Goal: Information Seeking & Learning: Learn about a topic

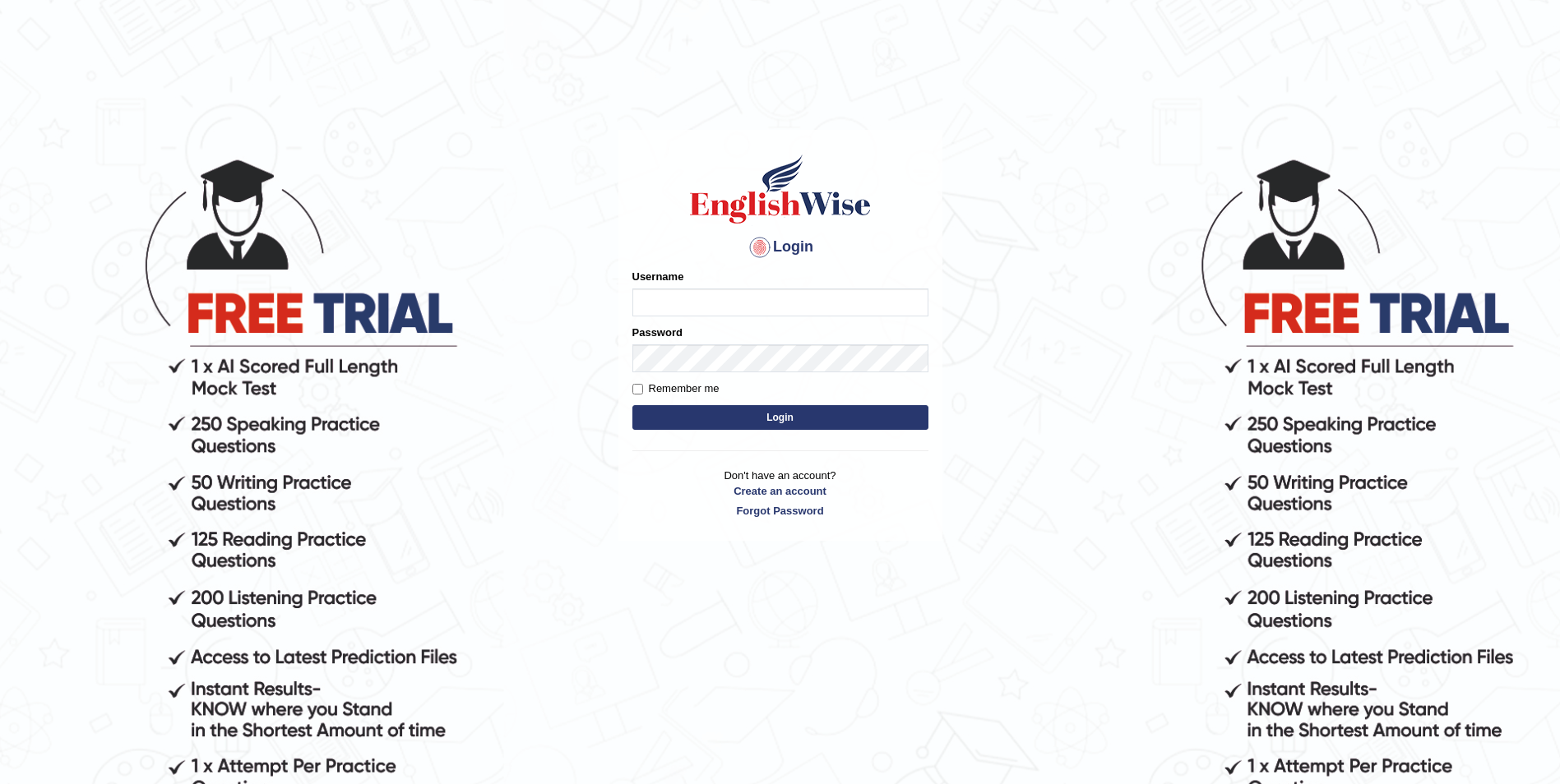
type input "Woldemariam12"
click at [791, 416] on button "Login" at bounding box center [780, 416] width 296 height 24
type input "Woldemariam12"
click at [770, 416] on button "Login" at bounding box center [780, 416] width 296 height 24
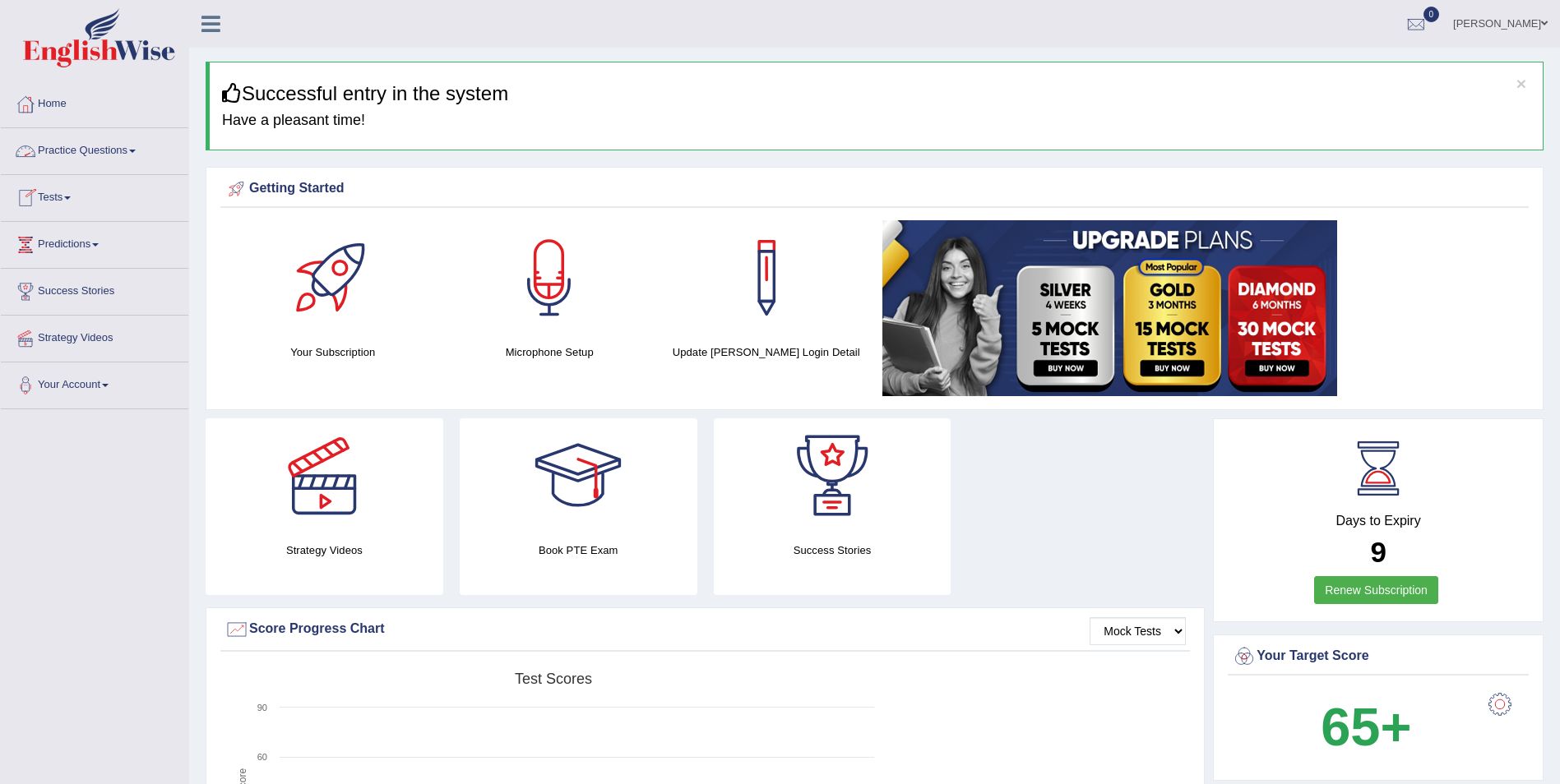
click at [136, 152] on span at bounding box center [132, 150] width 7 height 3
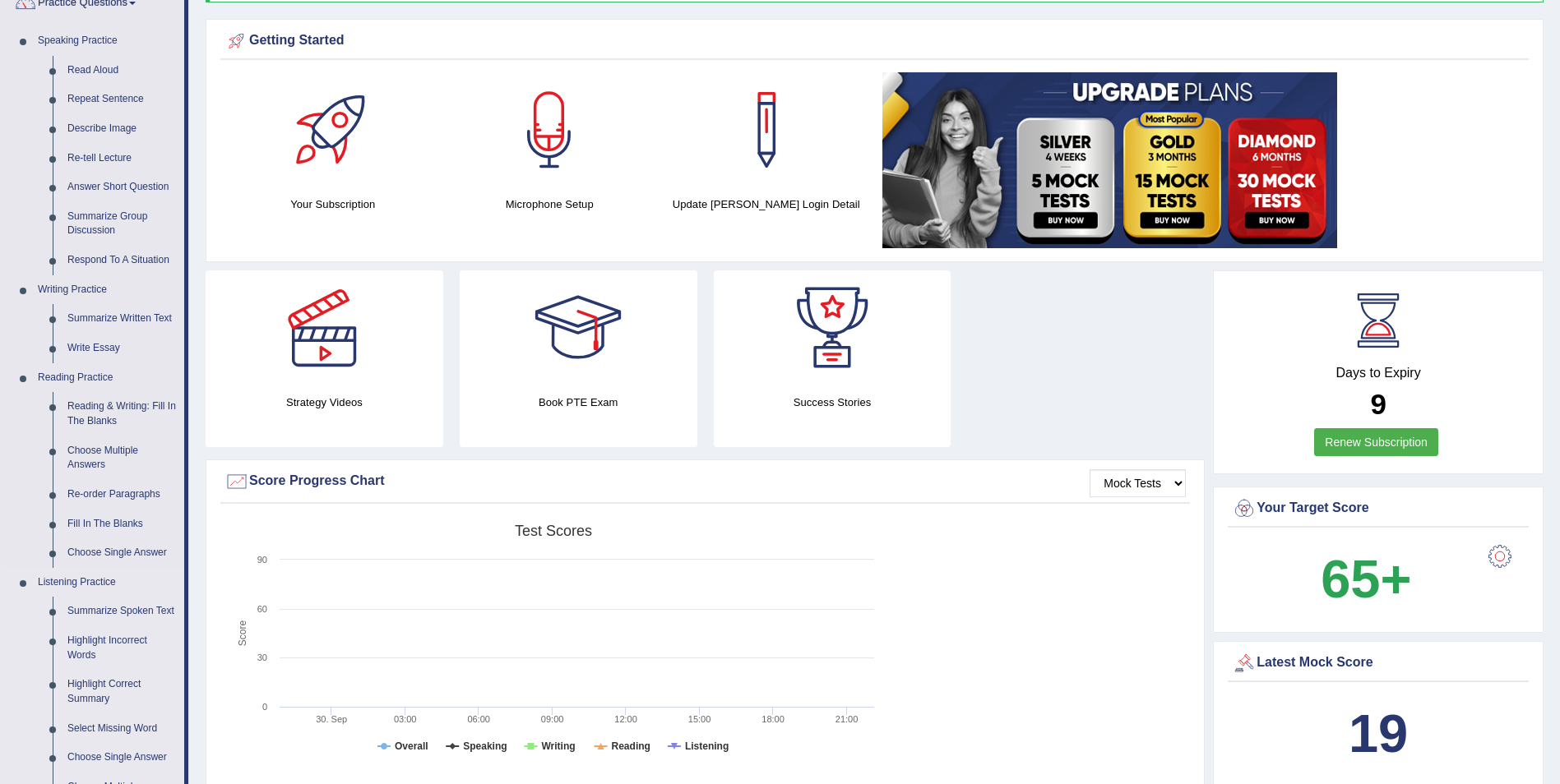
scroll to position [165, 0]
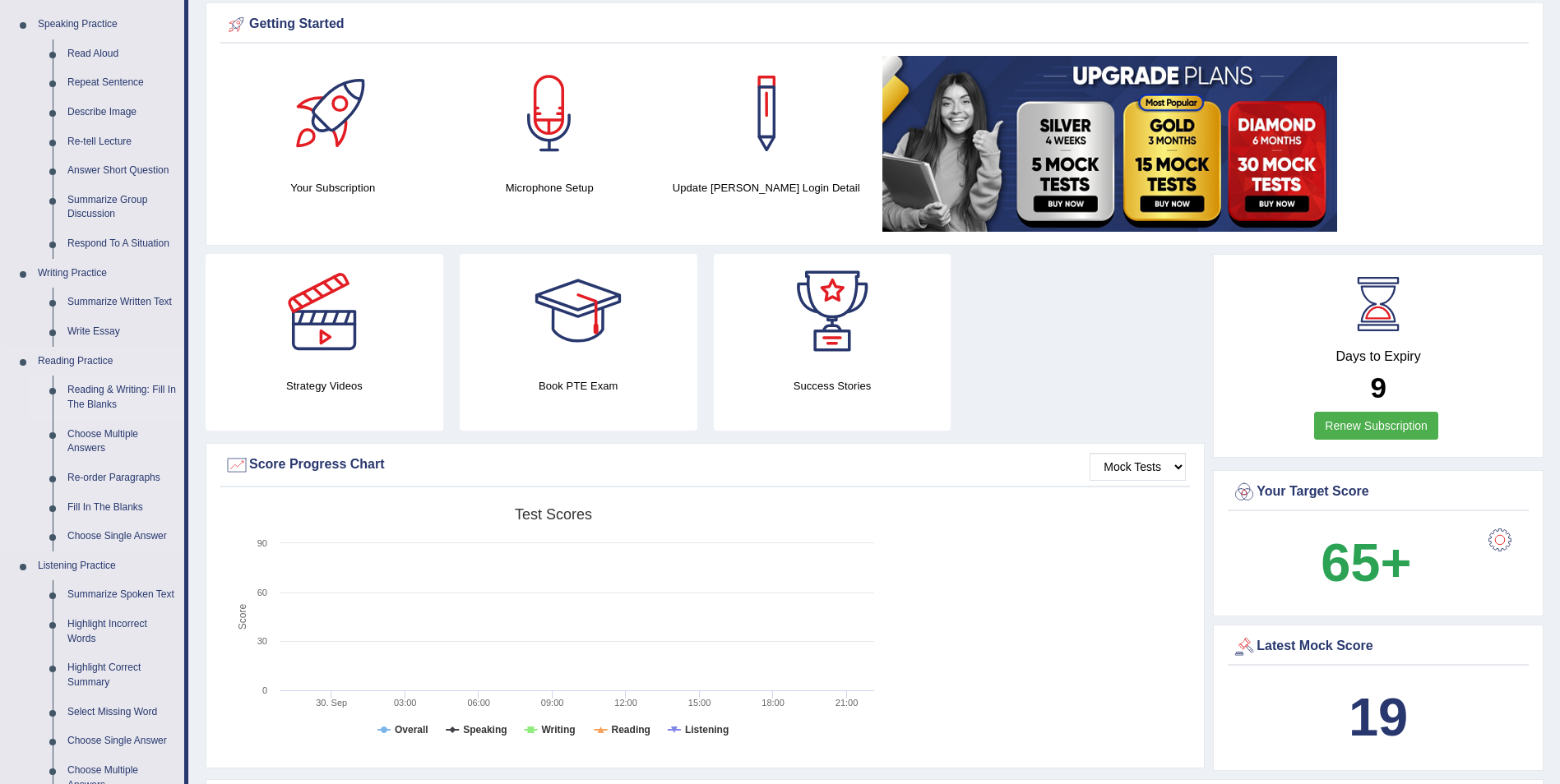
click at [165, 391] on link "Reading & Writing: Fill In The Blanks" at bounding box center [122, 397] width 124 height 44
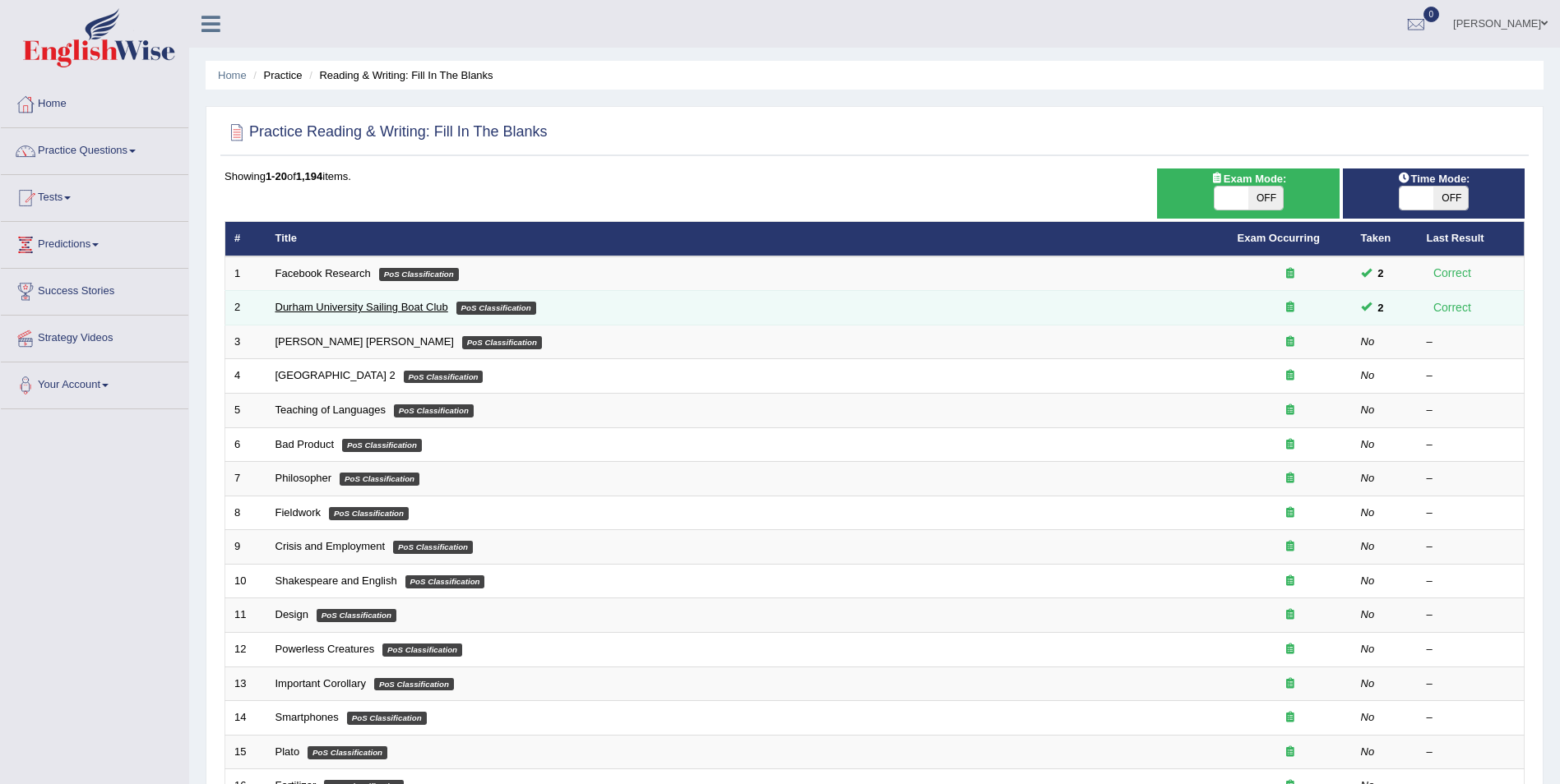
click at [386, 307] on link "Durham University Sailing Boat Club" at bounding box center [361, 306] width 173 height 13
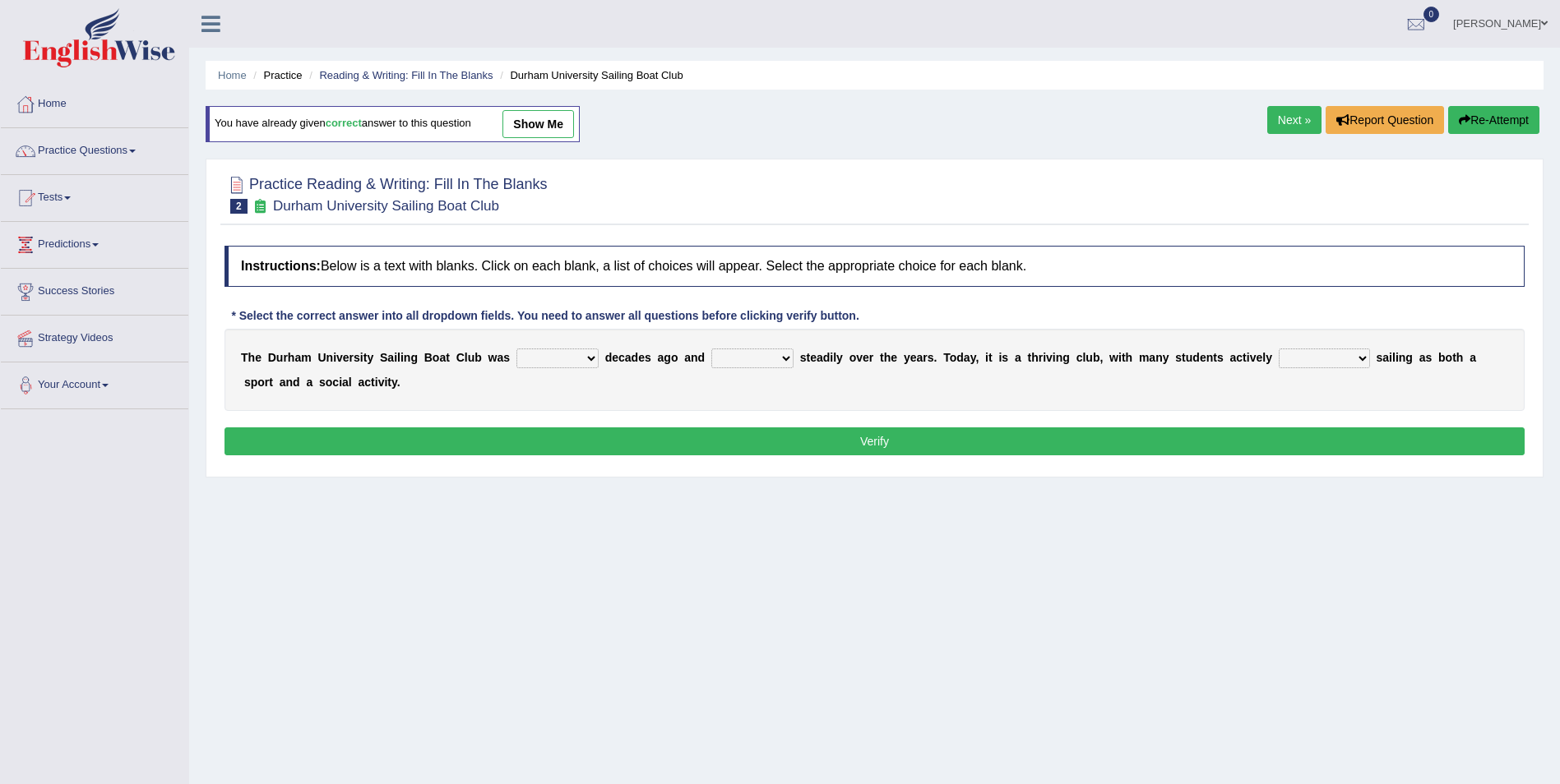
click at [533, 372] on div "T h e D u r h a m U n i v e r s i t y S a i l i n g B o a t C l u b w a s found…" at bounding box center [874, 370] width 1300 height 82
select select "founded"
click at [516, 348] on select "found fund founded find" at bounding box center [557, 358] width 82 height 20
click at [1292, 122] on link "Next »" at bounding box center [1295, 120] width 55 height 28
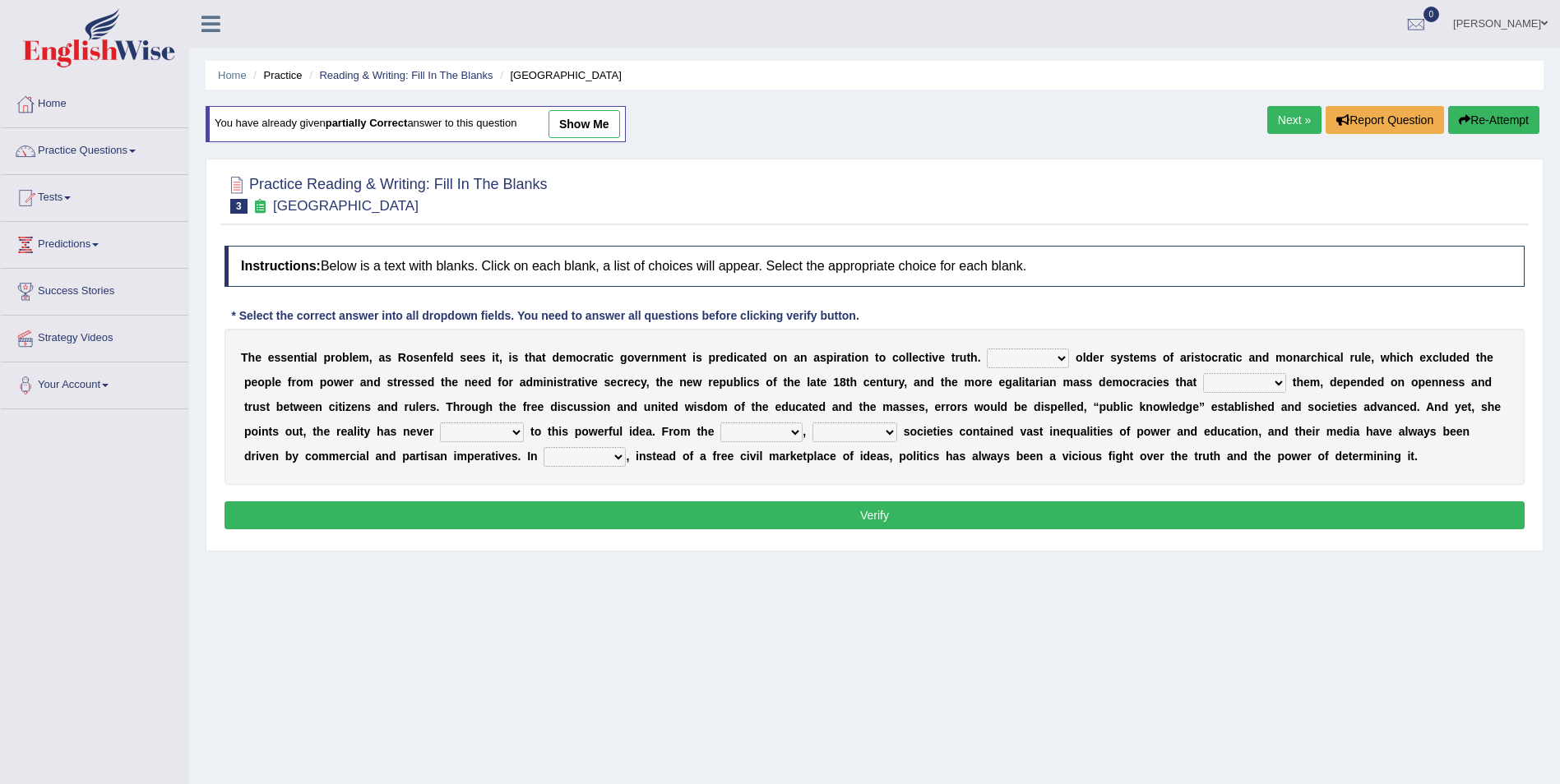
drag, startPoint x: 0, startPoint y: 0, endPoint x: 1289, endPoint y: 123, distance: 1294.9
click at [1289, 123] on link "Next »" at bounding box center [1295, 120] width 55 height 28
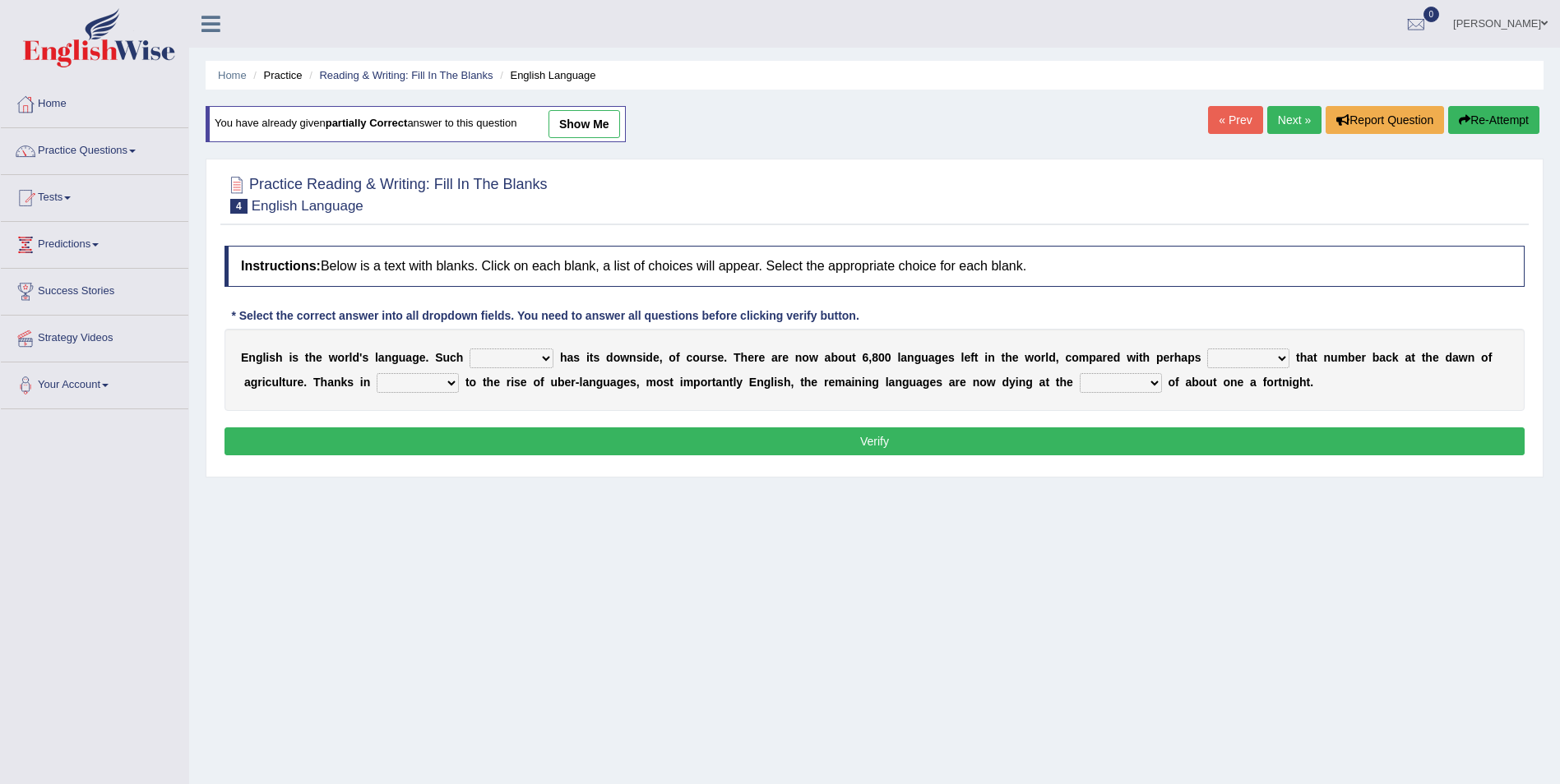
click at [516, 359] on select "power idea subject dominance" at bounding box center [511, 358] width 84 height 20
select select "subject"
click at [469, 348] on select "power idea subject dominance" at bounding box center [511, 358] width 84 height 20
click at [532, 353] on select "power idea subject dominance" at bounding box center [511, 358] width 84 height 20
click at [1210, 362] on select "rise twice firstly never" at bounding box center [1248, 358] width 82 height 20
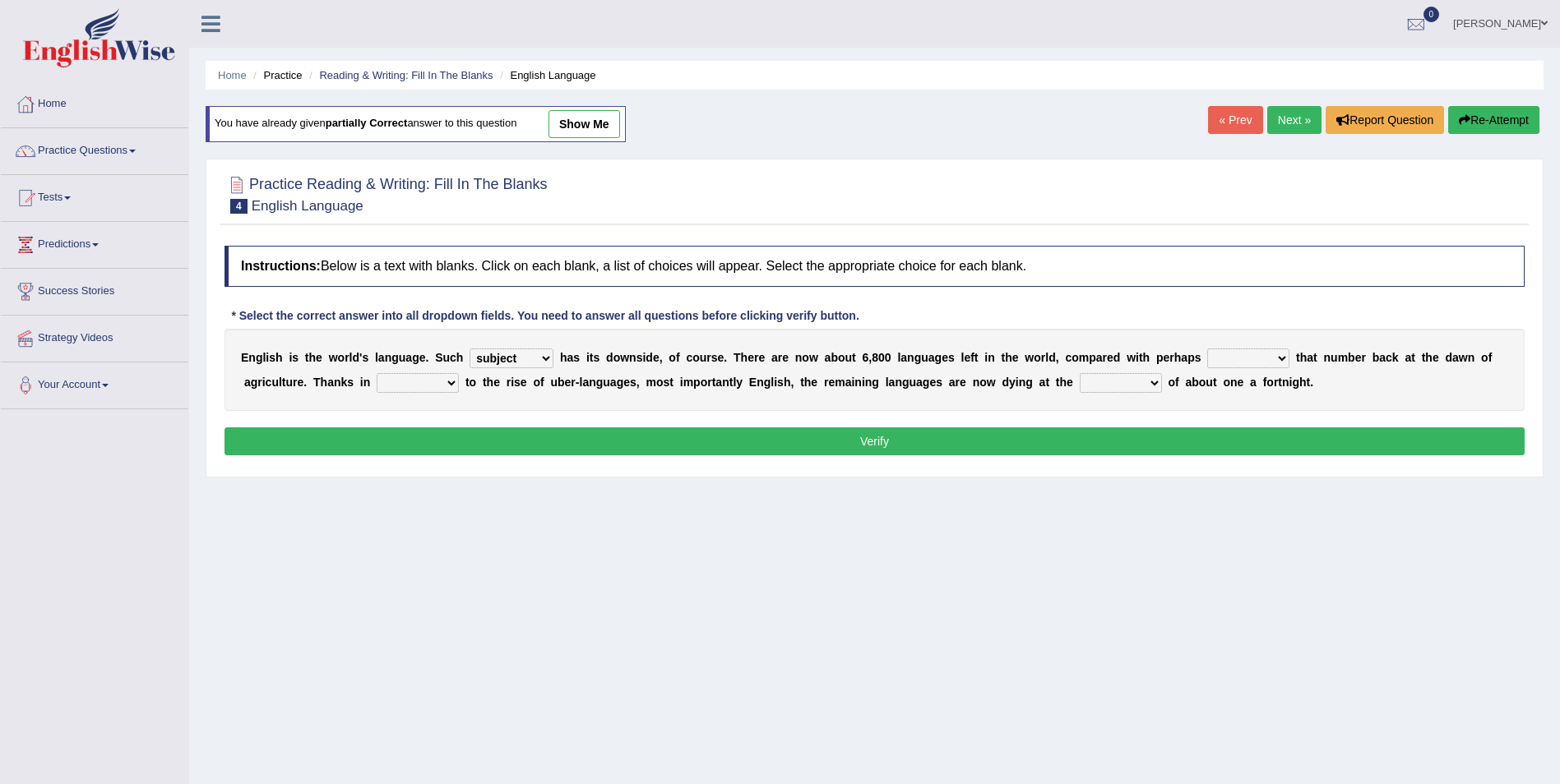
select select "twice"
click at [1207, 348] on select "rise twice firstly never" at bounding box center [1248, 358] width 82 height 20
click at [377, 385] on select "rare start part bother" at bounding box center [418, 383] width 82 height 20
select select "part"
click at [377, 373] on select "rare start part bother" at bounding box center [418, 383] width 82 height 20
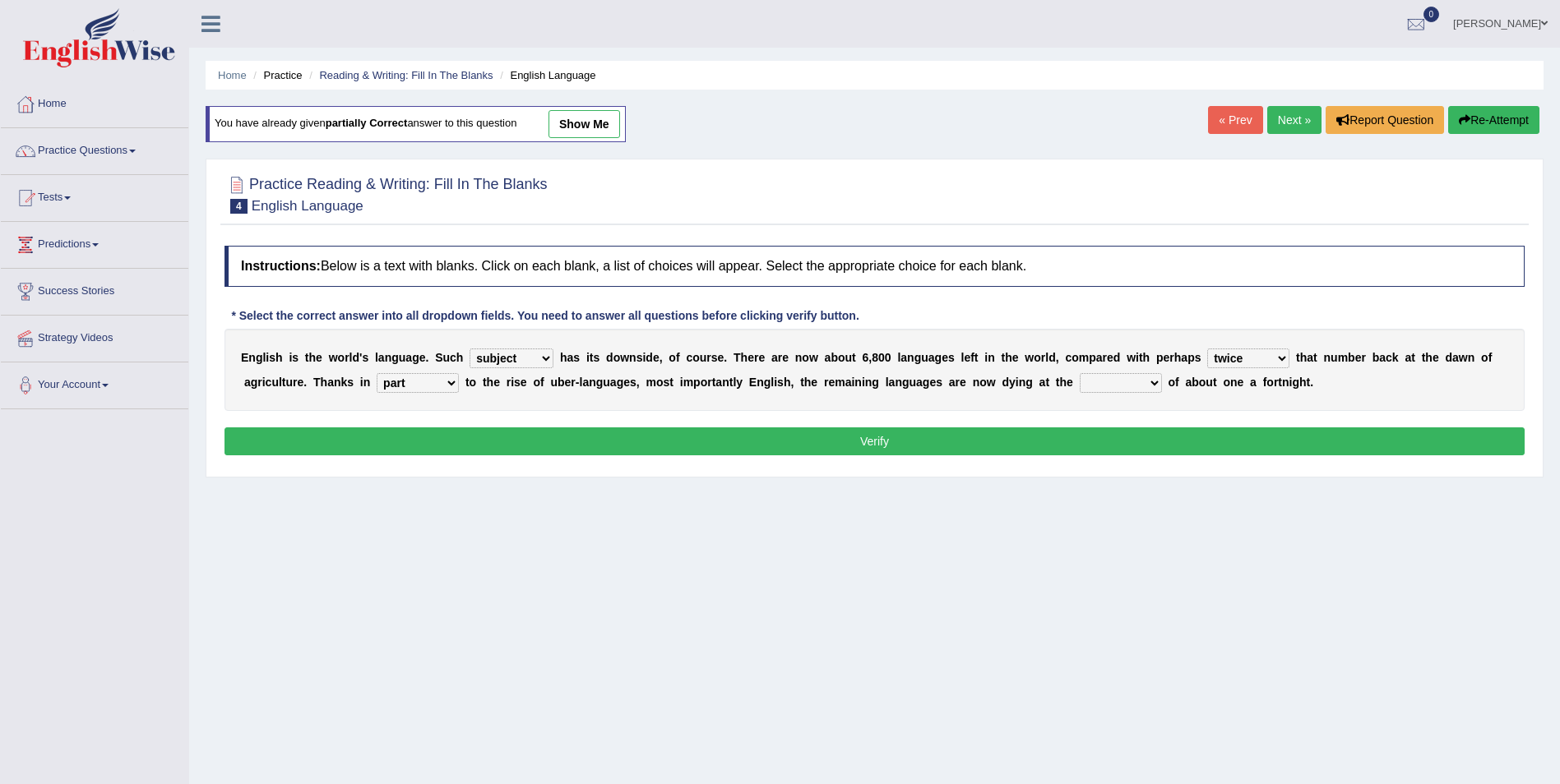
click at [1079, 388] on select "state rate wait great" at bounding box center [1120, 383] width 82 height 20
select select "rate"
click at [1079, 373] on select "state rate wait great" at bounding box center [1120, 383] width 82 height 20
click at [941, 431] on button "Verify" at bounding box center [874, 441] width 1300 height 28
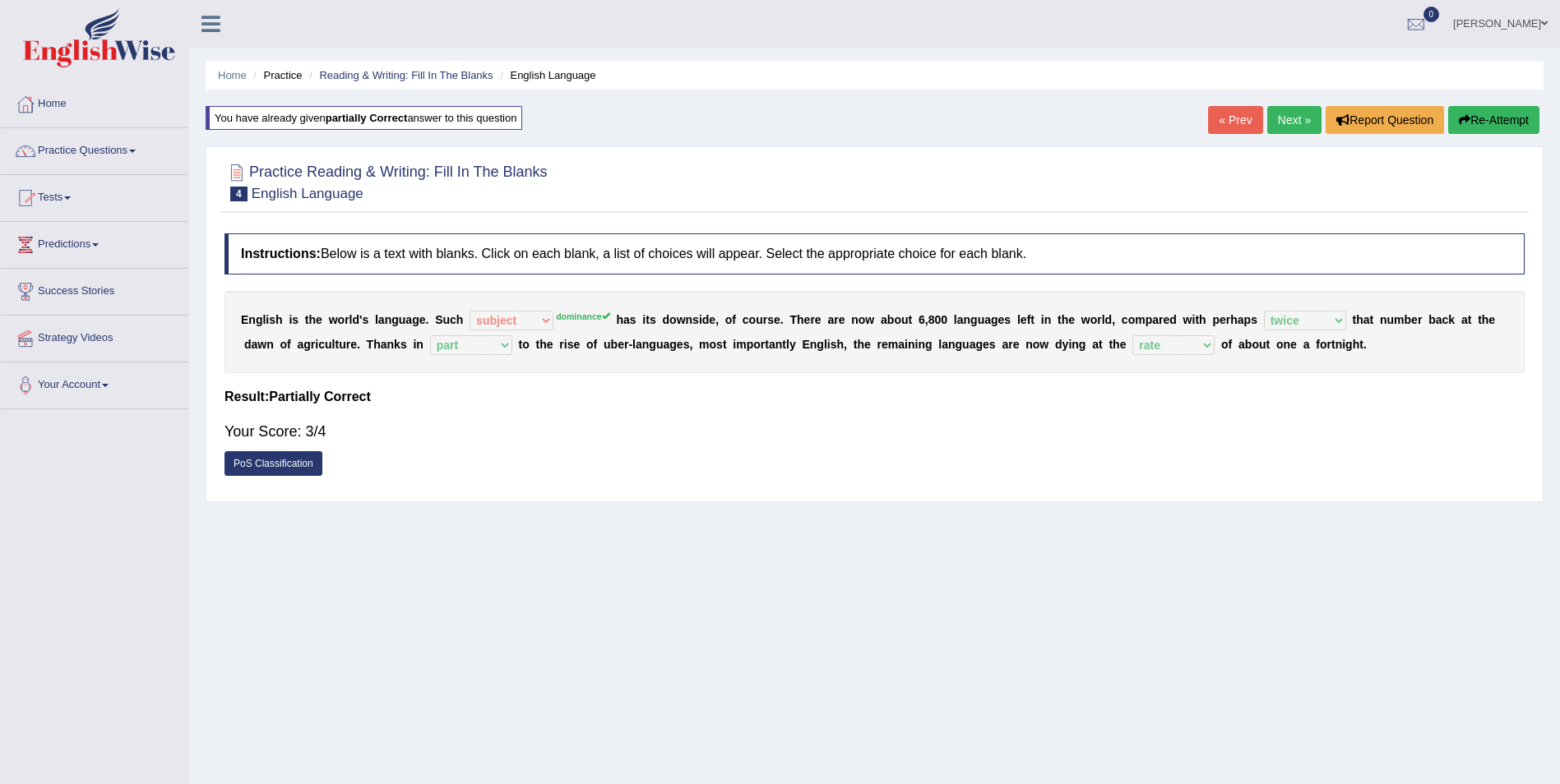
click at [1271, 115] on link "Next »" at bounding box center [1295, 120] width 55 height 28
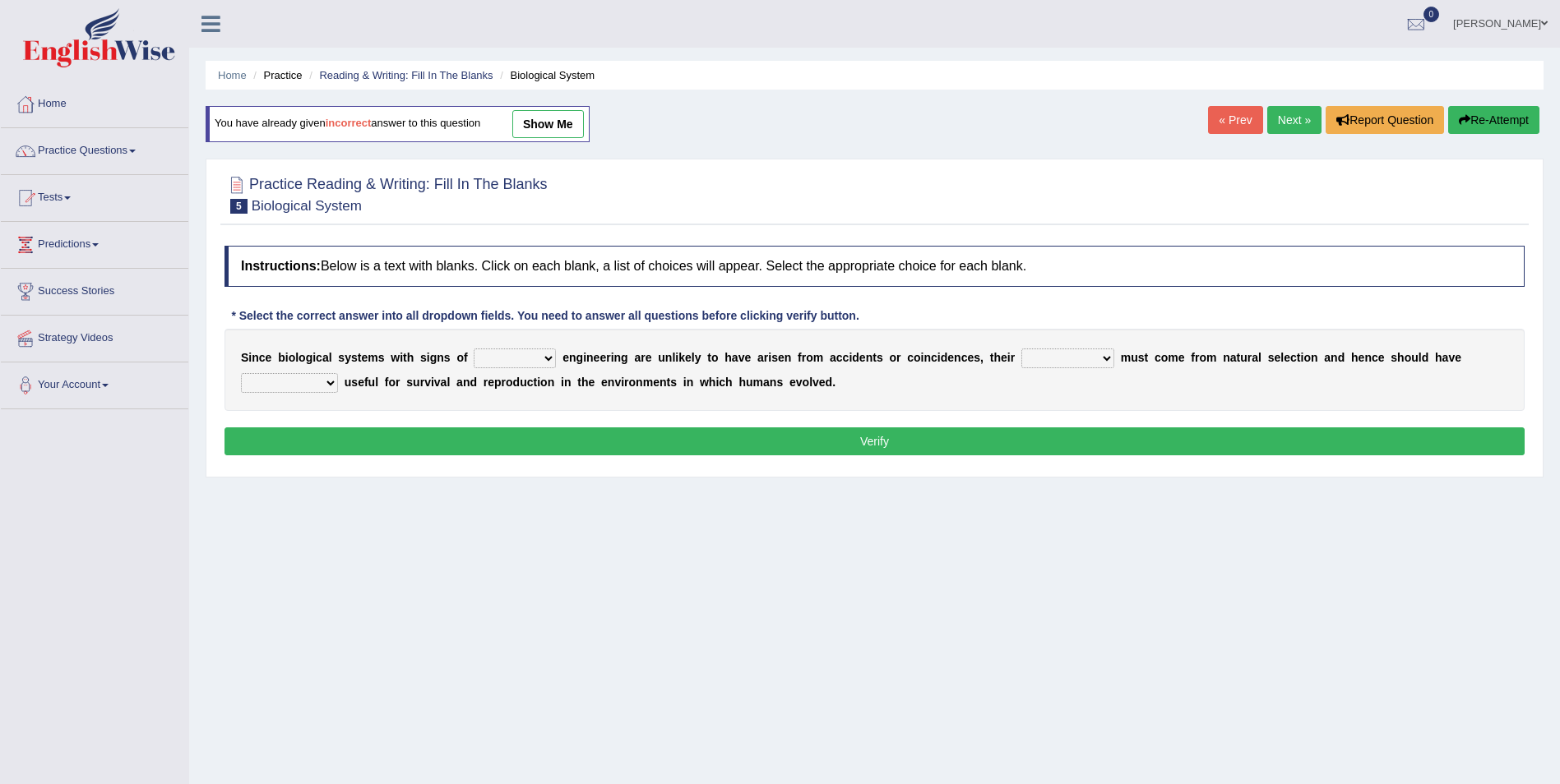
click at [522, 356] on select "system national extra complex" at bounding box center [514, 358] width 82 height 20
drag, startPoint x: 500, startPoint y: 475, endPoint x: 500, endPoint y: 463, distance: 12.0
click at [500, 470] on div "Practice Reading & Writing: Fill In The Blanks 5 Biological System Instructions…" at bounding box center [874, 318] width 1338 height 319
click at [534, 352] on select "system national extra complex" at bounding box center [514, 358] width 82 height 20
select select "complex"
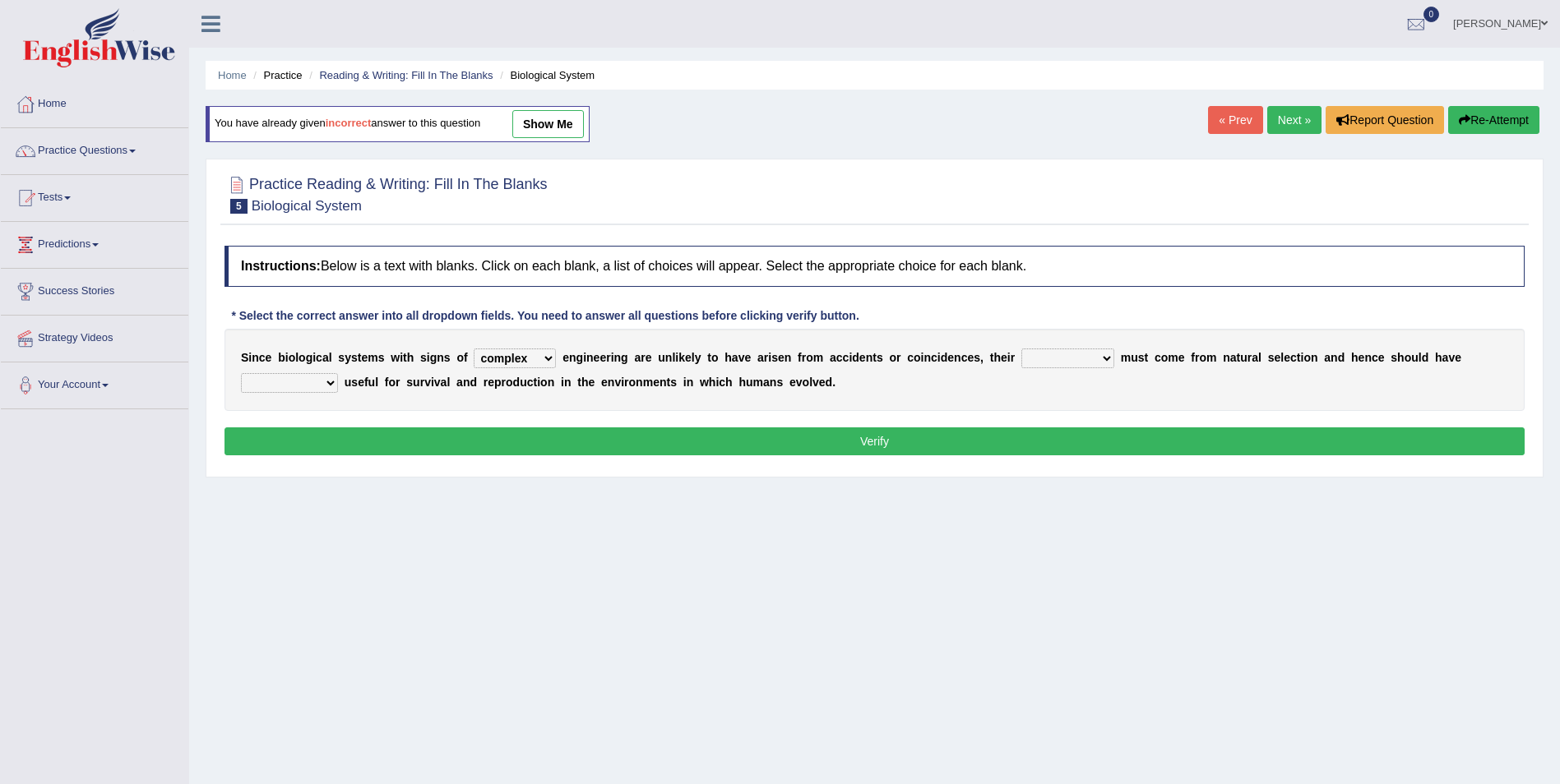
click at [473, 348] on select "system national extra complex" at bounding box center [514, 358] width 82 height 20
click at [1046, 360] on select "presence organisation registration structures" at bounding box center [1067, 358] width 93 height 20
select select "structures"
click at [1021, 348] on select "presence organisation registration structures" at bounding box center [1067, 358] width 93 height 20
click at [338, 373] on select "functions cultures samples introductions" at bounding box center [289, 383] width 97 height 20
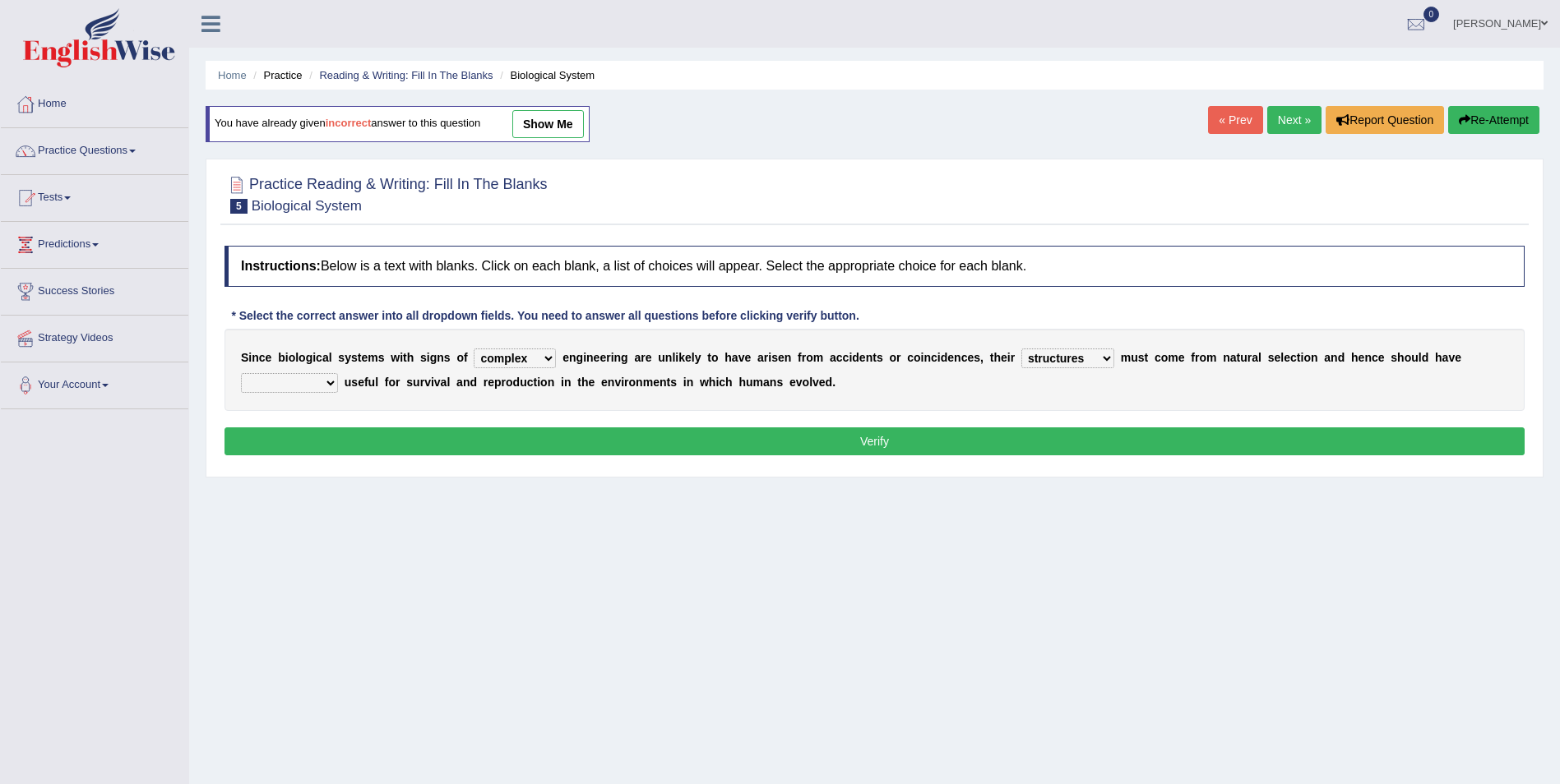
select select "cultures"
click at [338, 373] on select "functions cultures samples introductions" at bounding box center [289, 383] width 97 height 20
click at [862, 452] on button "Verify" at bounding box center [874, 441] width 1300 height 28
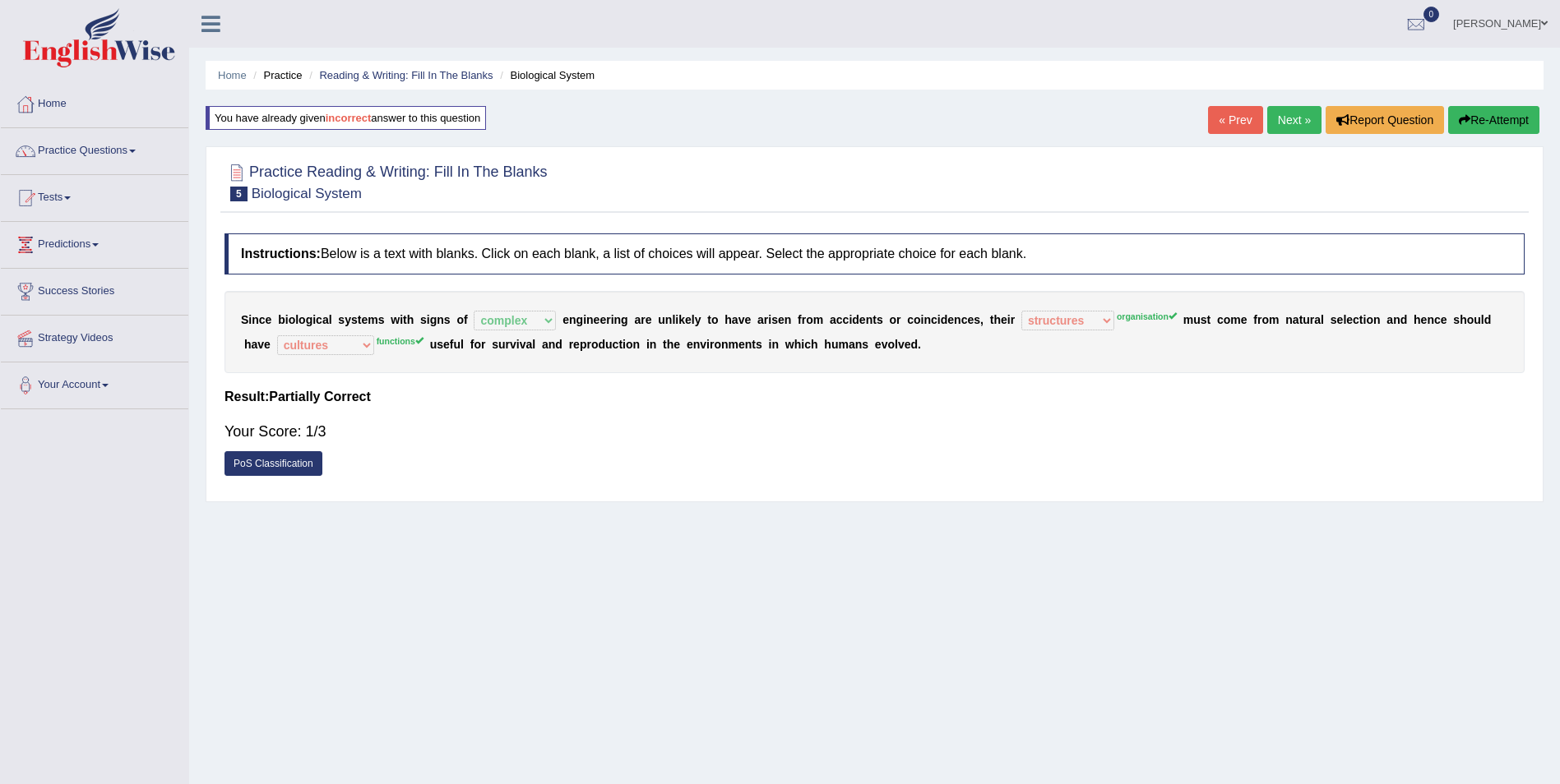
click at [1283, 119] on link "Next »" at bounding box center [1295, 120] width 55 height 28
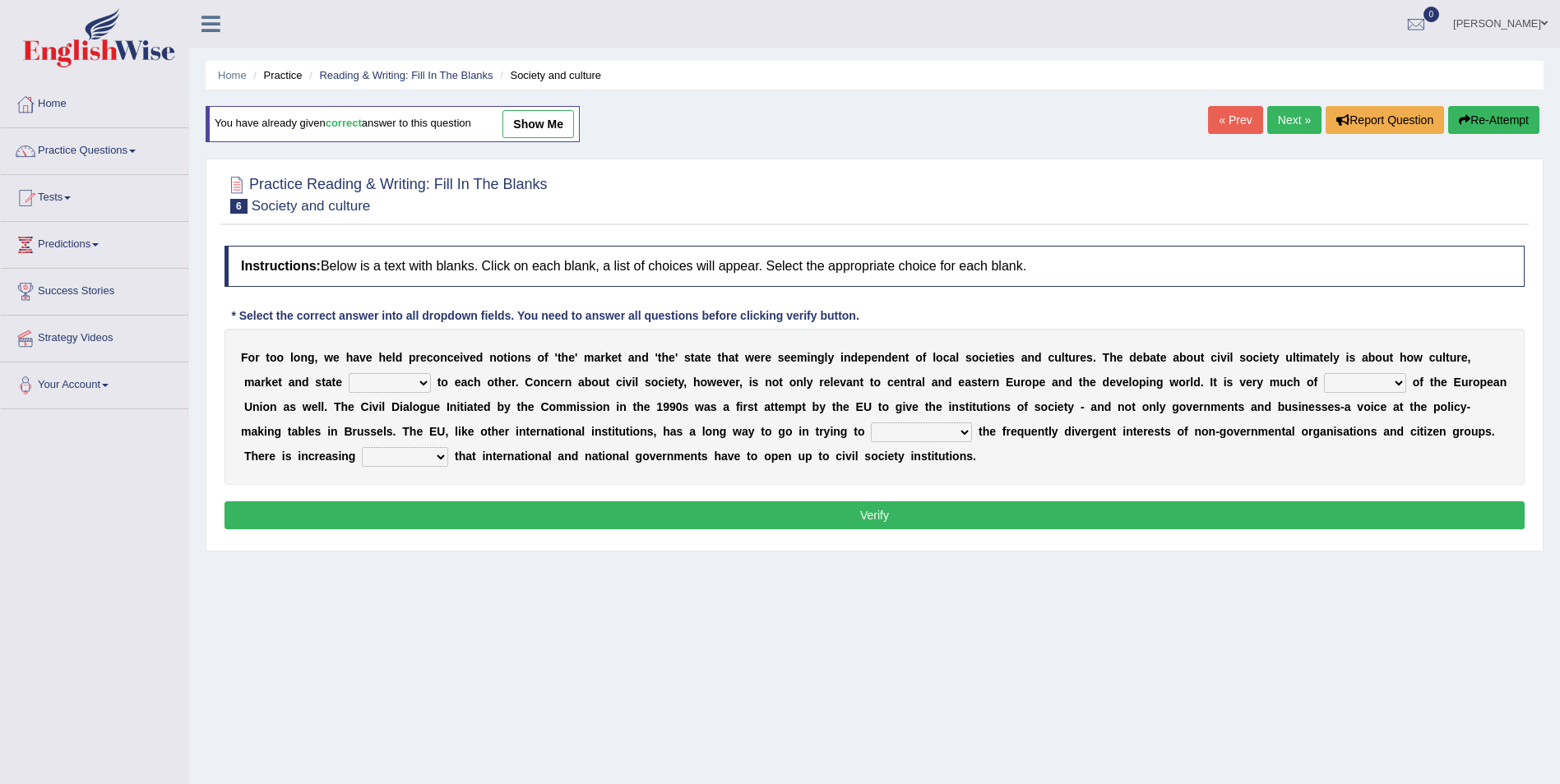
click at [437, 379] on b "t" at bounding box center [439, 381] width 4 height 13
click at [348, 383] on select "stay relate bring telling" at bounding box center [389, 383] width 82 height 20
click at [0, 783] on html "Toggle navigation Home Practice Questions Speaking Practice Read Aloud Repeat S…" at bounding box center [780, 392] width 1560 height 784
drag, startPoint x: 311, startPoint y: 377, endPoint x: 321, endPoint y: 379, distance: 10.2
click at [348, 378] on select "stay relate bring telling" at bounding box center [389, 383] width 82 height 20
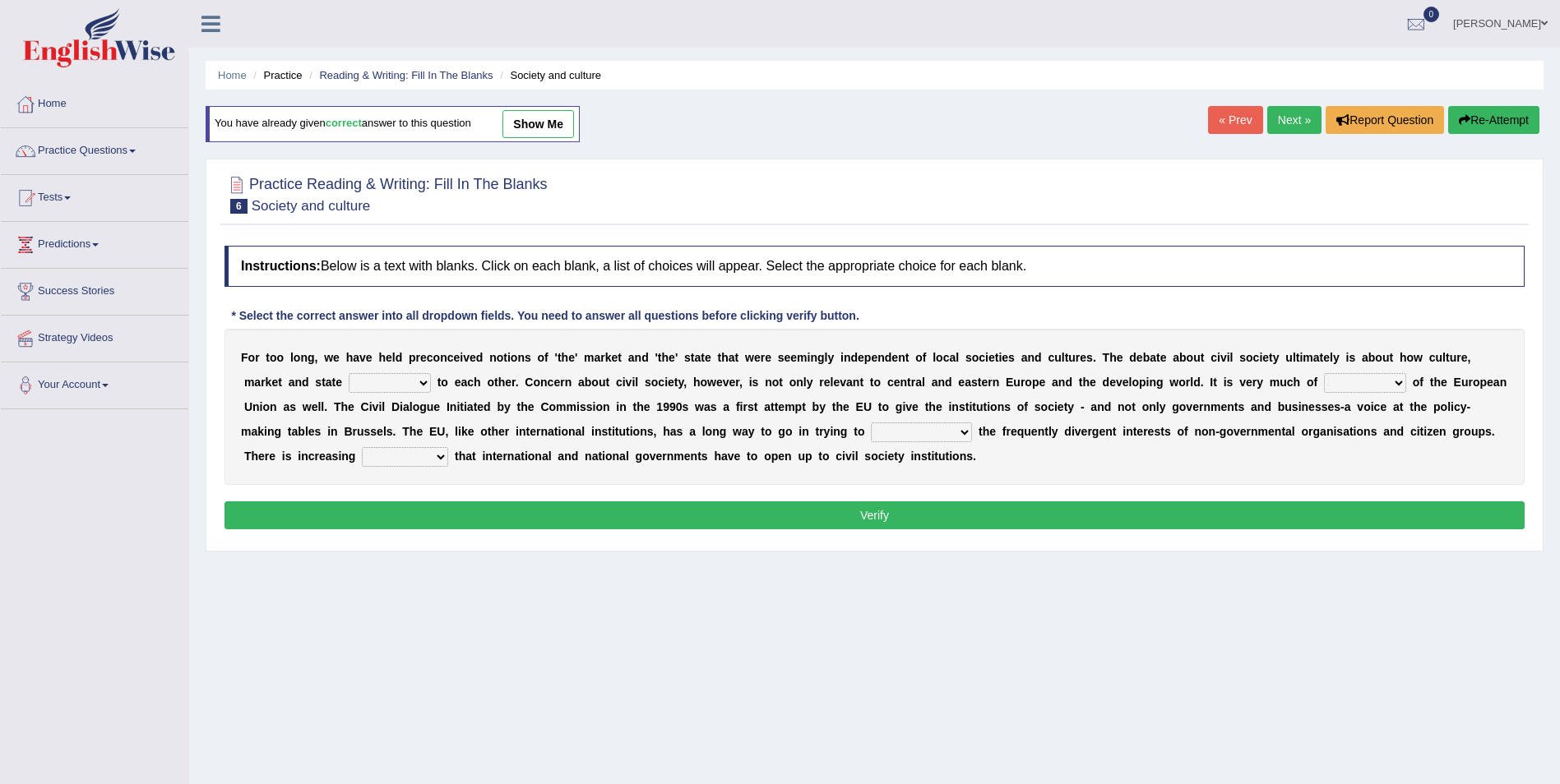
select select "relate"
click at [348, 373] on select "stay relate bring telling" at bounding box center [389, 383] width 82 height 20
click at [1324, 384] on select "interest brought shown suspect" at bounding box center [1365, 383] width 82 height 20
select select "interest"
click at [1324, 373] on select "interest brought shown suspect" at bounding box center [1365, 383] width 82 height 20
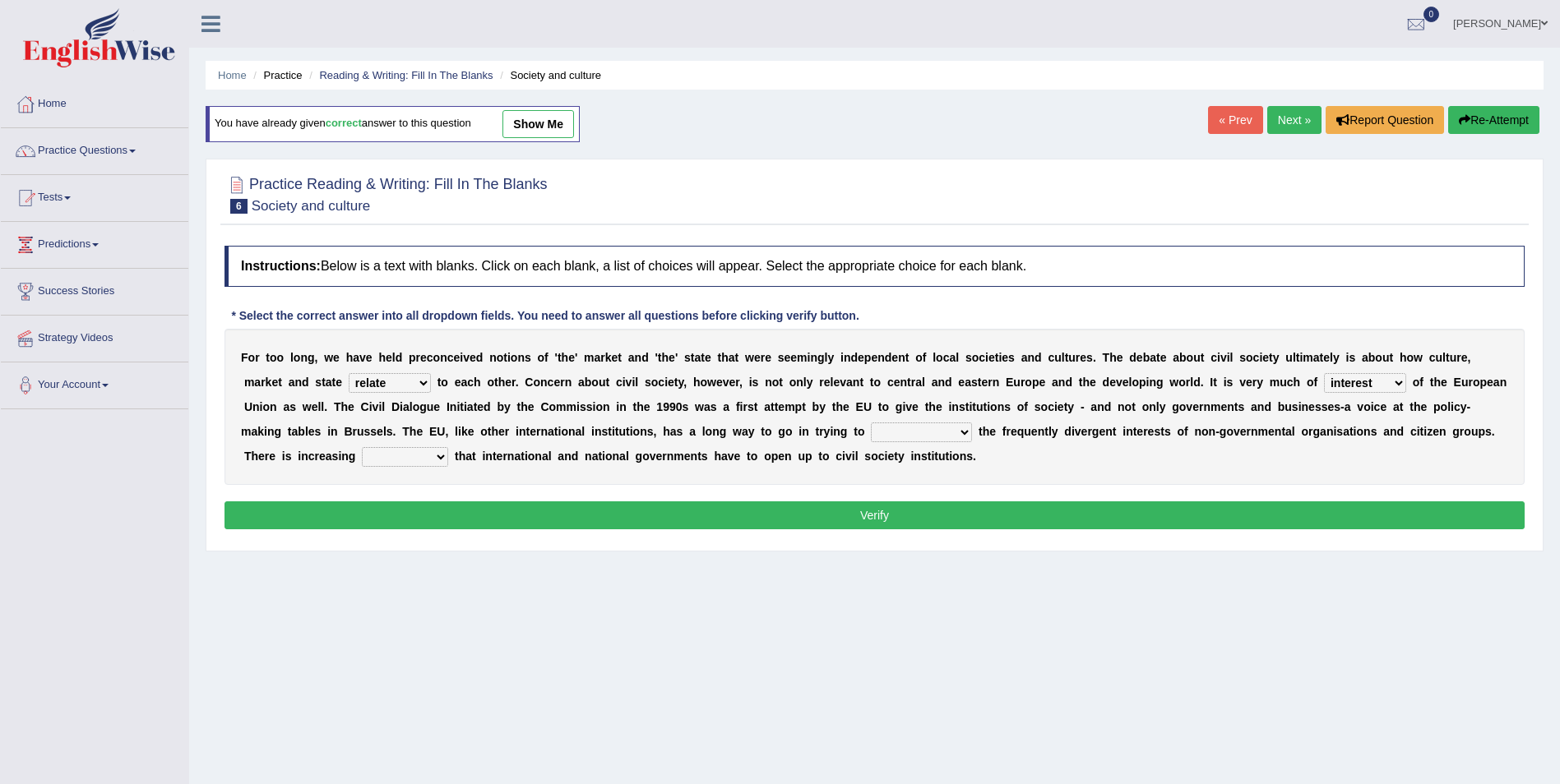
click at [870, 432] on select "indulge express supreme accommodate" at bounding box center [921, 432] width 101 height 20
select select "accommodate"
click at [870, 422] on select "indulge express supreme accommodate" at bounding box center [921, 432] width 101 height 20
click at [448, 447] on select "tolerance expression recognition sample" at bounding box center [405, 456] width 86 height 20
select select "recognition"
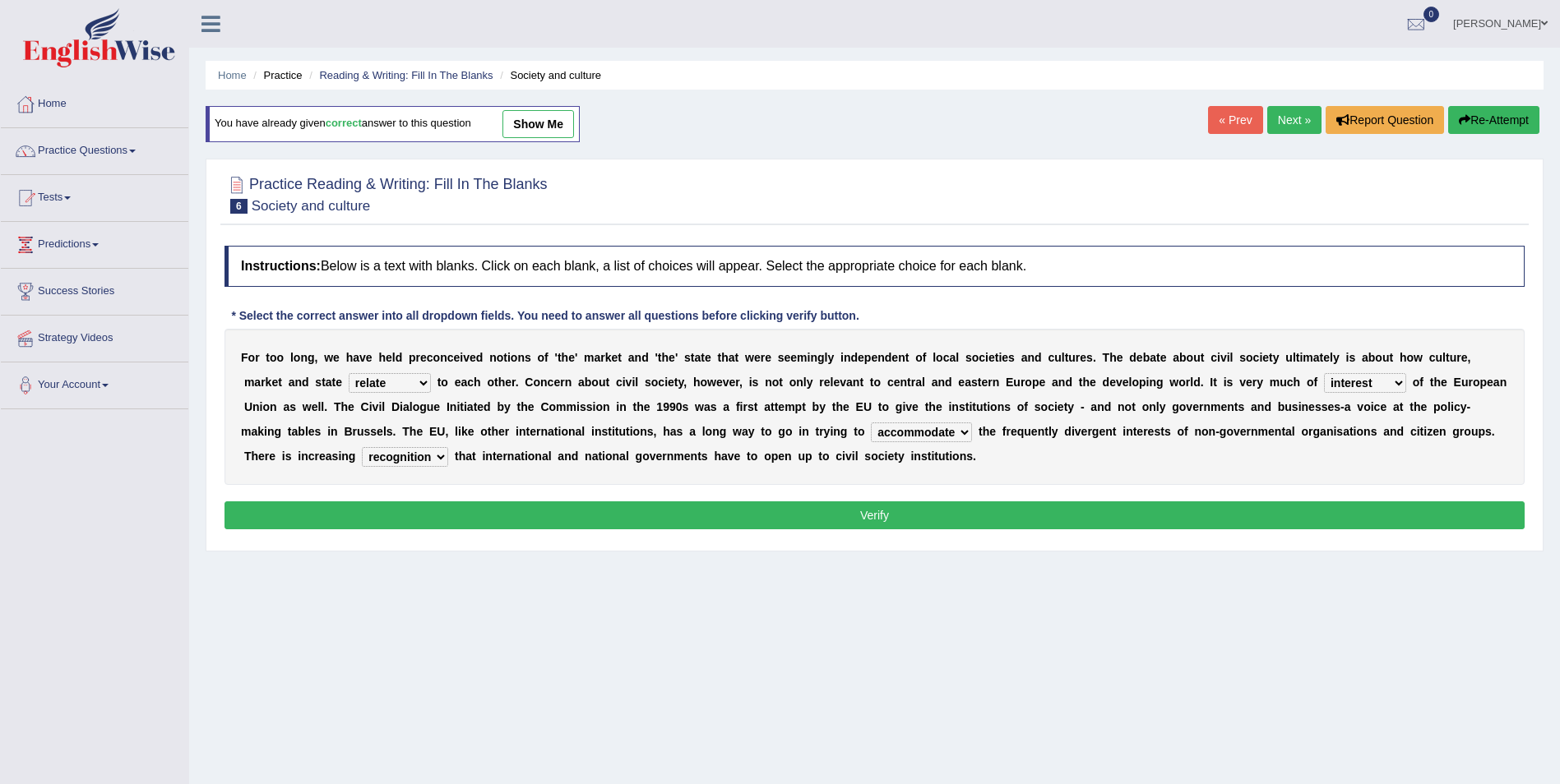
click at [448, 447] on select "tolerance expression recognition sample" at bounding box center [405, 456] width 86 height 20
click at [1180, 529] on button "Verify" at bounding box center [874, 515] width 1300 height 28
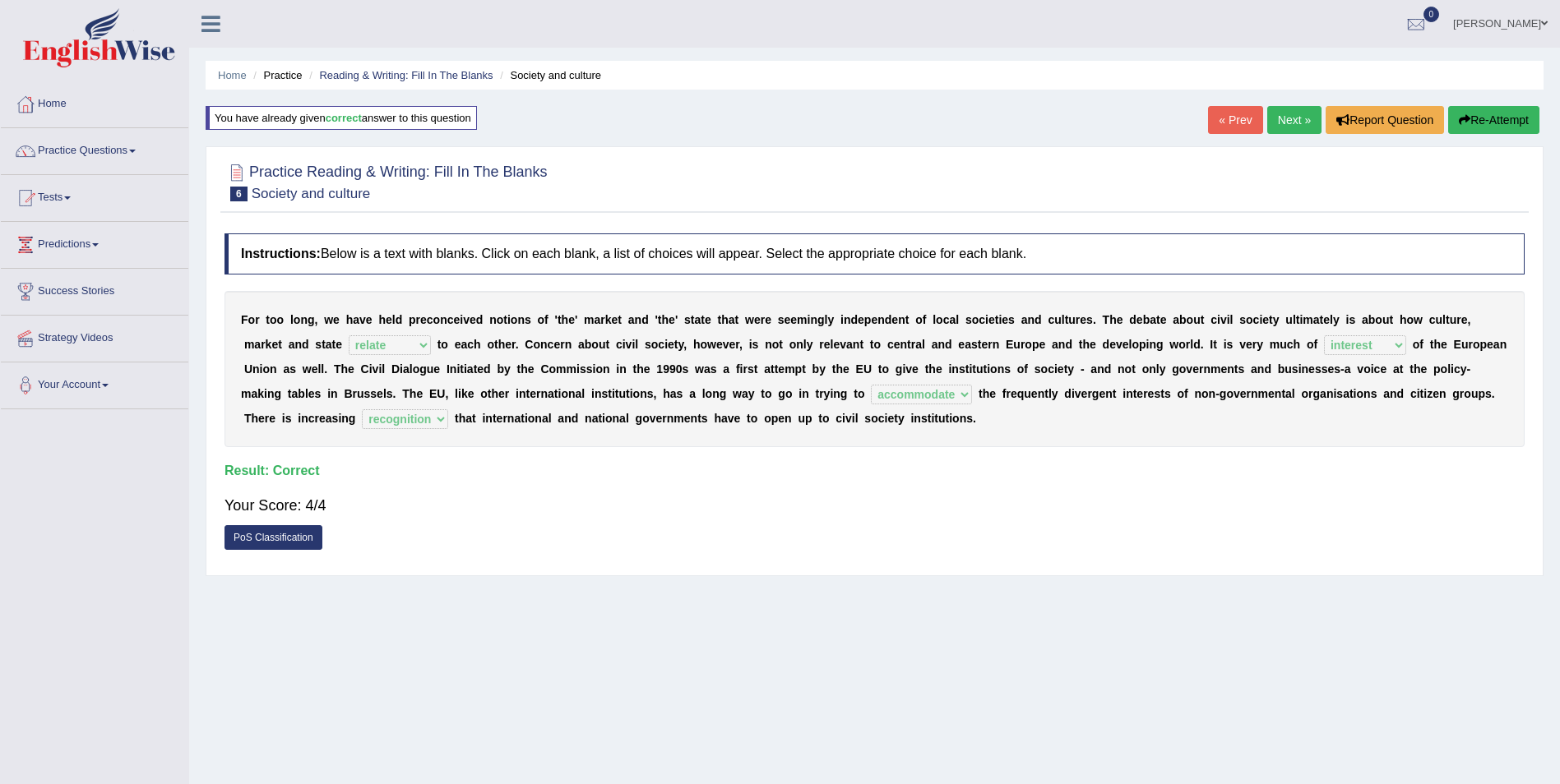
drag, startPoint x: 1284, startPoint y: 144, endPoint x: 1301, endPoint y: 153, distance: 19.2
click at [1288, 148] on div "Home Practice Reading & Writing: Fill In The Blanks Society and culture You hav…" at bounding box center [874, 411] width 1371 height 822
click at [1291, 127] on link "Next »" at bounding box center [1295, 120] width 55 height 28
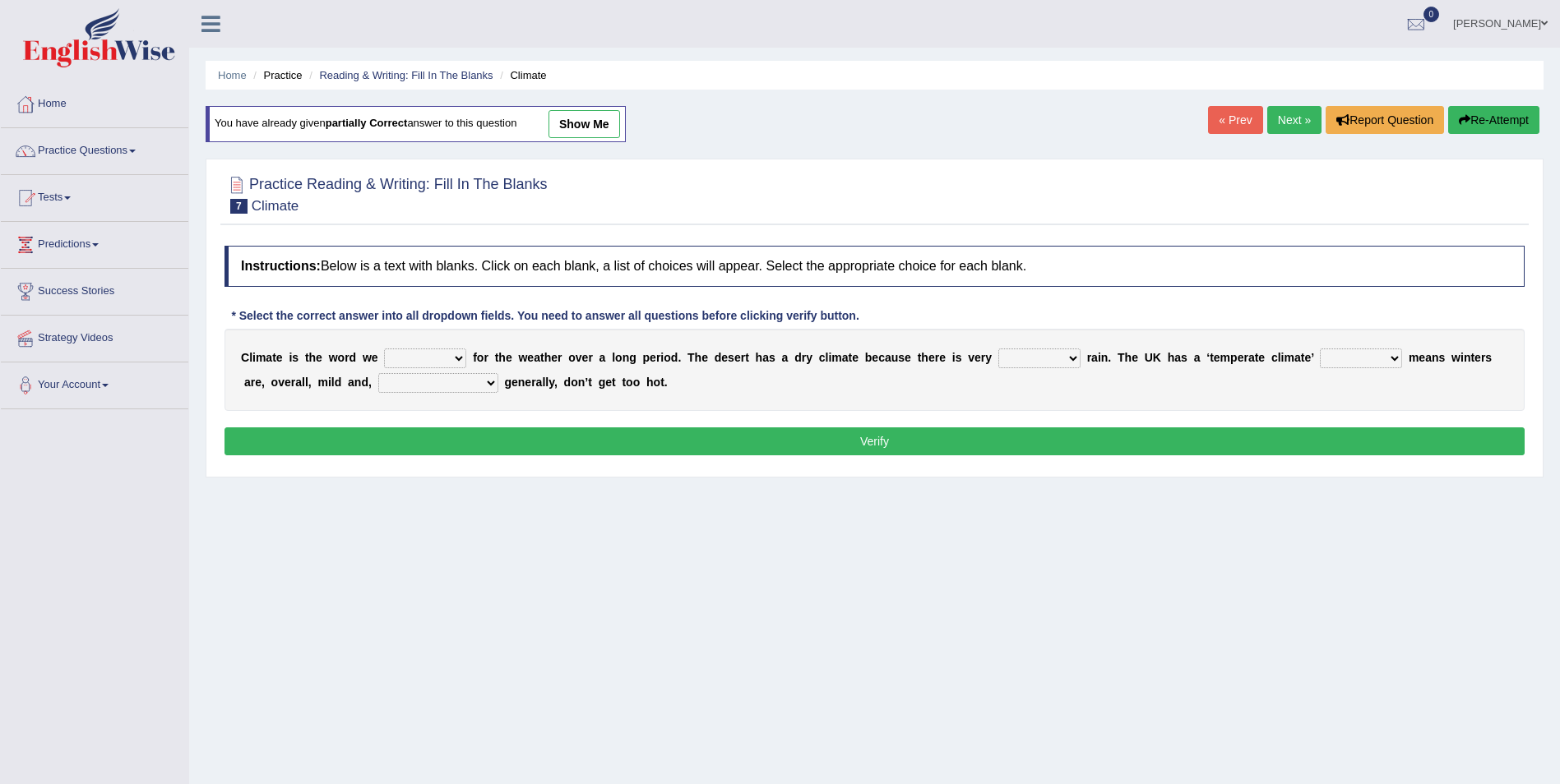
click at [452, 363] on select "give take use throw" at bounding box center [425, 358] width 82 height 20
select select "use"
click at [384, 348] on select "give take use throw" at bounding box center [425, 358] width 82 height 20
click at [1080, 354] on b at bounding box center [1083, 357] width 7 height 13
click at [1022, 357] on select "much little least less" at bounding box center [1039, 358] width 82 height 20
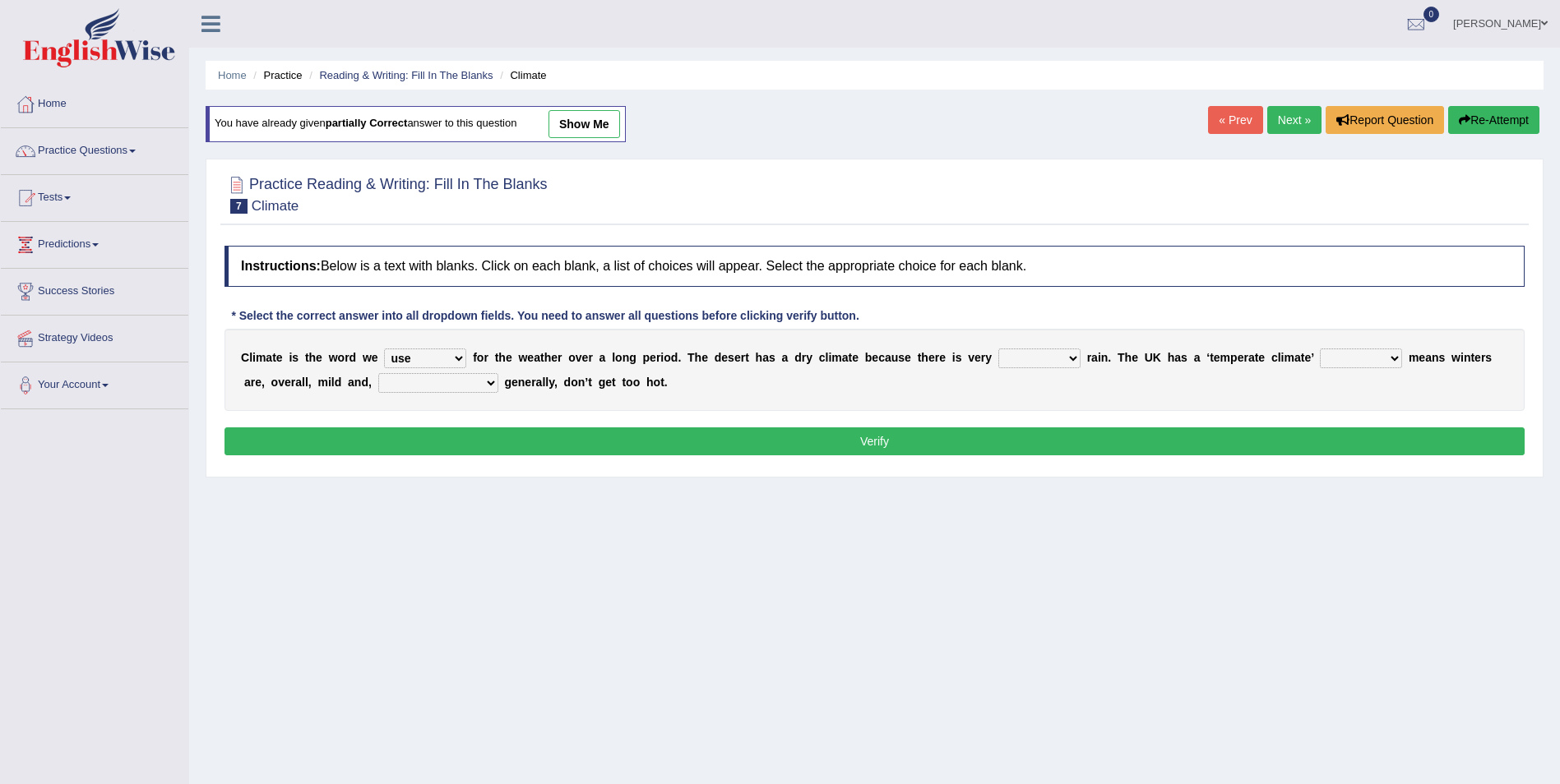
select select "little"
click at [998, 348] on select "much little least less" at bounding box center [1039, 358] width 82 height 20
click at [1329, 361] on select "when where which where" at bounding box center [1361, 358] width 82 height 20
click at [1320, 348] on select "when where which where" at bounding box center [1361, 358] width 82 height 20
click at [1326, 360] on select "when where which where" at bounding box center [1361, 358] width 82 height 20
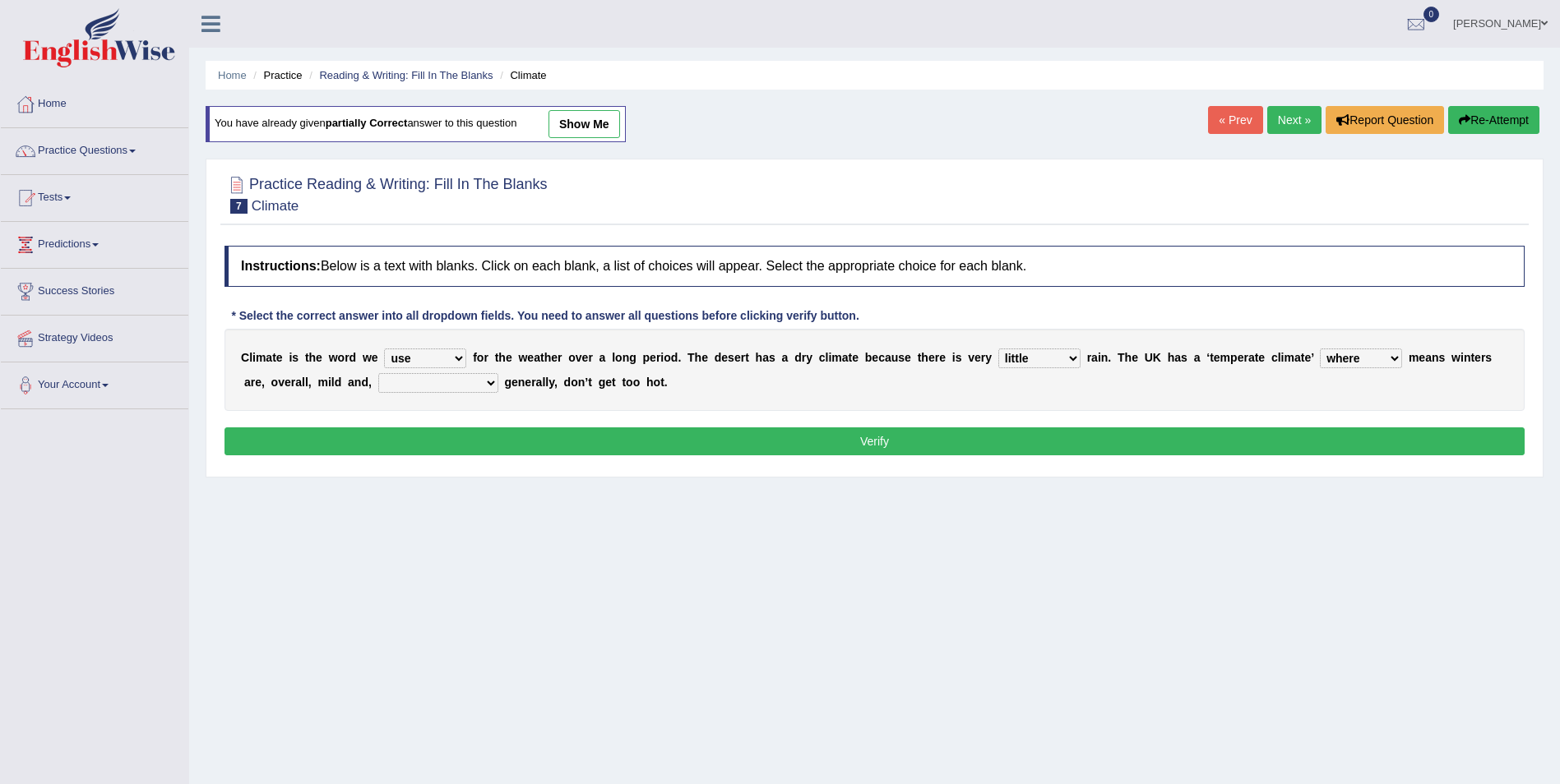
click at [1320, 348] on select "when where which where" at bounding box center [1361, 358] width 82 height 20
click at [1336, 363] on select "when where which where" at bounding box center [1361, 358] width 82 height 20
select select "which"
click at [1320, 348] on select "when where which where" at bounding box center [1361, 358] width 82 height 20
click at [379, 374] on select "weather winters summers warmer" at bounding box center [438, 383] width 120 height 20
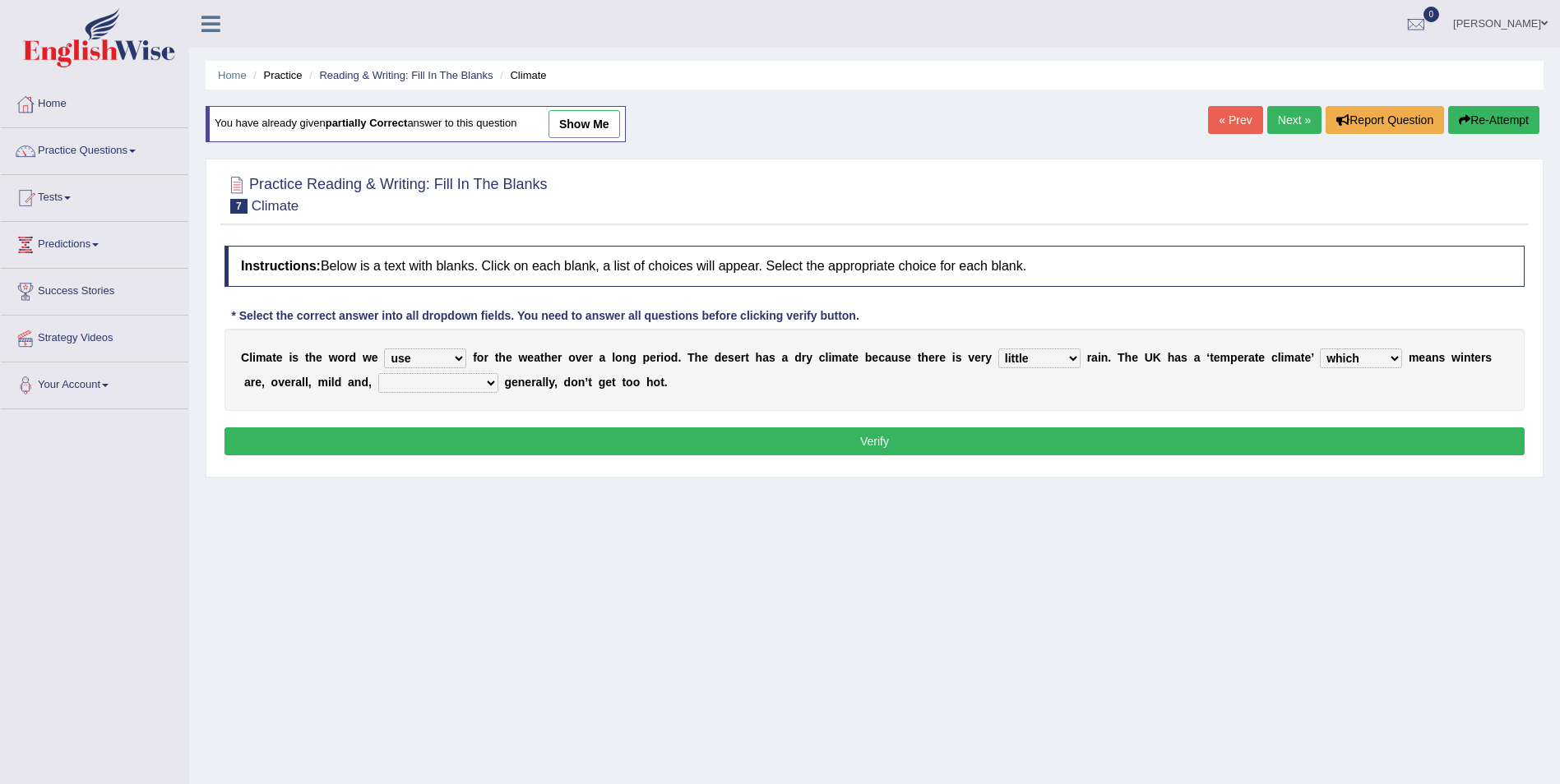
select select "summers"
click at [379, 373] on select "weather winters summers warmer" at bounding box center [438, 383] width 120 height 20
click at [863, 439] on button "Verify" at bounding box center [874, 441] width 1300 height 28
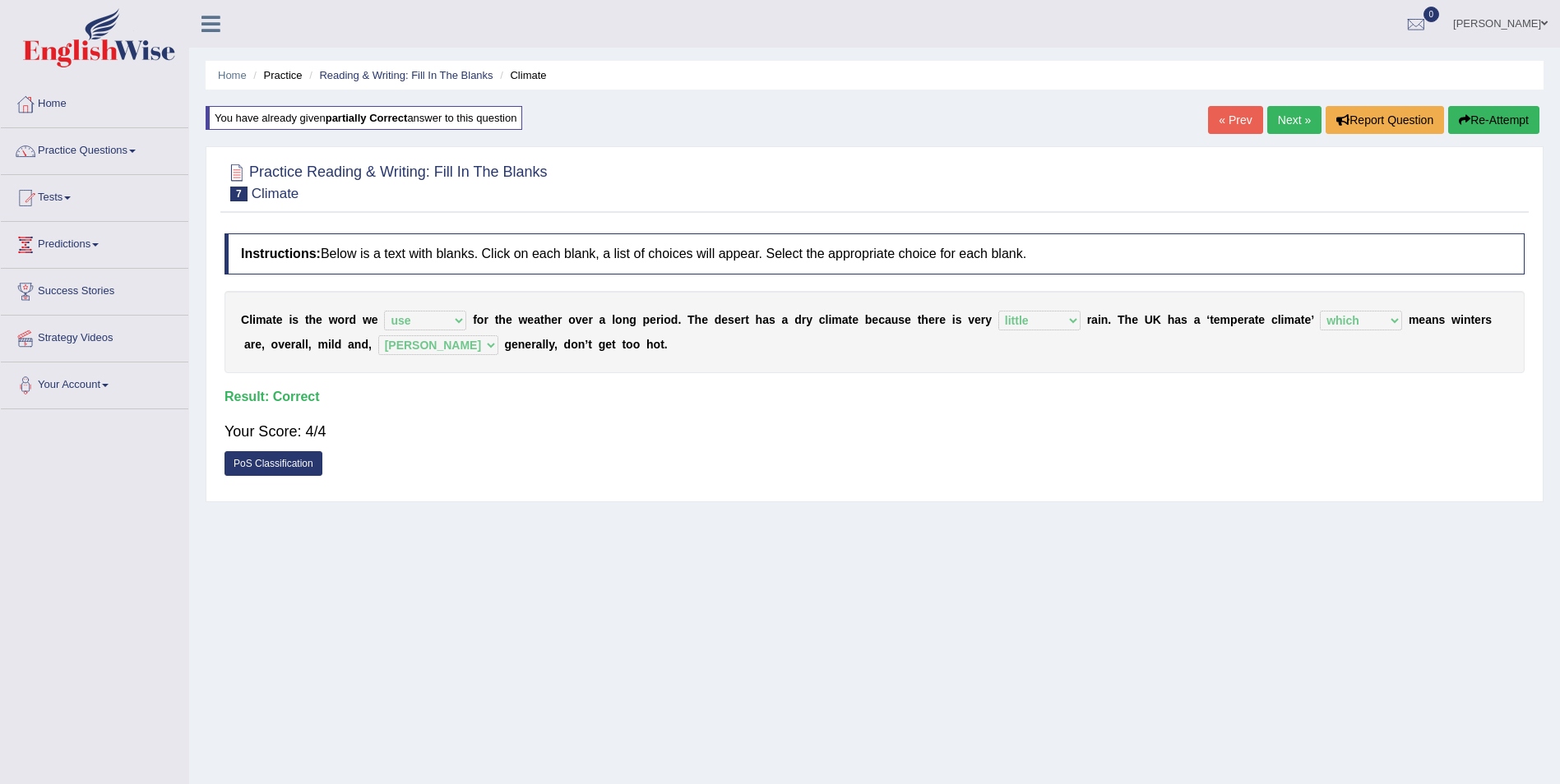
click at [1289, 123] on link "Next »" at bounding box center [1295, 120] width 55 height 28
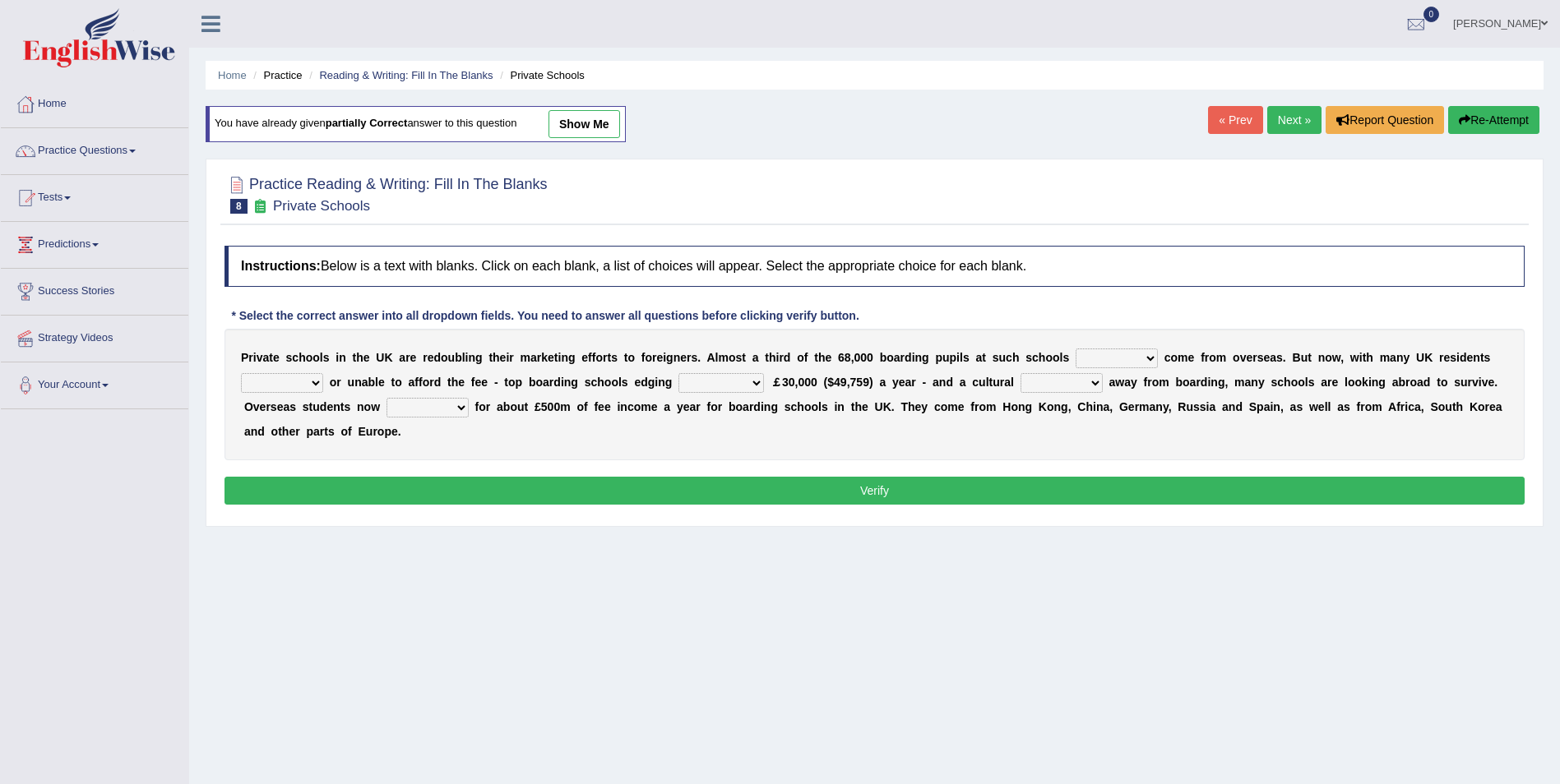
click at [1090, 358] on select "all set already great news" at bounding box center [1116, 358] width 82 height 20
select select "already"
click at [1075, 348] on select "all set already great news" at bounding box center [1116, 358] width 82 height 20
click at [323, 373] on select "answering unwilling realising storing" at bounding box center [282, 383] width 82 height 20
select select "unwilling"
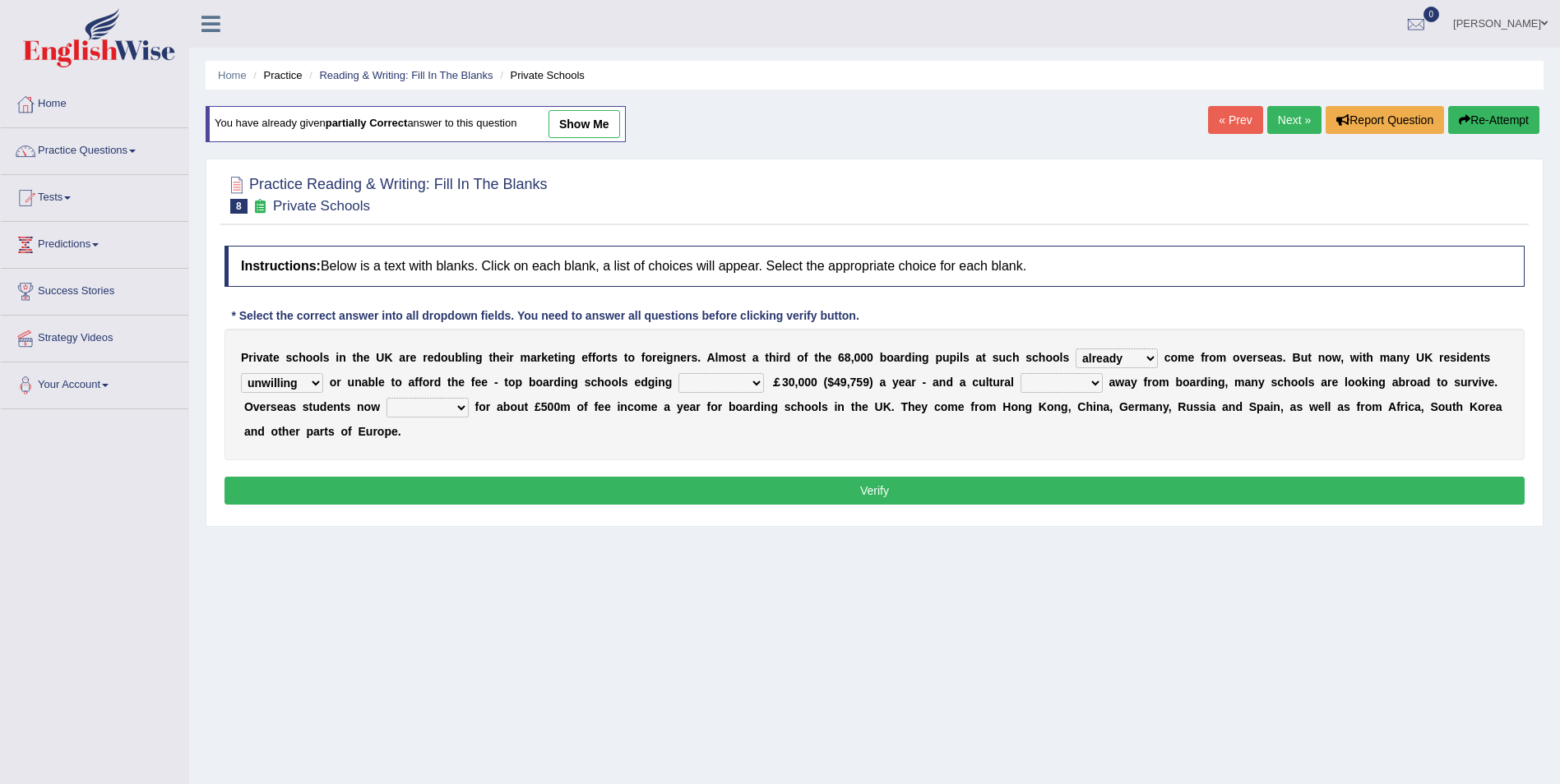
click at [323, 373] on select "answering unwilling realising storing" at bounding box center [282, 383] width 82 height 20
click at [678, 384] on select "rewards towards notification amounting" at bounding box center [721, 383] width 86 height 20
select select "amounting"
click at [678, 373] on select "rewards towards notification amounting" at bounding box center [721, 383] width 86 height 20
click at [1020, 380] on select "go rattle shatter shift" at bounding box center [1061, 383] width 82 height 20
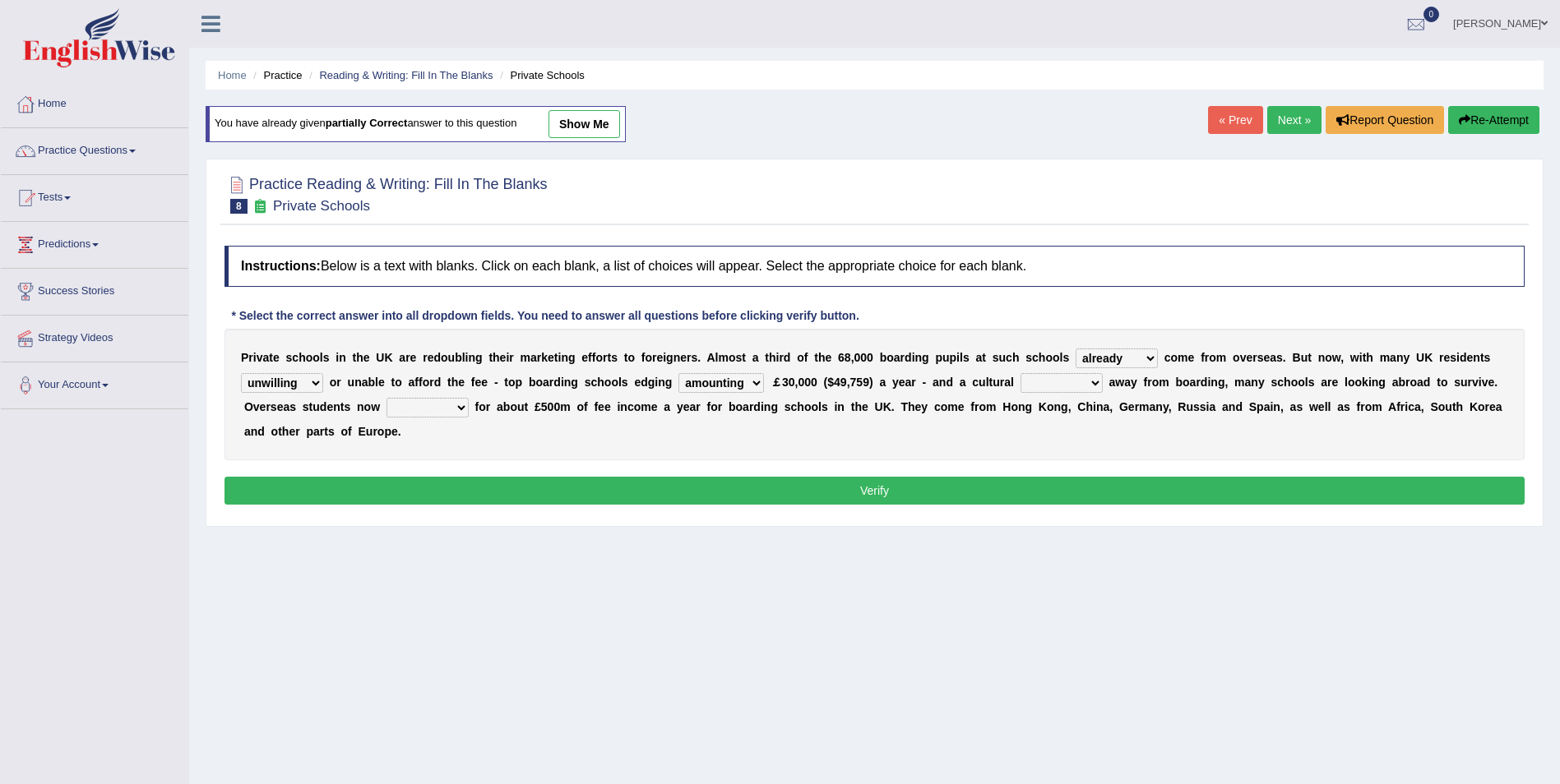
select select "shift"
click at [1020, 373] on select "go rattle shatter shift" at bounding box center [1061, 383] width 82 height 20
click at [386, 413] on select "hold think account say" at bounding box center [427, 408] width 82 height 20
select select "account"
click at [386, 398] on select "hold think account say" at bounding box center [427, 408] width 82 height 20
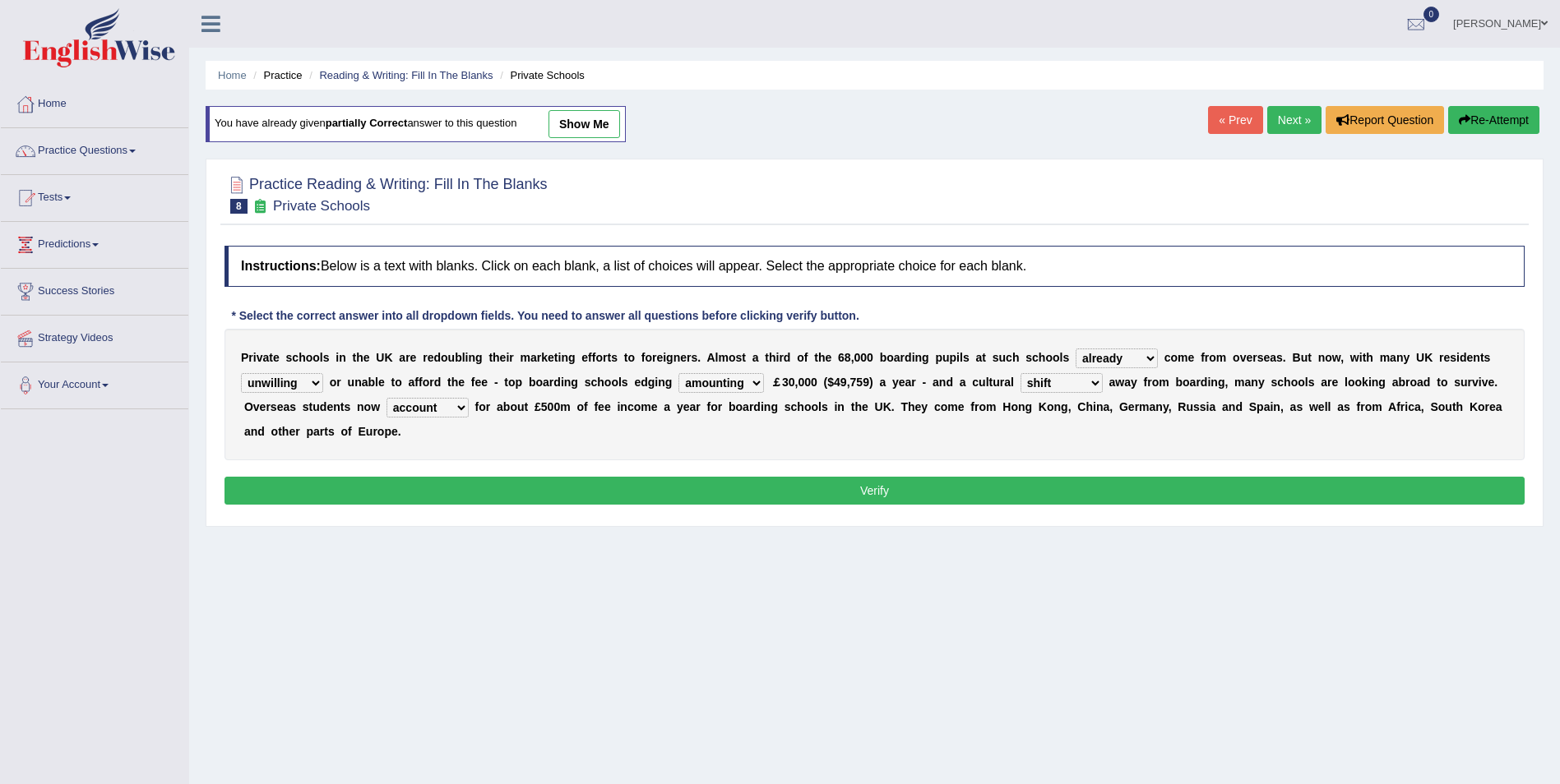
click at [706, 477] on button "Verify" at bounding box center [874, 490] width 1300 height 28
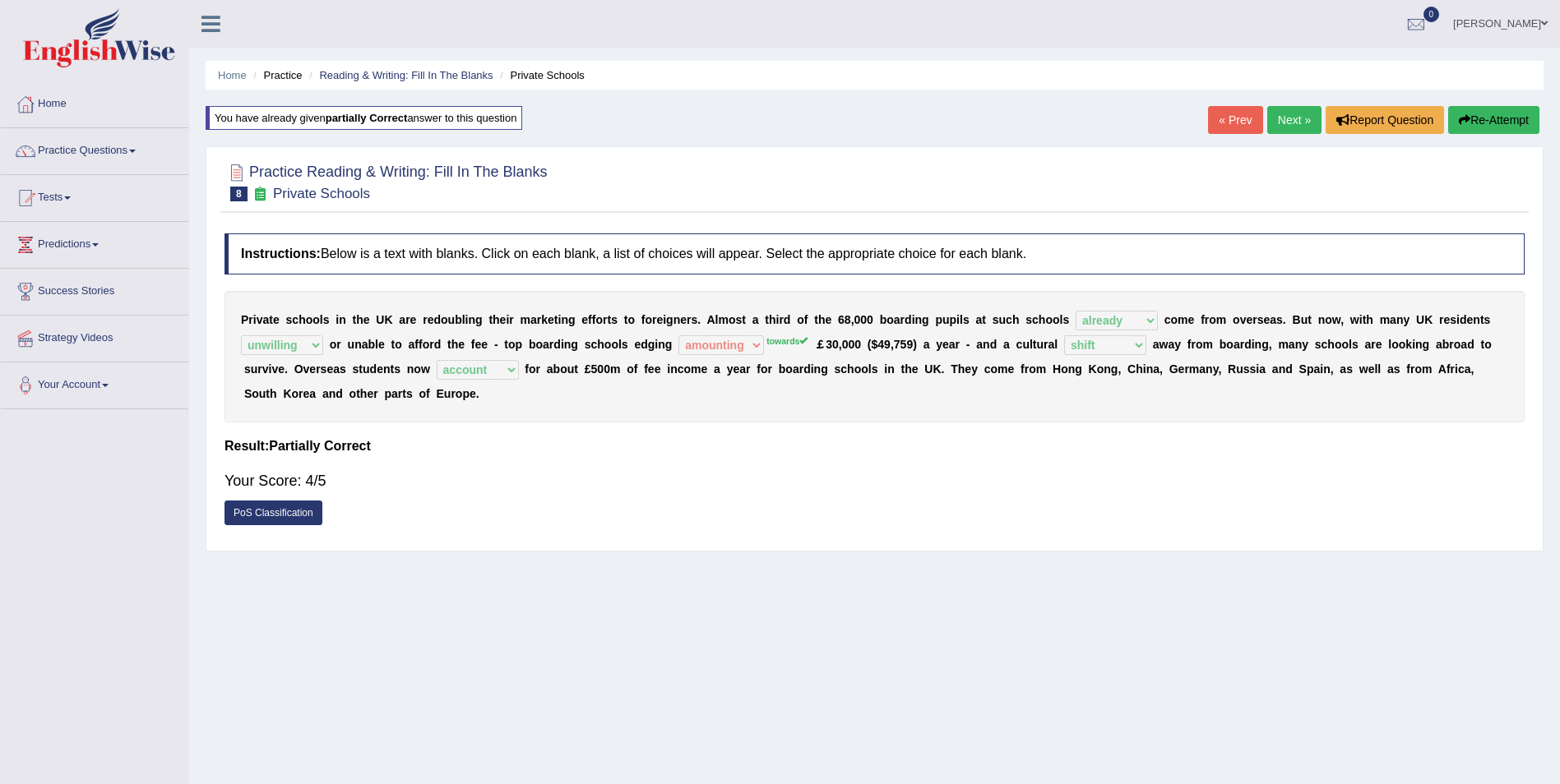
click at [1287, 127] on link "Next »" at bounding box center [1295, 120] width 55 height 28
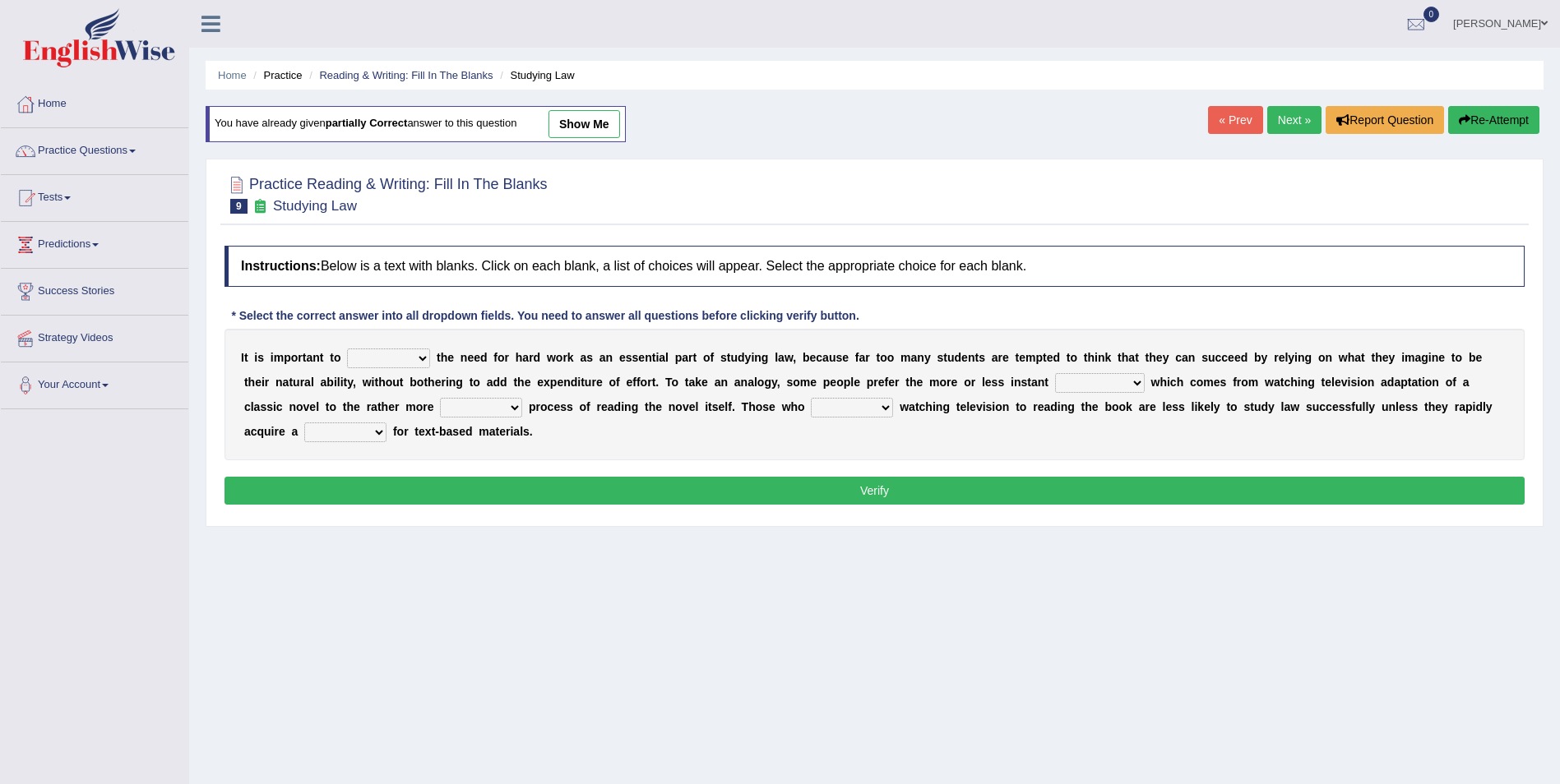
click at [420, 361] on select "emphasise criticise adjust replicate" at bounding box center [388, 358] width 83 height 20
select select "emphasise"
click at [347, 348] on select "emphasise criticise adjust replicate" at bounding box center [388, 358] width 83 height 20
click at [1055, 380] on select "satisfaction reaction gratification adjusted" at bounding box center [1100, 383] width 90 height 20
select select "reaction"
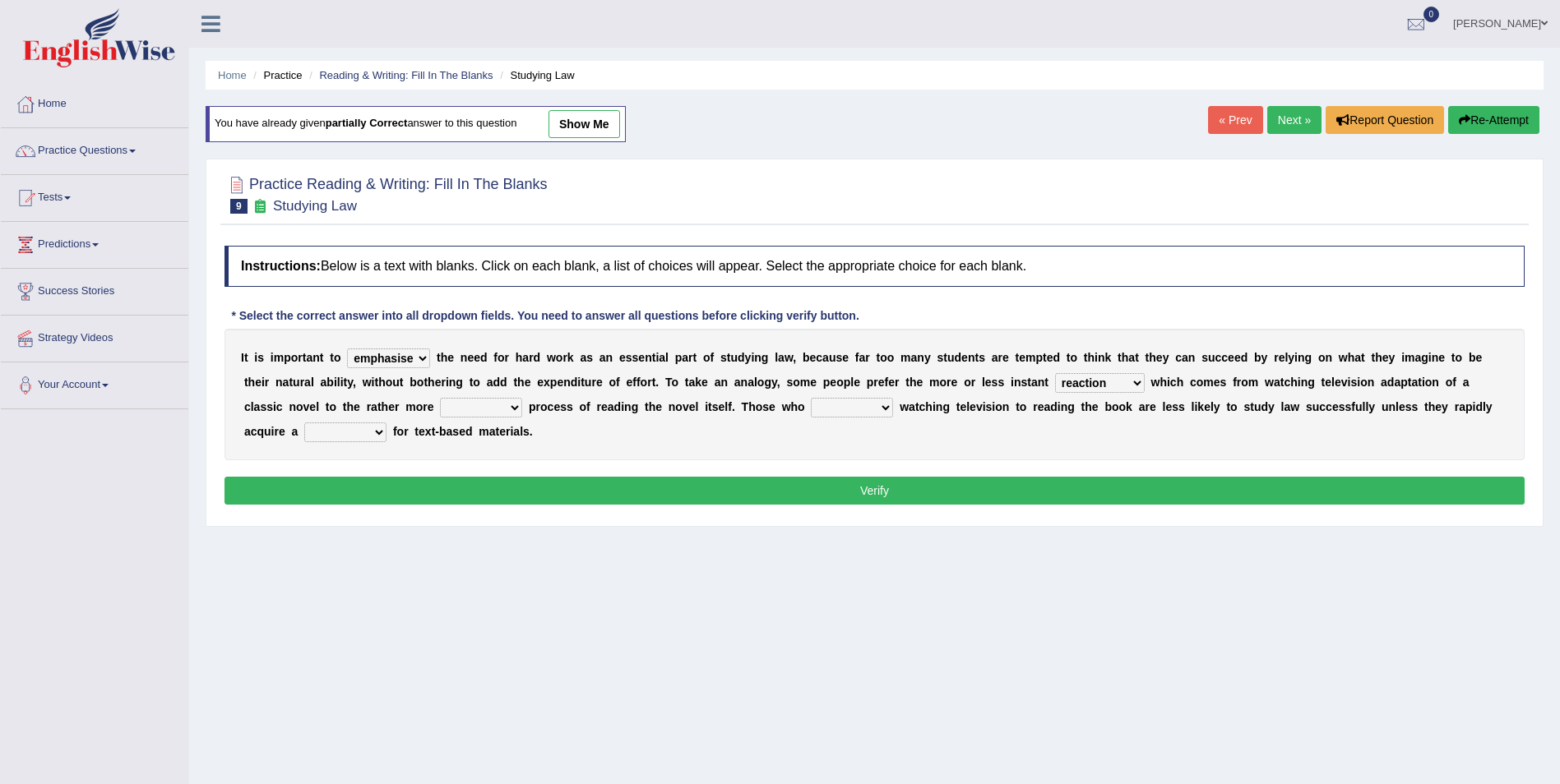
click at [1055, 373] on select "satisfaction reaction gratification adjusted" at bounding box center [1100, 383] width 90 height 20
click at [440, 406] on select "fulfilling laborious acquire broken" at bounding box center [481, 408] width 82 height 20
select select "fulfilling"
click at [440, 398] on select "fulfilling laborious acquire broken" at bounding box center [481, 408] width 82 height 20
click at [811, 407] on select "refer prefer stuff knot" at bounding box center [852, 408] width 82 height 20
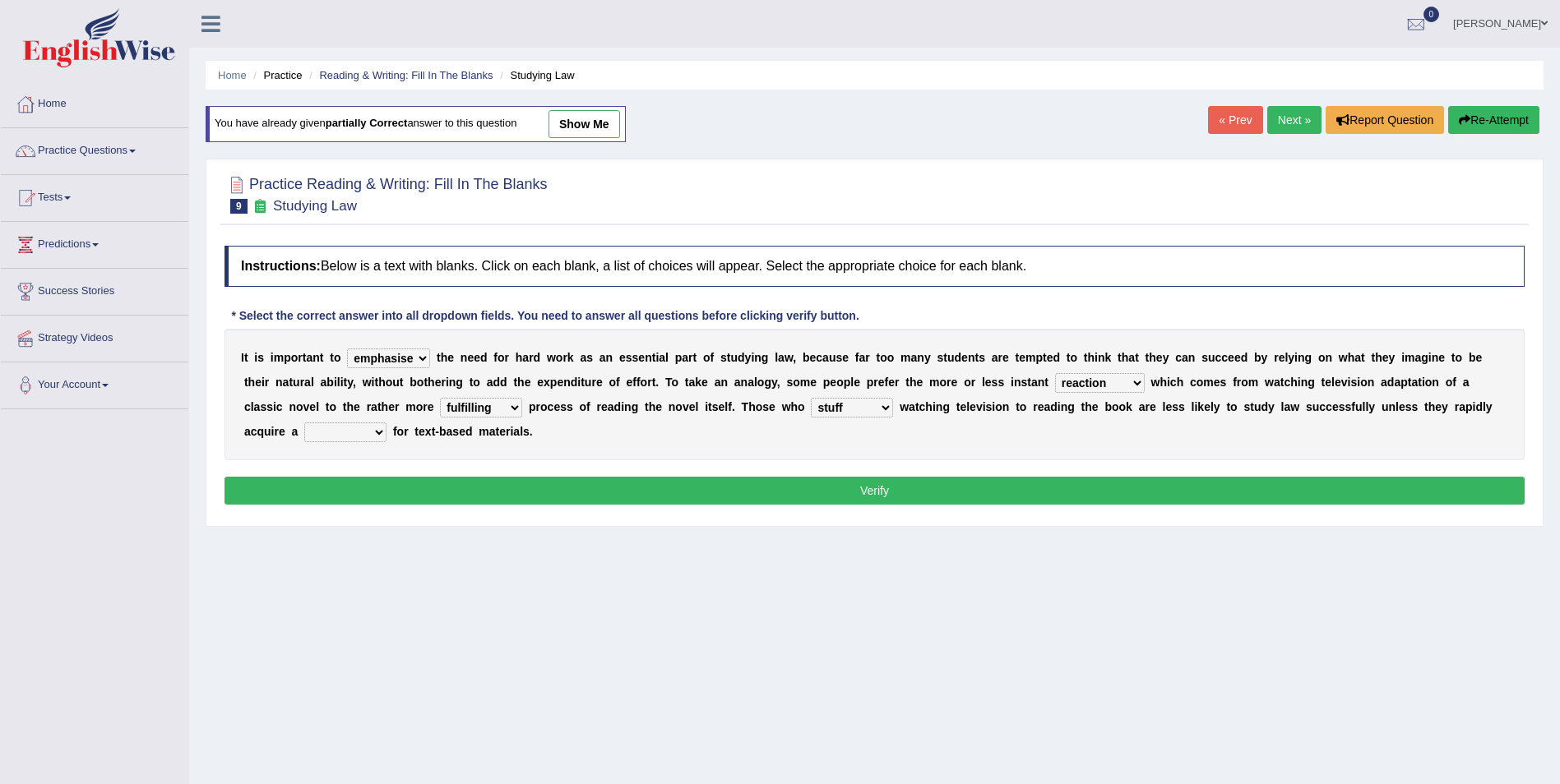
click at [811, 398] on select "refer prefer stuff knot" at bounding box center [852, 408] width 82 height 20
click at [811, 412] on select "refer prefer stuff knot" at bounding box center [852, 408] width 82 height 20
select select "prefer"
click at [811, 398] on select "refer prefer stuff knot" at bounding box center [852, 408] width 82 height 20
click at [440, 404] on select "fulfilling laborious acquire broken" at bounding box center [481, 408] width 82 height 20
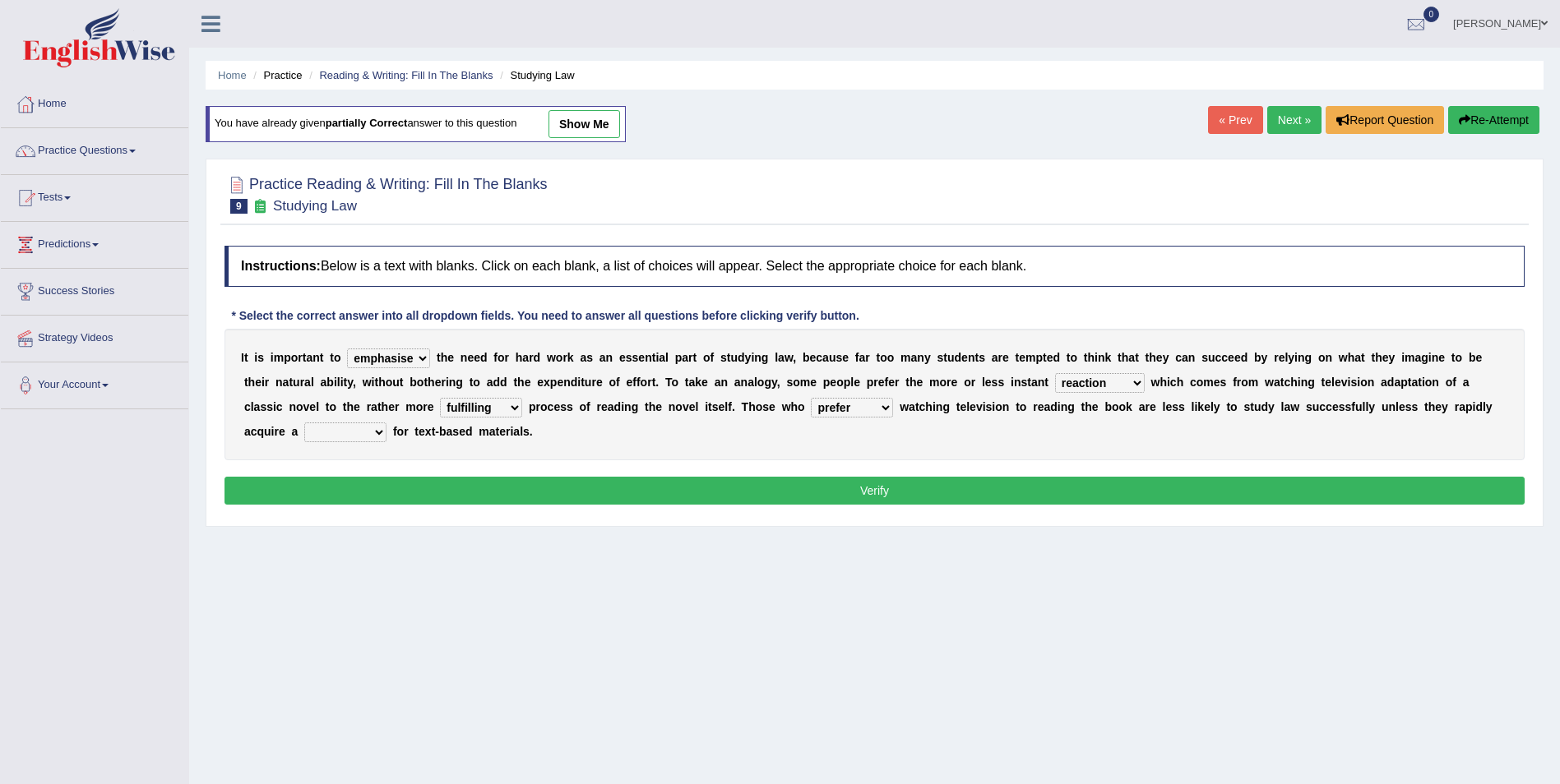
click at [895, 482] on button "Verify" at bounding box center [874, 490] width 1300 height 28
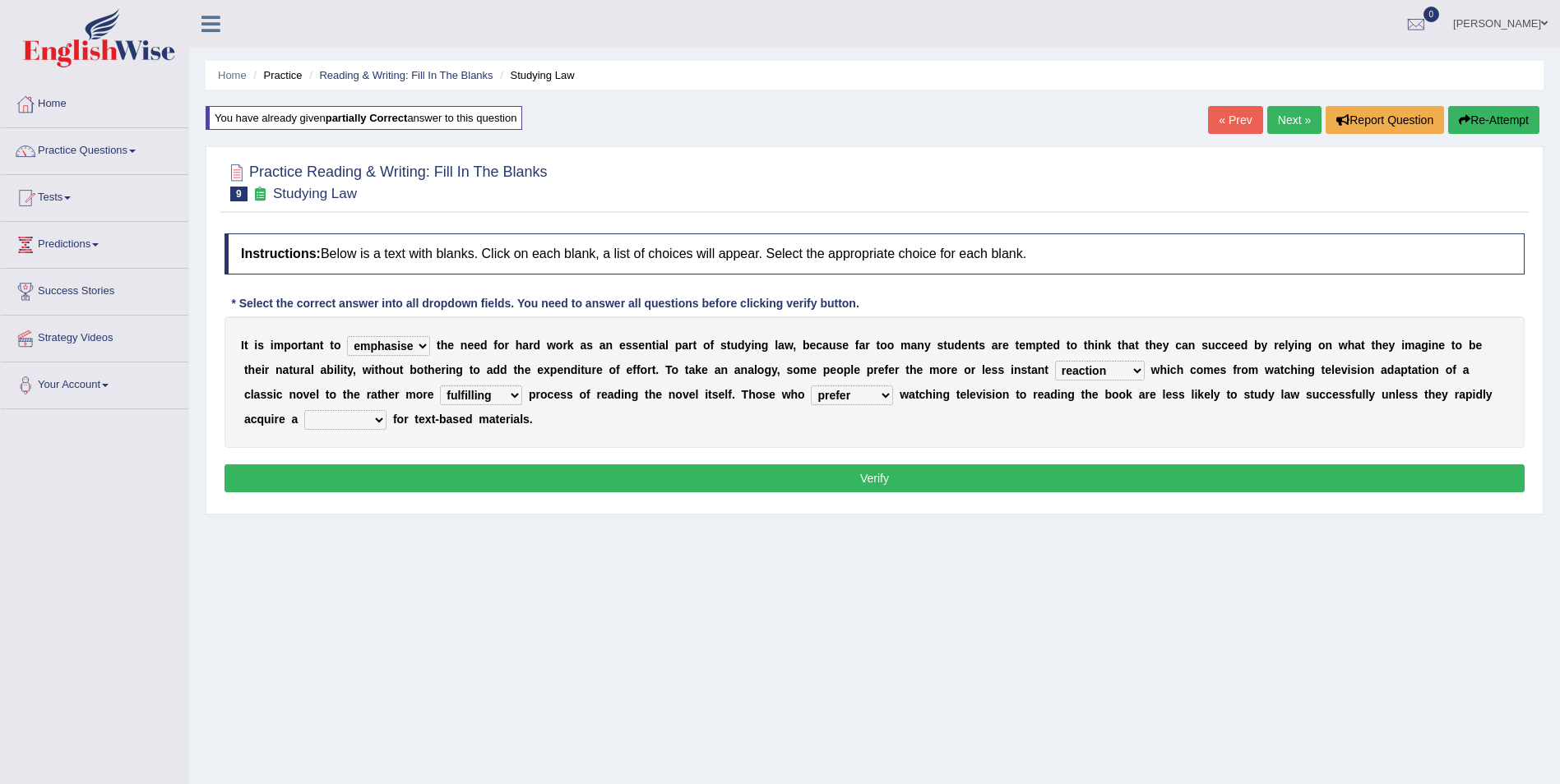
click at [867, 468] on button "Verify" at bounding box center [874, 478] width 1300 height 28
click at [386, 411] on select "judgement waste taste set" at bounding box center [345, 420] width 82 height 20
select select "taste"
click at [386, 411] on select "judgement waste taste set" at bounding box center [345, 420] width 82 height 20
click at [1016, 468] on button "Verify" at bounding box center [874, 478] width 1300 height 28
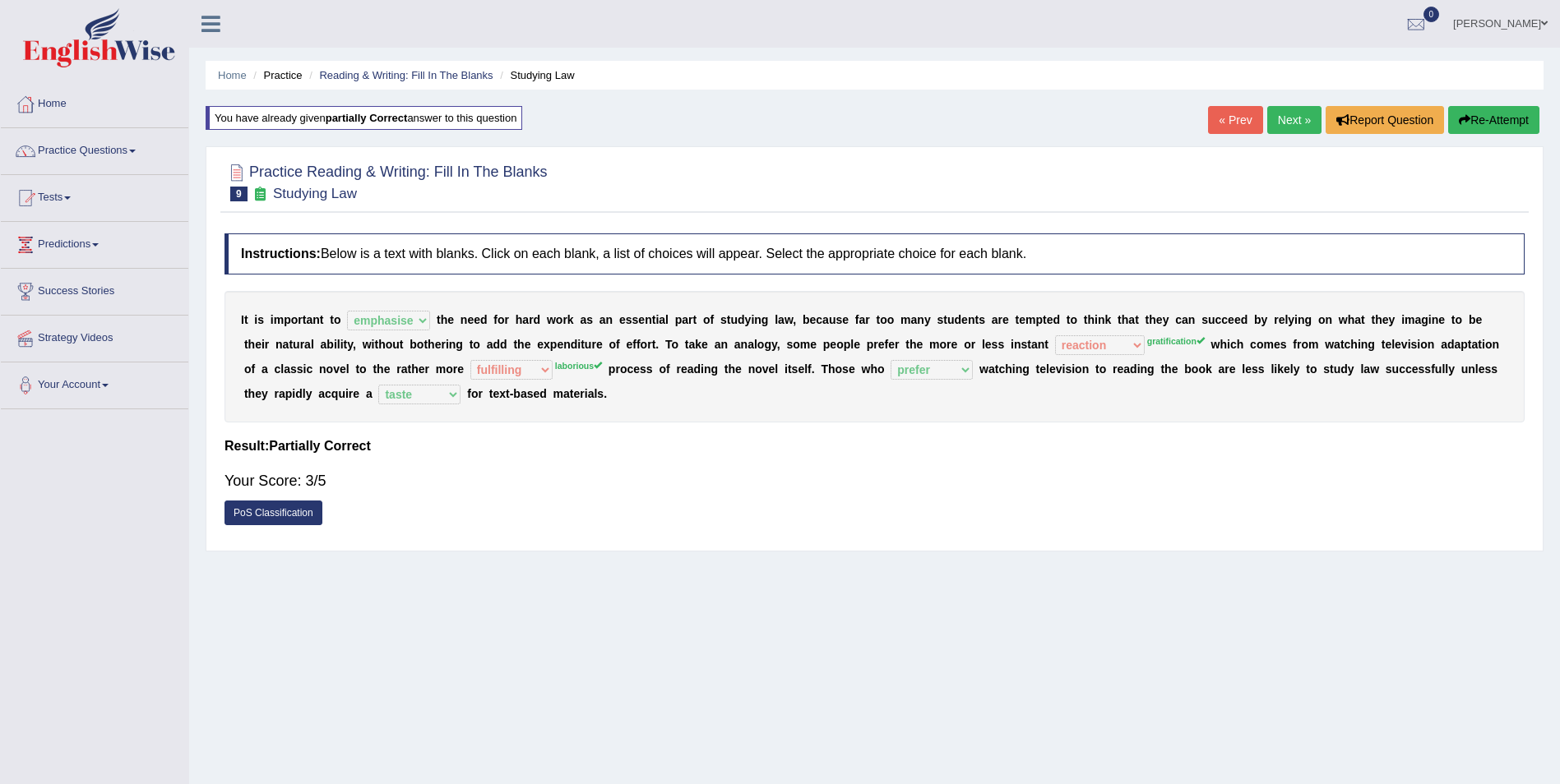
drag, startPoint x: 1571, startPoint y: 777, endPoint x: 1022, endPoint y: 468, distance: 630.0
click at [1023, 478] on div "Your Score: 3/5" at bounding box center [874, 481] width 1300 height 39
click at [1290, 123] on link "Next »" at bounding box center [1295, 120] width 55 height 28
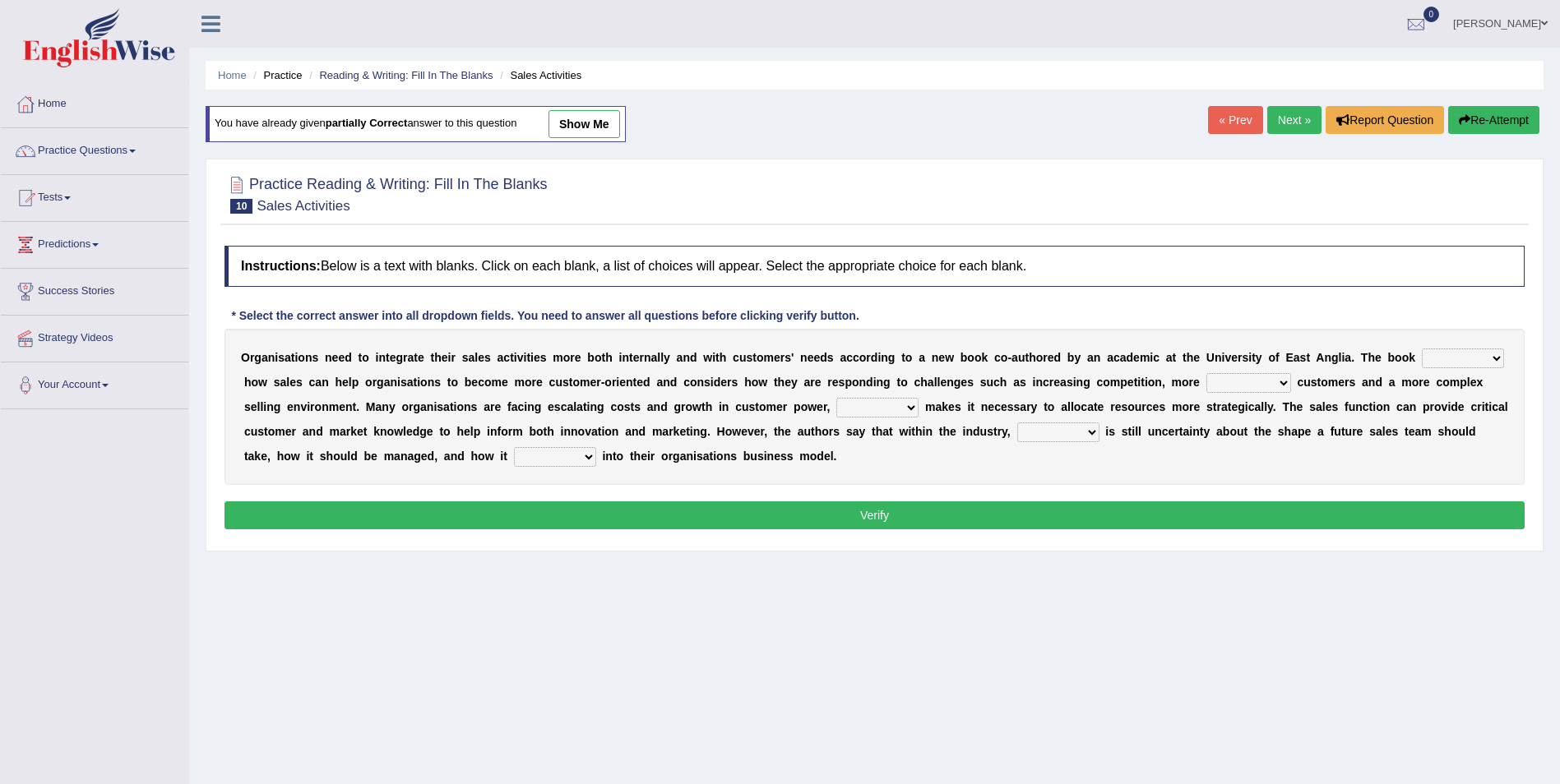
click at [1421, 354] on select "expresses addresses injects inspires" at bounding box center [1462, 358] width 82 height 20
select select "addresses"
click at [1421, 348] on select "expresses addresses injects inspires" at bounding box center [1462, 358] width 82 height 20
click at [1206, 389] on select "greater valued increased demanding" at bounding box center [1248, 383] width 85 height 20
select select "demanding"
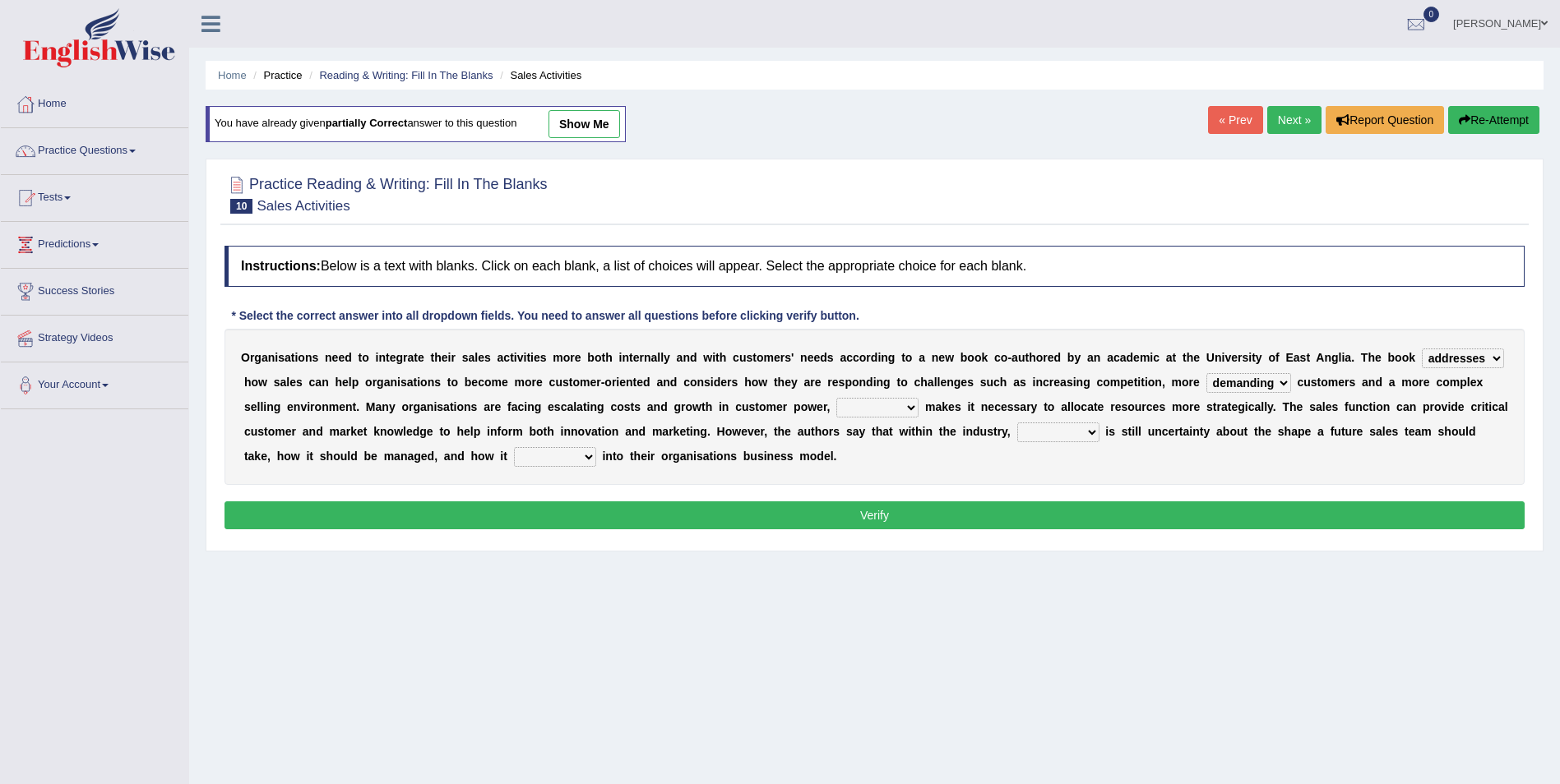
click at [1206, 373] on select "greater valued increased demanding" at bounding box center [1248, 383] width 85 height 20
click at [836, 401] on select "when where which what" at bounding box center [877, 408] width 82 height 20
select select "which"
click at [836, 398] on select "when where which what" at bounding box center [877, 408] width 82 height 20
click at [1017, 429] on select "there their this that" at bounding box center [1058, 432] width 82 height 20
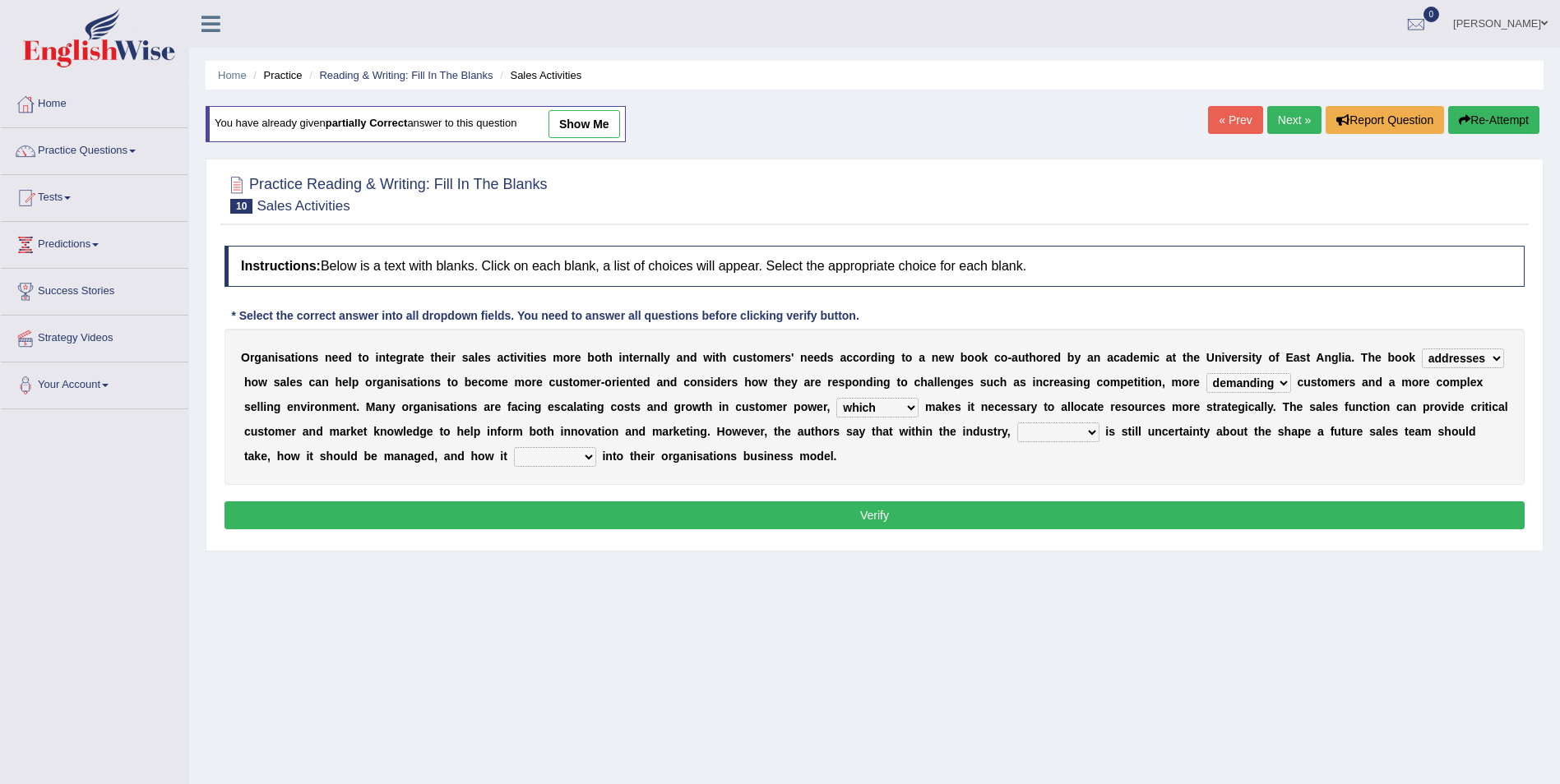
select select "there"
click at [1017, 422] on select "there their this that" at bounding box center [1058, 432] width 82 height 20
click at [514, 455] on select "forges fills fits forgets" at bounding box center [555, 456] width 82 height 20
select select "fits"
click at [514, 447] on select "forges fills fits forgets" at bounding box center [555, 456] width 82 height 20
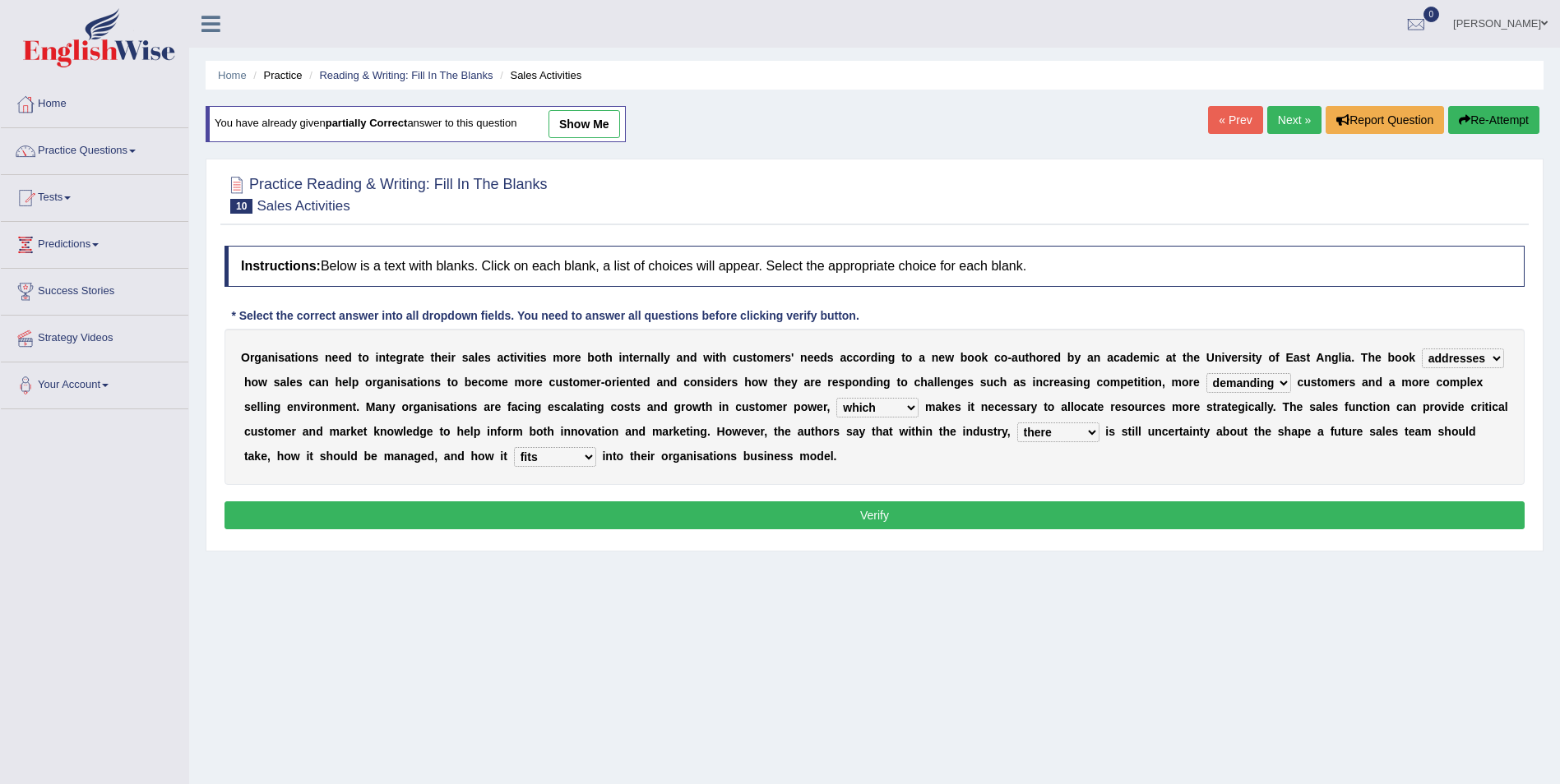
click at [638, 521] on button "Verify" at bounding box center [874, 515] width 1300 height 28
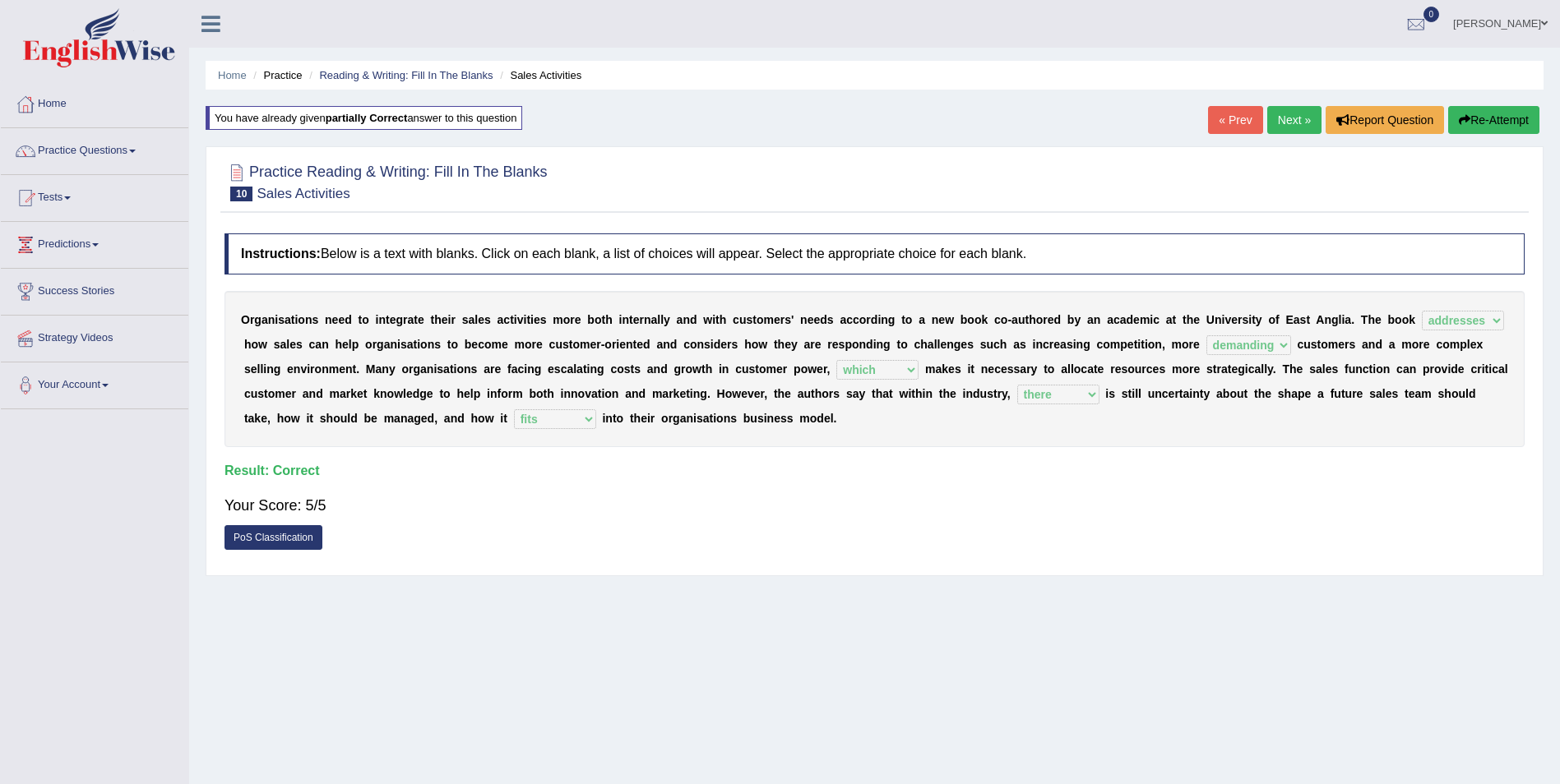
click at [1294, 126] on link "Next »" at bounding box center [1295, 120] width 55 height 28
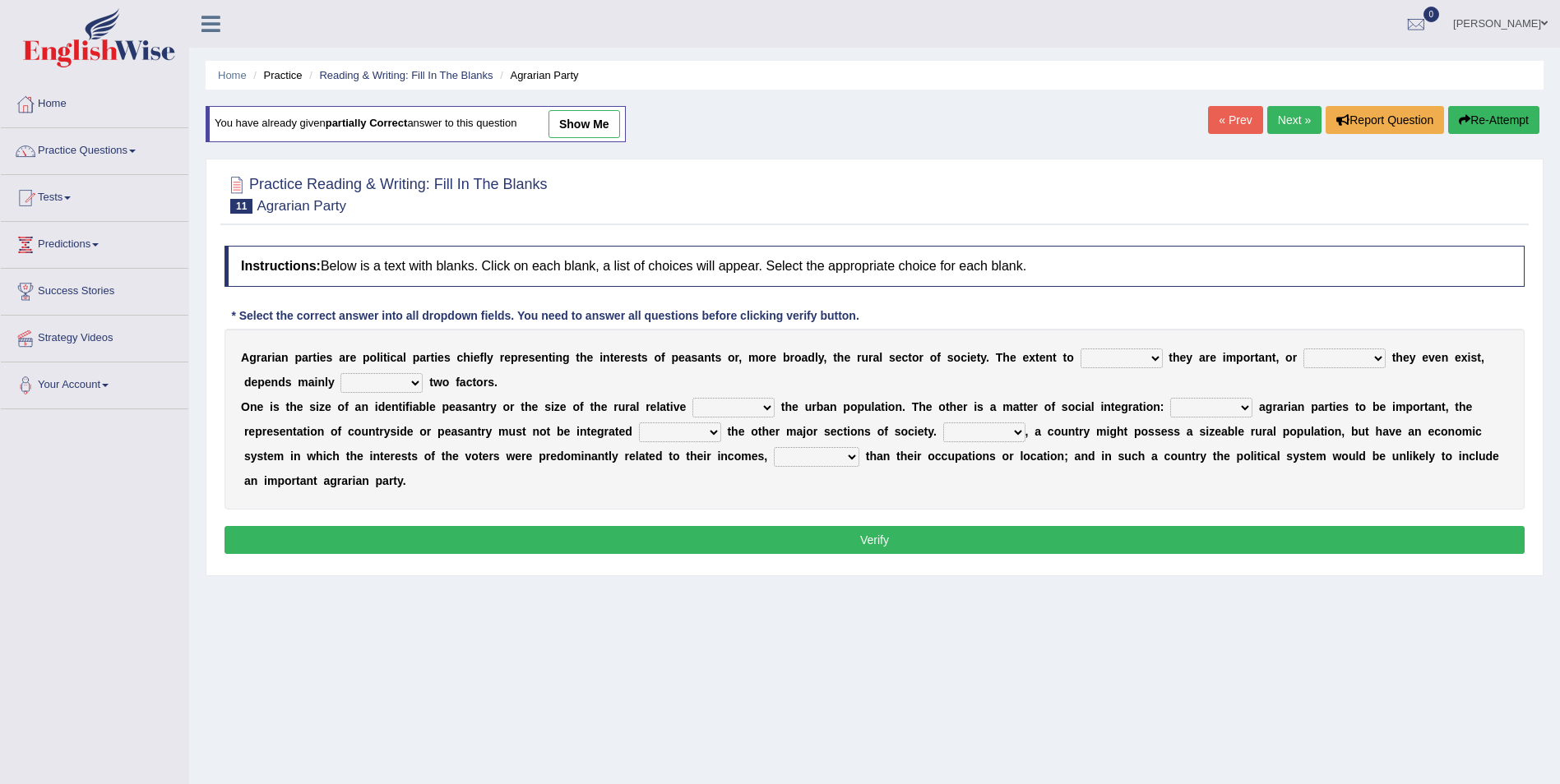
click at [1108, 353] on select "where which when were" at bounding box center [1121, 358] width 82 height 20
select select "where"
click at [1080, 348] on select "where which when were" at bounding box center [1121, 358] width 82 height 20
click at [1385, 355] on b at bounding box center [1388, 357] width 7 height 13
click at [1313, 355] on select "other neither either whether" at bounding box center [1344, 358] width 82 height 20
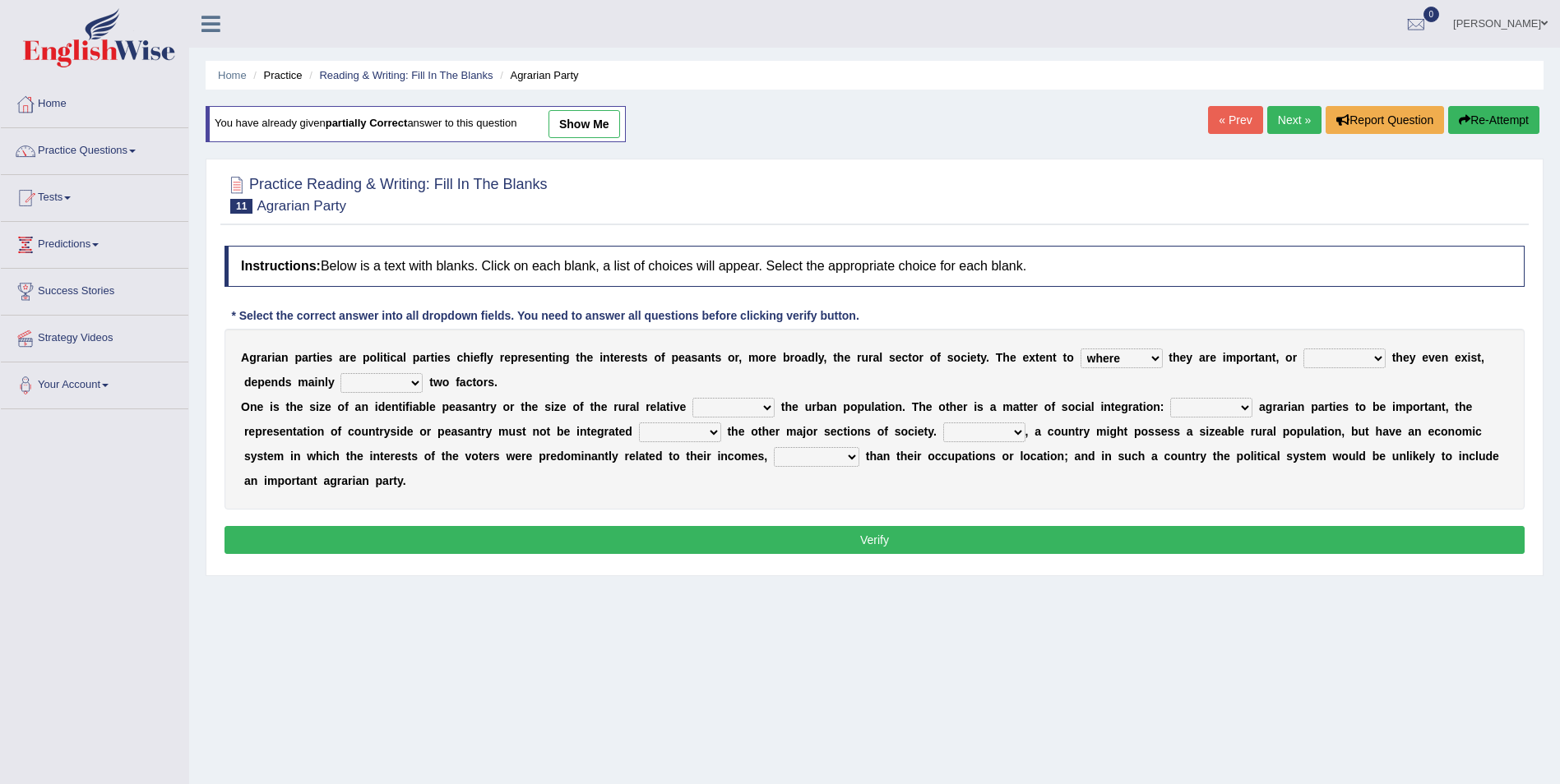
select select "whether"
click at [1303, 348] on select "other neither either whether" at bounding box center [1344, 358] width 82 height 20
drag, startPoint x: 1307, startPoint y: 351, endPoint x: 1313, endPoint y: 360, distance: 10.8
click at [1313, 360] on select "other neither either whether" at bounding box center [1344, 358] width 82 height 20
click at [1217, 675] on div "Home Practice Reading & Writing: Fill In The Blanks Agrarian Party You have alr…" at bounding box center [874, 411] width 1371 height 822
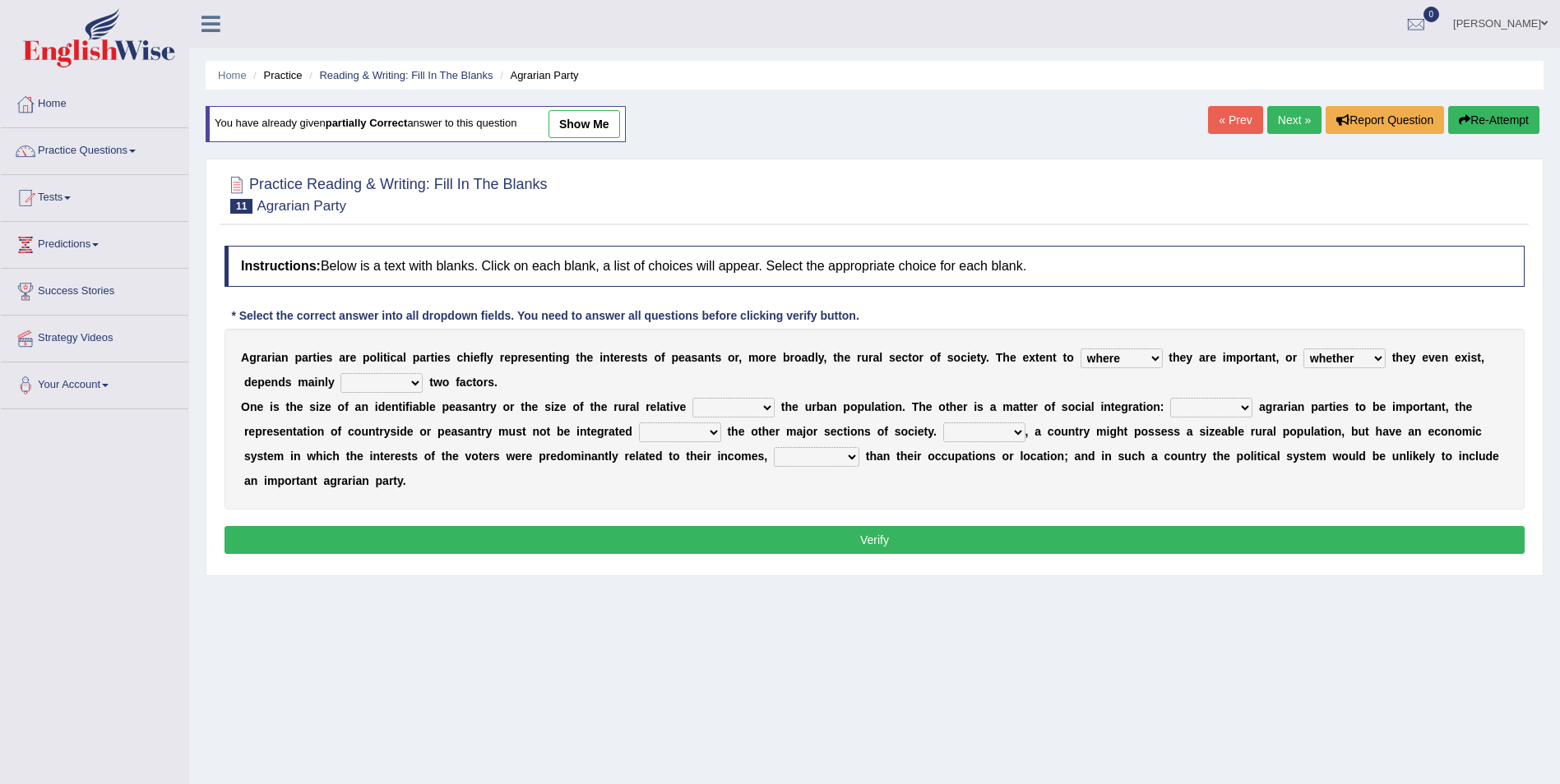
click at [340, 380] on select "in on is the" at bounding box center [381, 383] width 82 height 20
select select "on"
click at [340, 373] on select "in on is the" at bounding box center [381, 383] width 82 height 20
click at [781, 411] on b "t" at bounding box center [783, 406] width 4 height 13
click at [745, 404] on select "is to the was" at bounding box center [734, 408] width 82 height 20
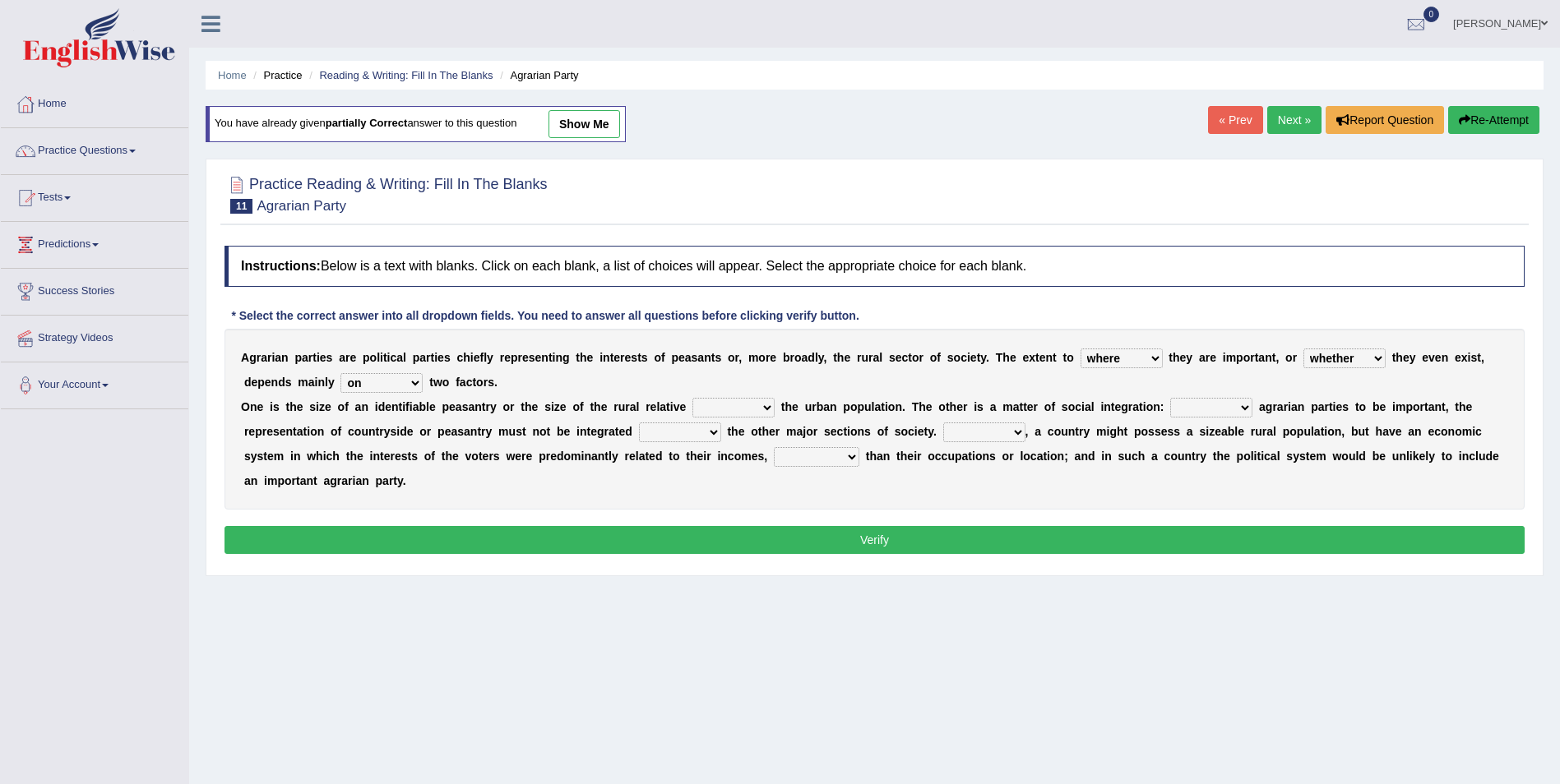
select select "to"
click at [693, 398] on select "is to the was" at bounding box center [734, 408] width 82 height 20
click at [1185, 407] on select "From For First Fair" at bounding box center [1211, 408] width 82 height 20
select select "For"
click at [1170, 398] on select "From For First Fair" at bounding box center [1211, 408] width 82 height 20
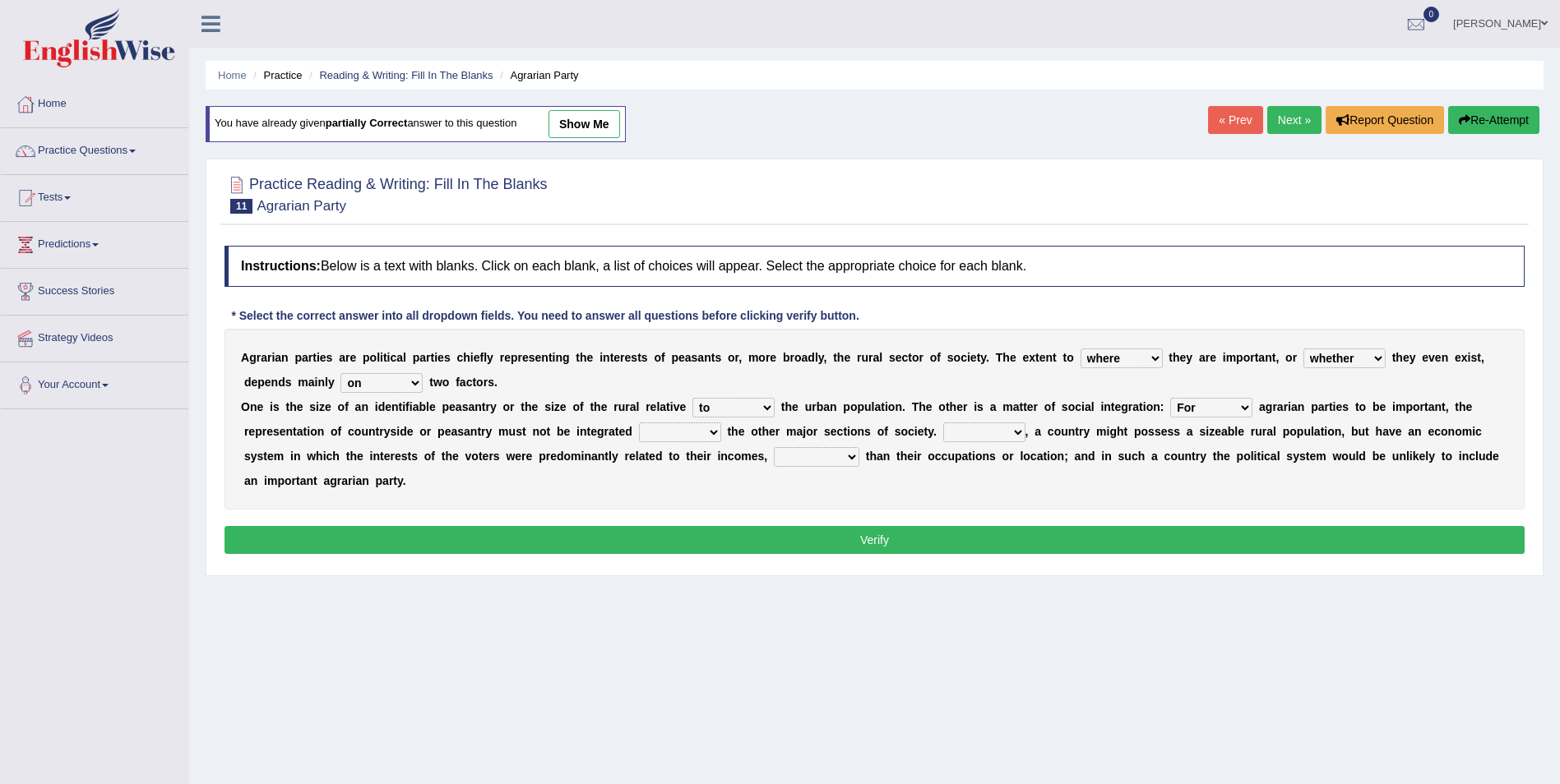
click at [639, 436] on select "will when were with" at bounding box center [680, 432] width 82 height 20
select select "with"
click at [639, 422] on select "will when were with" at bounding box center [680, 432] width 82 height 20
click at [943, 437] on select "Then There Thus Their" at bounding box center [984, 432] width 82 height 20
select select "Thus"
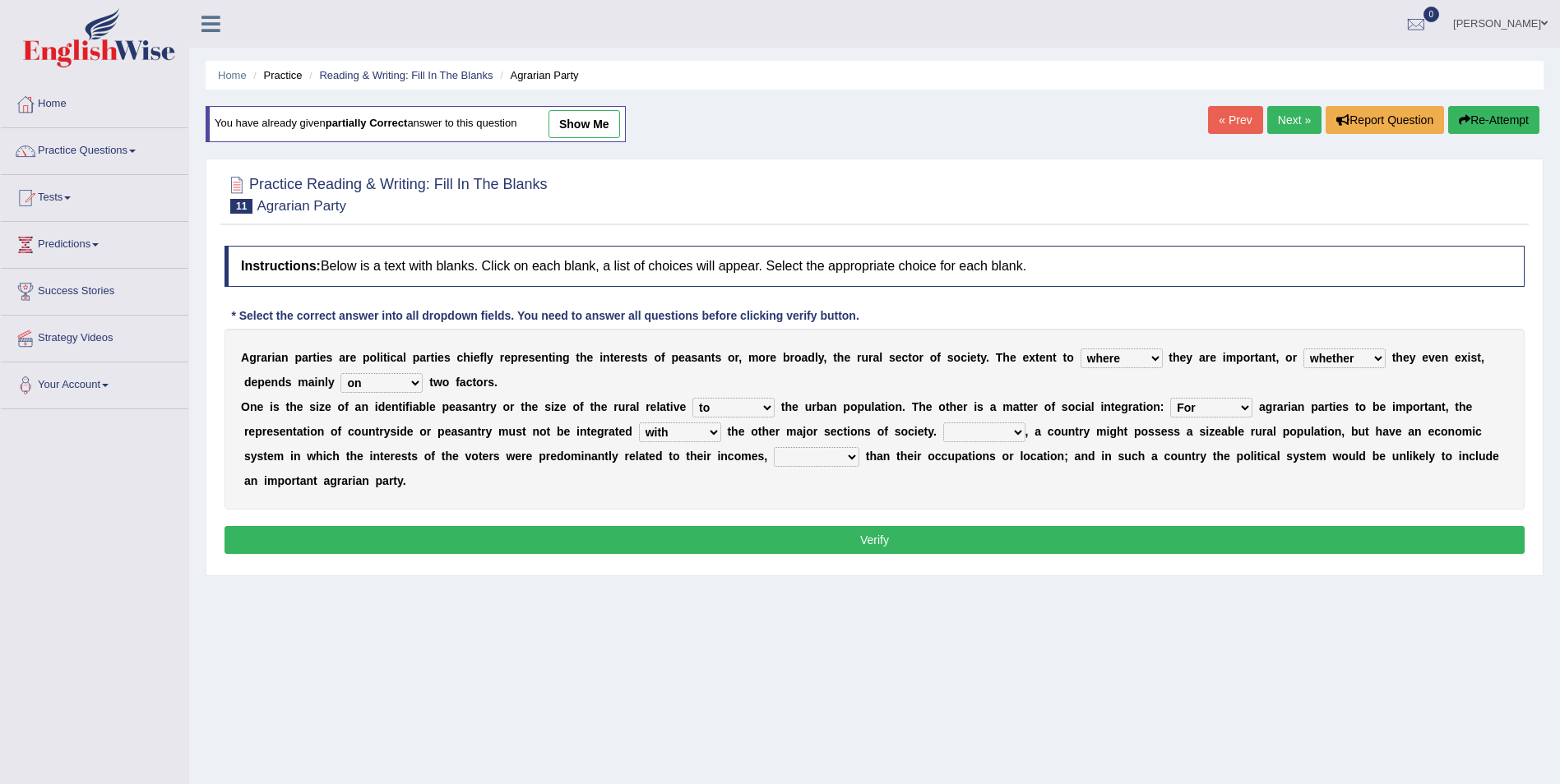
click at [943, 422] on select "Then There Thus Their" at bounding box center [984, 432] width 82 height 20
click at [774, 454] on select "whether rather greater many other" at bounding box center [817, 456] width 86 height 20
select select "rather"
click at [774, 447] on select "whether rather greater many other" at bounding box center [817, 456] width 86 height 20
click at [703, 526] on button "Verify" at bounding box center [874, 539] width 1300 height 28
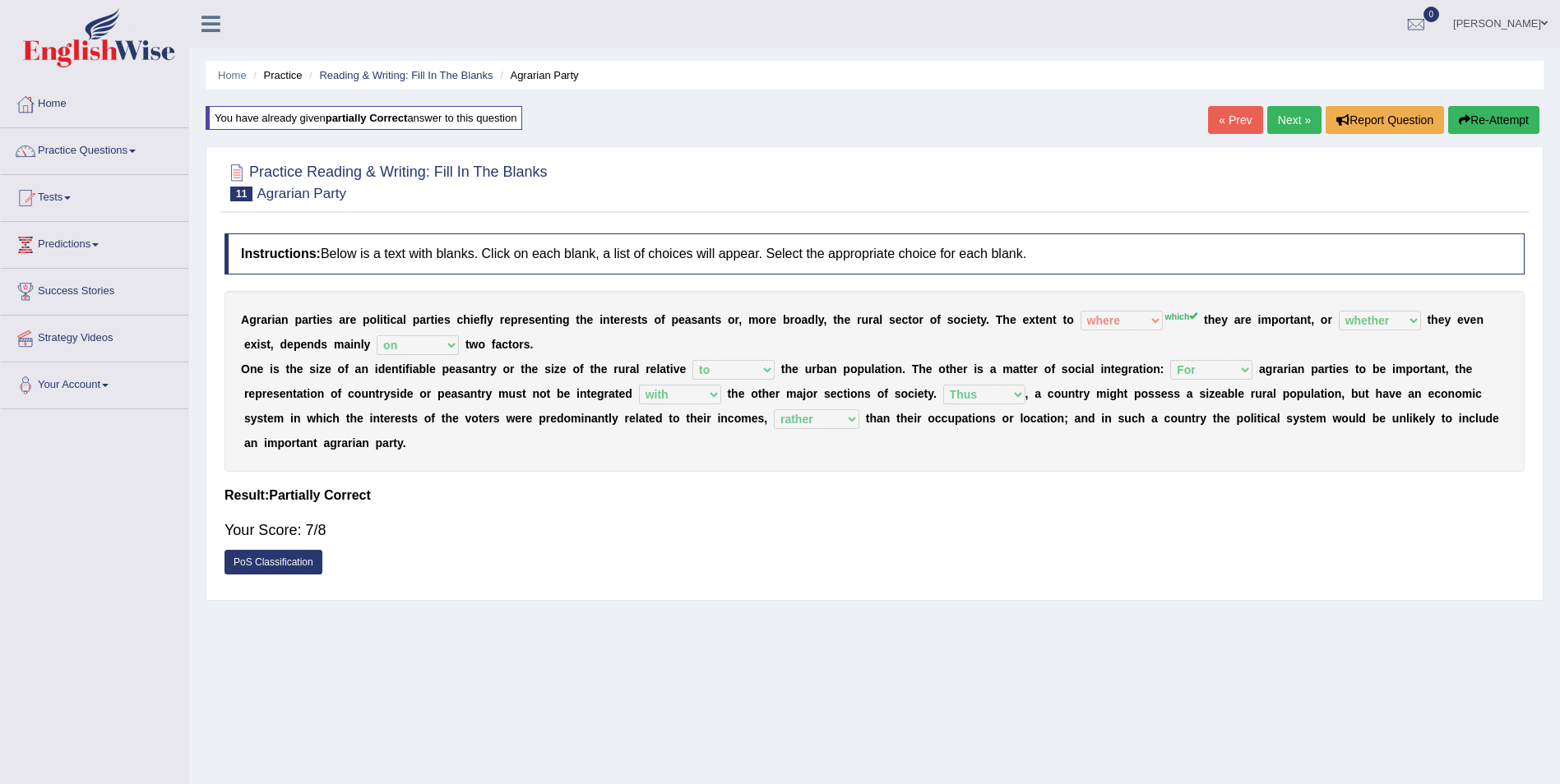
click at [1299, 123] on link "Next »" at bounding box center [1295, 120] width 55 height 28
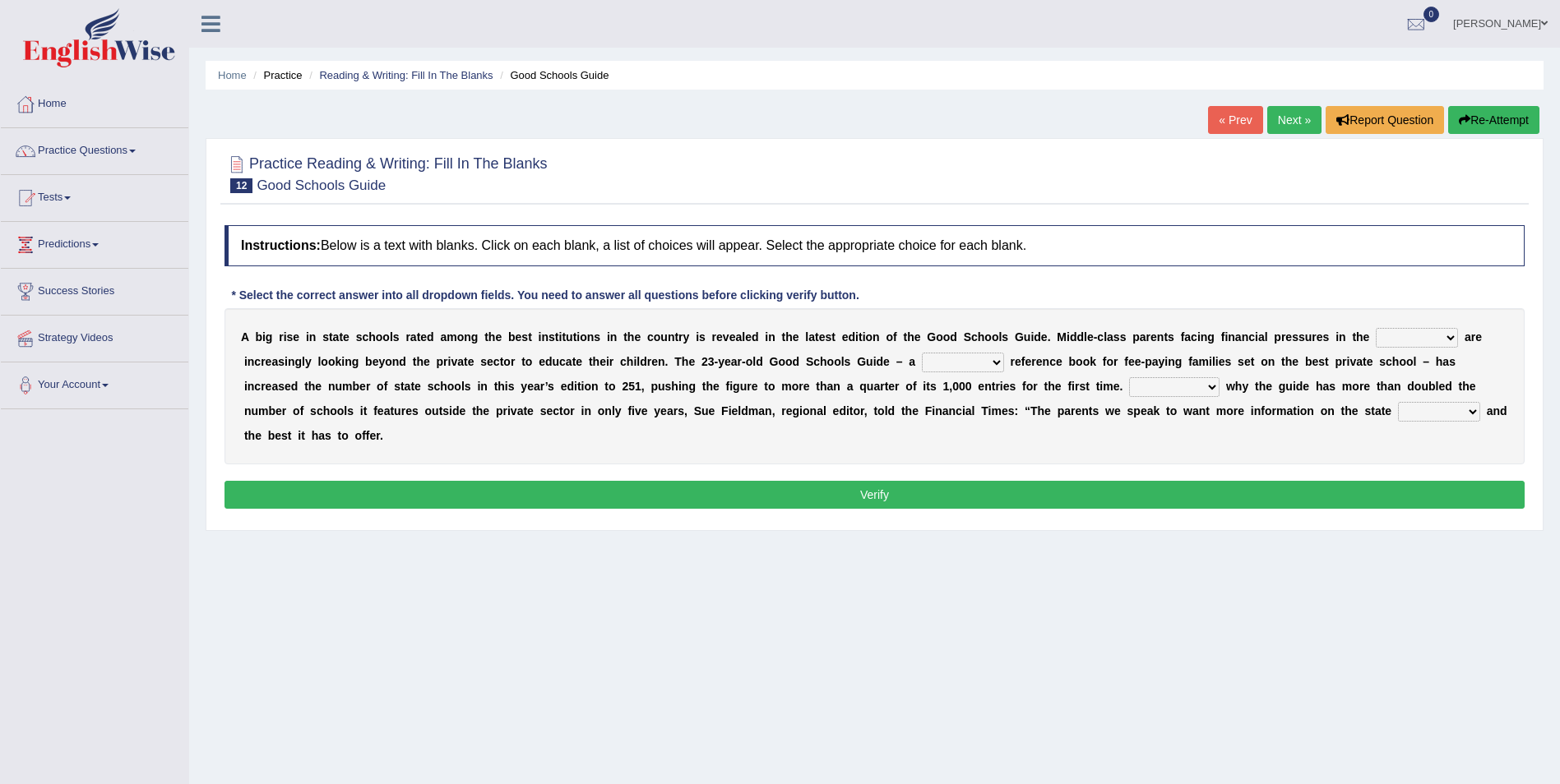
click at [1464, 334] on b "a" at bounding box center [1467, 336] width 7 height 13
click at [1380, 341] on select "downturn inturn external subjective" at bounding box center [1417, 337] width 82 height 20
select select "external"
click at [1376, 328] on select "downturn inturn external subjective" at bounding box center [1417, 337] width 82 height 20
click at [922, 359] on select "nicee kind allure popular" at bounding box center [963, 363] width 82 height 20
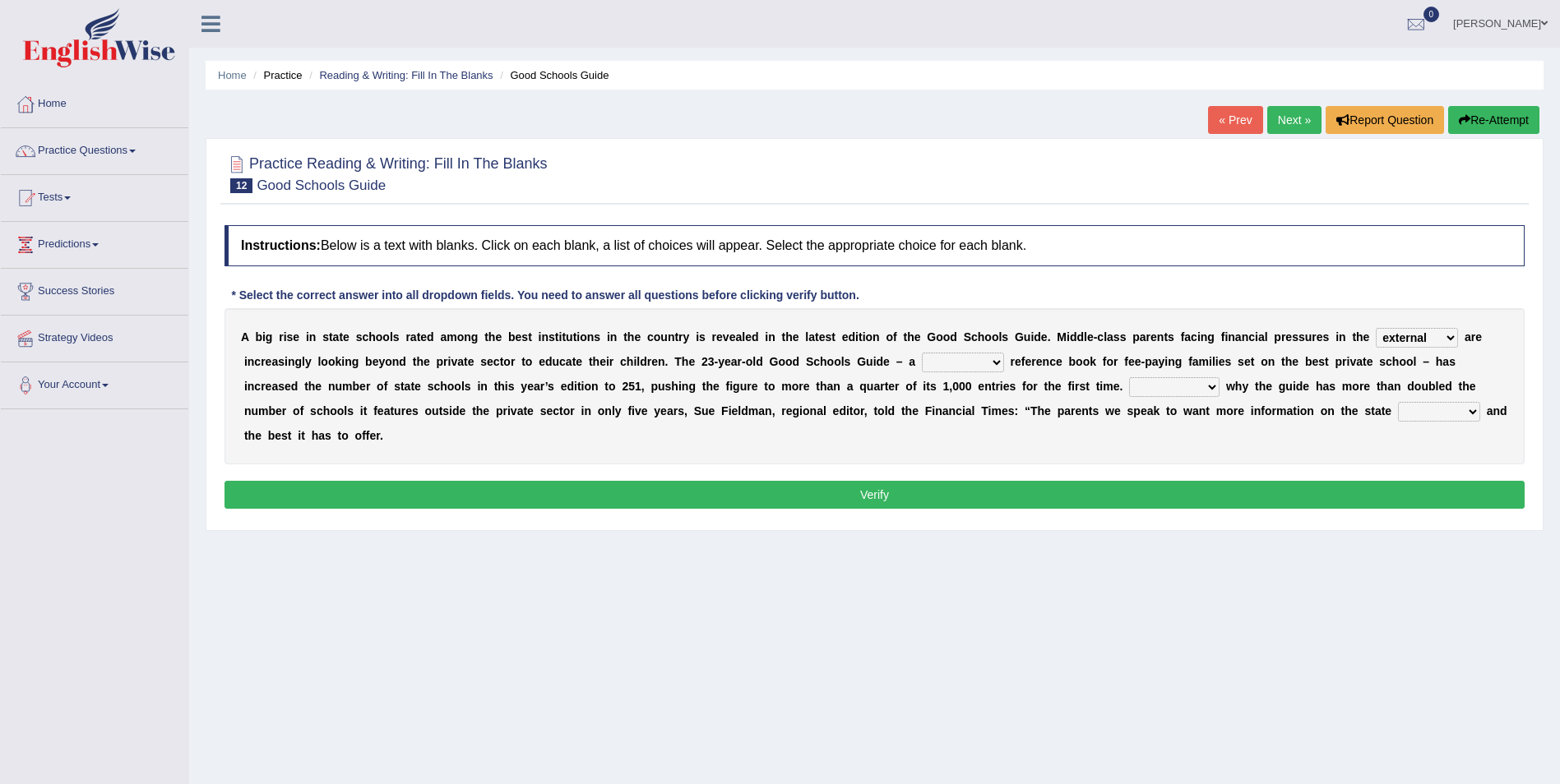
select select "popular"
click at [922, 353] on select "nicee kind allure popular" at bounding box center [963, 363] width 82 height 20
click at [1129, 384] on select "Entertaining Exploring Explaining Exorting" at bounding box center [1174, 387] width 91 height 20
select select "Explaining"
click at [1129, 377] on select "Entertaining Exploring Explaining Exorting" at bounding box center [1174, 387] width 91 height 20
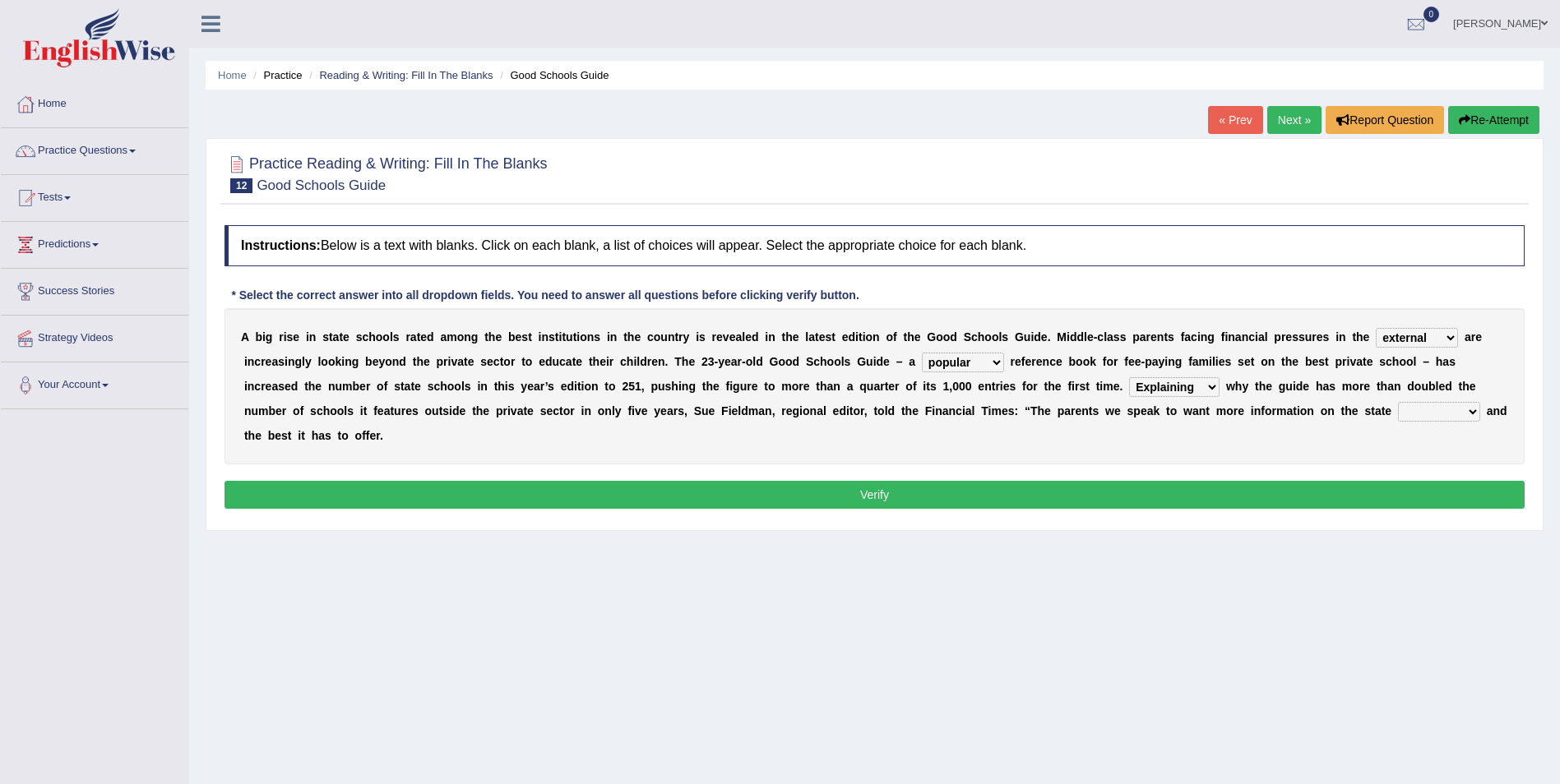
click at [1480, 405] on b at bounding box center [1483, 411] width 7 height 13
click at [1398, 409] on select "factor sector vector collector" at bounding box center [1439, 412] width 82 height 20
click at [1398, 402] on select "factor sector vector collector" at bounding box center [1439, 412] width 82 height 20
click at [1398, 403] on select "factor sector vector collector" at bounding box center [1439, 412] width 82 height 20
select select "collector"
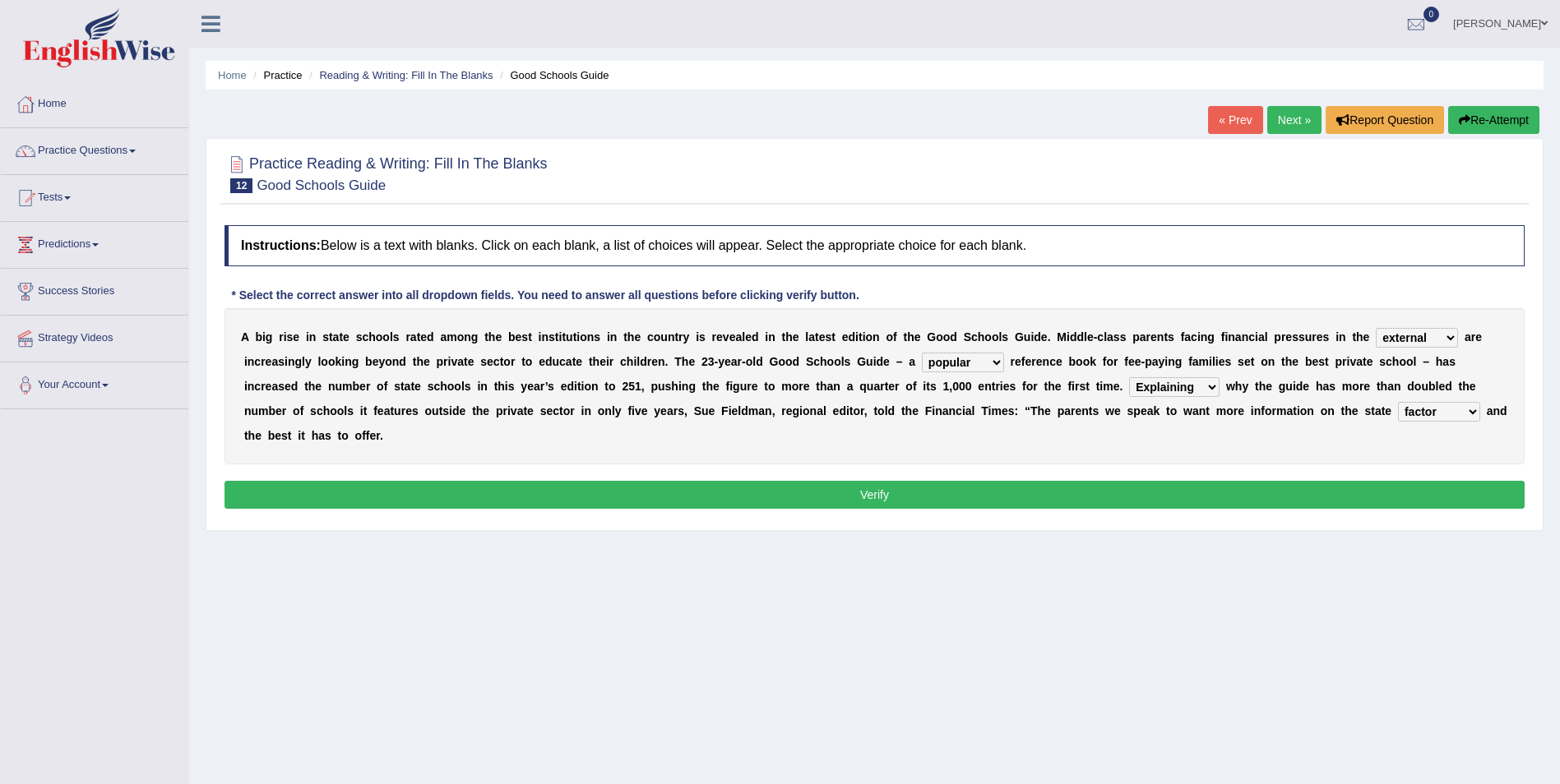
click at [1398, 402] on select "factor sector vector collector" at bounding box center [1439, 412] width 82 height 20
click at [917, 481] on button "Verify" at bounding box center [874, 494] width 1300 height 28
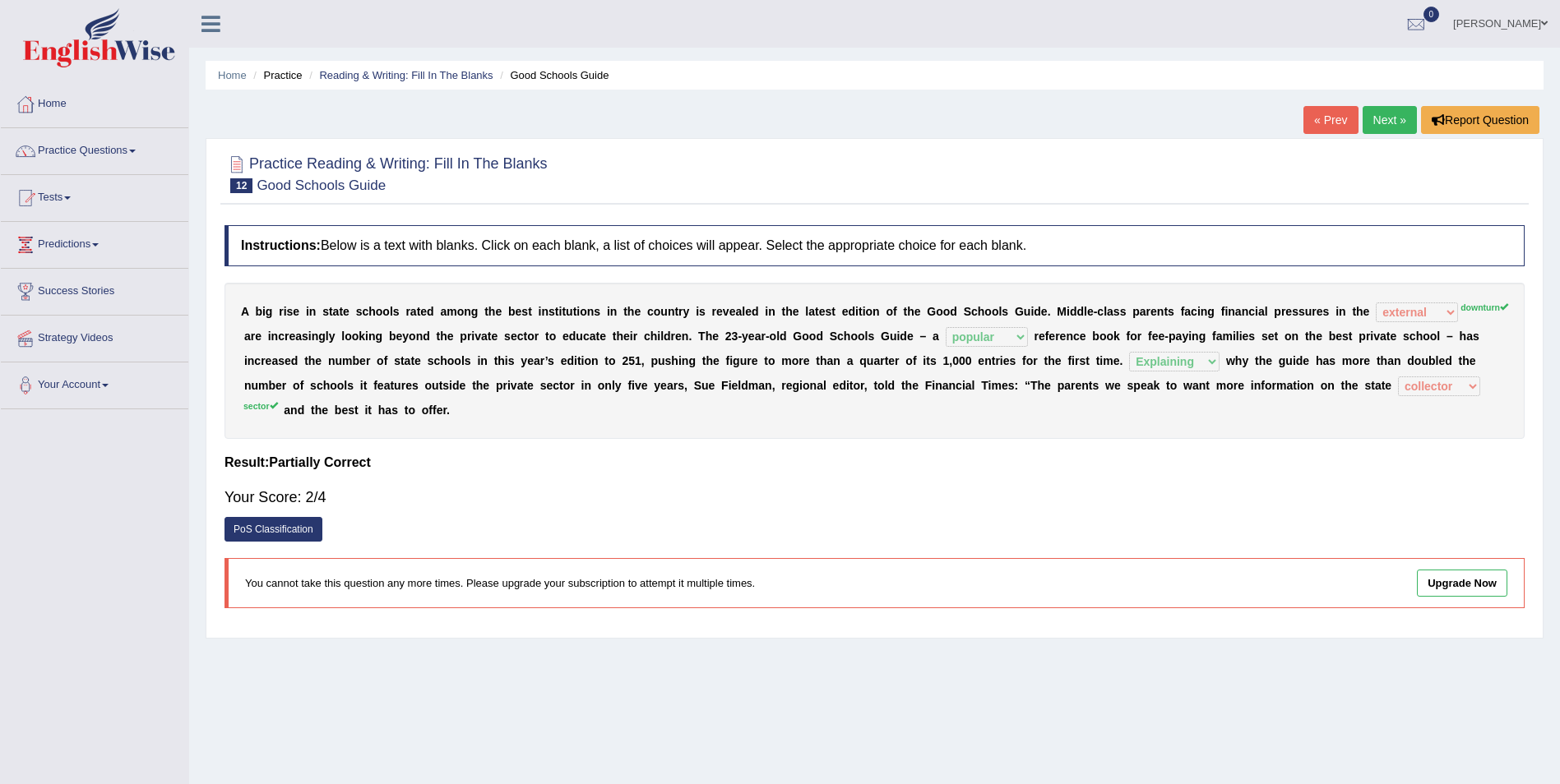
click at [1384, 119] on link "Next »" at bounding box center [1389, 120] width 55 height 28
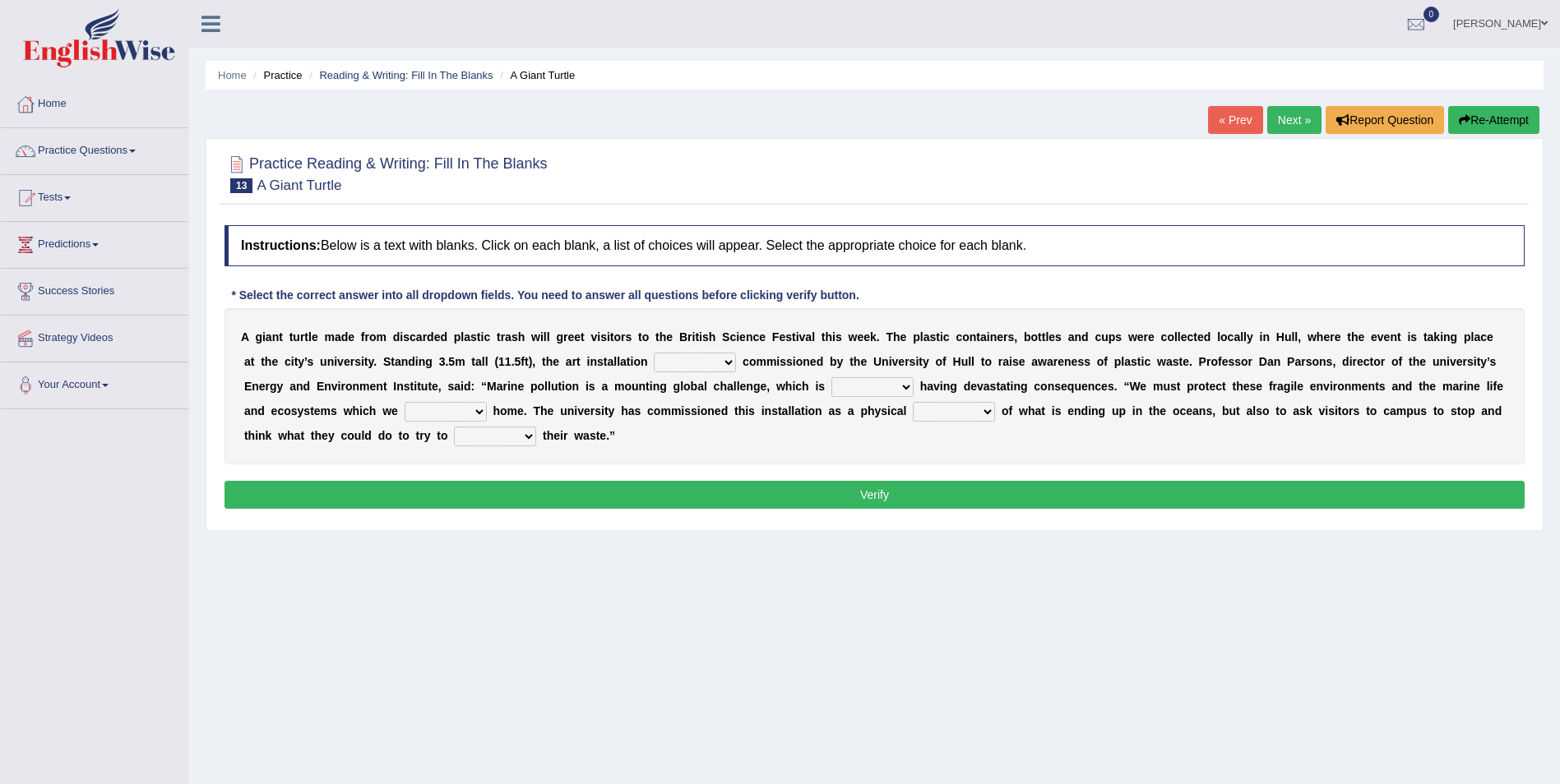
click at [654, 358] on select "was the when were" at bounding box center [695, 363] width 82 height 20
select select "were"
click at [654, 353] on select "was the when were" at bounding box center [695, 363] width 82 height 20
click at [831, 386] on select "ready already steady eveready" at bounding box center [872, 387] width 82 height 20
select select "already"
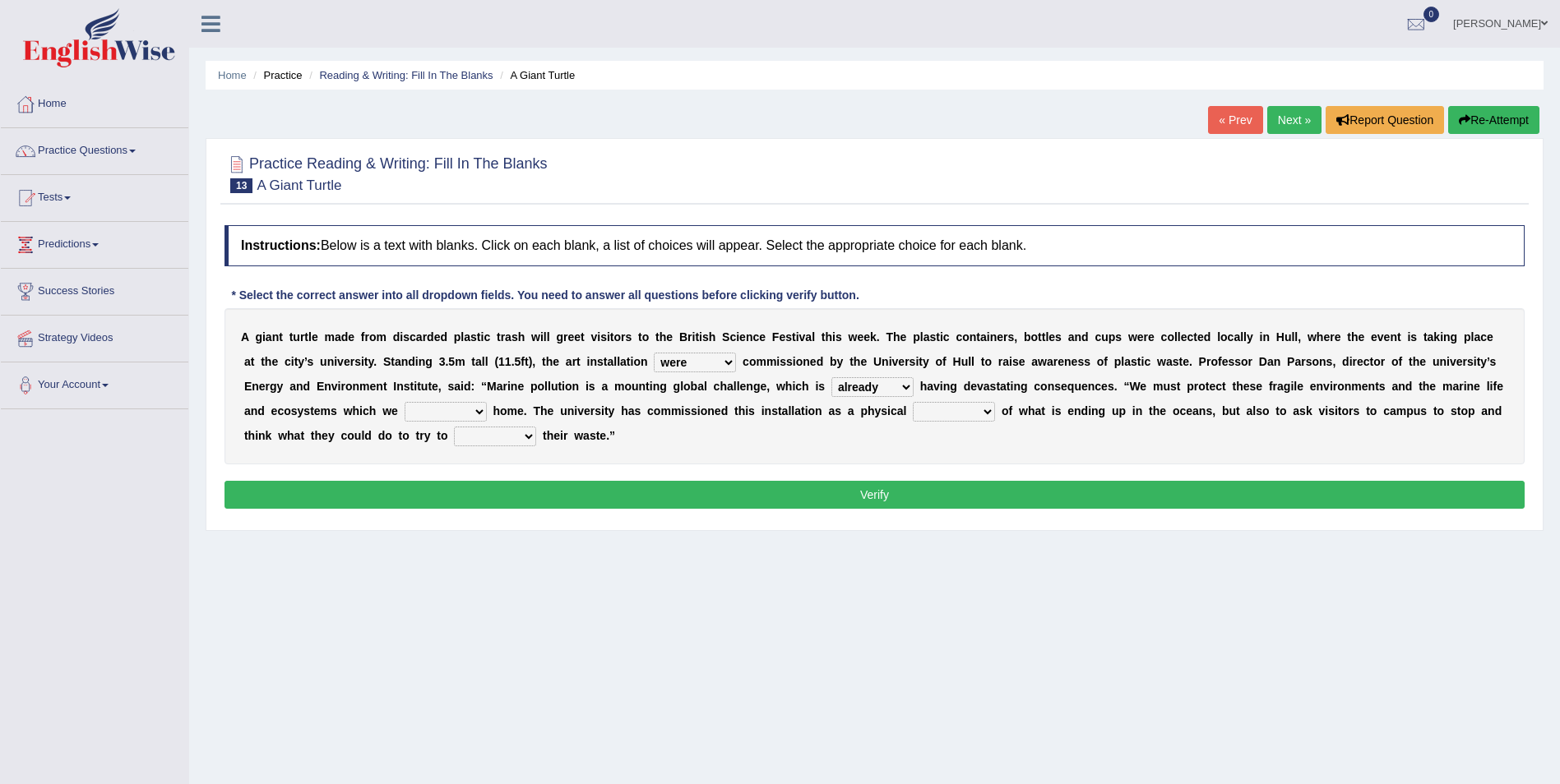
click at [831, 377] on select "ready already steady eveready" at bounding box center [872, 387] width 82 height 20
click at [405, 411] on select "get stay pay call" at bounding box center [446, 412] width 82 height 20
select select "call"
click at [405, 402] on select "get stay pay call" at bounding box center [446, 412] width 82 height 20
click at [912, 412] on select "slider reminder divider grinder" at bounding box center [953, 412] width 82 height 20
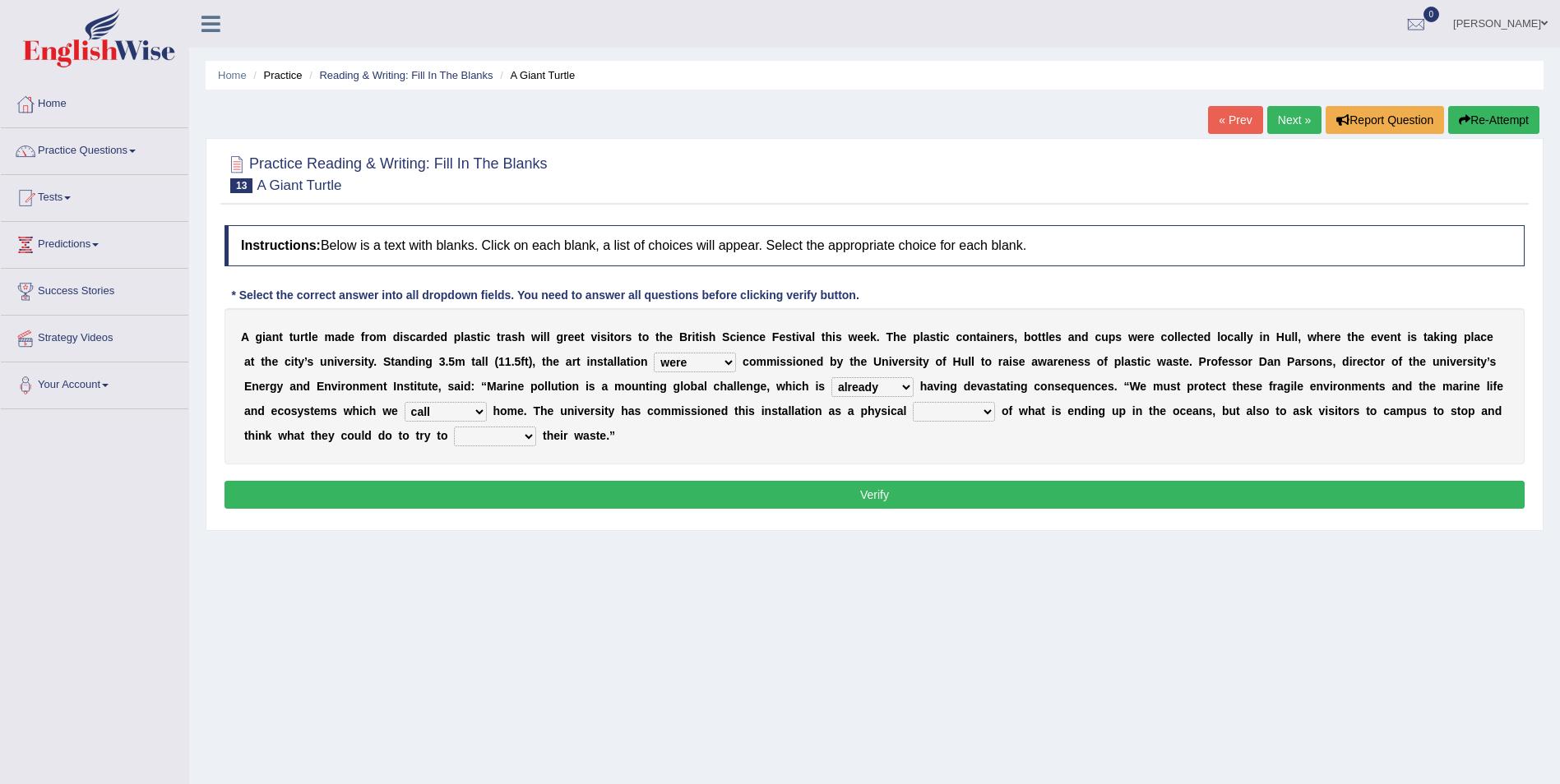
select select "reminder"
click at [912, 402] on select "slider reminder divider grinder" at bounding box center [953, 412] width 82 height 20
click at [454, 435] on select "allure suit route reduce" at bounding box center [495, 436] width 82 height 20
select select "reduce"
click at [454, 426] on select "allure suit route reduce" at bounding box center [495, 436] width 82 height 20
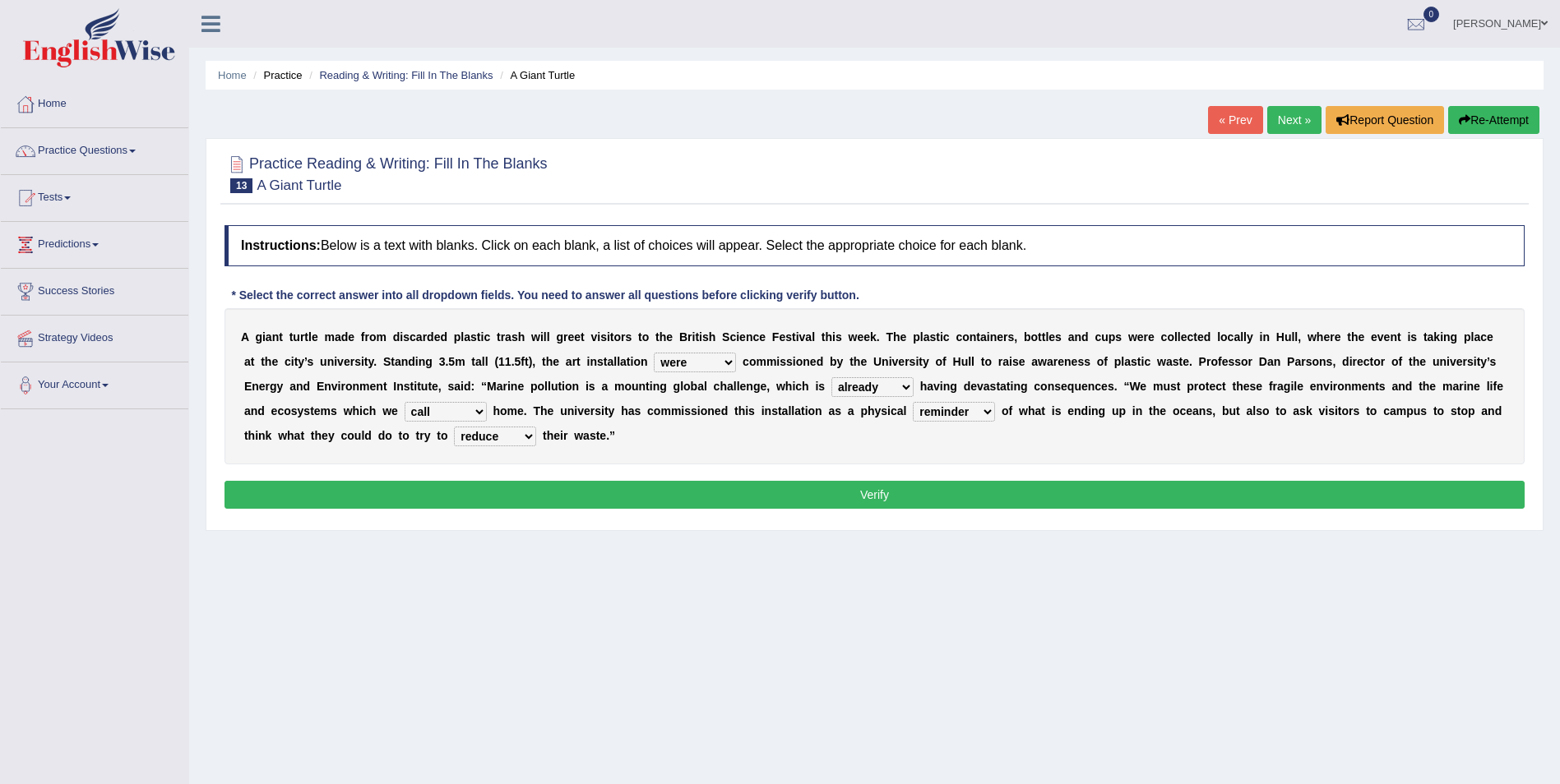
click at [895, 504] on button "Verify" at bounding box center [874, 494] width 1300 height 28
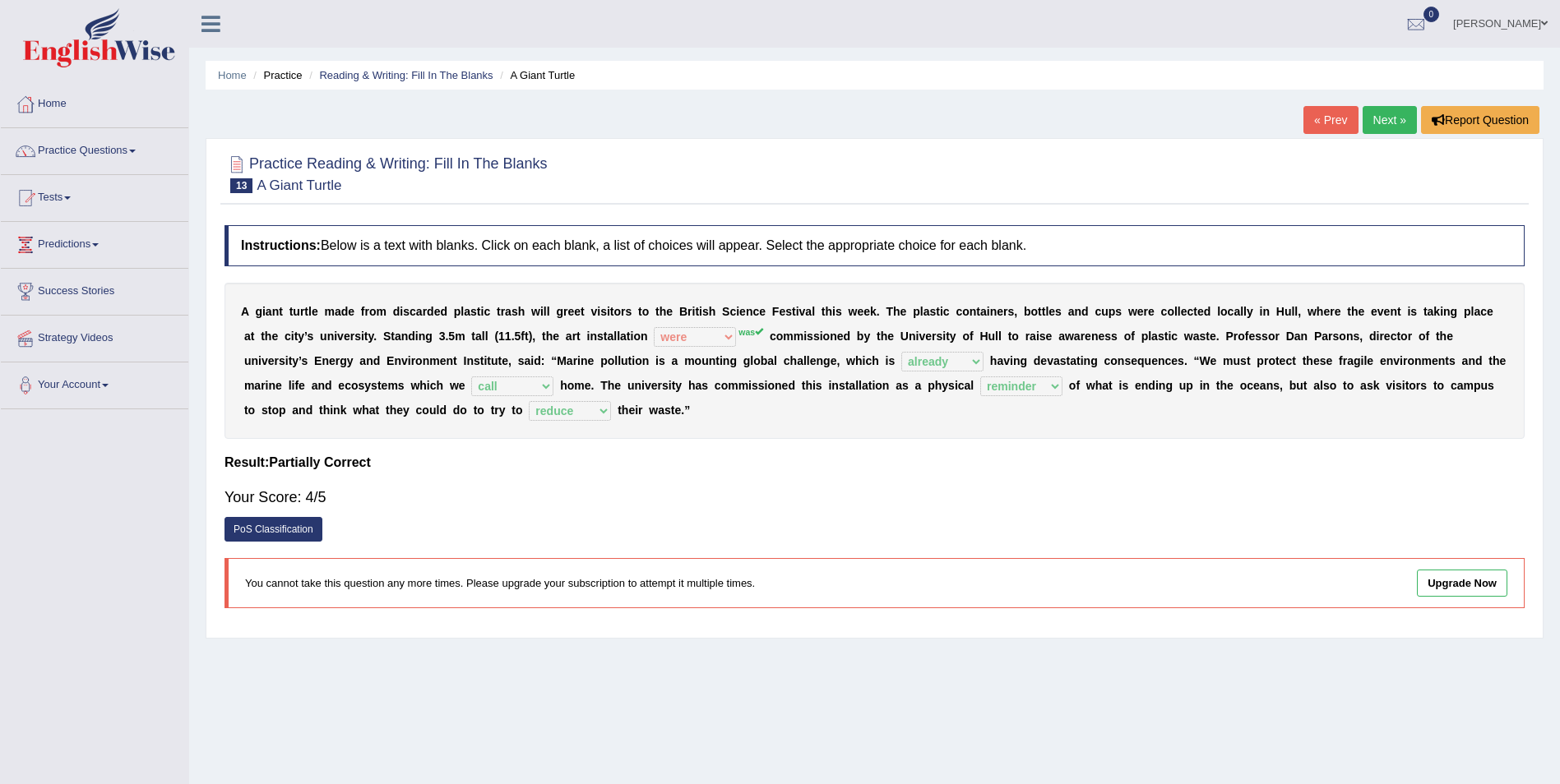
click at [1397, 131] on link "Next »" at bounding box center [1389, 120] width 55 height 28
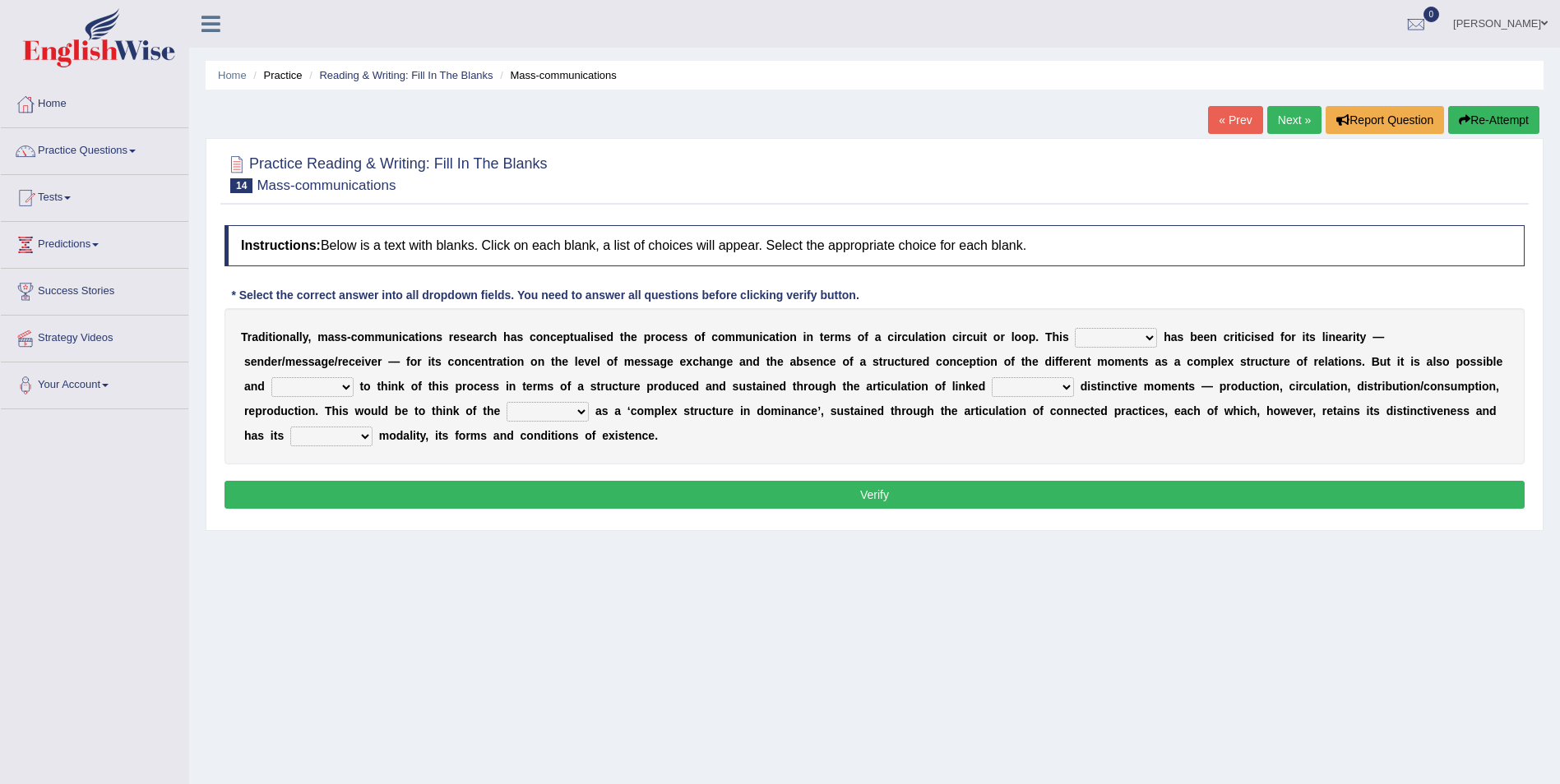
click at [1157, 332] on b at bounding box center [1160, 336] width 7 height 13
click at [1096, 339] on select "odd added model creature" at bounding box center [1115, 337] width 82 height 20
select select "model"
click at [1074, 328] on select "odd added model creature" at bounding box center [1115, 337] width 82 height 20
click at [353, 377] on select "careful useful helpful hopeful" at bounding box center [312, 387] width 82 height 20
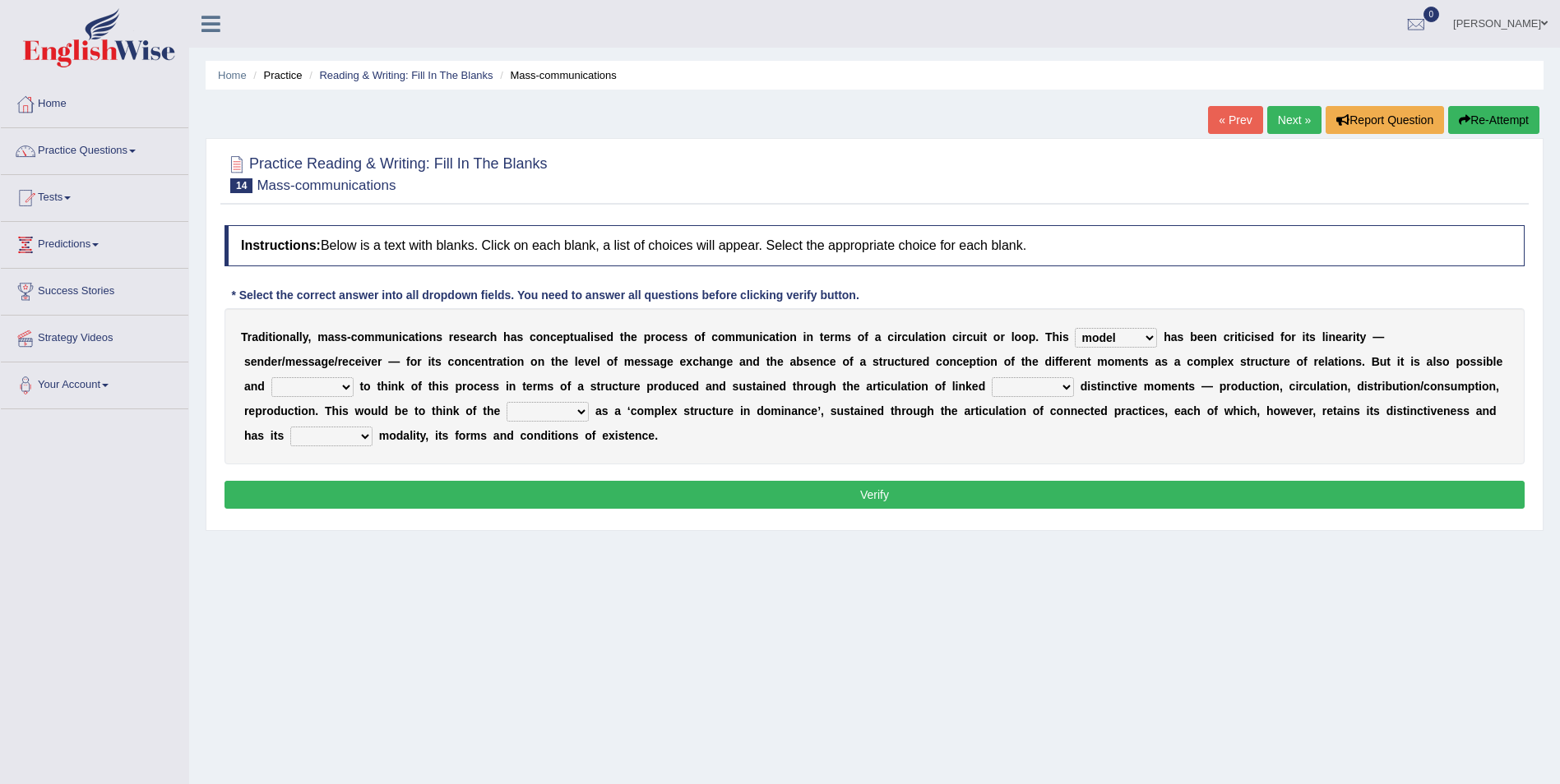
select select "hopeful"
click at [353, 377] on select "careful useful helpful hopeful" at bounding box center [312, 387] width 82 height 20
click at [991, 381] on select "and but here more" at bounding box center [1032, 387] width 82 height 20
select select "and"
click at [991, 377] on select "and but here more" at bounding box center [1032, 387] width 82 height 20
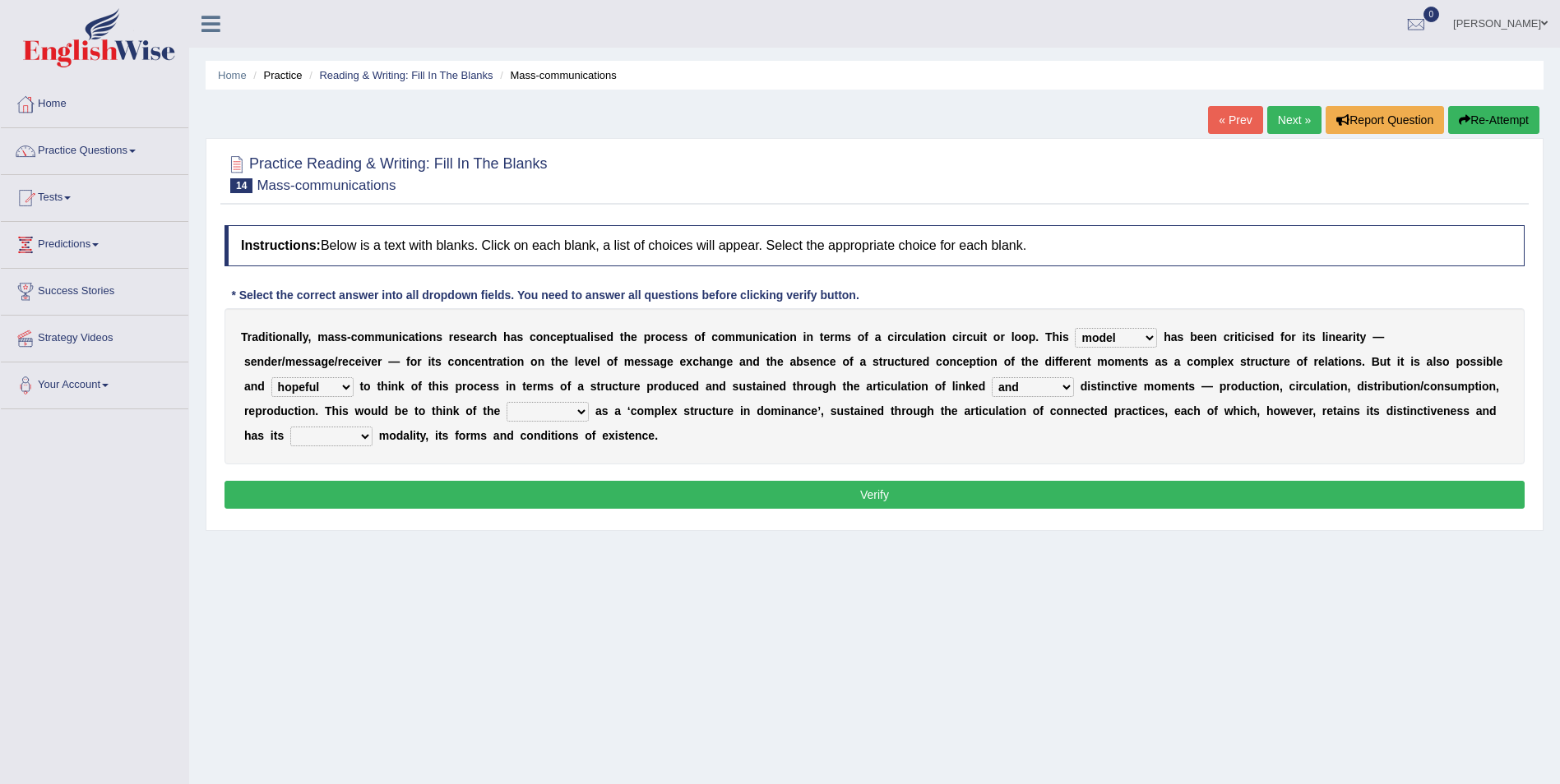
click at [506, 414] on select "process reccess access stress" at bounding box center [547, 412] width 82 height 20
select select "process"
click at [506, 402] on select "process reccess access stress" at bounding box center [547, 412] width 82 height 20
click at [373, 426] on select "real calm specific adheric" at bounding box center [331, 436] width 82 height 20
select select "specific"
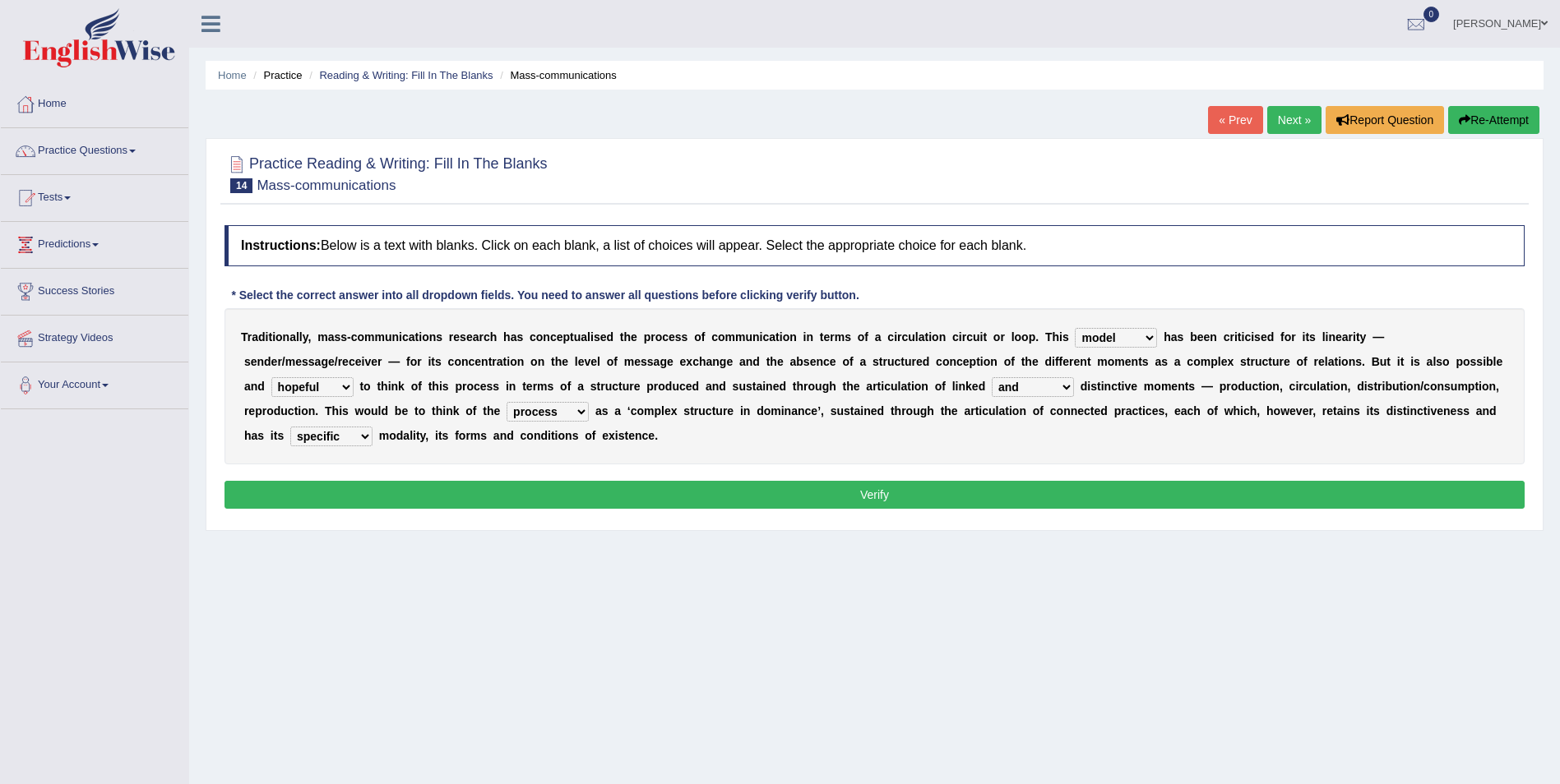
click at [373, 426] on select "real calm specific adheric" at bounding box center [331, 436] width 82 height 20
click at [1263, 501] on button "Verify" at bounding box center [874, 494] width 1300 height 28
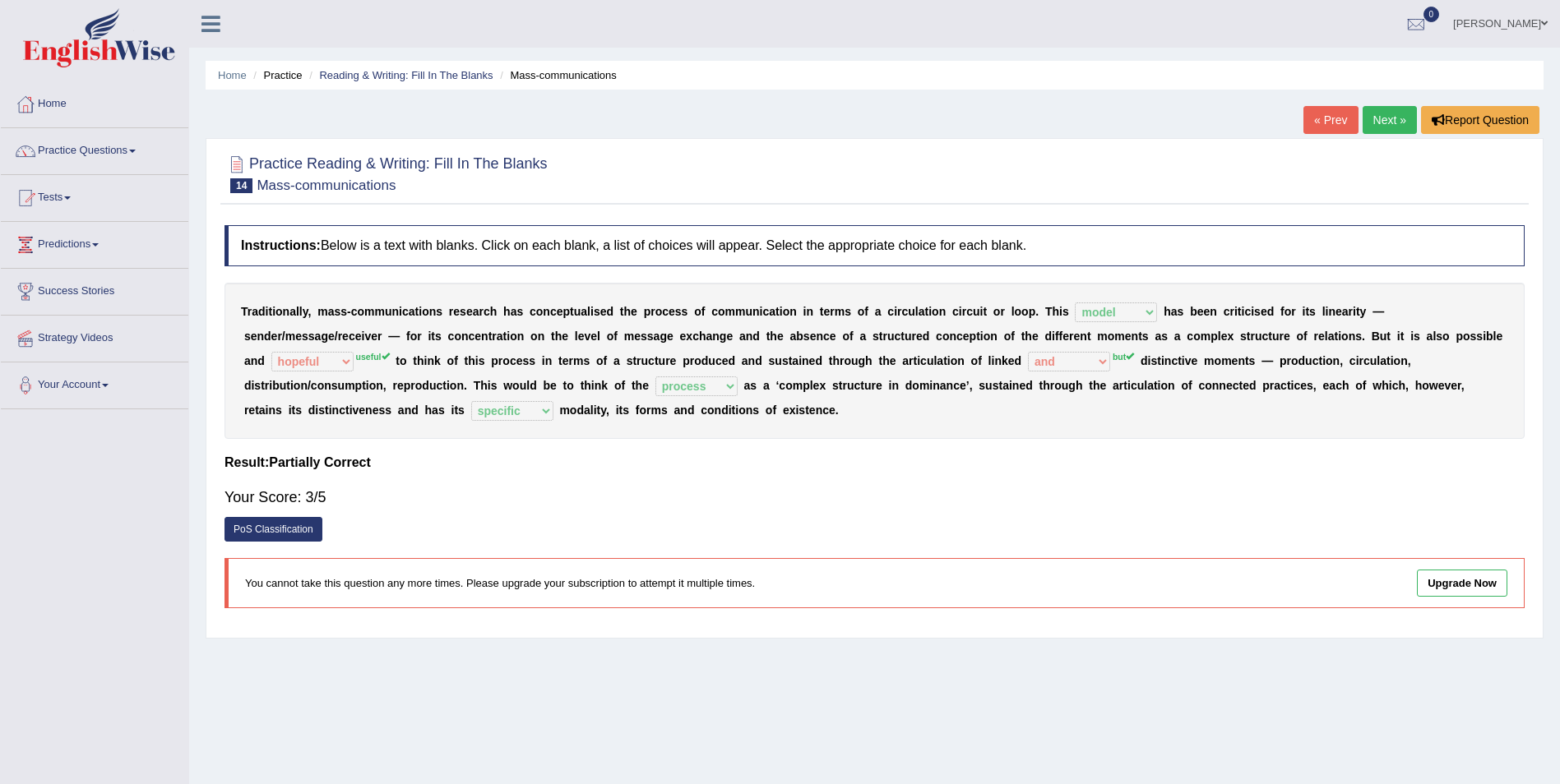
click at [1405, 109] on link "Next »" at bounding box center [1389, 120] width 55 height 28
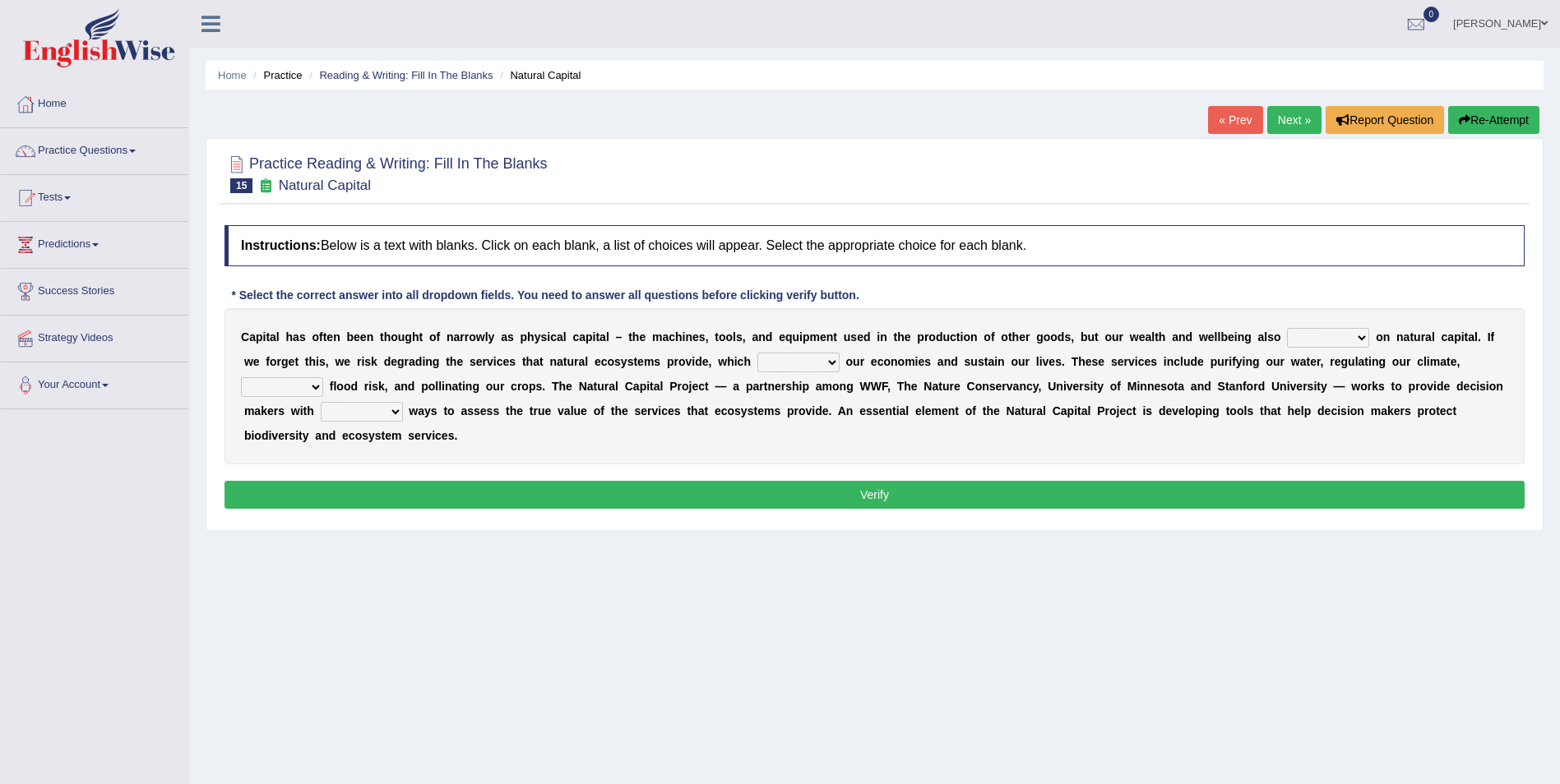
click at [1287, 330] on select "rely reply supply apply" at bounding box center [1328, 337] width 82 height 20
select select "rely"
click at [1287, 328] on select "rely reply supply apply" at bounding box center [1328, 337] width 82 height 20
click at [757, 362] on select "import report support export" at bounding box center [798, 363] width 82 height 20
select select "support"
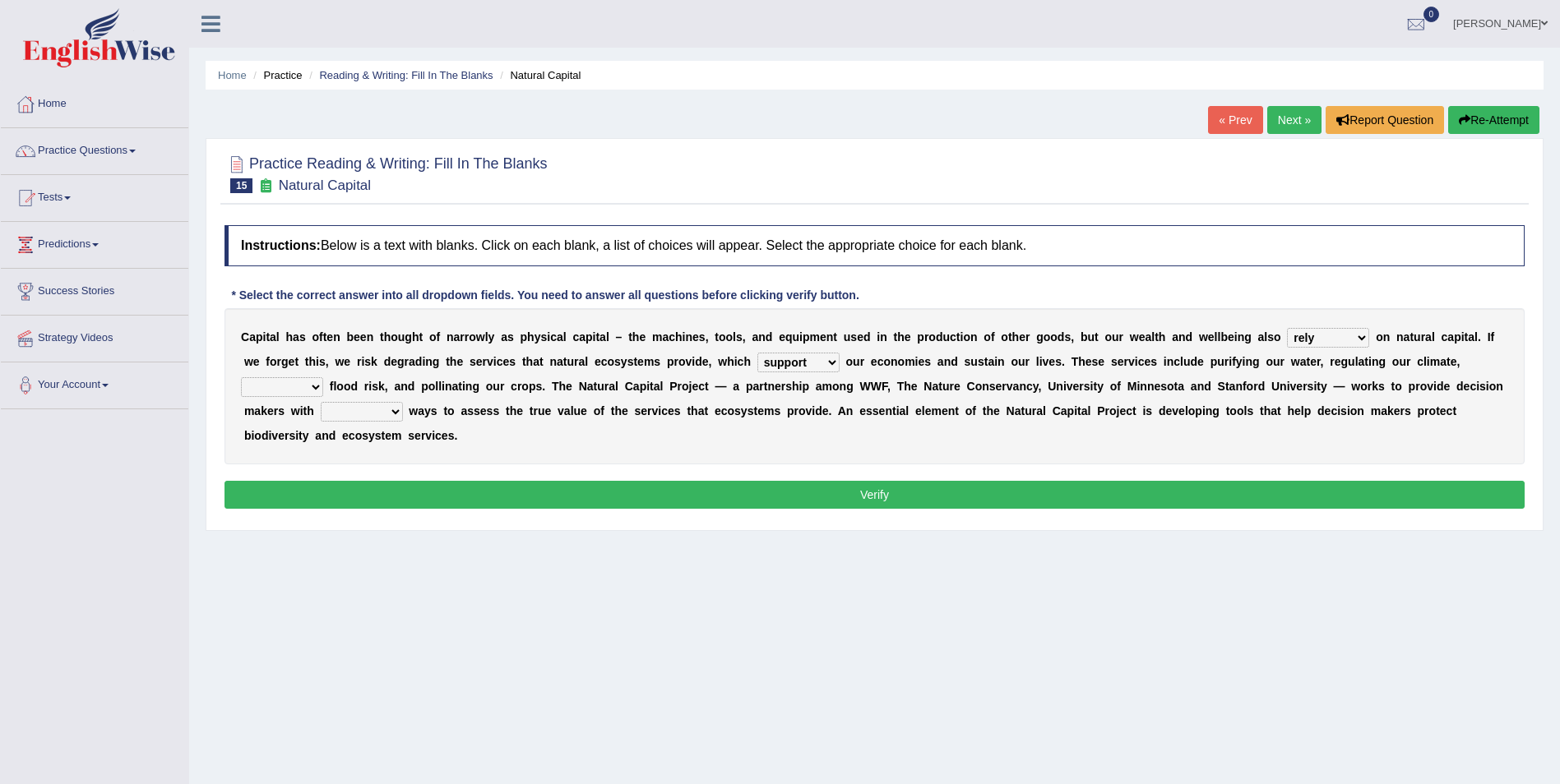
click at [757, 353] on select "import report support export" at bounding box center [798, 363] width 82 height 20
click at [323, 377] on select "bringing lacking staggering reducing" at bounding box center [282, 387] width 82 height 20
select select "reducing"
click at [323, 377] on select "bringing lacking staggering reducing" at bounding box center [282, 387] width 82 height 20
click at [418, 405] on b "w" at bounding box center [413, 411] width 9 height 13
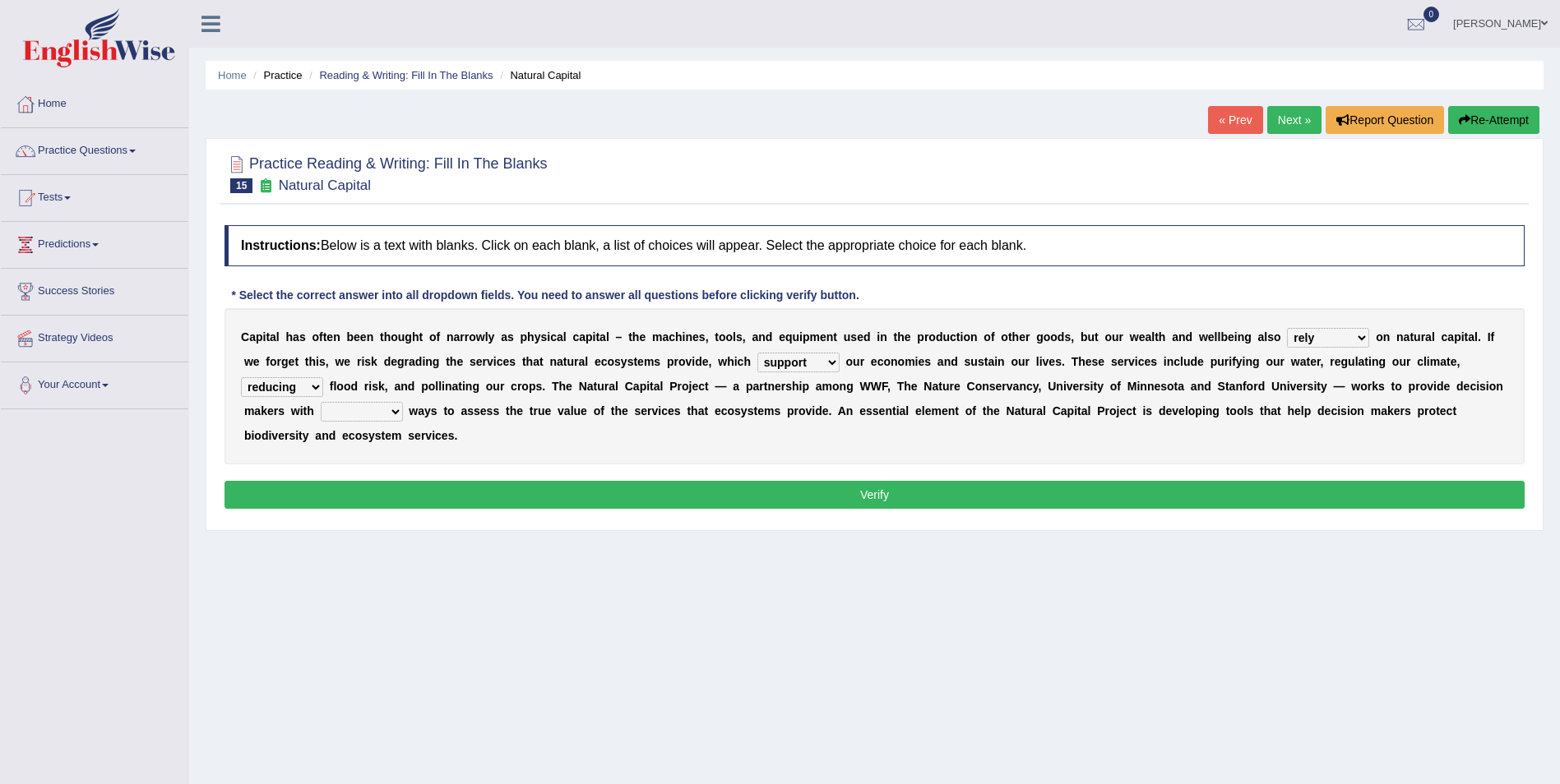
click at [403, 402] on select "liable powerful strong reliable" at bounding box center [362, 412] width 82 height 20
select select "reliable"
click at [403, 402] on select "liable powerful strong reliable" at bounding box center [362, 412] width 82 height 20
click at [1251, 481] on button "Verify" at bounding box center [874, 494] width 1300 height 28
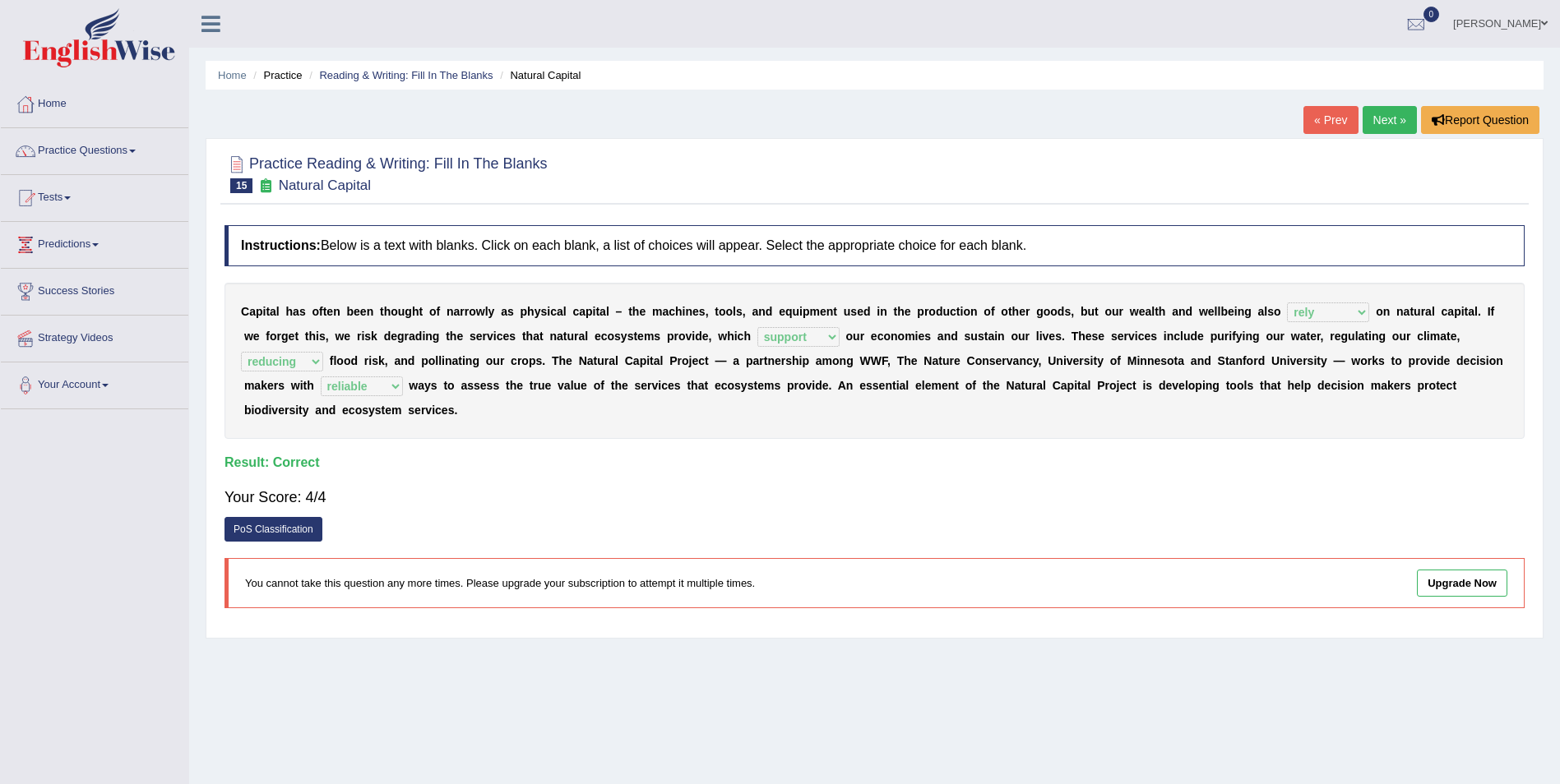
click at [1391, 112] on link "Next »" at bounding box center [1389, 120] width 55 height 28
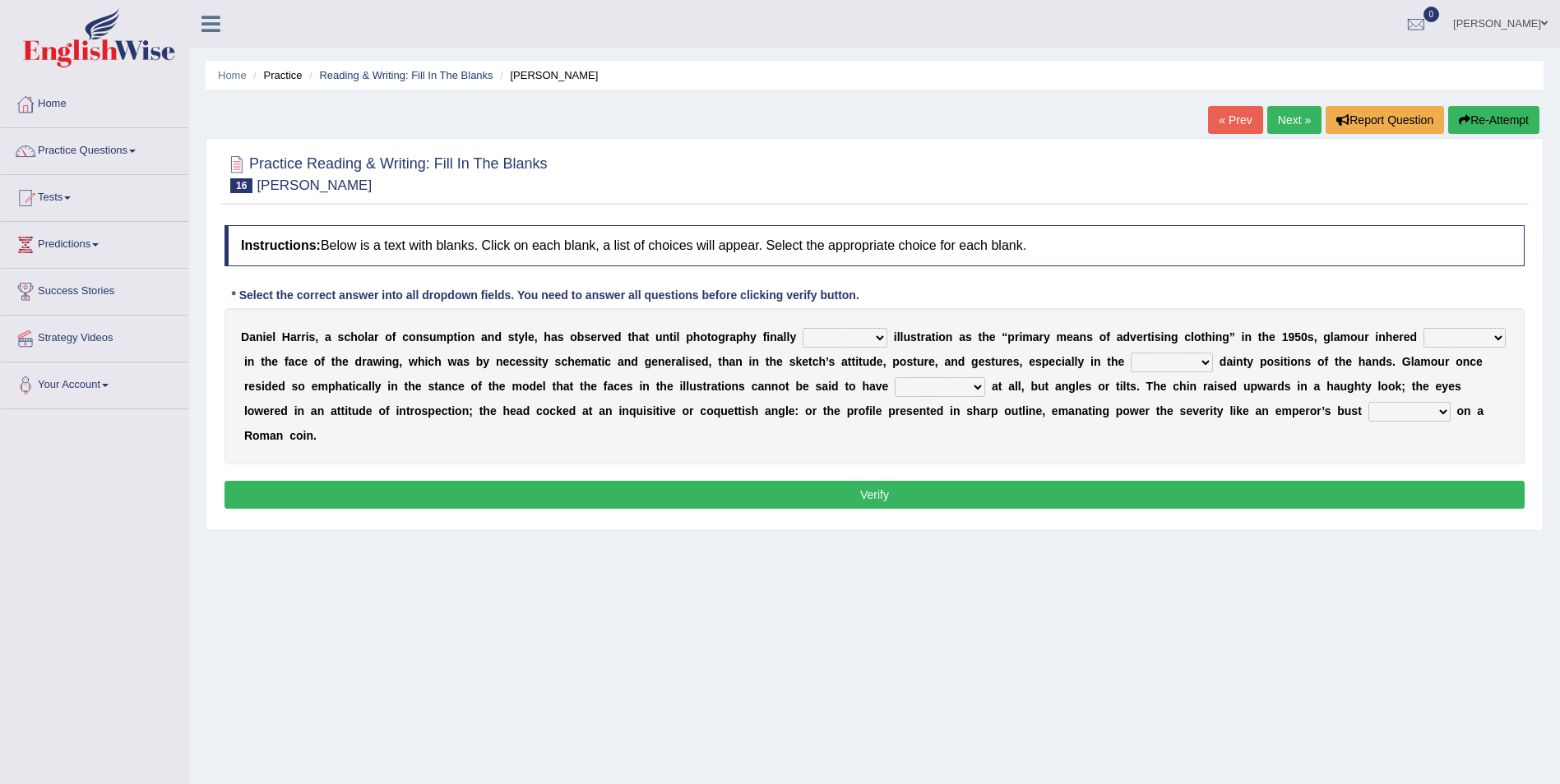
click at [827, 346] on select "supplanted removed supplied assorted" at bounding box center [844, 337] width 85 height 20
select select "supplied"
click at [802, 328] on select "supplanted removed supplied assorted" at bounding box center [844, 337] width 85 height 20
click at [1423, 345] on select "more many lack less" at bounding box center [1464, 337] width 82 height 20
select select "less"
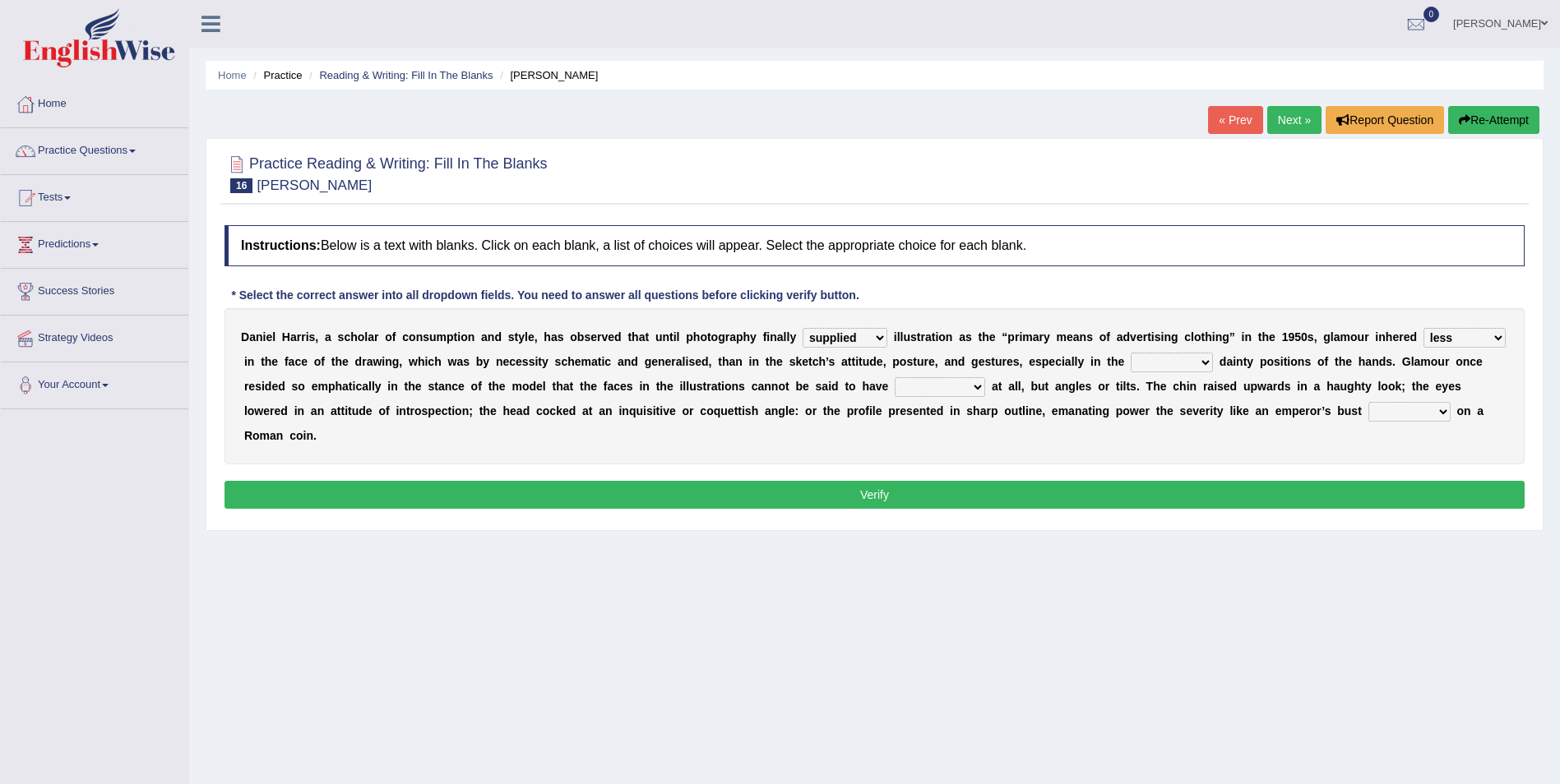
click at [1423, 328] on select "more many lack less" at bounding box center [1464, 337] width 82 height 20
click at [1131, 364] on select "full exact strangely effective" at bounding box center [1172, 363] width 82 height 20
select select "exact"
click at [1131, 353] on select "full exact strangely effective" at bounding box center [1172, 363] width 82 height 20
click at [985, 388] on b at bounding box center [988, 385] width 7 height 13
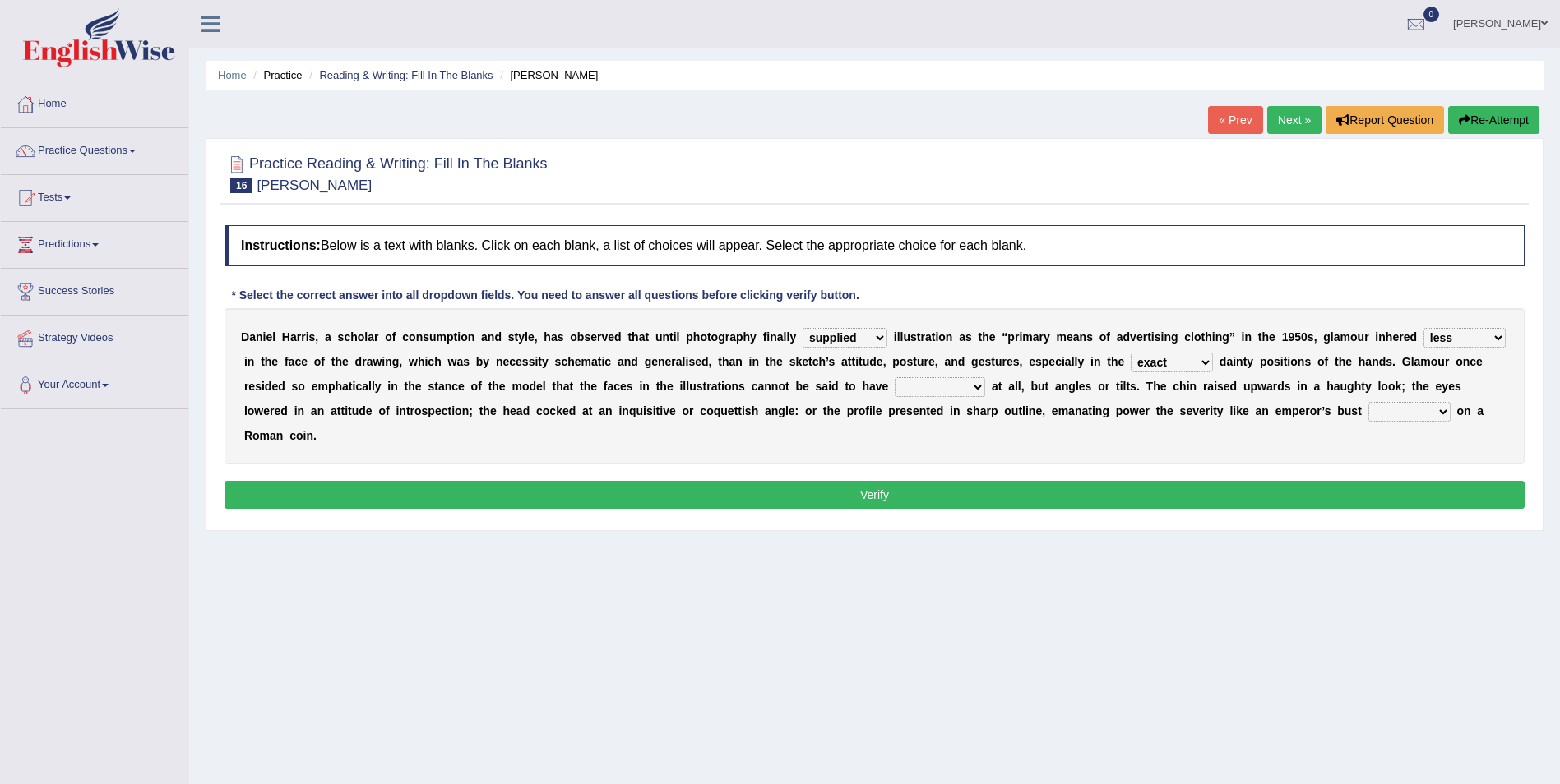
click at [895, 395] on select "impressed dubbing expressions extensions" at bounding box center [940, 387] width 91 height 20
select select "expressions"
click at [895, 377] on select "impressed dubbing expressions extensions" at bounding box center [940, 387] width 91 height 20
click at [1368, 414] on select "bossed legalized rebell embossed" at bounding box center [1409, 412] width 82 height 20
select select "embossed"
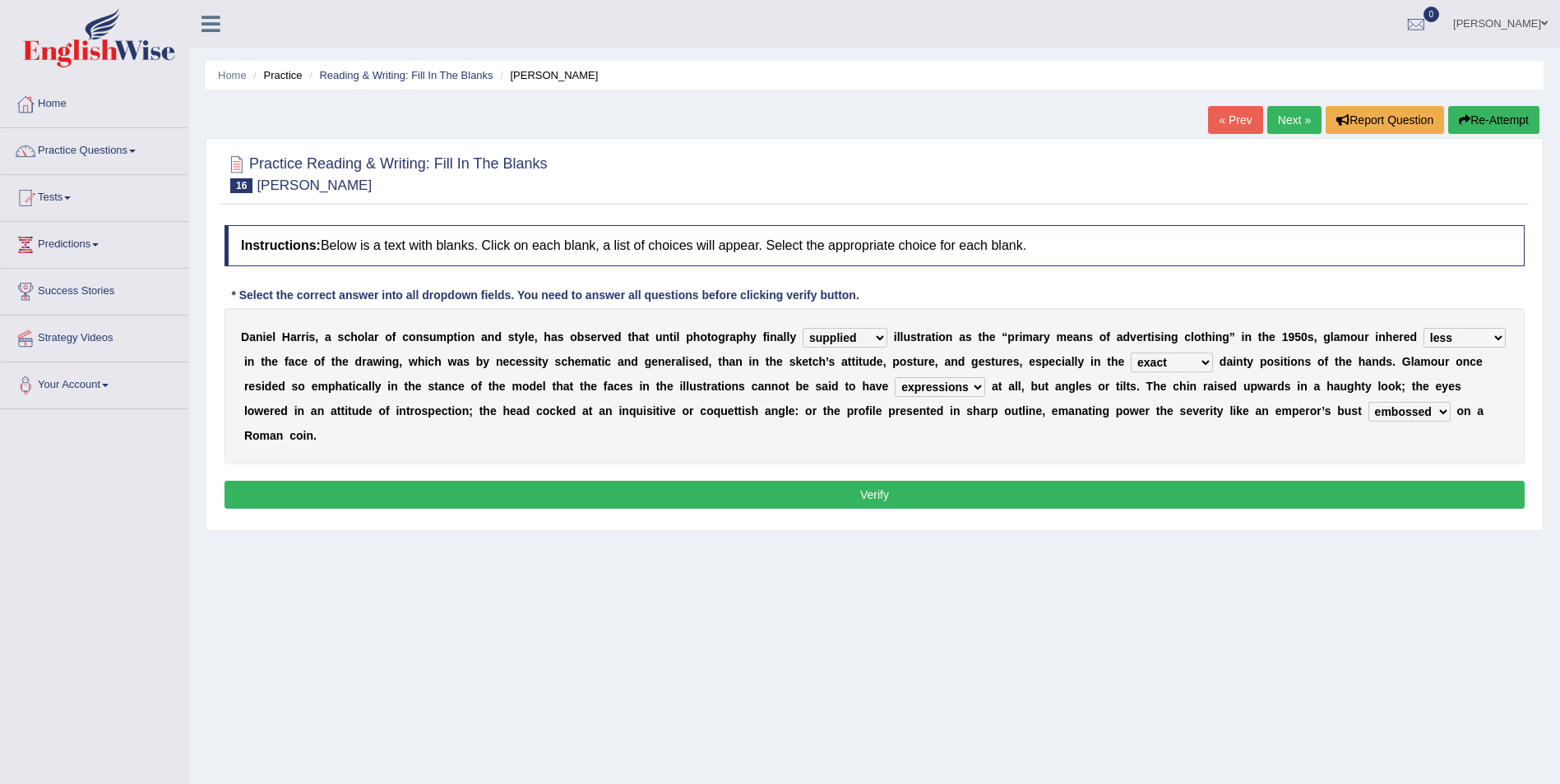
click at [1368, 402] on select "bossed legalized rebell embossed" at bounding box center [1409, 412] width 82 height 20
click at [835, 481] on button "Verify" at bounding box center [874, 494] width 1300 height 28
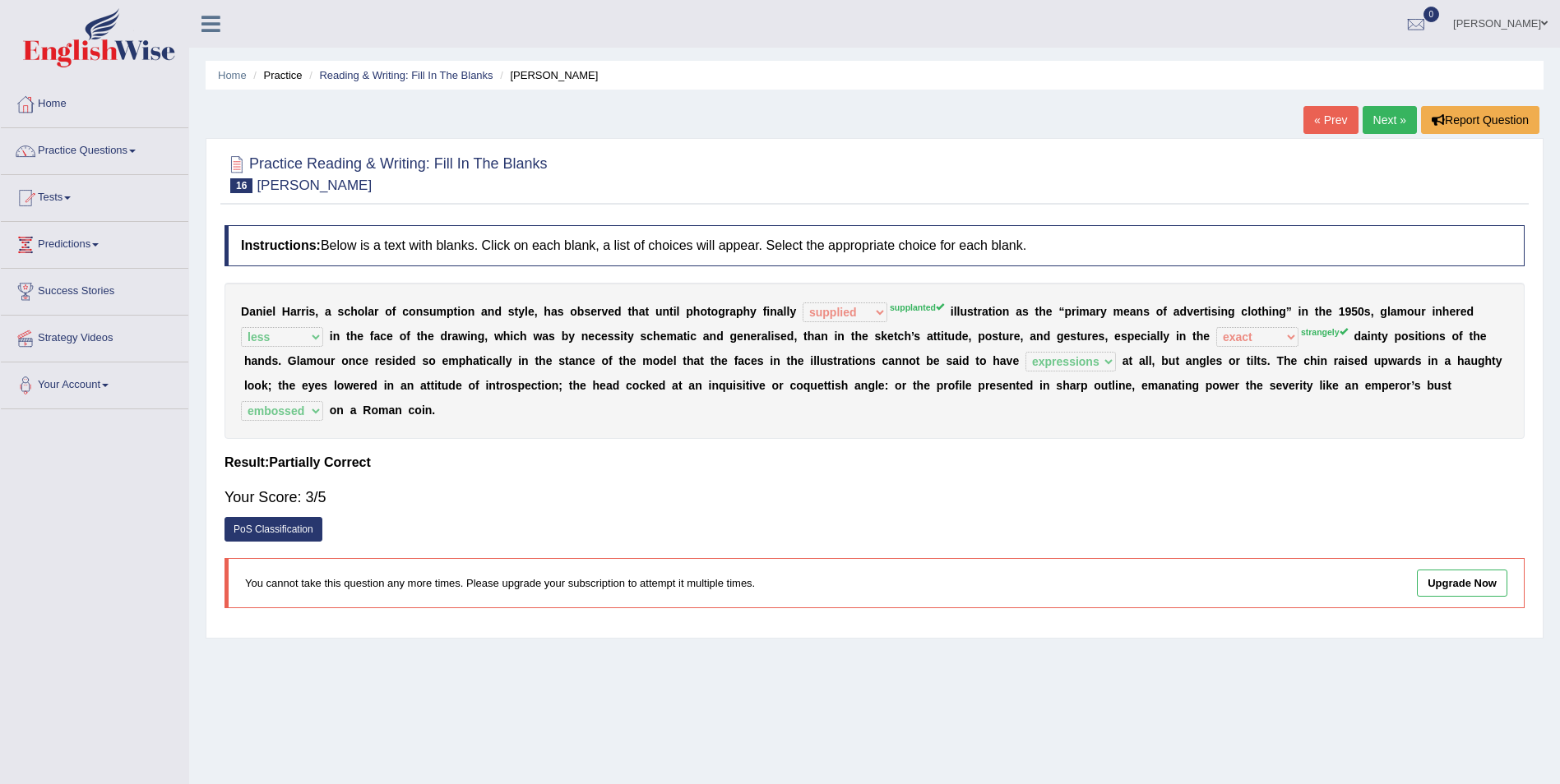
click at [1378, 116] on link "Next »" at bounding box center [1389, 120] width 55 height 28
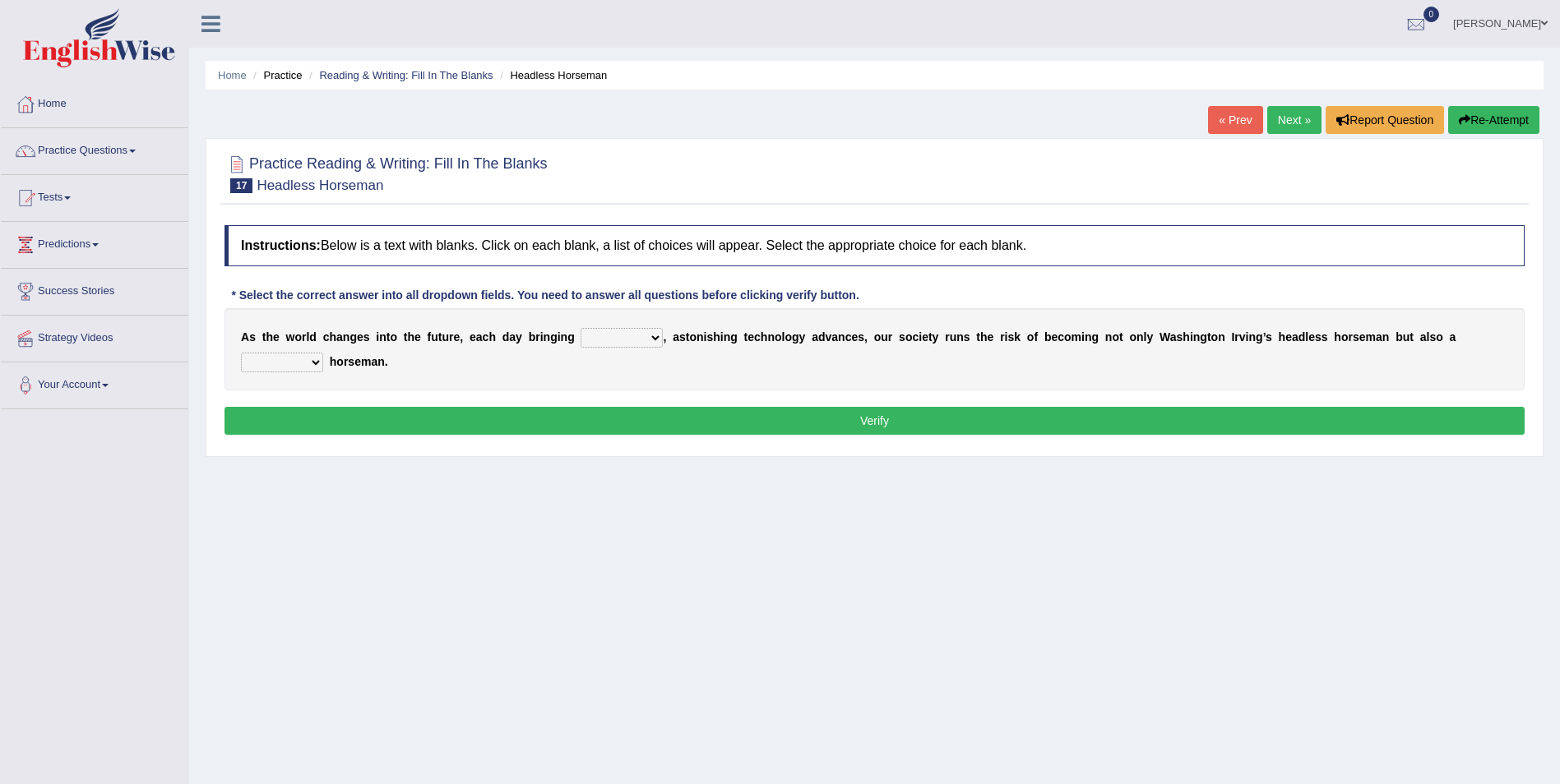
click at [633, 342] on select "back new front extra" at bounding box center [621, 337] width 82 height 20
select select "new"
click at [580, 328] on select "back new front extra" at bounding box center [621, 337] width 82 height 20
click at [323, 353] on select "heartless rude nice kind" at bounding box center [282, 363] width 82 height 20
select select "kind"
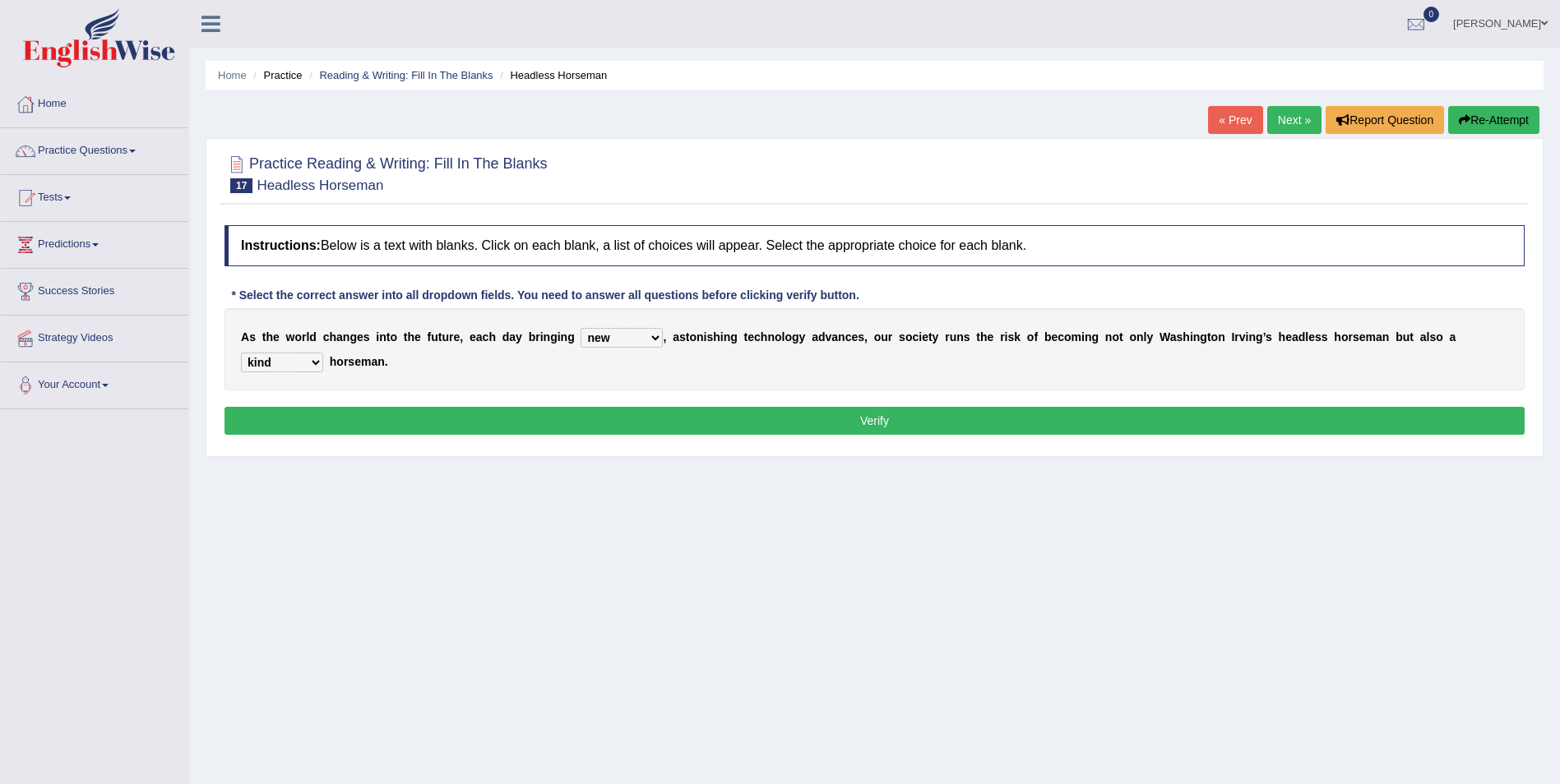
click at [323, 353] on select "heartless rude nice kind" at bounding box center [282, 363] width 82 height 20
click at [1188, 419] on button "Verify" at bounding box center [874, 420] width 1300 height 28
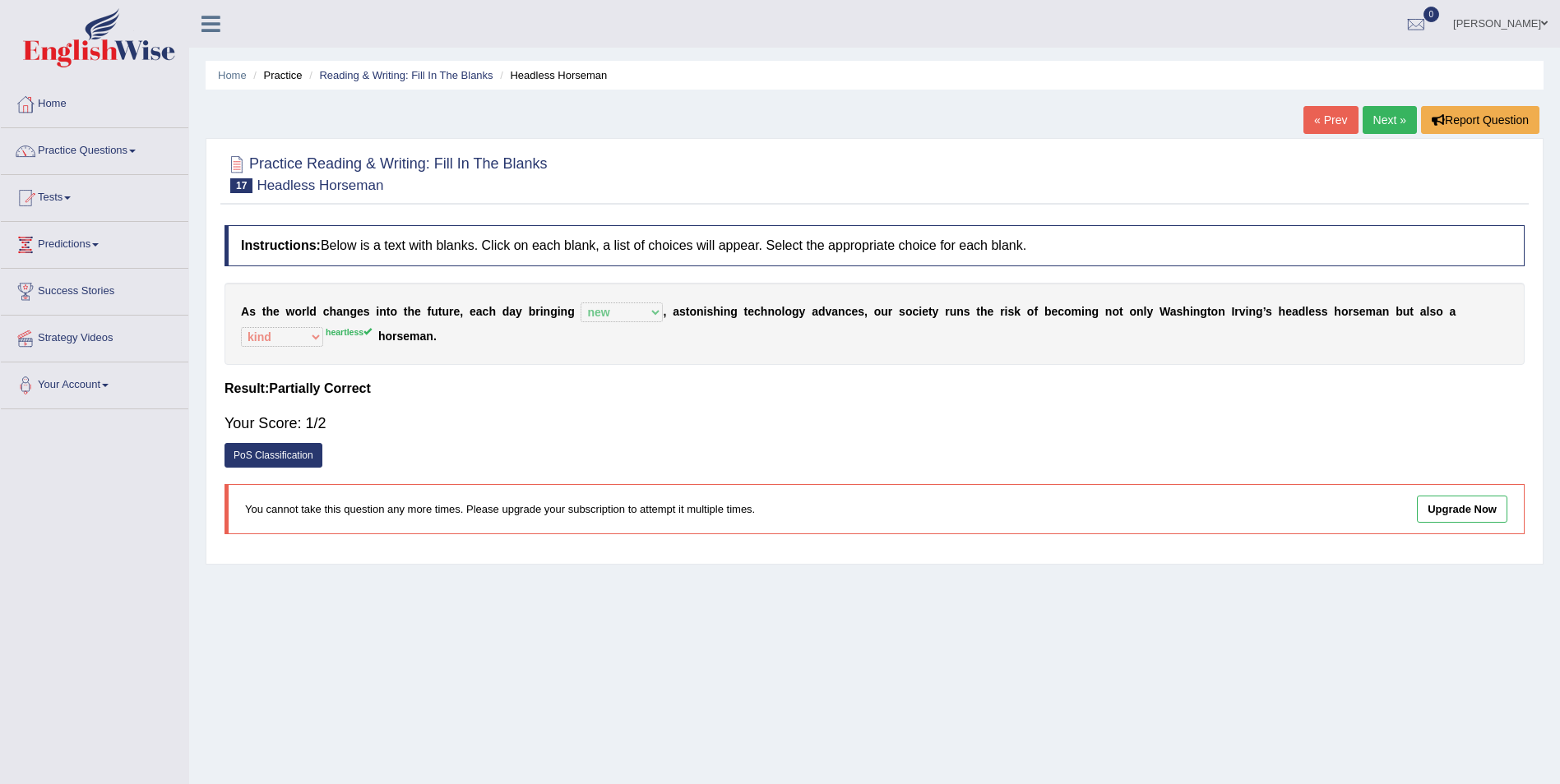
click at [1388, 113] on link "Next »" at bounding box center [1389, 120] width 55 height 28
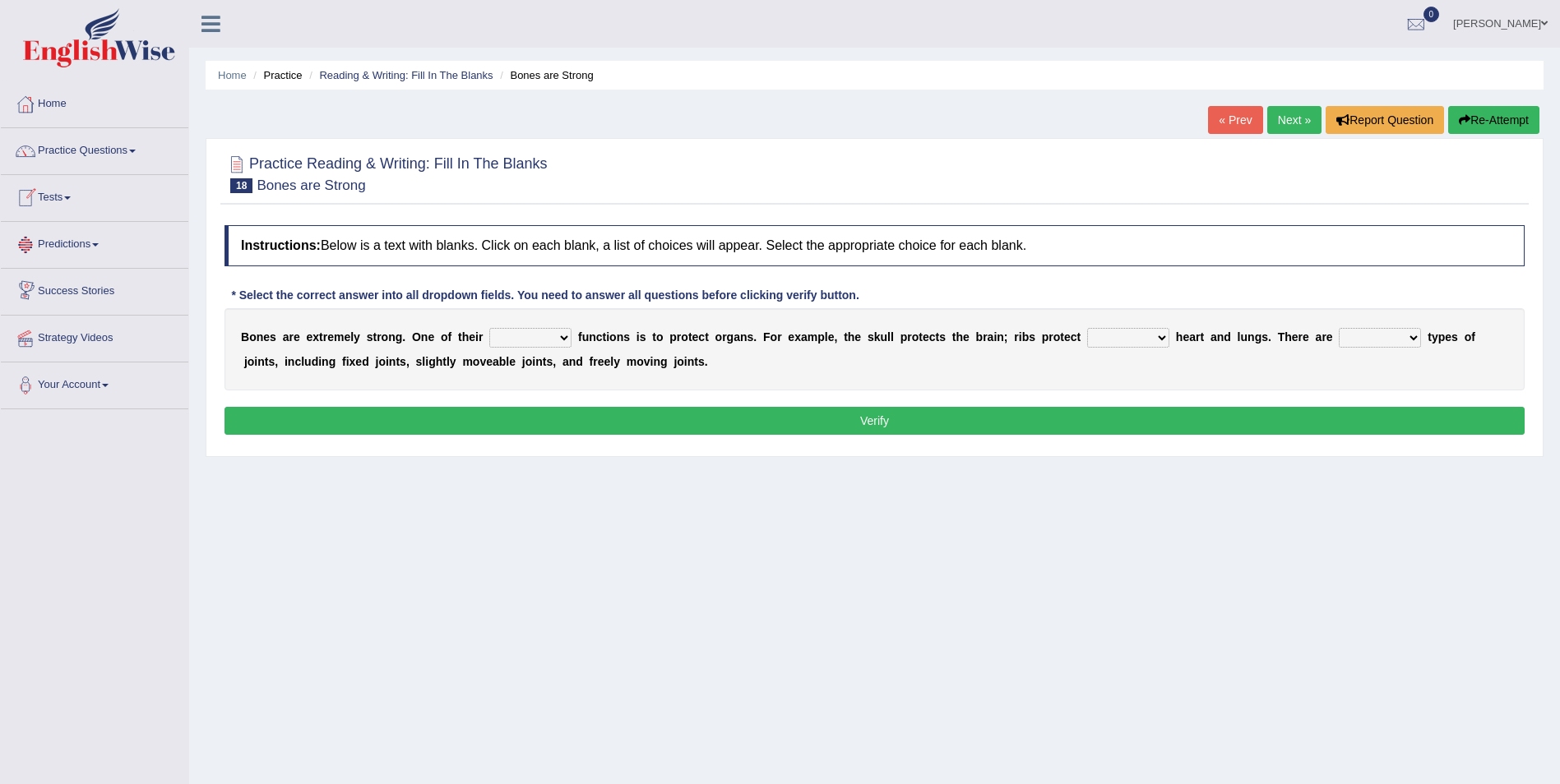
click at [563, 327] on div "B o n e s a r e e x t r e m e l y s t r o n g . O n e o f t h e i r first main …" at bounding box center [874, 349] width 1300 height 82
click at [551, 331] on select "first main stable important" at bounding box center [530, 337] width 82 height 20
select select "main"
click at [489, 328] on select "first main stable important" at bounding box center [530, 337] width 82 height 20
click at [1114, 333] on select "then there this the" at bounding box center [1128, 337] width 82 height 20
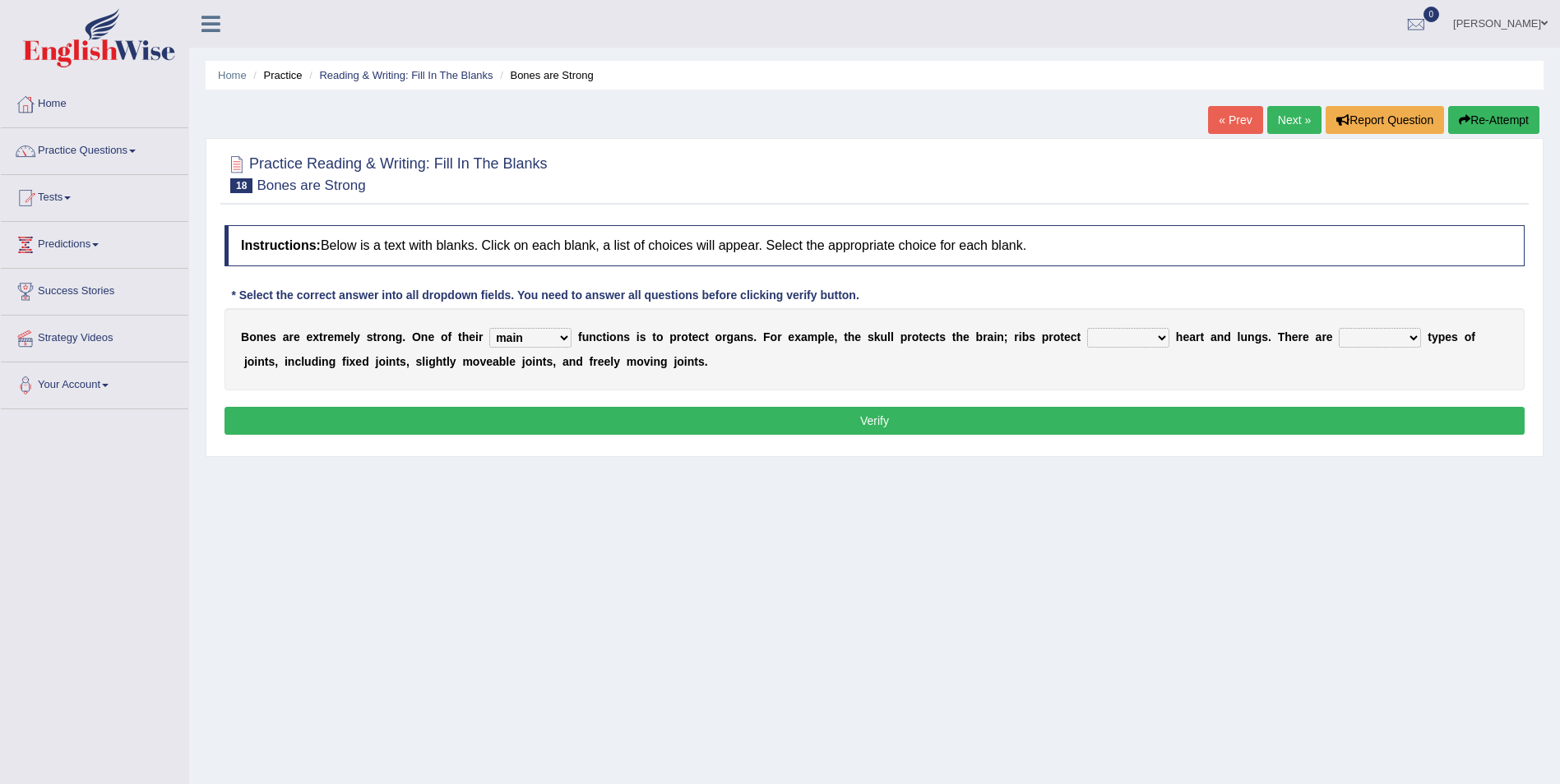
select select "the"
click at [1087, 328] on select "then there this the" at bounding box center [1128, 337] width 82 height 20
click at [1351, 339] on select "several many three seperate" at bounding box center [1380, 337] width 82 height 20
click at [1339, 328] on select "several many three seperate" at bounding box center [1380, 337] width 82 height 20
click at [1420, 335] on b at bounding box center [1423, 336] width 7 height 13
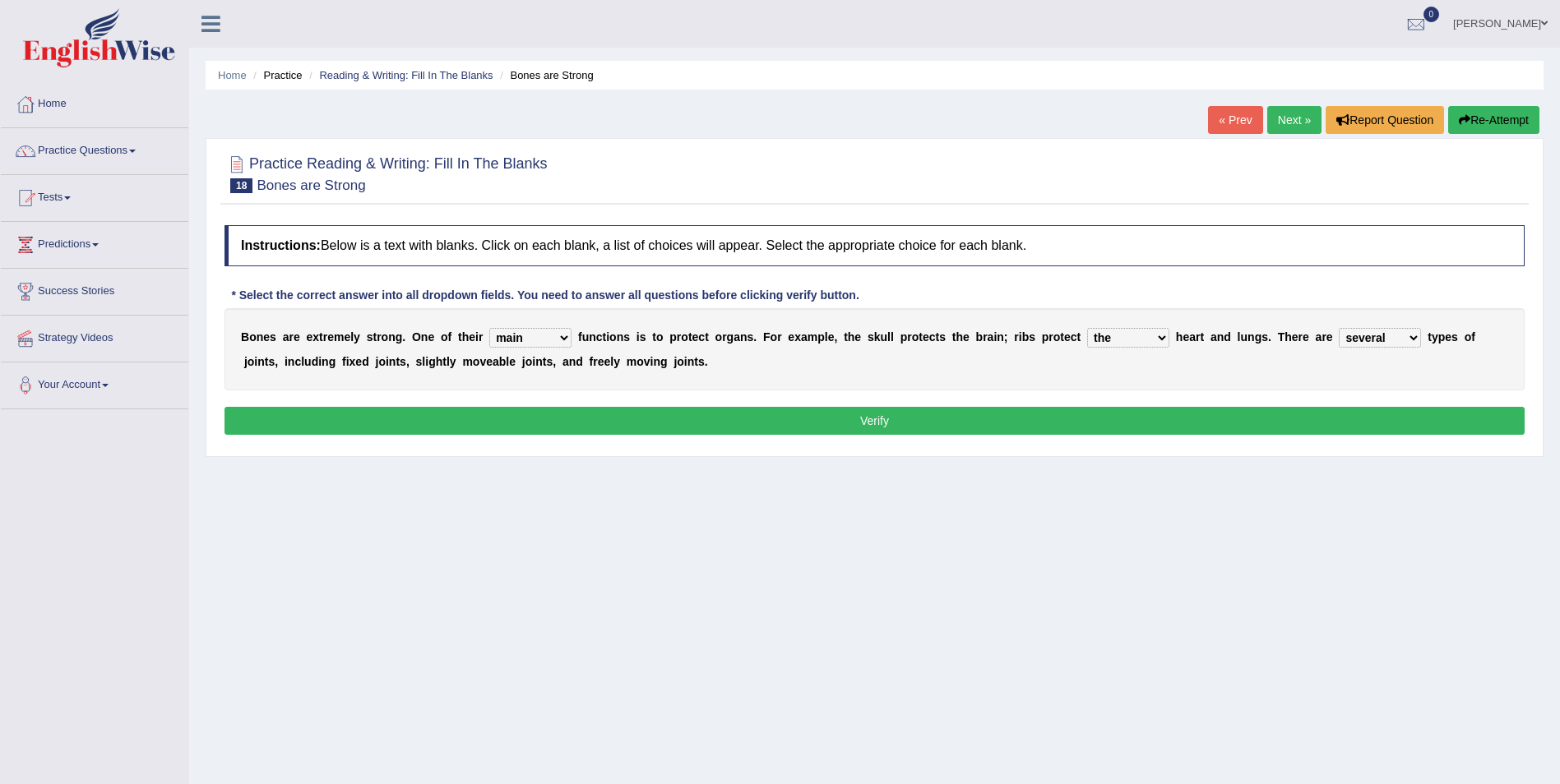
click at [1420, 335] on b at bounding box center [1423, 336] width 7 height 13
click at [1358, 335] on select "several many three seperate" at bounding box center [1380, 337] width 82 height 20
select select "many"
click at [1339, 328] on select "several many three seperate" at bounding box center [1380, 337] width 82 height 20
click at [1218, 427] on button "Verify" at bounding box center [874, 420] width 1300 height 28
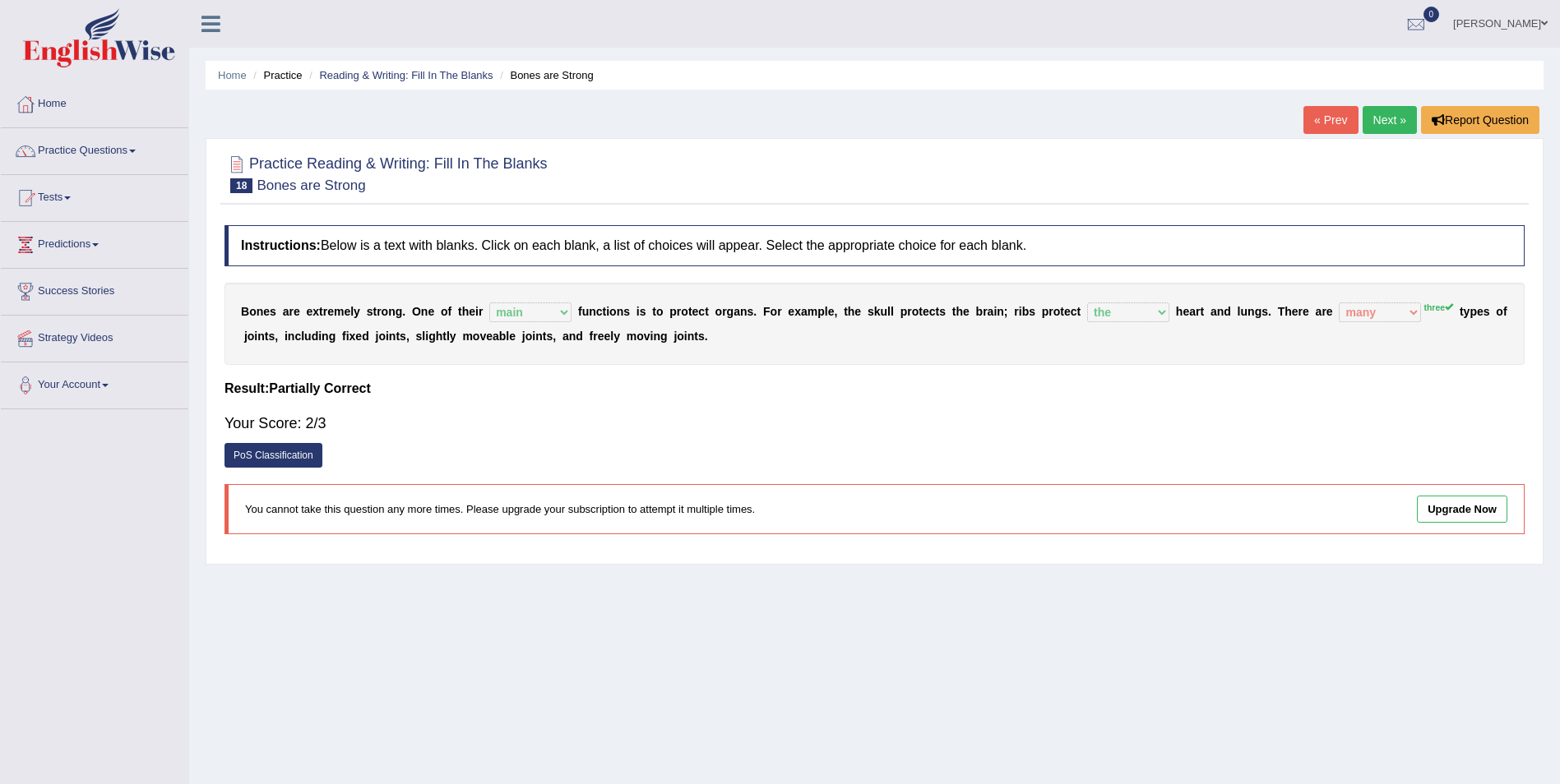
click at [1362, 311] on div "B o n e s a r e e x t r e m e l y s t r o n g . O n e o f t h e i r first main …" at bounding box center [874, 324] width 1300 height 82
click at [1359, 143] on div "Practice Reading & Writing: Fill In The Blanks 18 Bones are Strong Instructions…" at bounding box center [874, 351] width 1338 height 426
click at [1386, 129] on link "Next »" at bounding box center [1389, 120] width 55 height 28
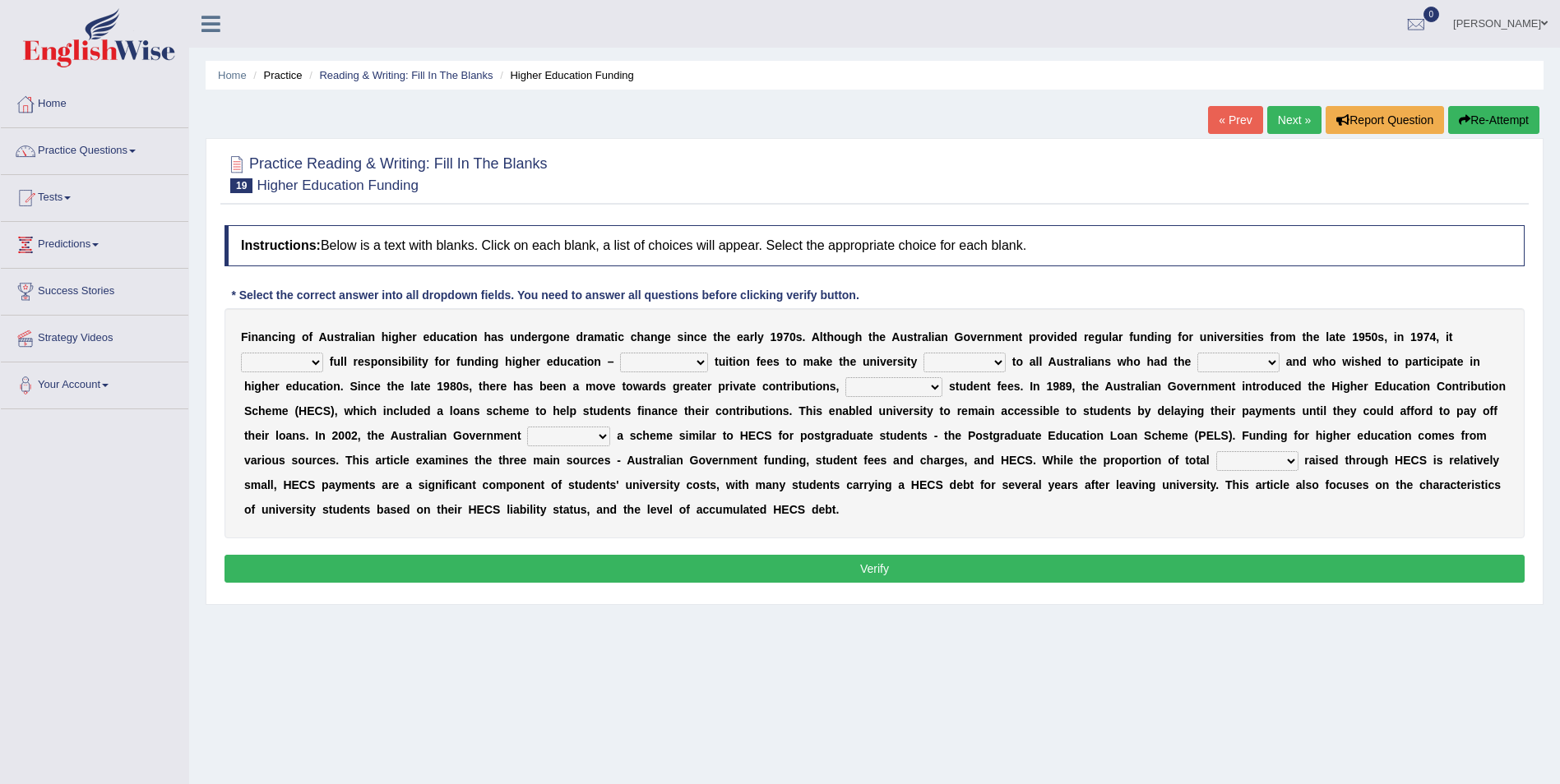
click at [323, 353] on select "affirmed assumed allured attacked" at bounding box center [282, 363] width 82 height 20
select select "affirmed"
click at [323, 353] on select "affirmed assumed allured attacked" at bounding box center [282, 363] width 82 height 20
click at [620, 353] on select "polishing astonishing ravishing abolishing" at bounding box center [663, 363] width 88 height 20
select select "astonishing"
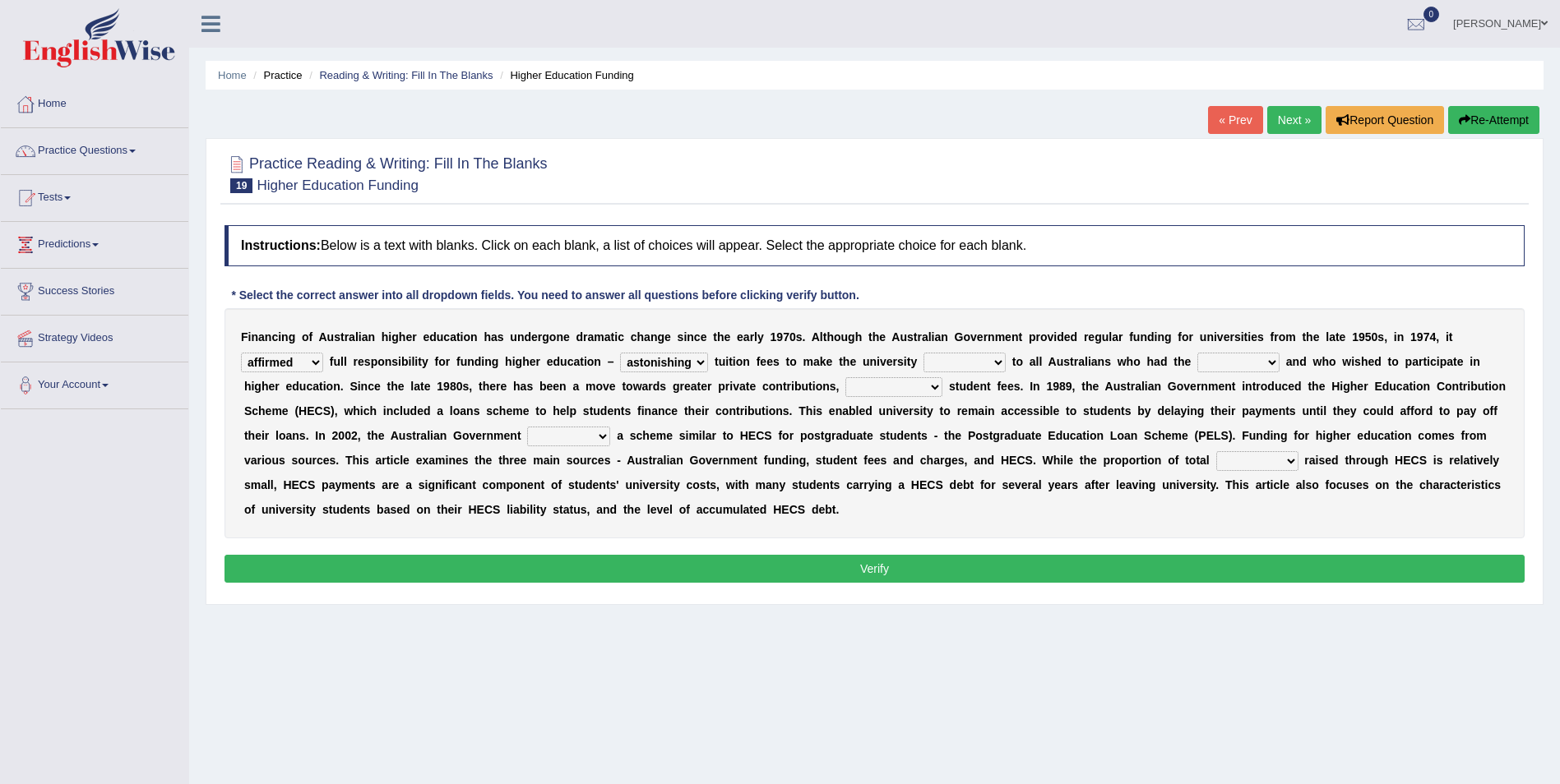
click at [620, 353] on select "polishing astonishing ravishing abolishing" at bounding box center [663, 363] width 88 height 20
click at [923, 353] on select "accessible excessed accessed recessible" at bounding box center [964, 363] width 82 height 20
select select "accessible"
click at [923, 353] on select "accessible excessed accessed recessible" at bounding box center [964, 363] width 82 height 20
click at [1197, 365] on select "credit added ability steaded" at bounding box center [1238, 363] width 82 height 20
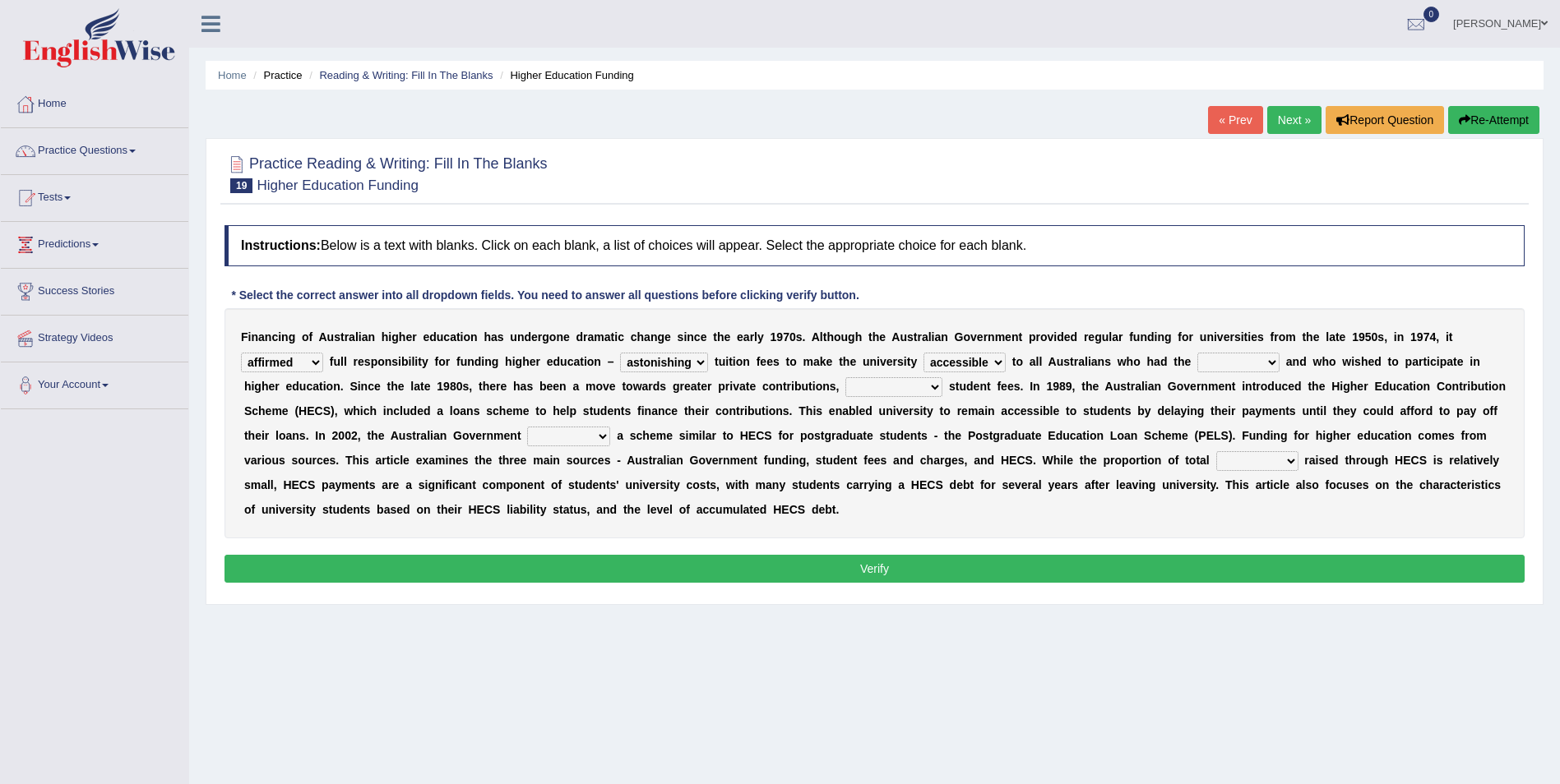
select select "ability"
click at [1197, 353] on select "credit added ability steaded" at bounding box center [1238, 363] width 82 height 20
click at [845, 381] on select "ridiculously particularly sustainability accessibility" at bounding box center [893, 387] width 97 height 20
select select "accessibility"
click at [845, 377] on select "ridiculously particularly sustainability accessibility" at bounding box center [893, 387] width 97 height 20
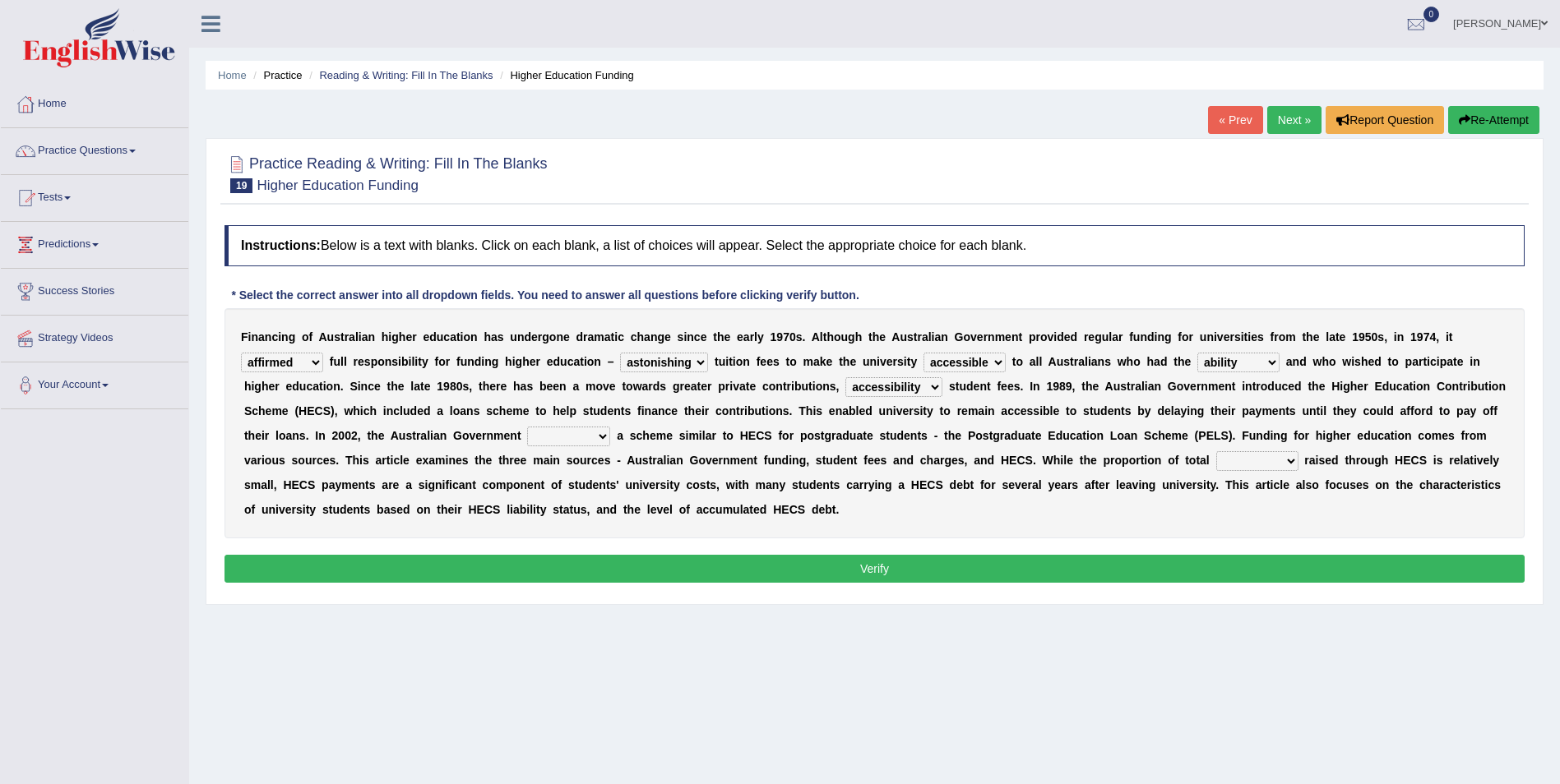
click at [527, 432] on select "reduced affused refused introduced" at bounding box center [568, 436] width 83 height 20
select select "introduced"
click at [527, 426] on select "reduced affused refused introduced" at bounding box center [568, 436] width 83 height 20
click at [1216, 458] on select "money revenue losses funds" at bounding box center [1257, 461] width 82 height 20
select select "funds"
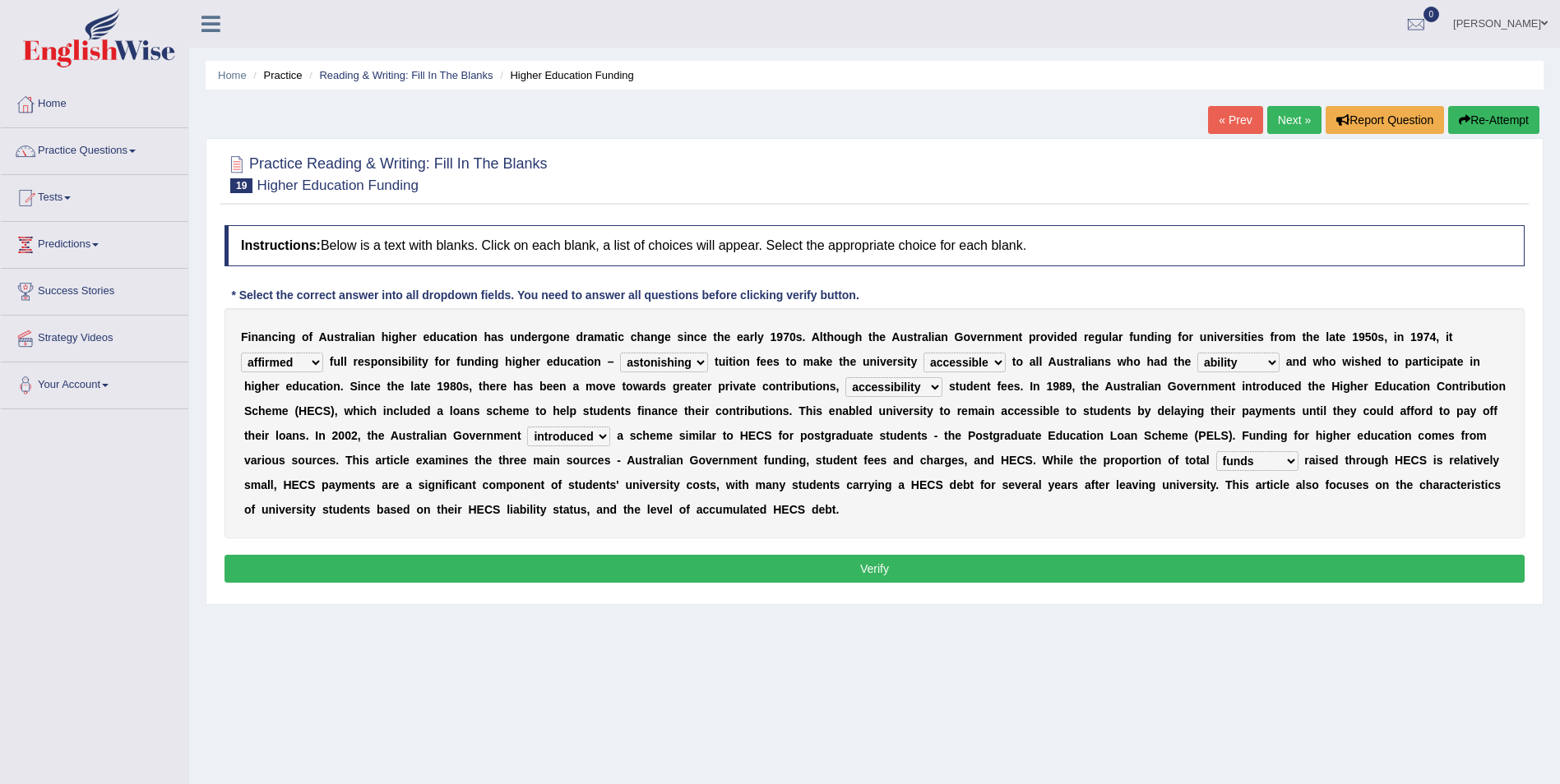
click at [1216, 451] on select "money revenue losses funds" at bounding box center [1257, 461] width 82 height 20
click at [940, 571] on button "Verify" at bounding box center [874, 568] width 1300 height 28
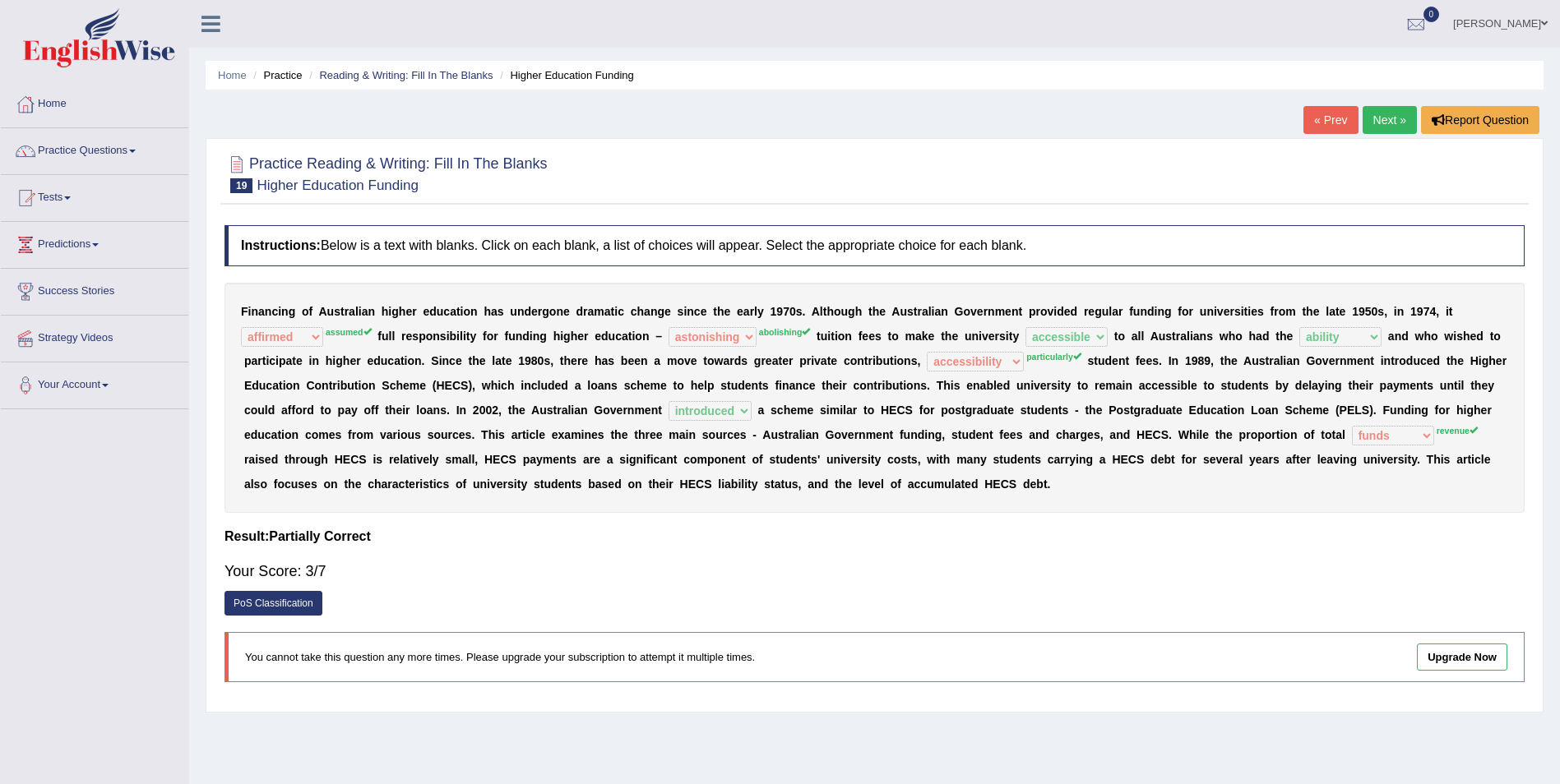
click at [1398, 308] on div "F i n a n c i n g o f A u s t r a l i a n h i g h e r e d u c a t i o n h a s u…" at bounding box center [874, 398] width 1300 height 230
click at [1385, 133] on link "Next »" at bounding box center [1389, 120] width 55 height 28
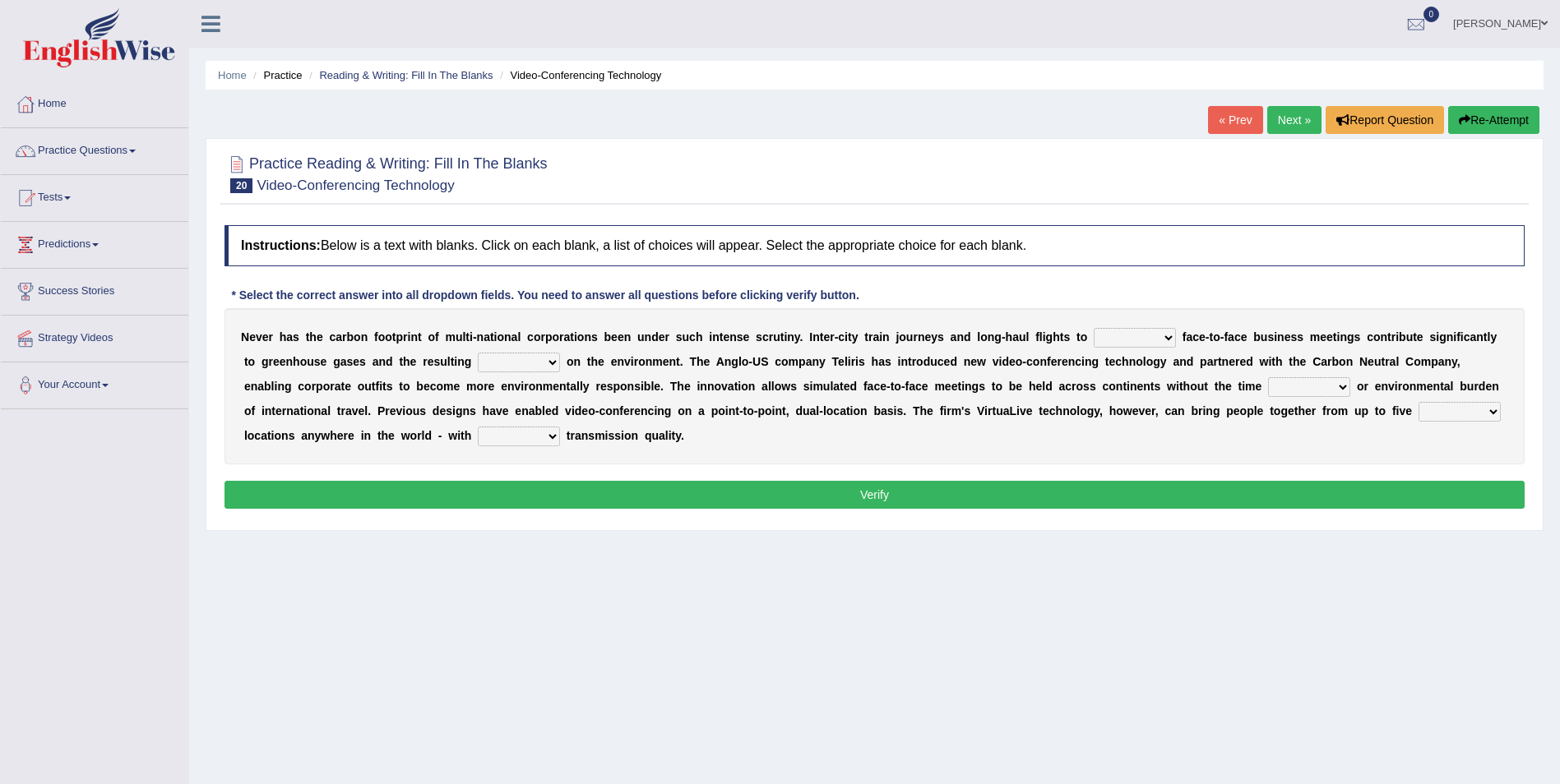
click at [1111, 342] on select "take show conduct extend" at bounding box center [1135, 337] width 82 height 20
select select "conduct"
click at [1094, 328] on select "take show conduct extend" at bounding box center [1135, 337] width 82 height 20
click at [500, 353] on select "stress pain rest strain" at bounding box center [519, 363] width 82 height 20
select select "strain"
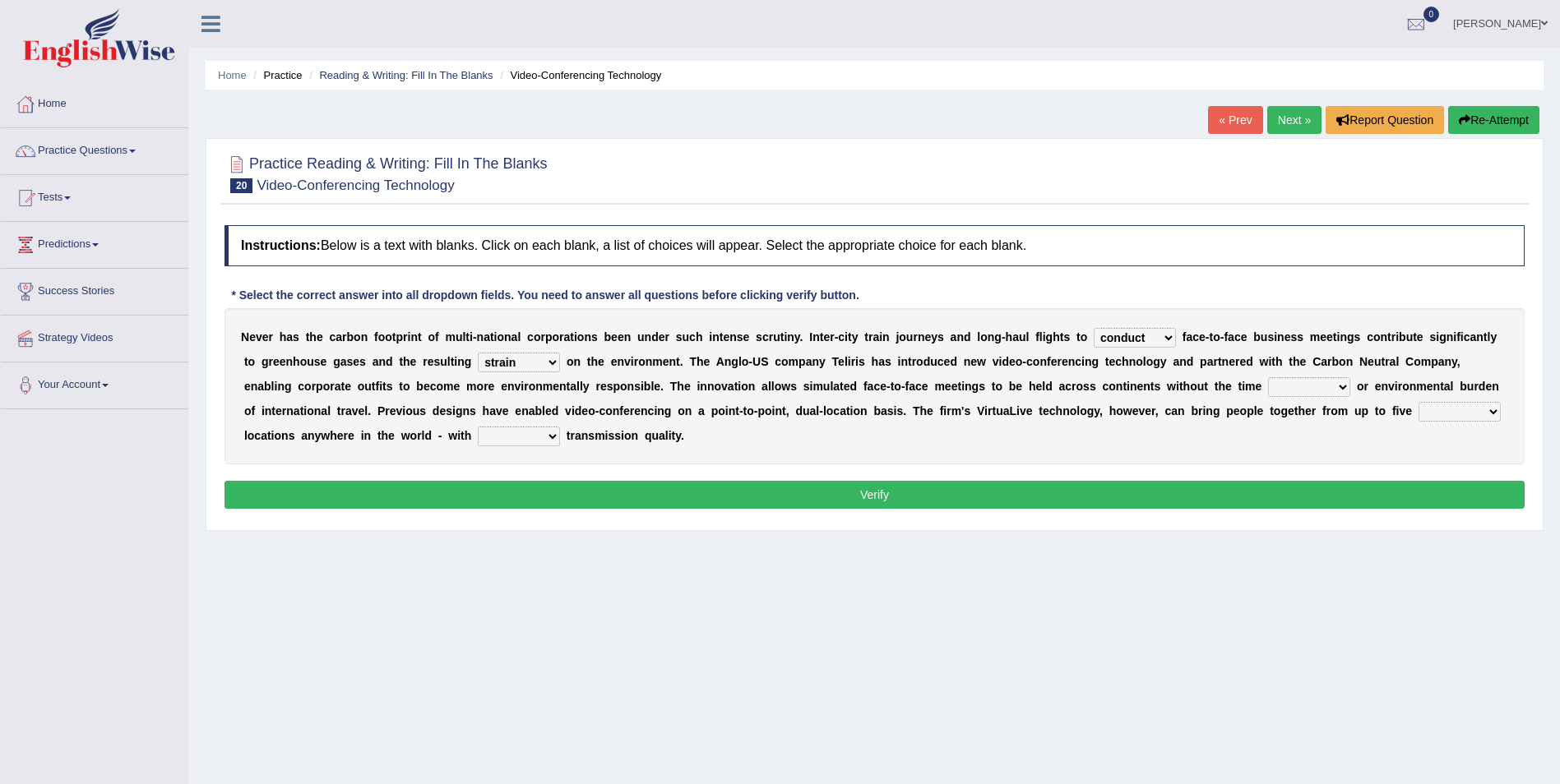
click at [478, 353] on select "stress pain rest strain" at bounding box center [519, 363] width 82 height 20
click at [1267, 384] on select "pressure leisure stable measure" at bounding box center [1308, 387] width 82 height 20
select select "pressure"
click at [1267, 377] on select "pressure leisure stable measure" at bounding box center [1308, 387] width 82 height 20
click at [1419, 403] on select "different great separate suspect" at bounding box center [1460, 412] width 82 height 20
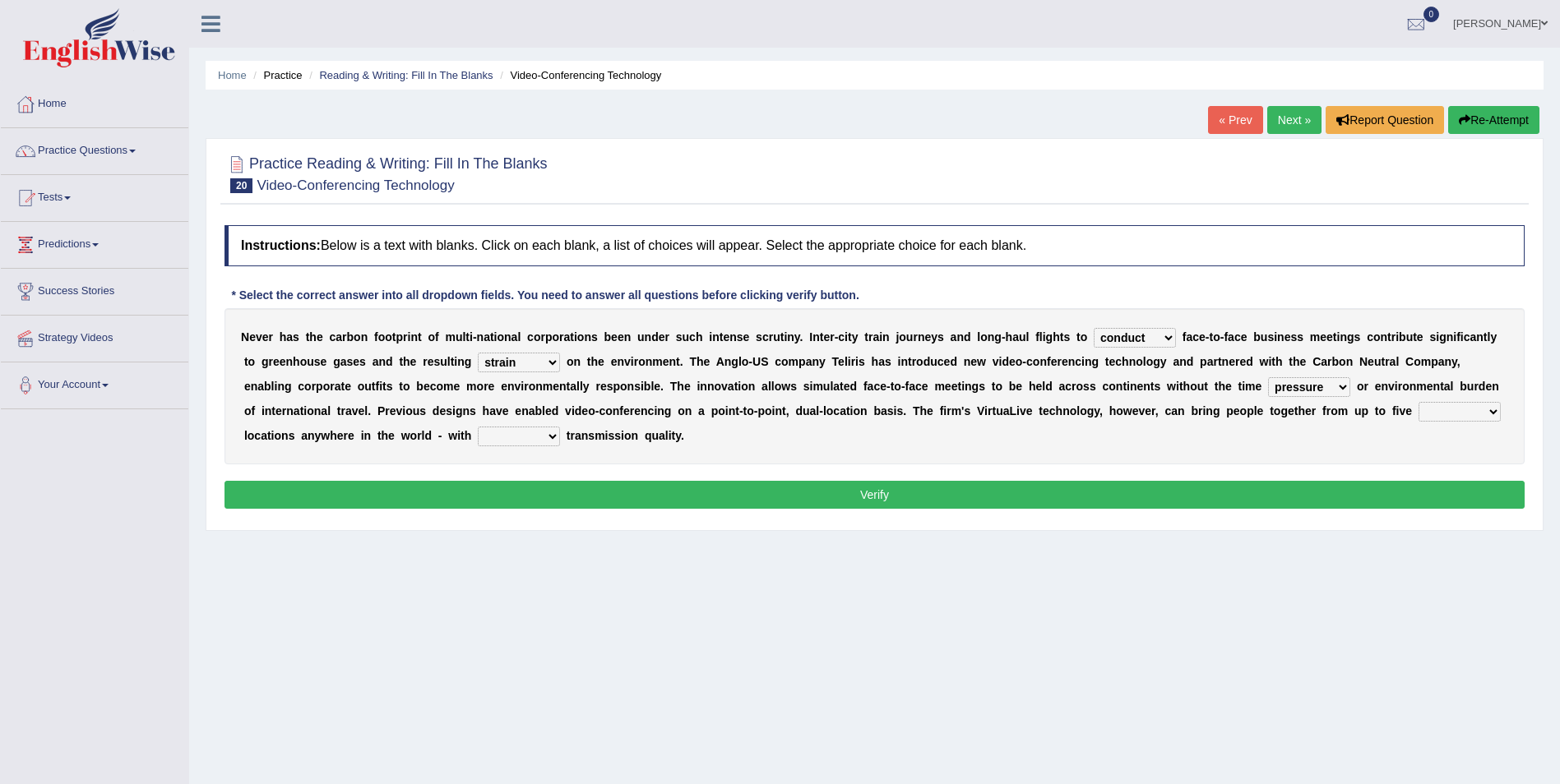
select select "different"
click at [1419, 402] on select "different great separate suspect" at bounding box center [1460, 412] width 82 height 20
click at [1419, 404] on select "different great separate suspect" at bounding box center [1460, 412] width 82 height 20
click at [694, 648] on div "Home Practice Reading & Writing: Fill In The Blanks Video-Conferencing Technolo…" at bounding box center [874, 411] width 1371 height 822
click at [478, 438] on select "called suspected unrivalled tribled" at bounding box center [519, 436] width 82 height 20
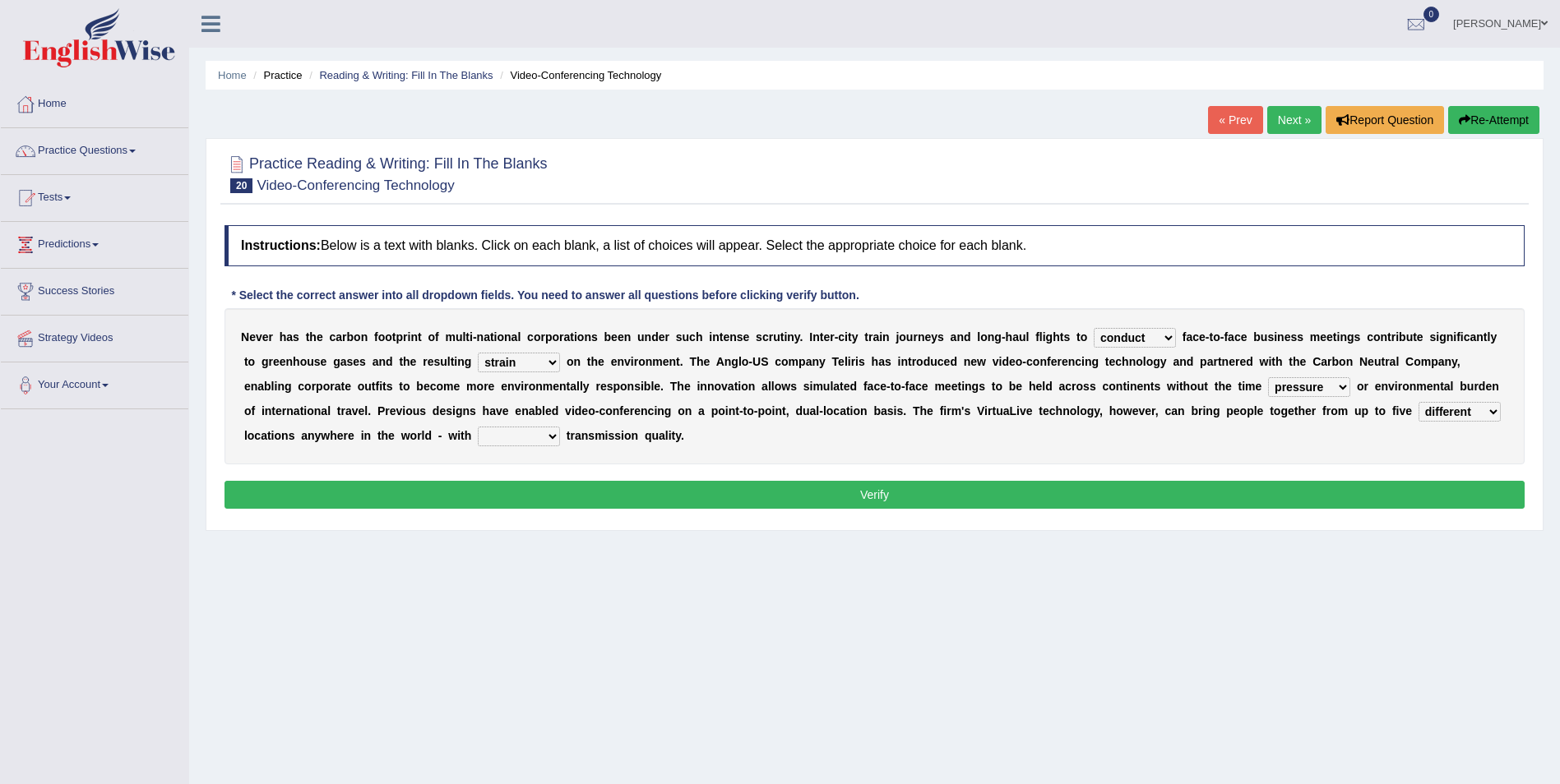
select select "unrivalled"
click at [478, 426] on select "called suspected unrivalled tribled" at bounding box center [519, 436] width 82 height 20
click at [581, 503] on button "Verify" at bounding box center [874, 494] width 1300 height 28
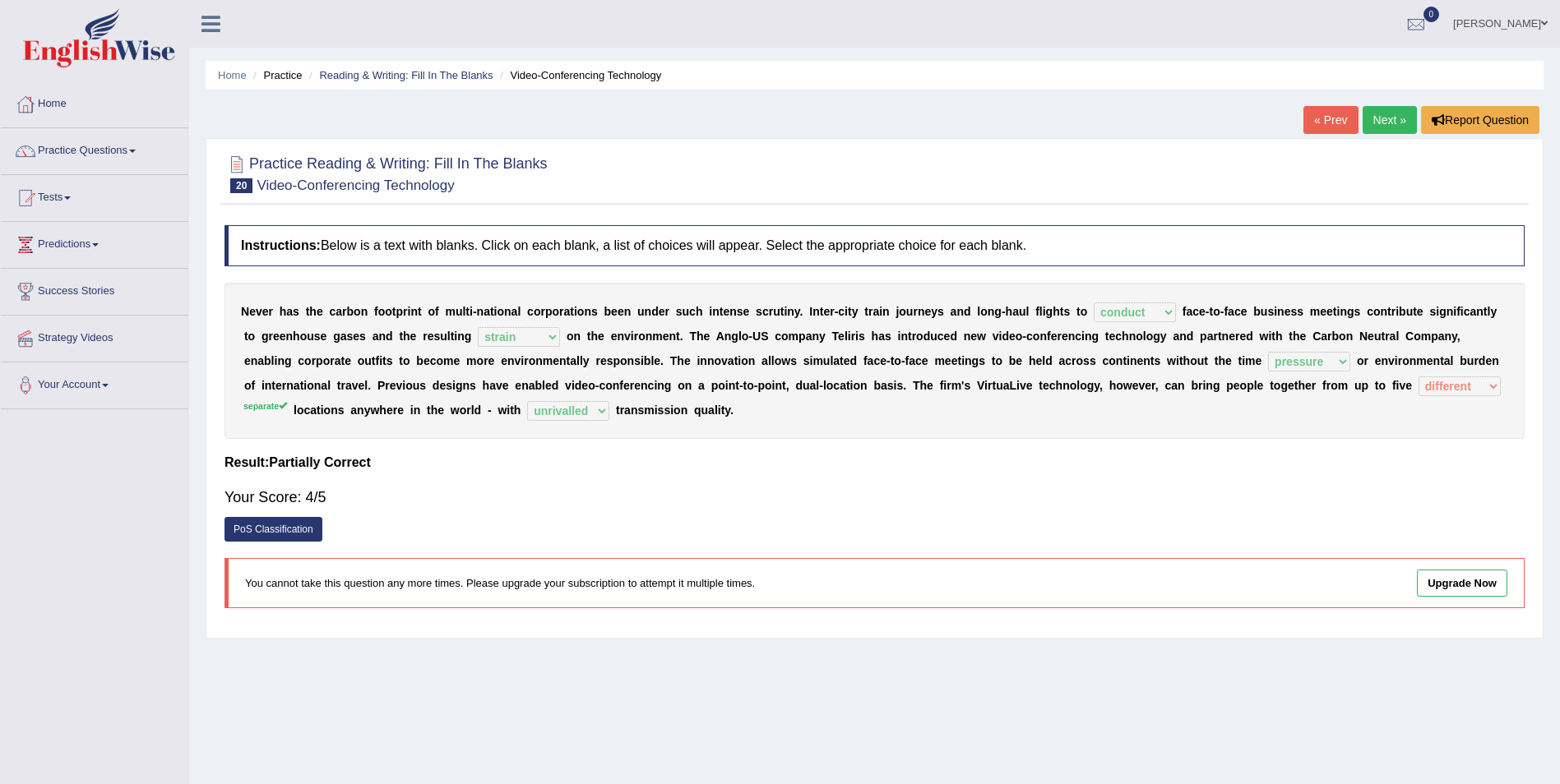
click at [1390, 116] on link "Next »" at bounding box center [1389, 120] width 55 height 28
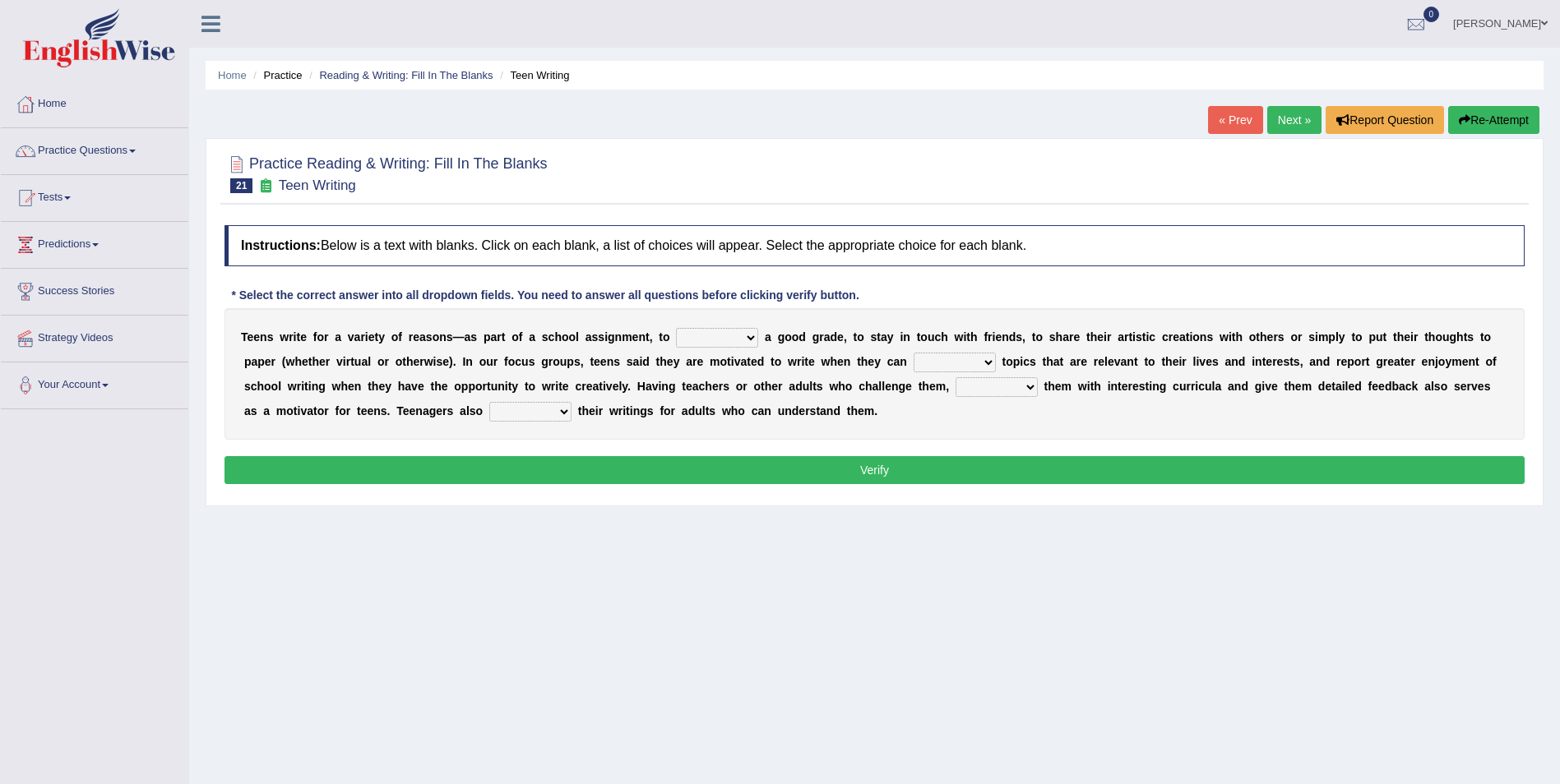
click at [719, 329] on select "take get give held" at bounding box center [717, 337] width 82 height 20
select select "get"
click at [676, 328] on select "take get give held" at bounding box center [717, 337] width 82 height 20
click at [719, 330] on select "take get give held" at bounding box center [717, 337] width 82 height 20
click at [676, 328] on select "take get give held" at bounding box center [717, 337] width 82 height 20
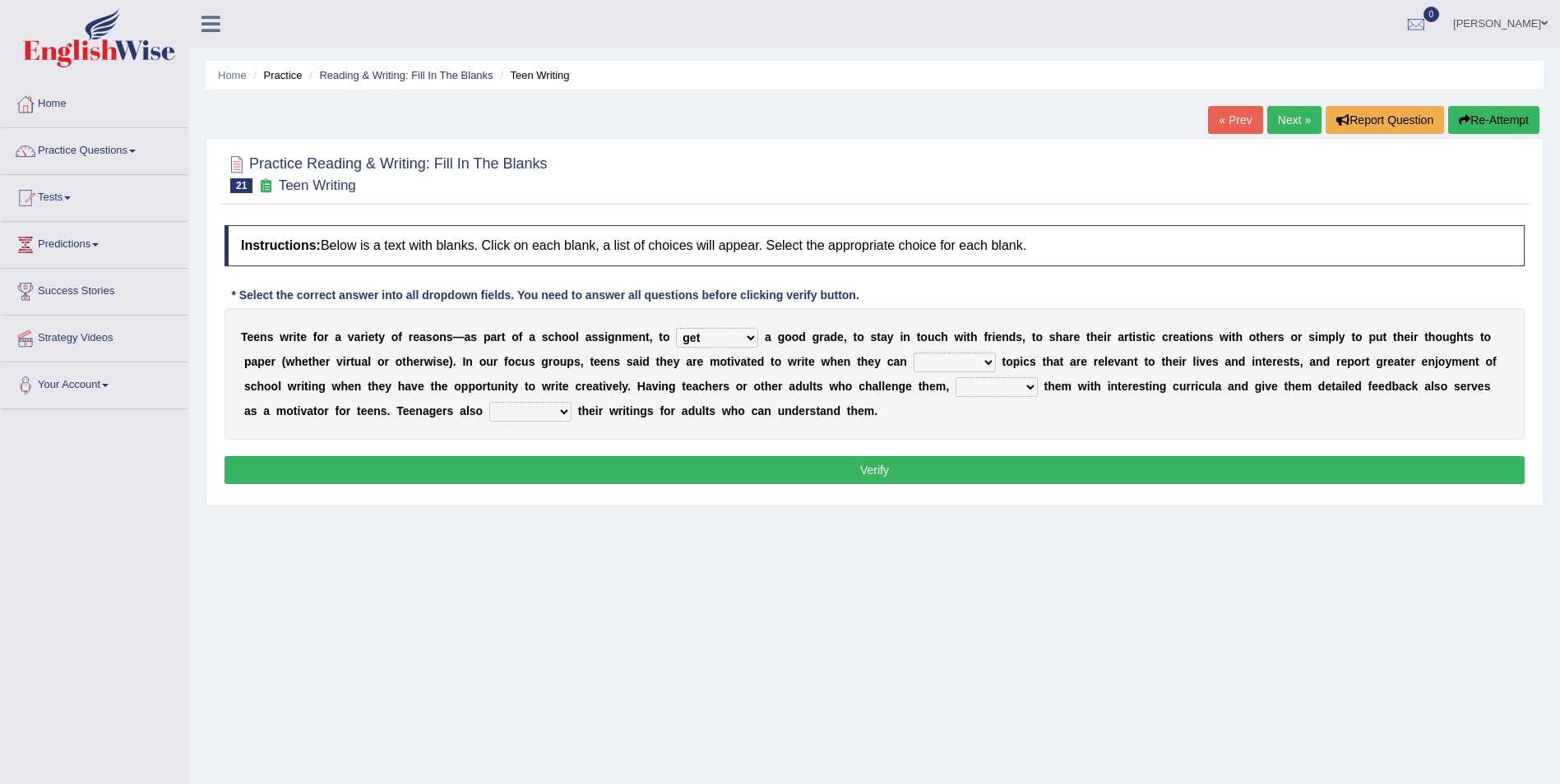
click at [913, 359] on select "show handle subscribe select" at bounding box center [954, 363] width 82 height 20
select select "select"
click at [913, 353] on select "show handle subscribe select" at bounding box center [954, 363] width 82 height 20
click at [955, 387] on select "shower present exempt fill" at bounding box center [996, 387] width 82 height 20
select select "present"
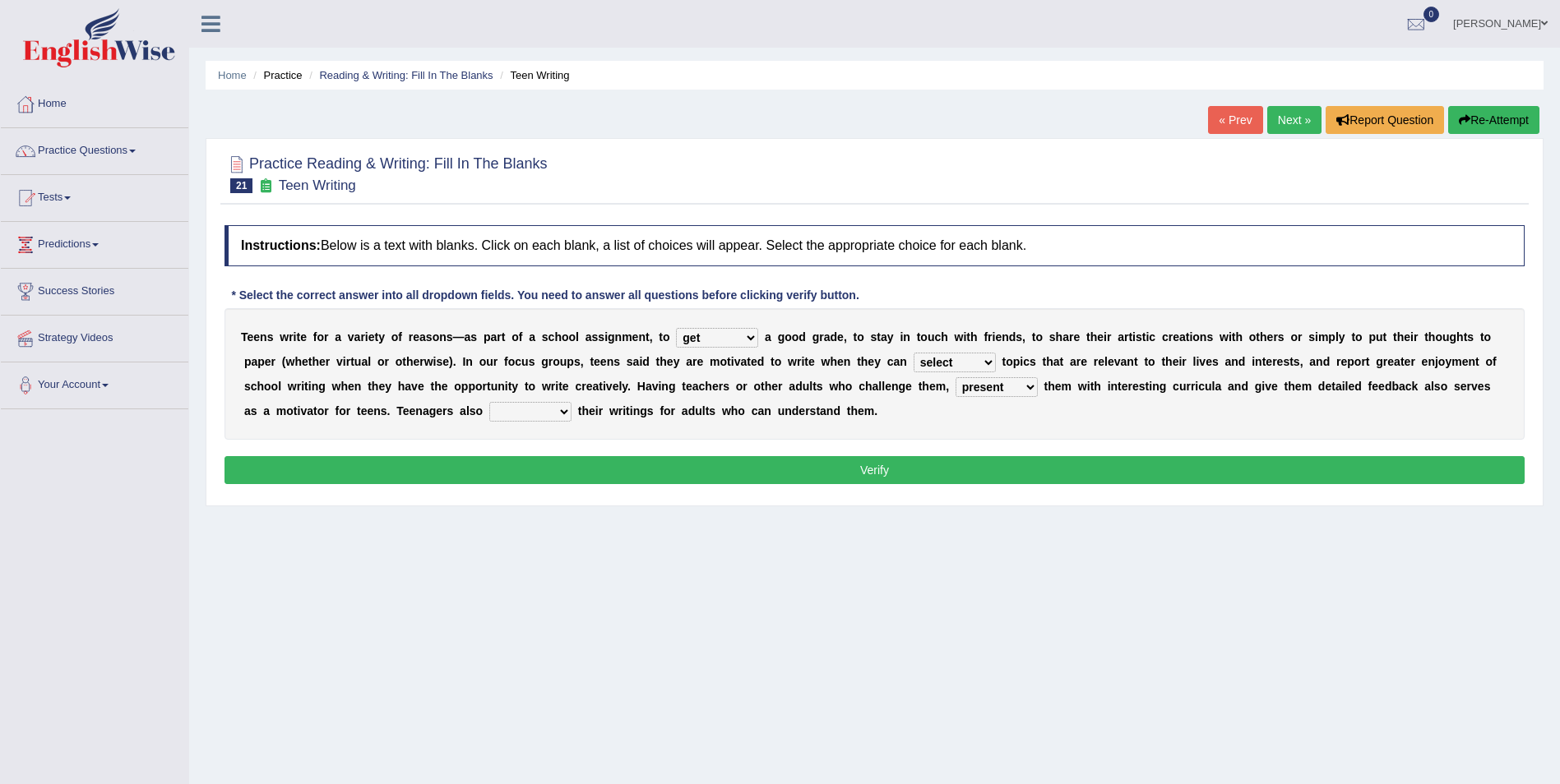
click at [955, 377] on select "shower present exempt fill" at bounding box center [996, 387] width 82 height 20
click at [489, 411] on select "compose recite show serve" at bounding box center [530, 412] width 82 height 20
select select "compose"
click at [489, 402] on select "compose recite show serve" at bounding box center [530, 412] width 82 height 20
click at [874, 475] on button "Verify" at bounding box center [874, 470] width 1300 height 28
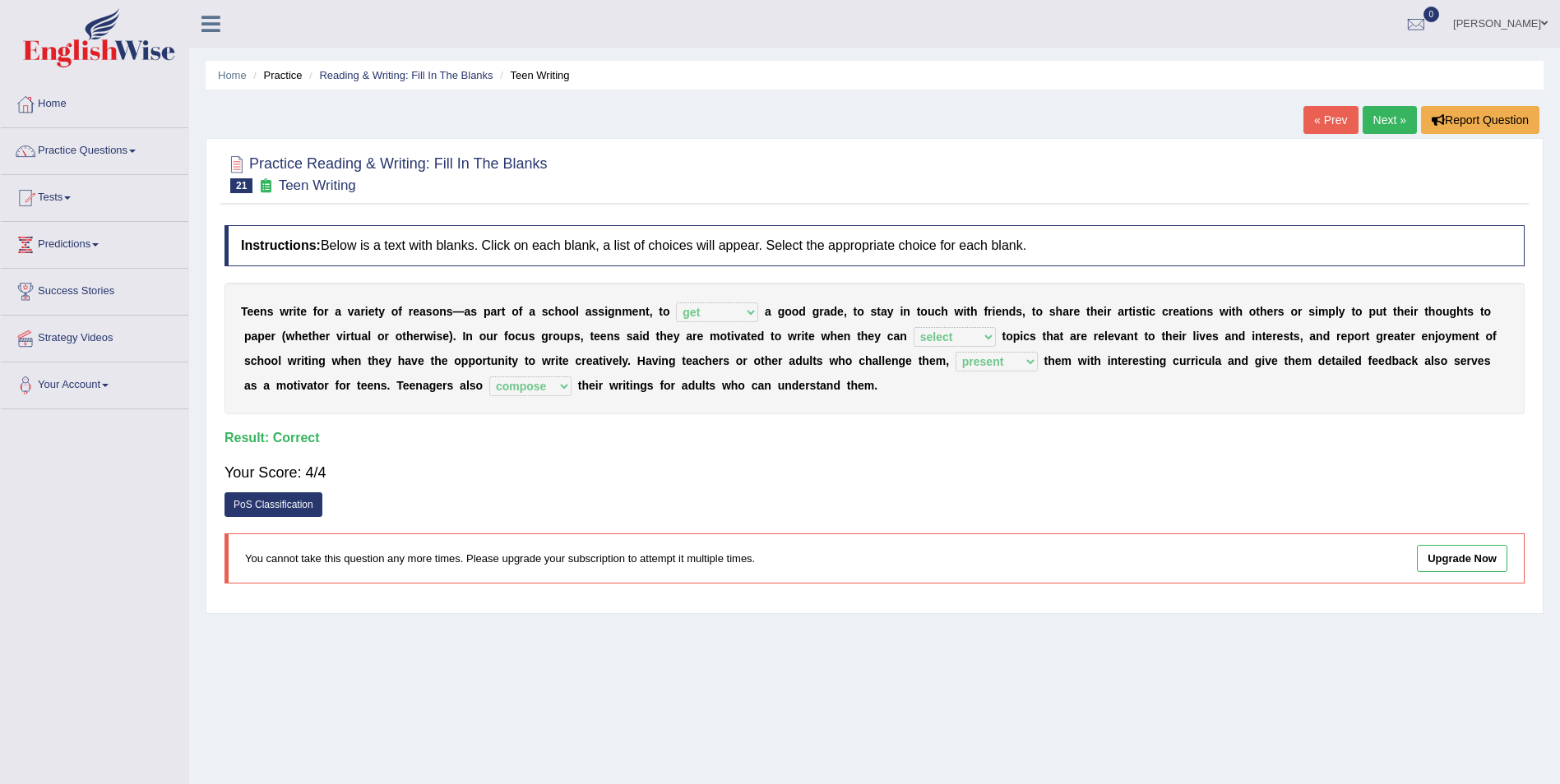
click at [1388, 123] on link "Next »" at bounding box center [1389, 120] width 55 height 28
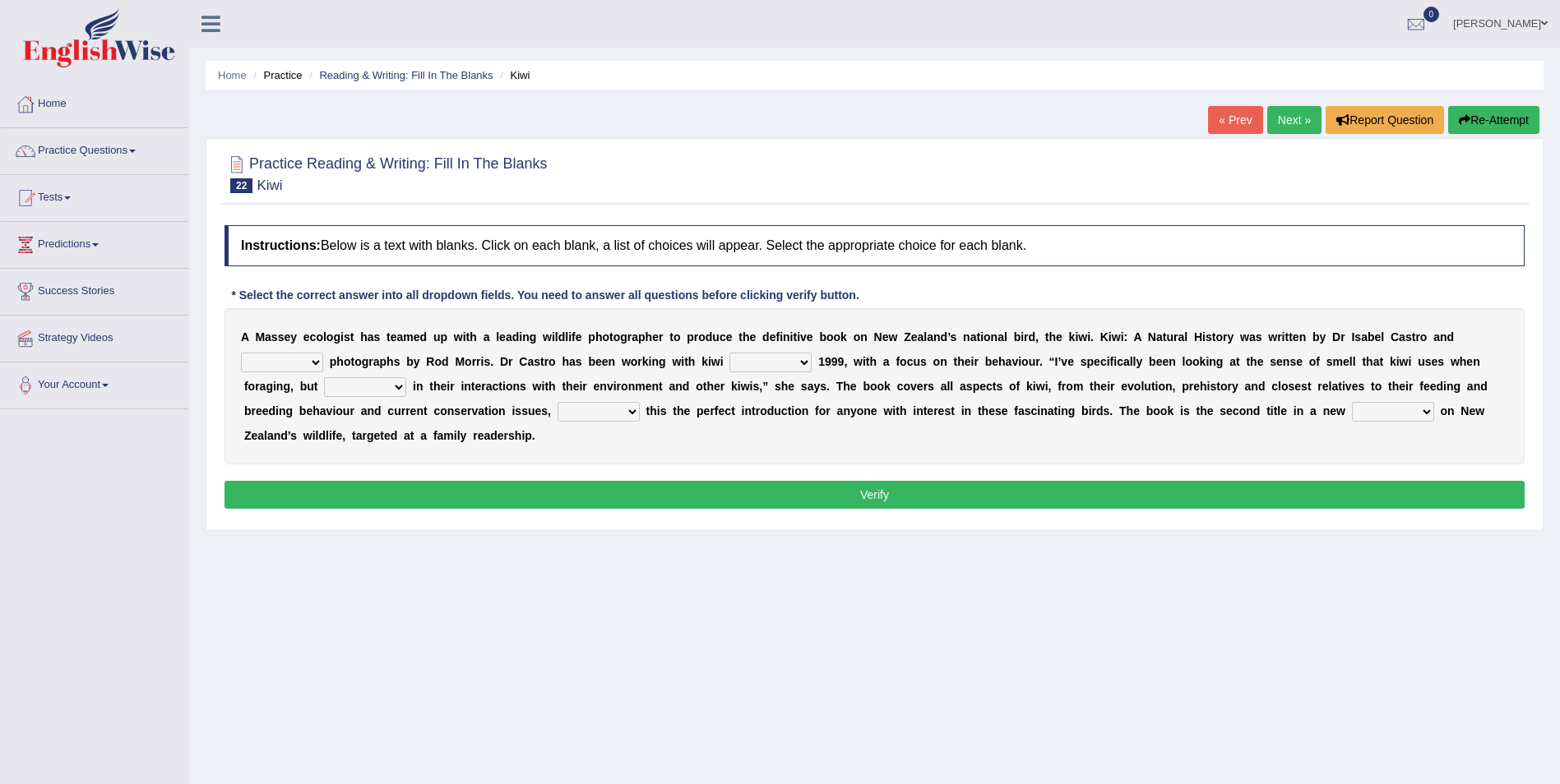
click at [1305, 109] on link "Next »" at bounding box center [1295, 120] width 55 height 28
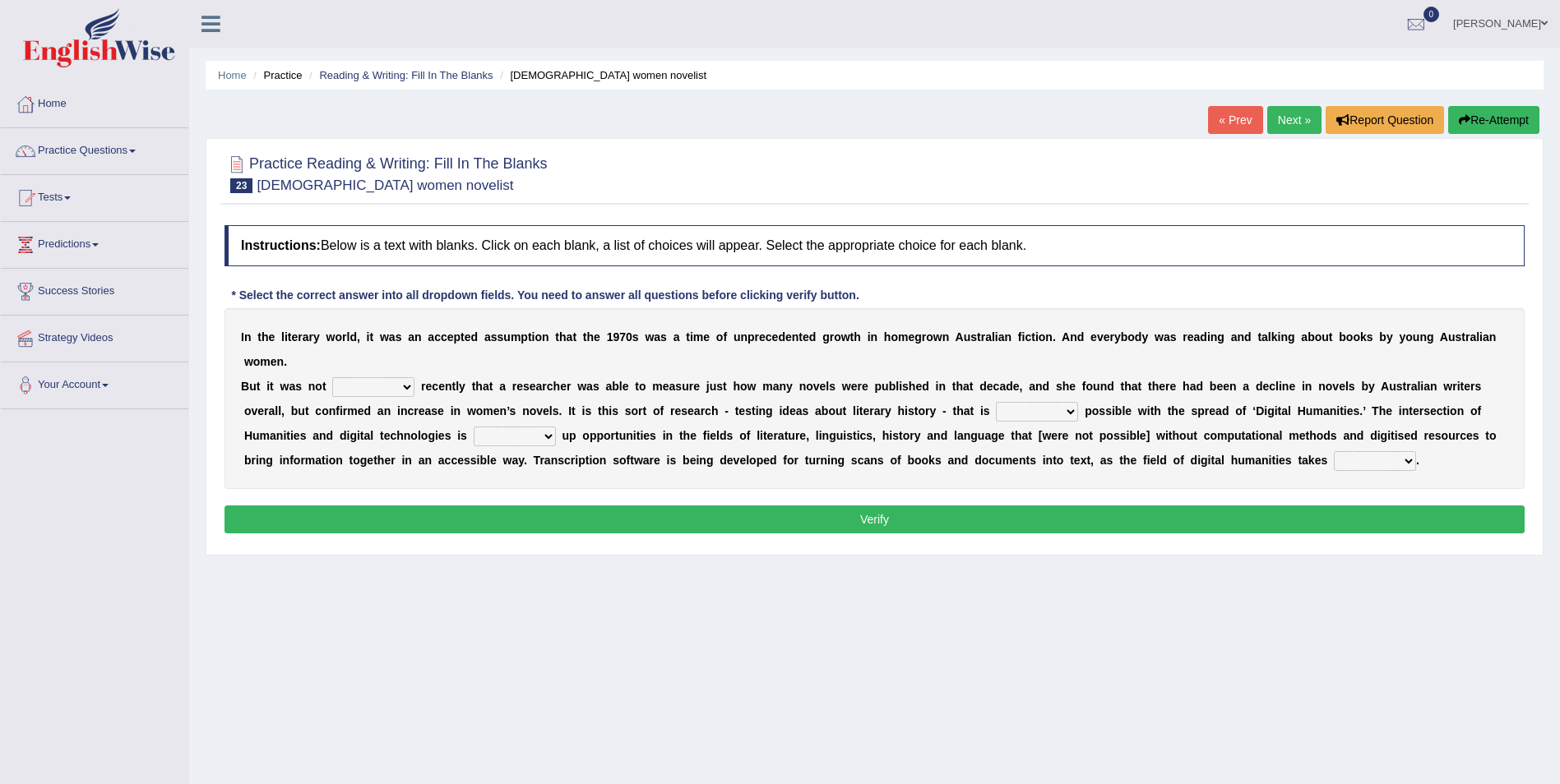
click at [396, 350] on div "I n t h e l i t e r a r y w o r l d , i t w a s a n a c c e p t e d a s s u m p…" at bounding box center [874, 398] width 1300 height 180
click at [403, 377] on select "still until rested done" at bounding box center [373, 387] width 82 height 20
select select "until"
click at [332, 377] on select "still until rested done" at bounding box center [373, 387] width 82 height 20
click at [996, 402] on select "getting growing staying becoming" at bounding box center [1037, 412] width 82 height 20
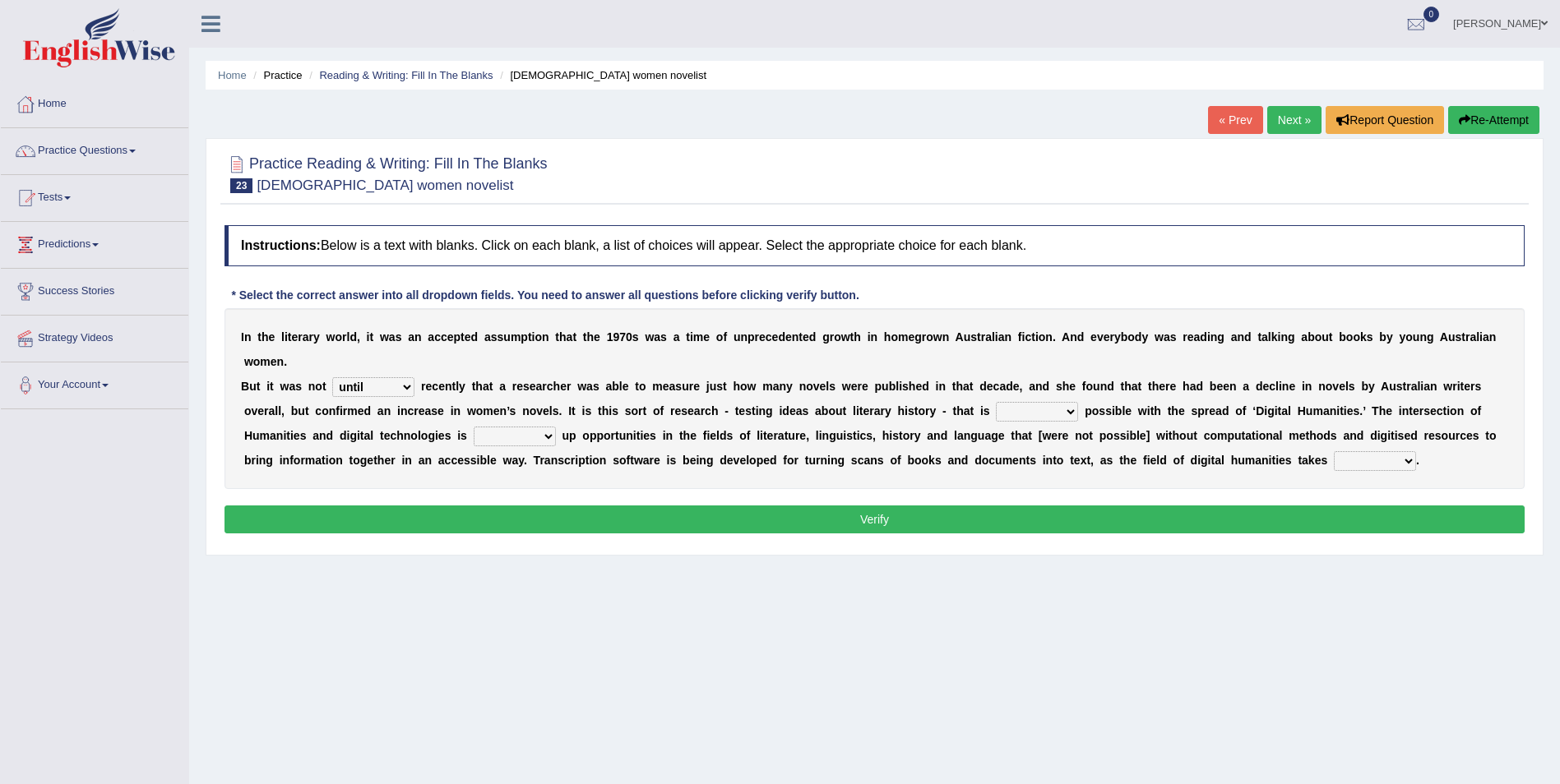
select select "becoming"
click at [996, 402] on select "getting growing staying becoming" at bounding box center [1037, 412] width 82 height 20
click at [473, 426] on select "bringing showing accessing opening" at bounding box center [514, 436] width 82 height 20
select select "opening"
click at [473, 426] on select "bringing showing accessing opening" at bounding box center [514, 436] width 82 height 20
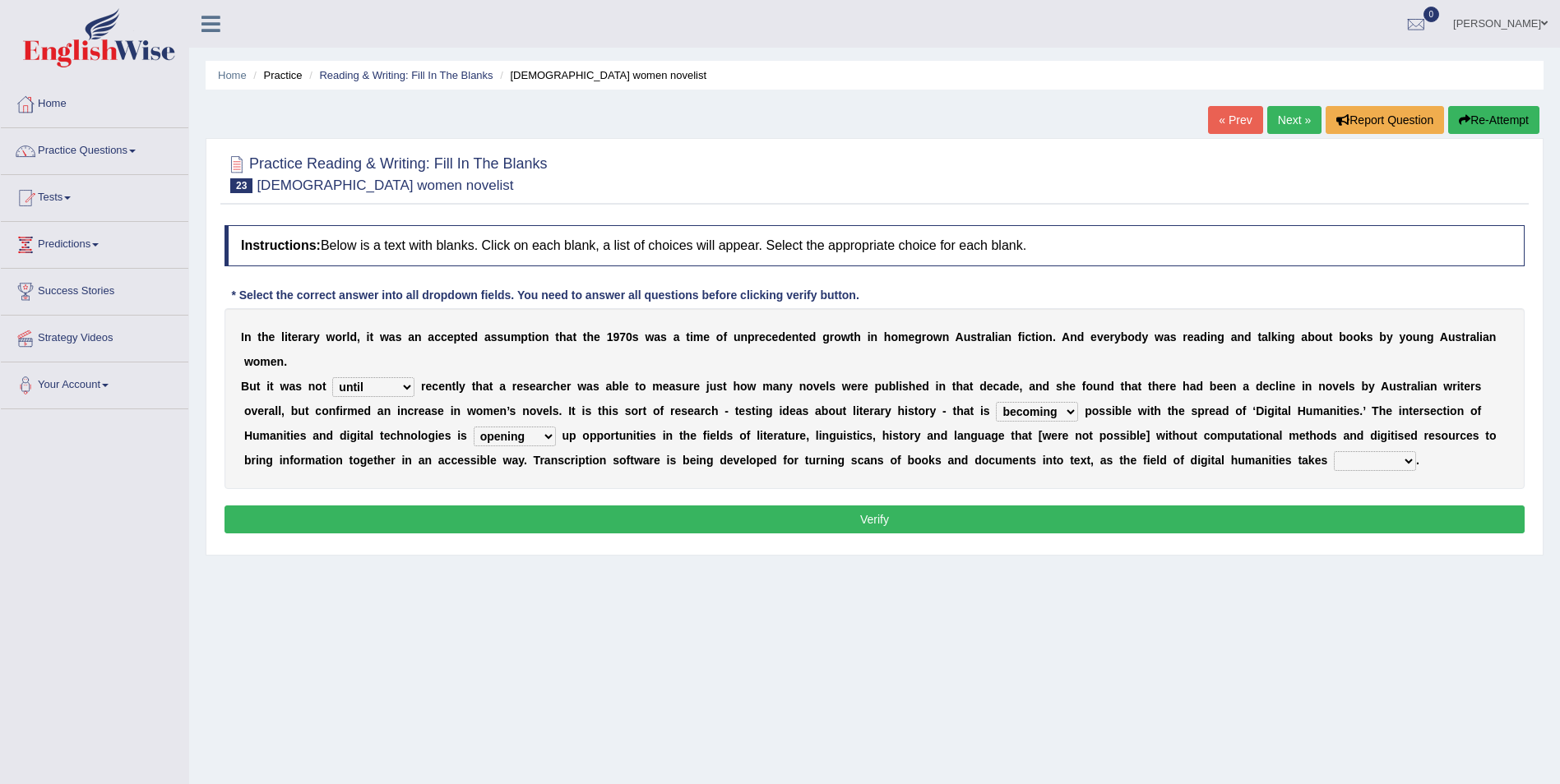
click at [1334, 451] on select "up in off down" at bounding box center [1375, 461] width 82 height 20
select select "off"
click at [1334, 451] on select "up in off down" at bounding box center [1375, 461] width 82 height 20
click at [966, 505] on button "Verify" at bounding box center [874, 519] width 1300 height 28
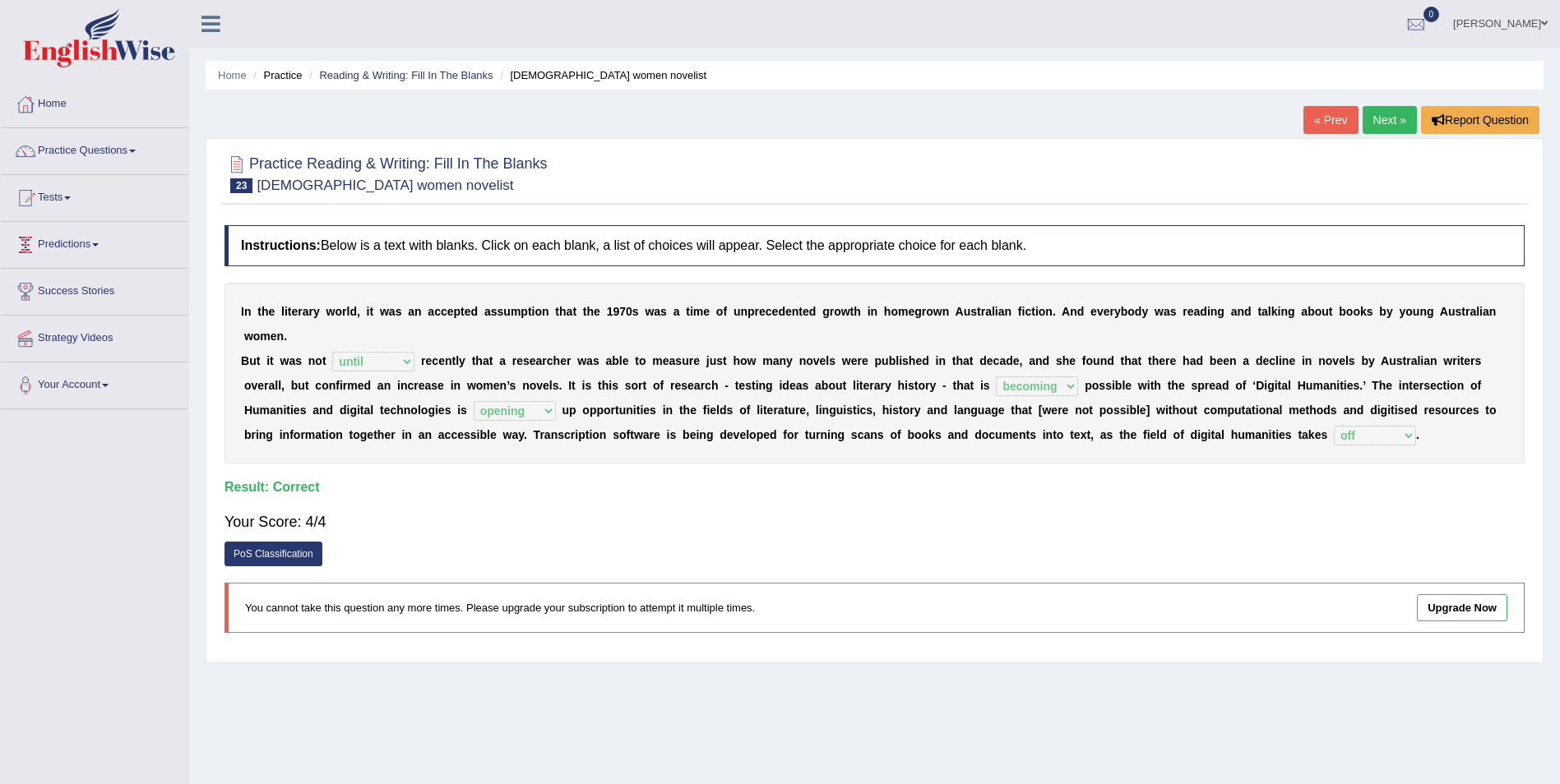
click at [1383, 110] on link "Next »" at bounding box center [1389, 120] width 55 height 28
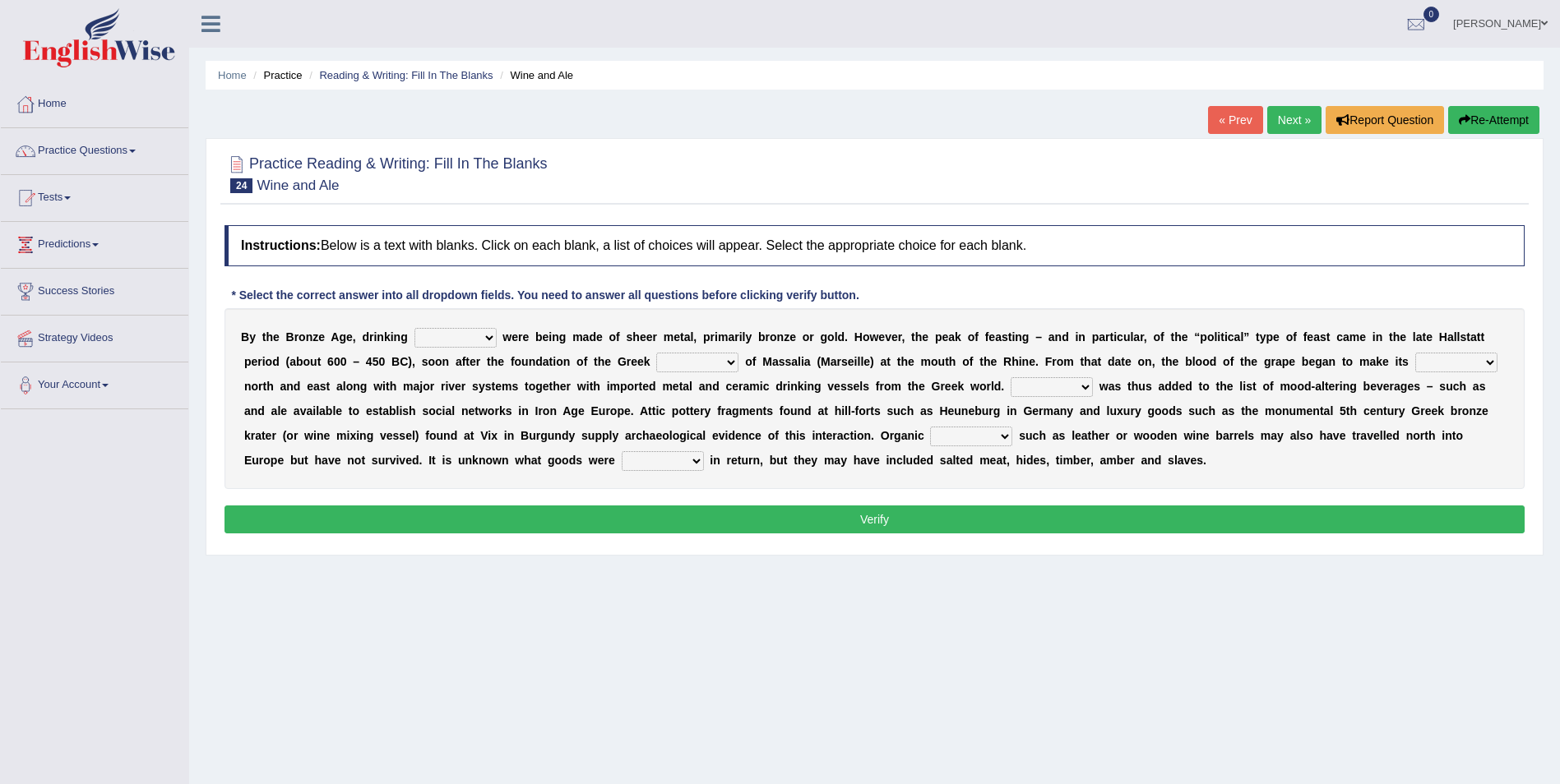
click at [470, 340] on select "things glasses vessels tassels" at bounding box center [456, 337] width 82 height 20
select select "glasses"
click at [415, 328] on select "things glasses vessels tassels" at bounding box center [456, 337] width 82 height 20
click at [656, 357] on select "colony ambience places stories" at bounding box center [697, 363] width 82 height 20
select select "colony"
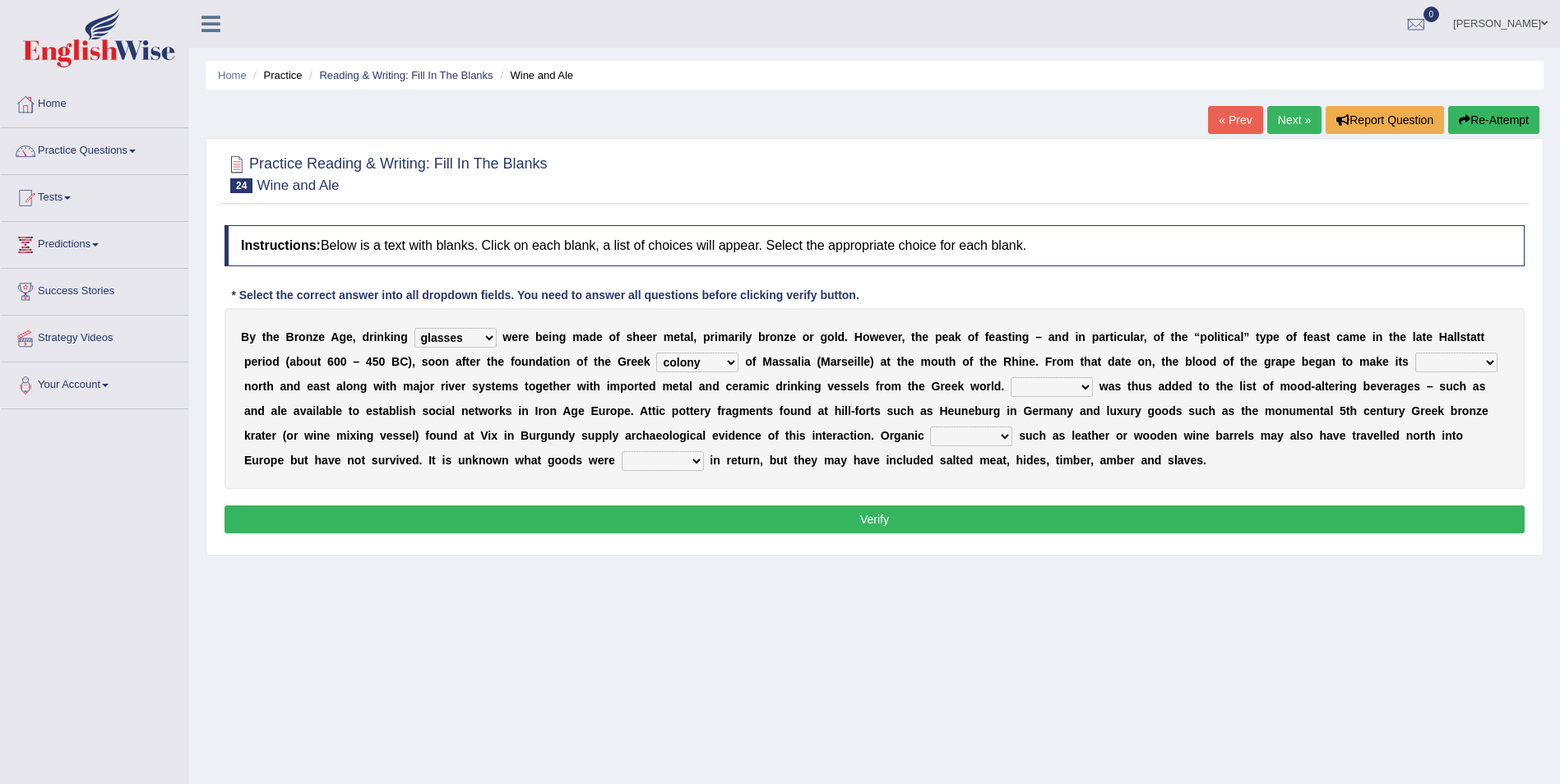
click at [656, 353] on select "colony ambience places stories" at bounding box center [697, 363] width 82 height 20
click at [1415, 359] on select "stay way prey pray" at bounding box center [1456, 363] width 82 height 20
select select "pray"
click at [1415, 353] on select "stay way prey pray" at bounding box center [1456, 363] width 82 height 20
click at [1011, 384] on select "Shine Rhime Lime Wine" at bounding box center [1052, 387] width 82 height 20
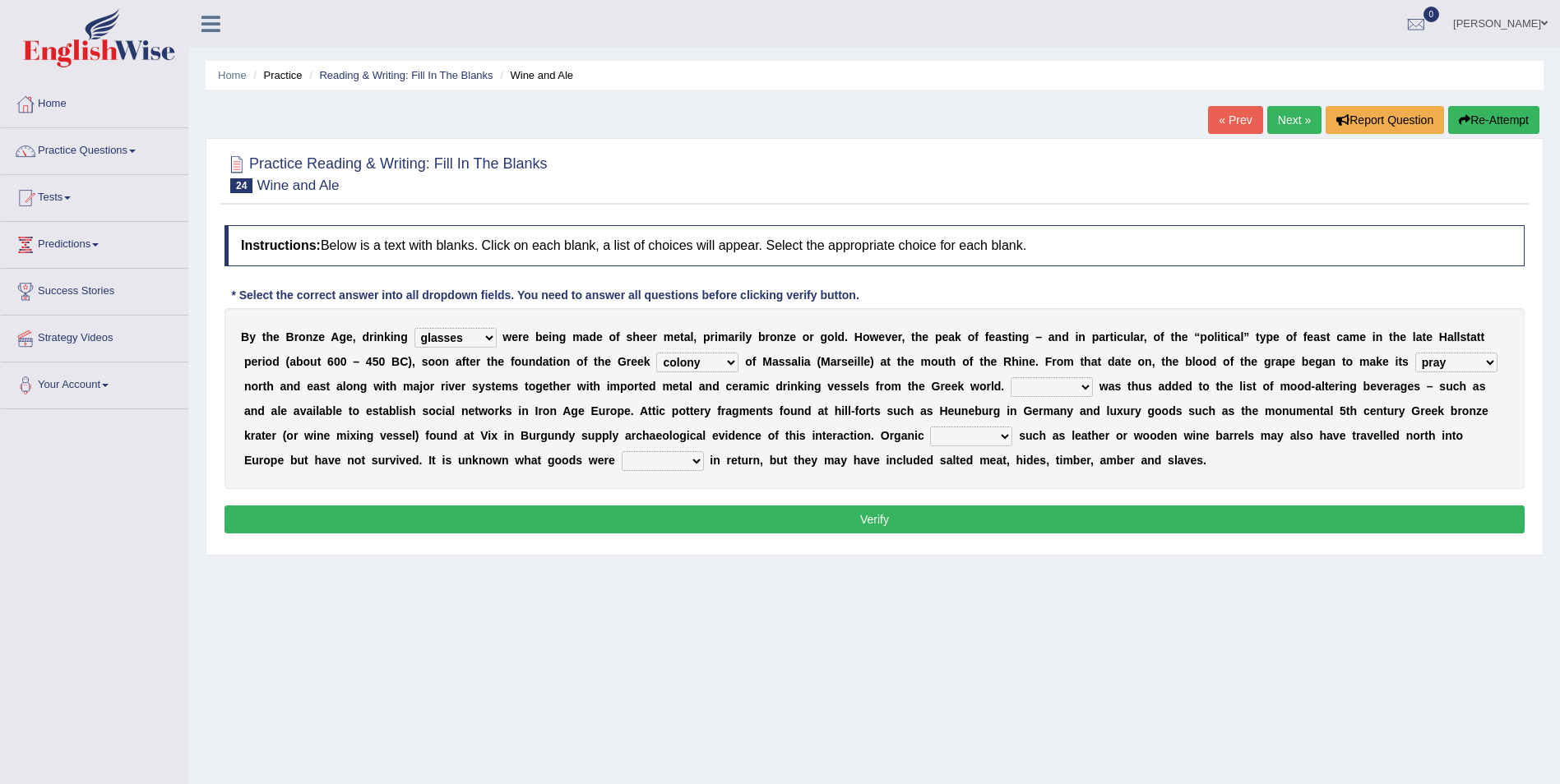
click at [833, 503] on div "Instructions: Below is a text with blanks. Click on each blank, a list of choic…" at bounding box center [874, 381] width 1308 height 330
click at [1100, 379] on b "w" at bounding box center [1103, 385] width 9 height 13
click at [1011, 384] on select "Shine Rhime Lime Wine" at bounding box center [1052, 387] width 82 height 20
select select "Rhime"
click at [1011, 377] on select "Shine Rhime Lime Wine" at bounding box center [1052, 387] width 82 height 20
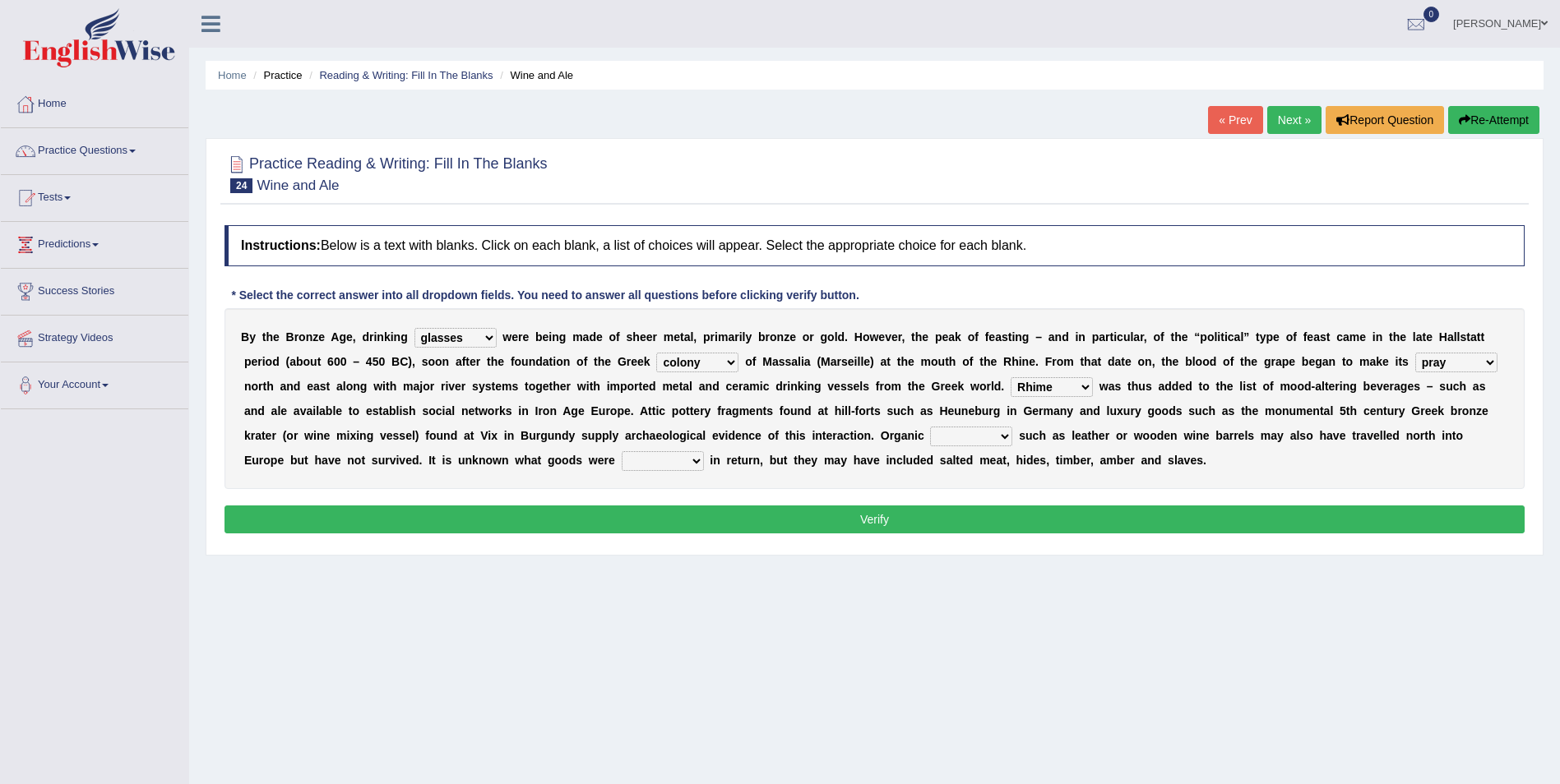
click at [930, 426] on select "pouches containers bowls metals" at bounding box center [971, 436] width 82 height 20
select select "containers"
click at [930, 426] on select "pouches containers bowls metals" at bounding box center [971, 436] width 82 height 20
click at [621, 463] on select "needed brought traded included" at bounding box center [662, 461] width 82 height 20
select select "brought"
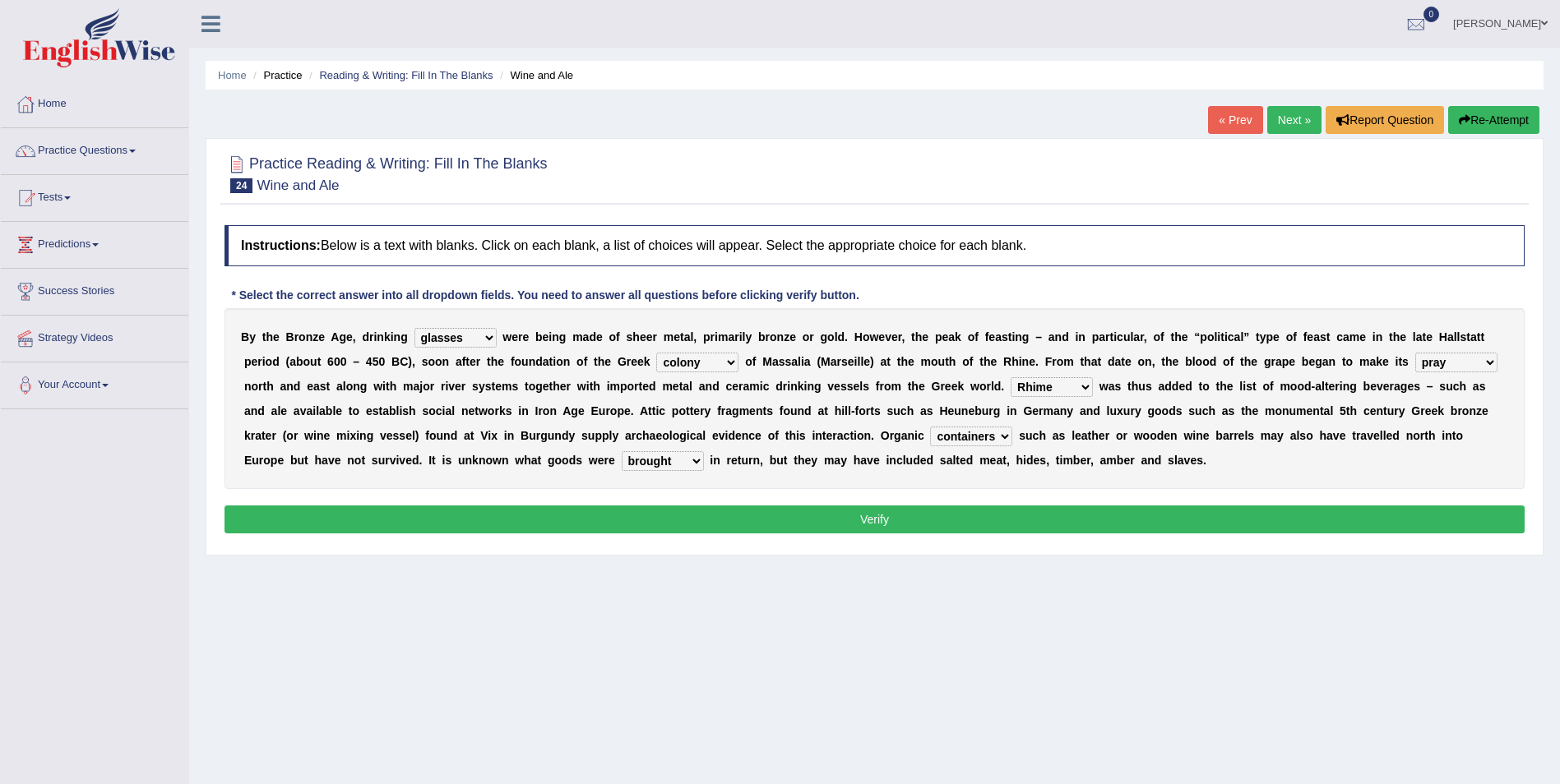
click at [621, 451] on select "needed brought traded included" at bounding box center [662, 461] width 82 height 20
click at [447, 519] on button "Verify" at bounding box center [874, 519] width 1300 height 28
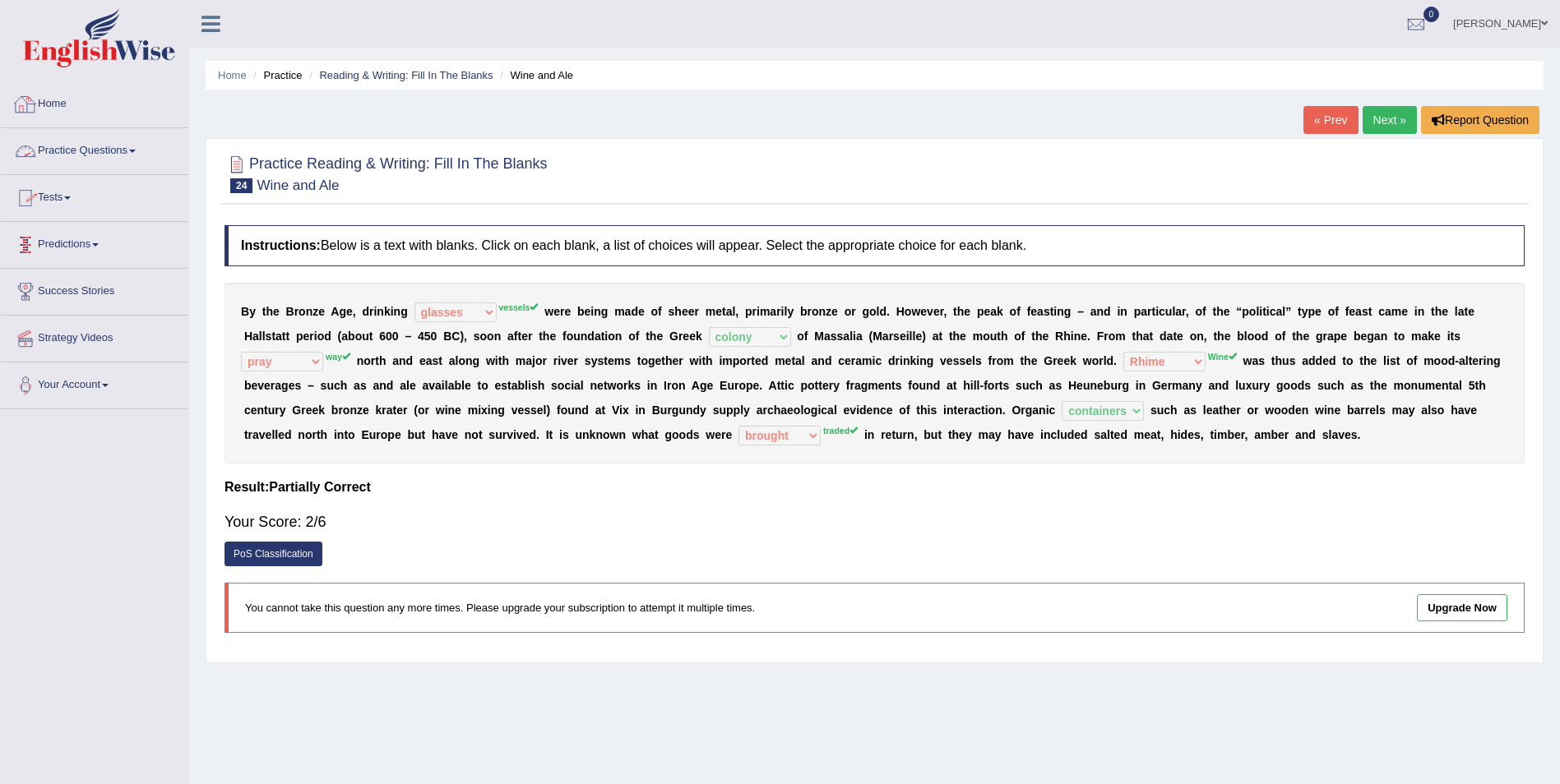
click at [128, 152] on link "Practice Questions" at bounding box center [95, 148] width 187 height 41
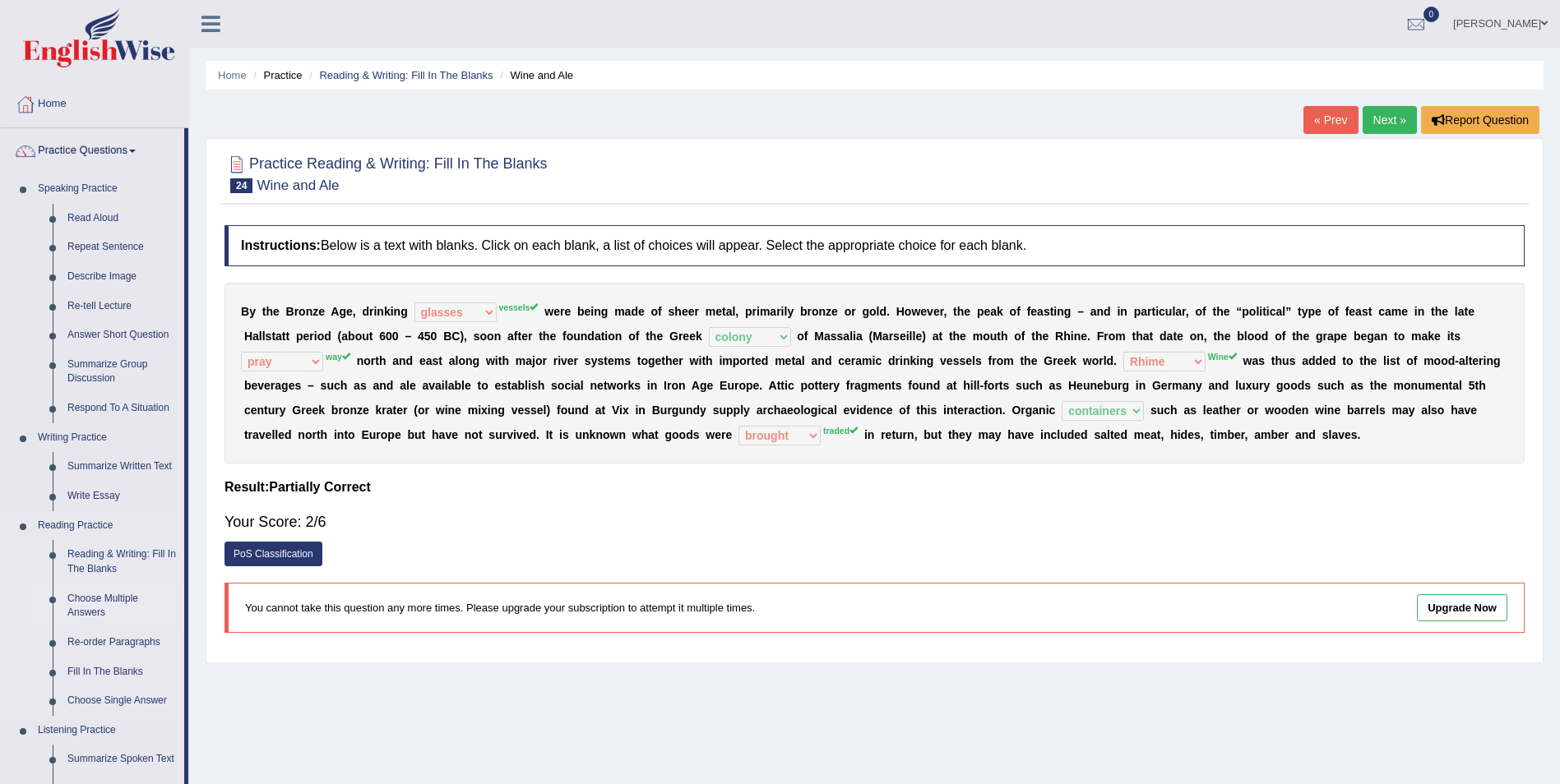
click at [94, 601] on link "Choose Multiple Answers" at bounding box center [122, 606] width 124 height 44
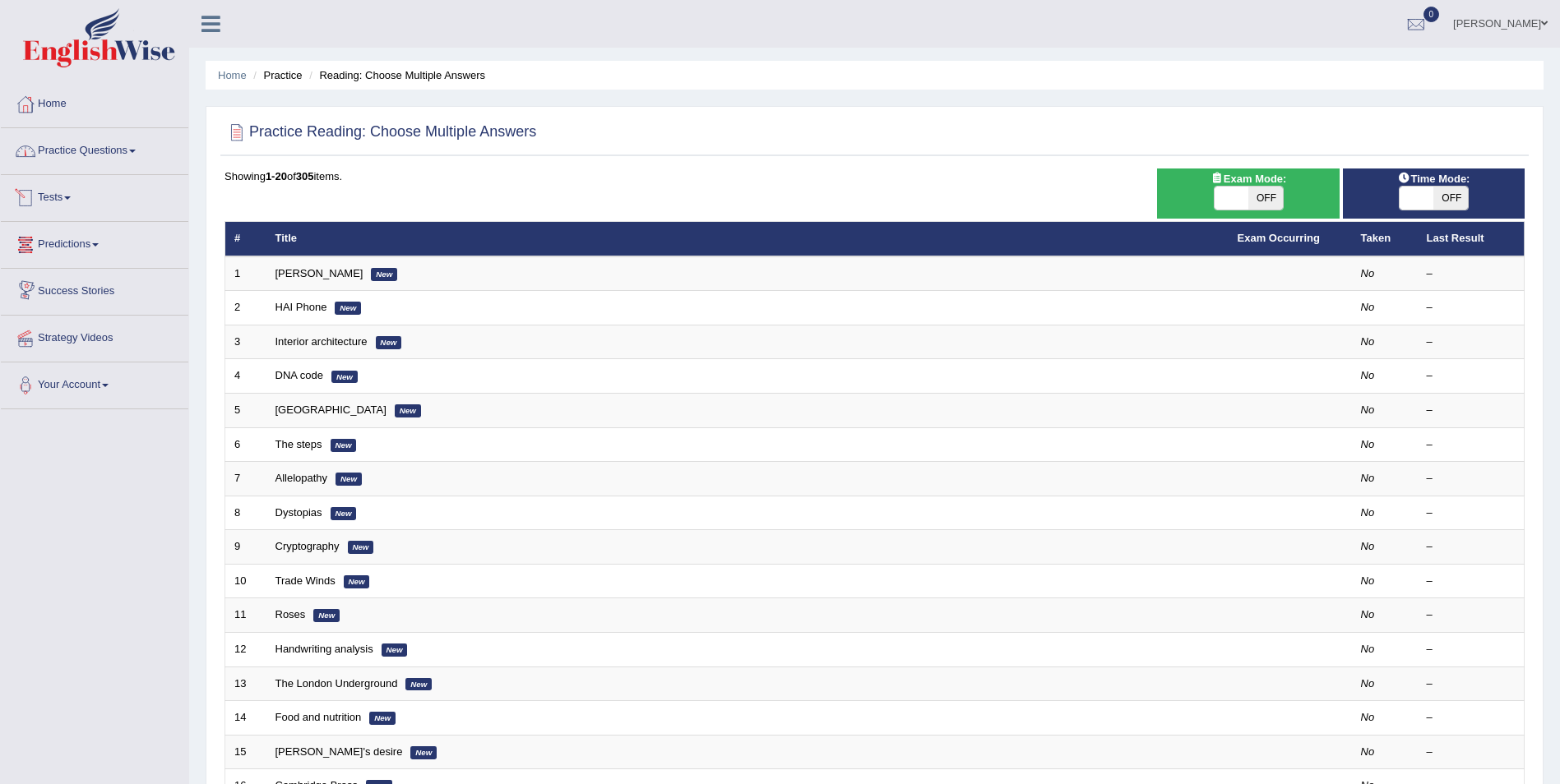
click at [129, 150] on link "Practice Questions" at bounding box center [95, 148] width 187 height 41
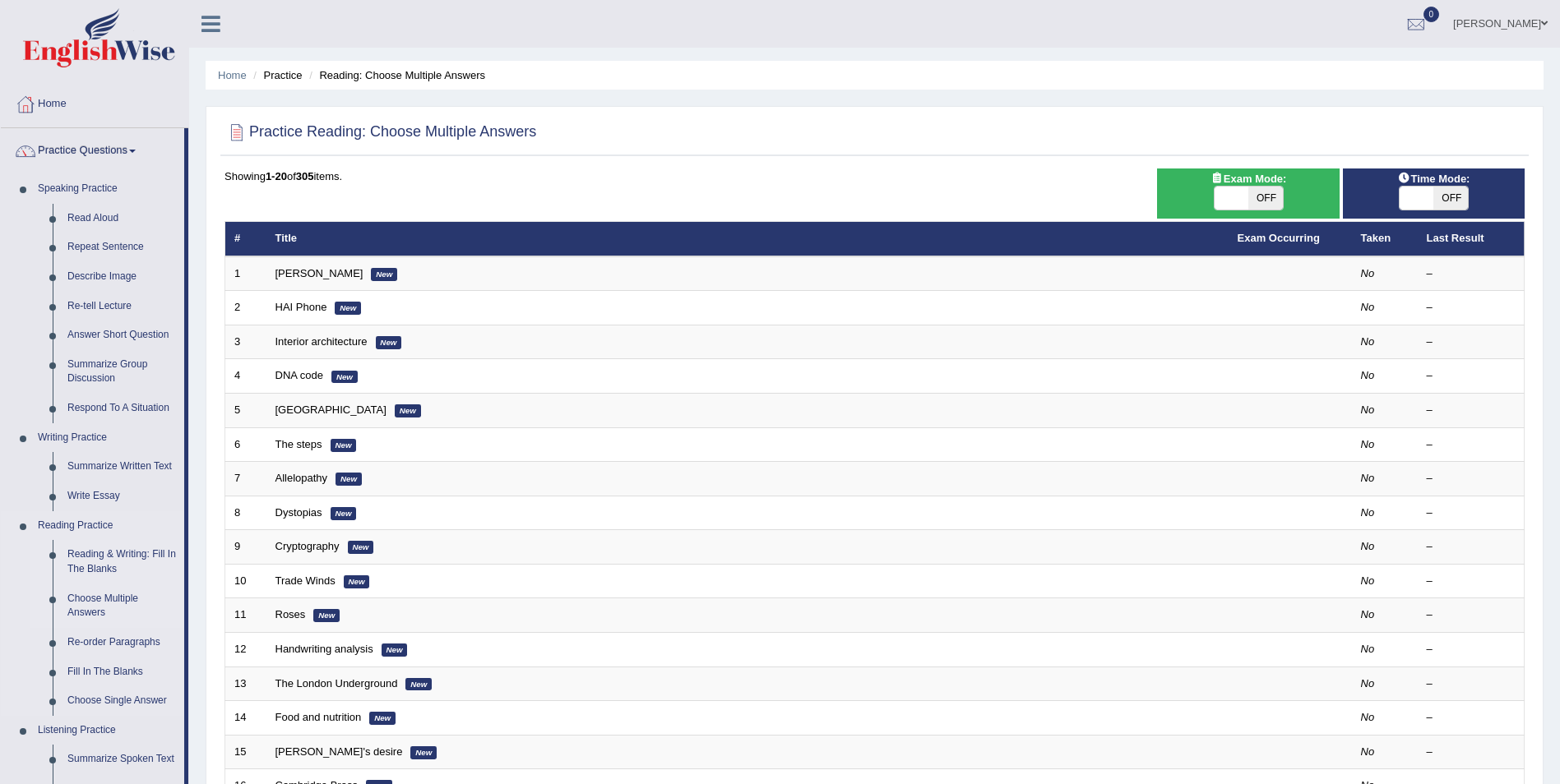
click at [112, 553] on link "Reading & Writing: Fill In The Blanks" at bounding box center [122, 562] width 124 height 44
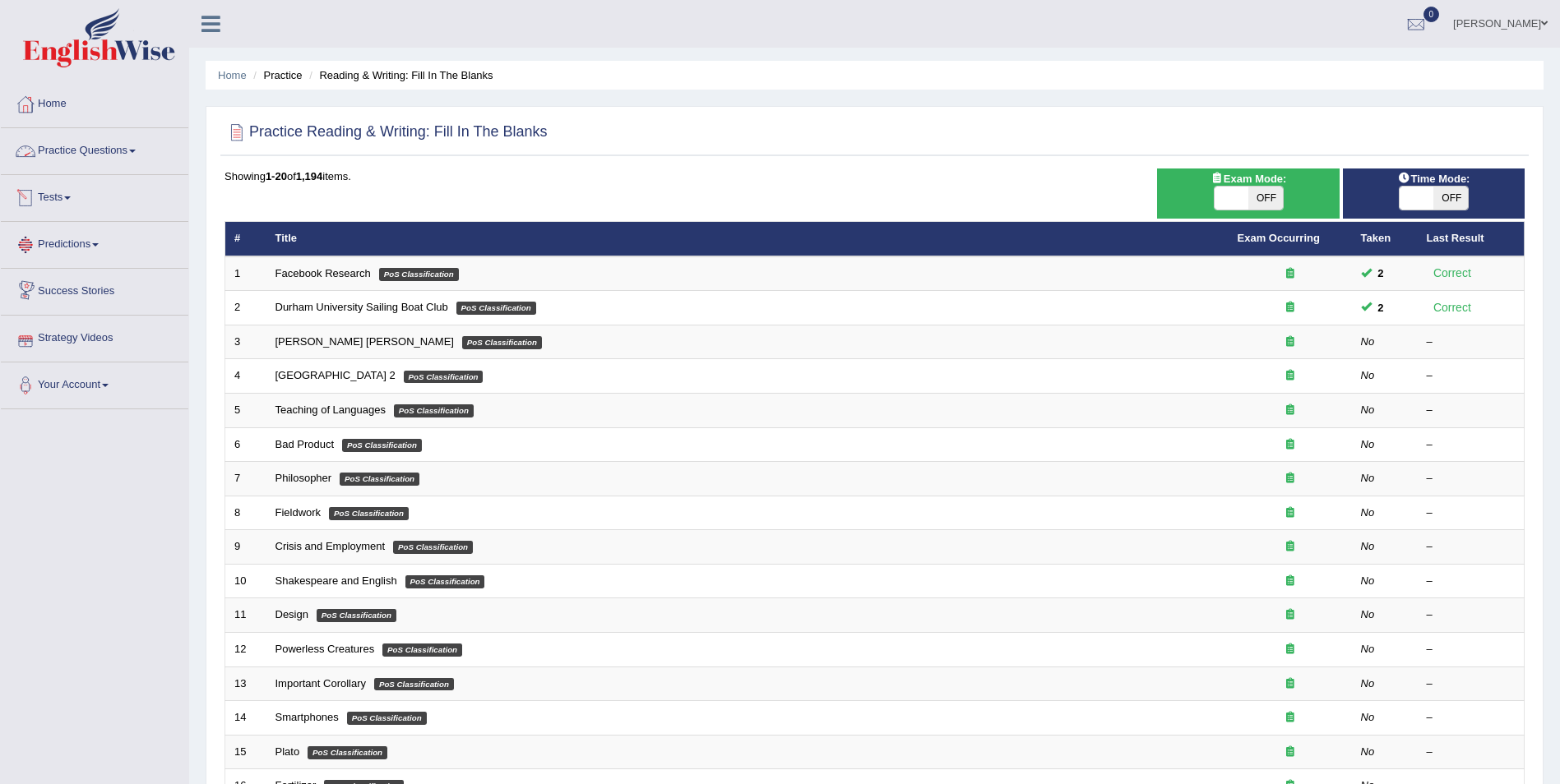
click at [132, 150] on link "Practice Questions" at bounding box center [95, 148] width 187 height 41
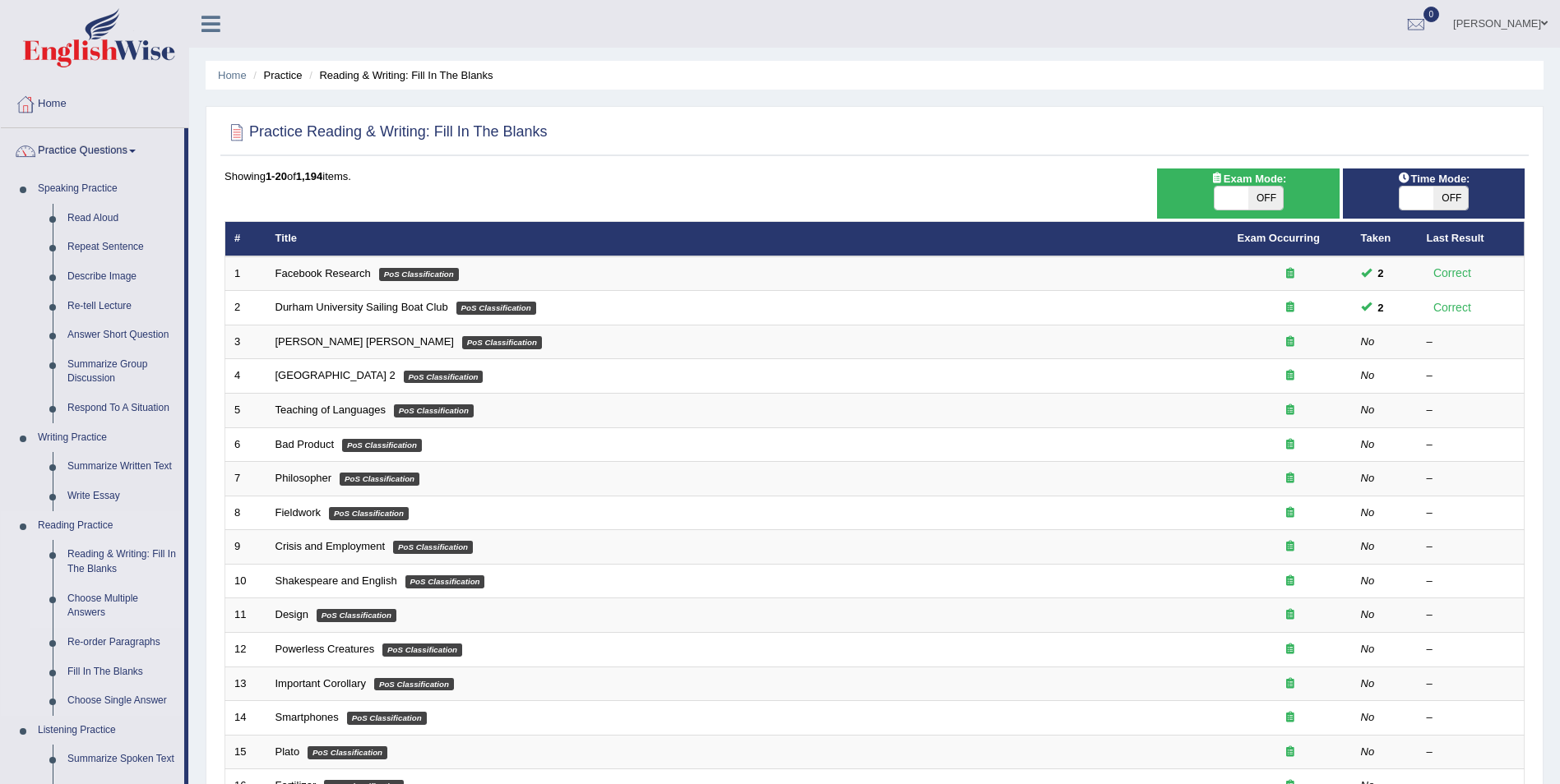
click at [109, 604] on link "Choose Multiple Answers" at bounding box center [122, 606] width 124 height 44
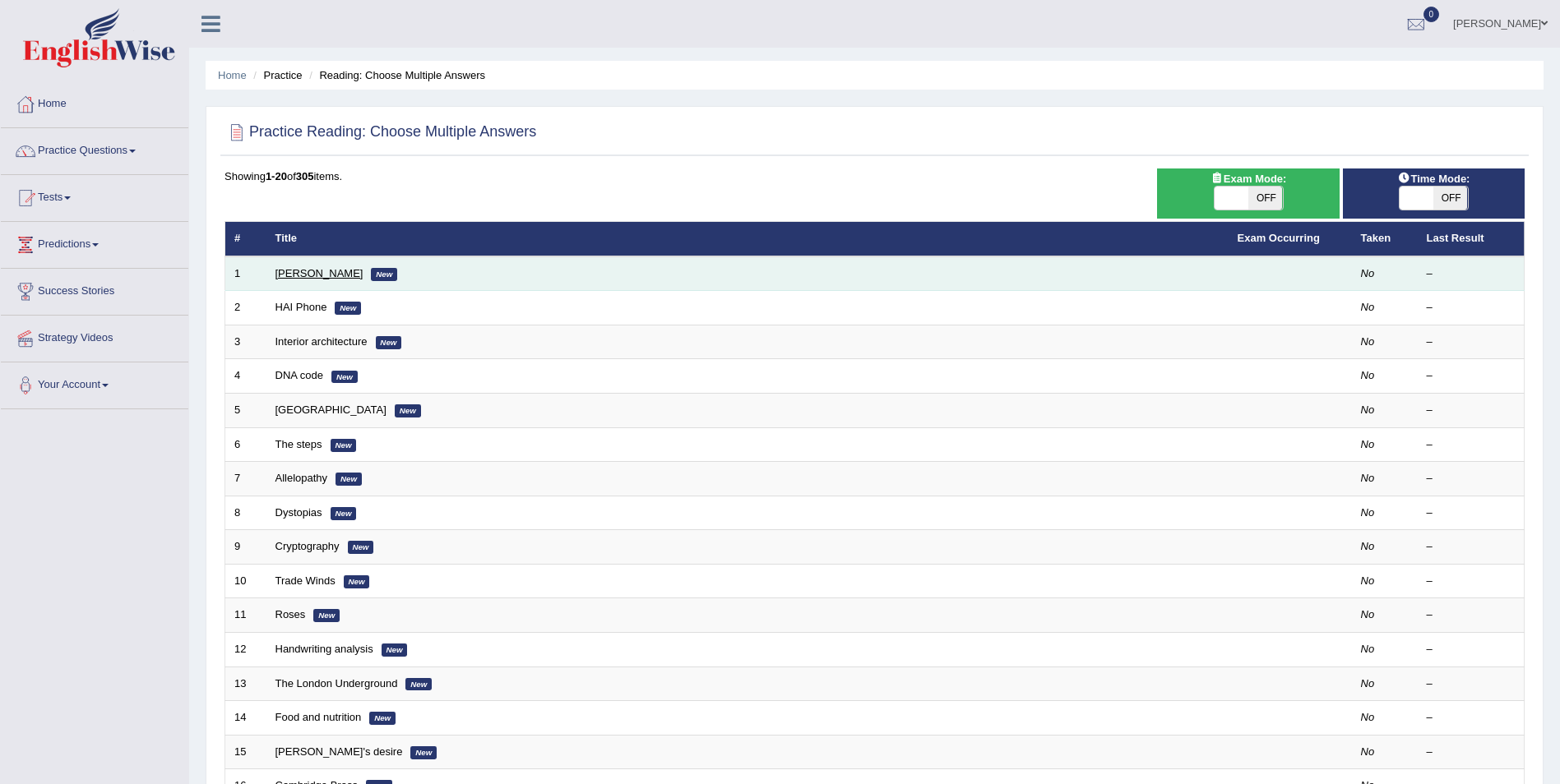
click at [328, 273] on link "[PERSON_NAME]" at bounding box center [319, 273] width 88 height 13
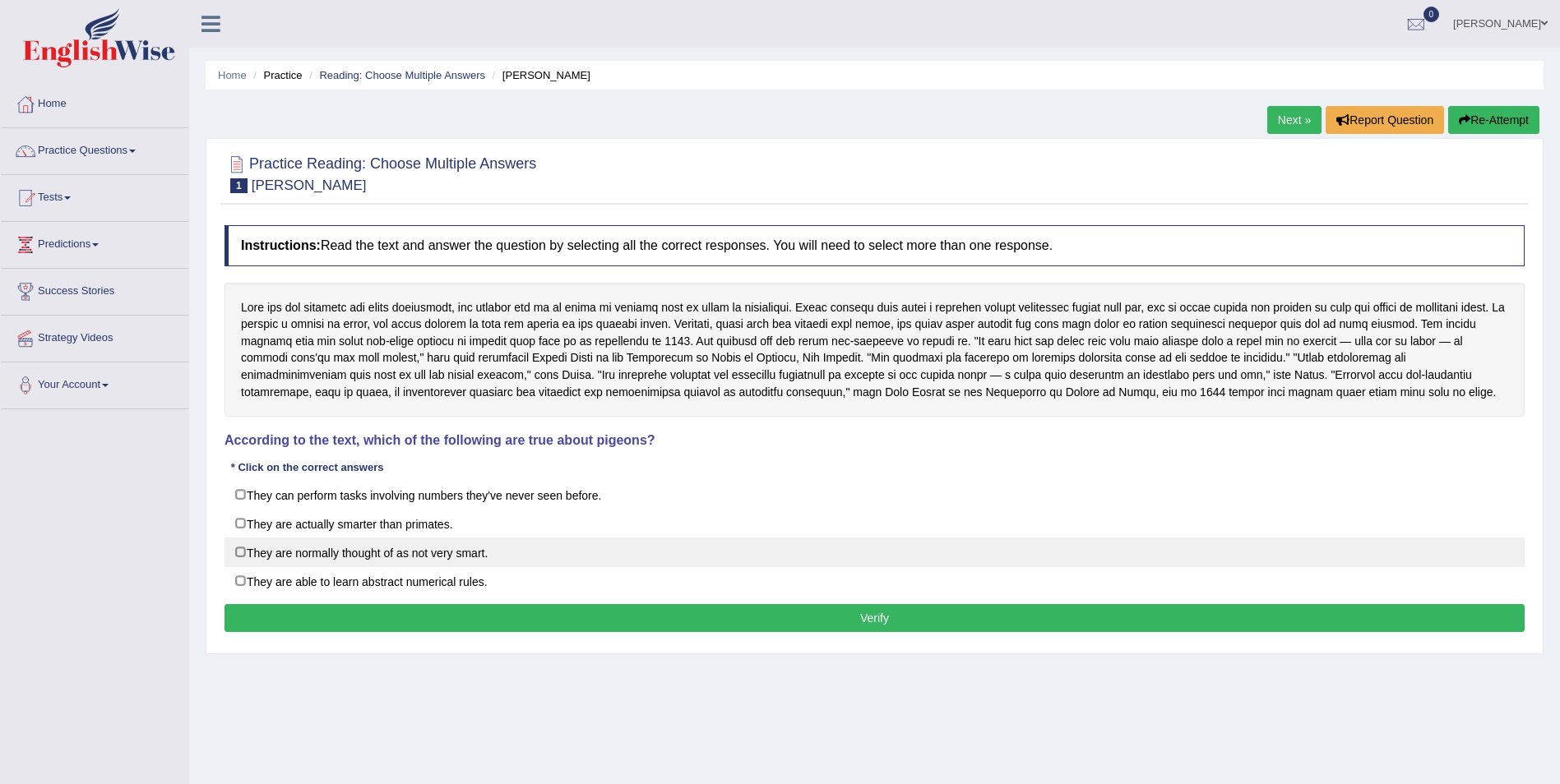
click at [239, 553] on label "They are normally thought of as not very smart." at bounding box center [874, 552] width 1300 height 29
checkbox input "true"
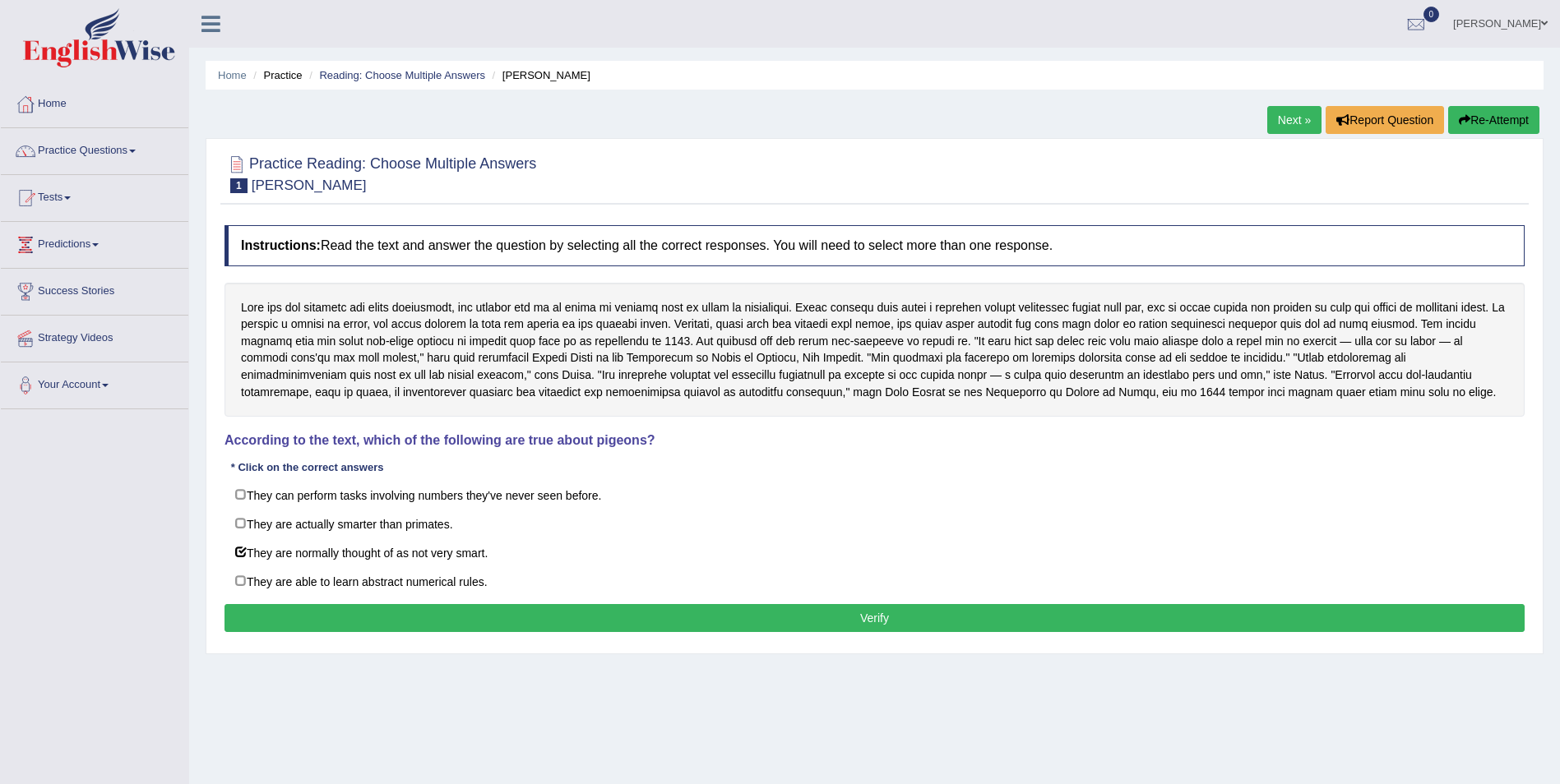
click at [898, 612] on button "Verify" at bounding box center [874, 617] width 1300 height 28
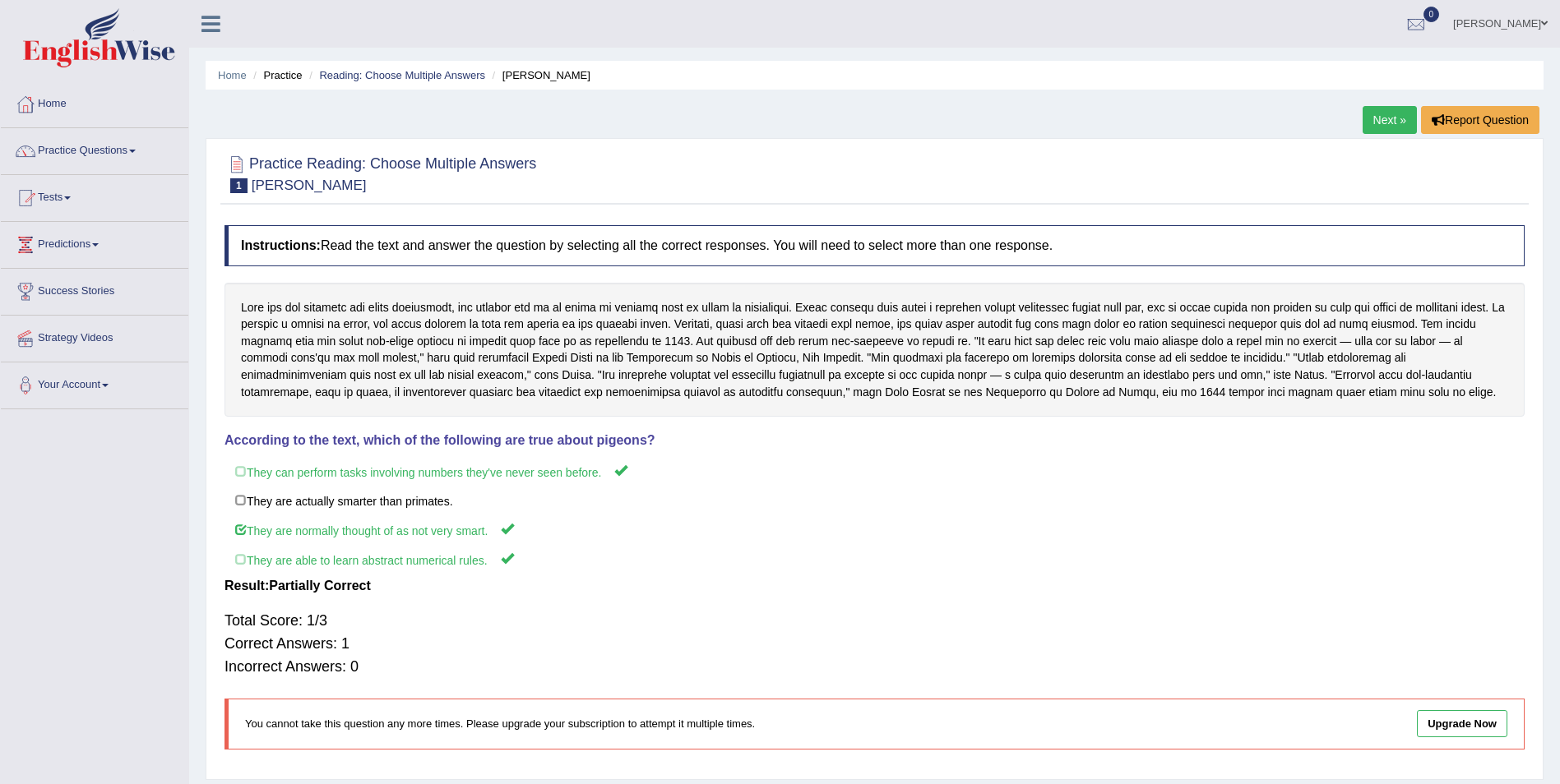
click at [1389, 113] on link "Next »" at bounding box center [1389, 120] width 55 height 28
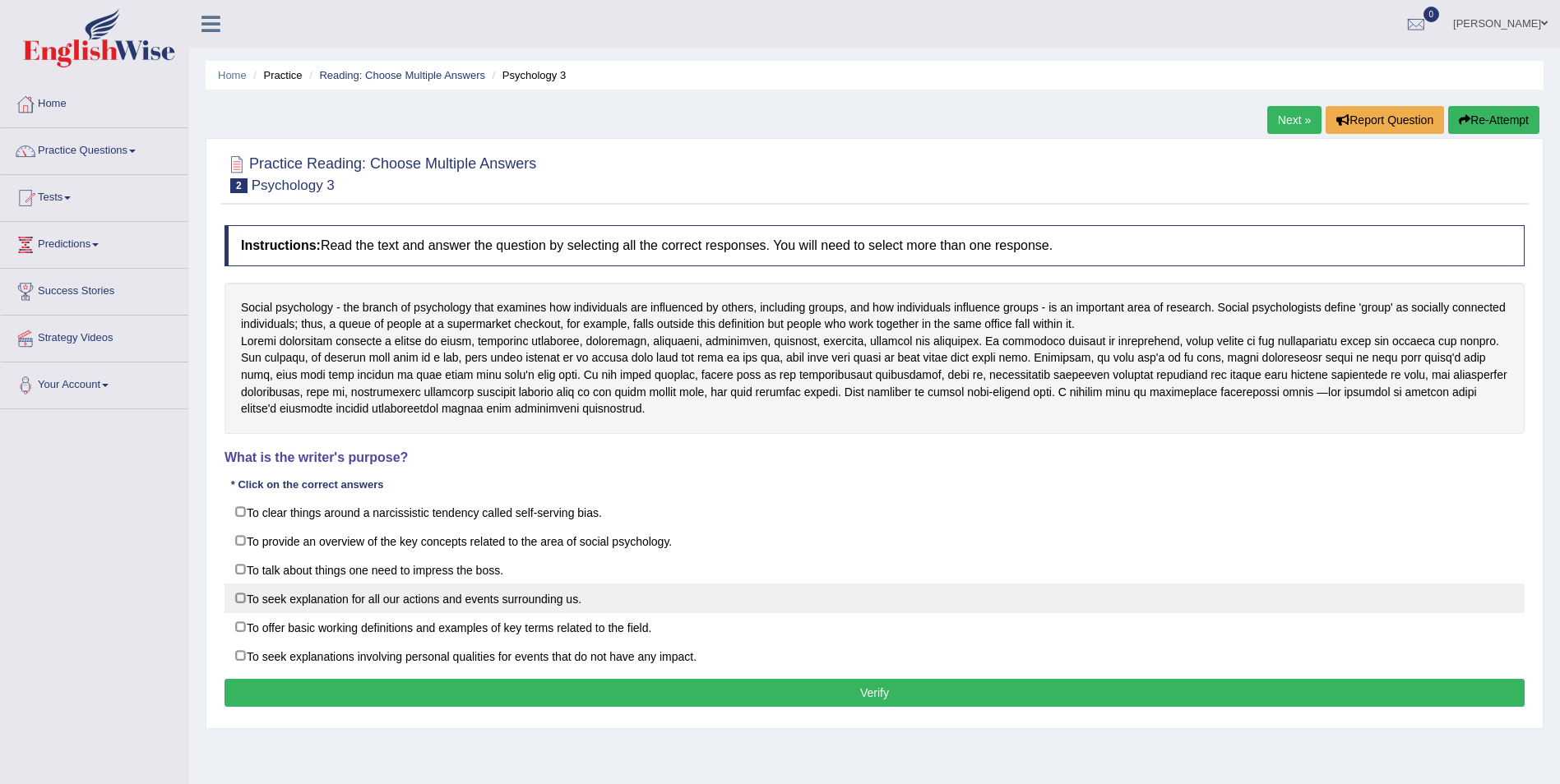
click at [238, 613] on label "To seek explanation for all our actions and events surrounding us." at bounding box center [874, 598] width 1300 height 29
checkbox input "true"
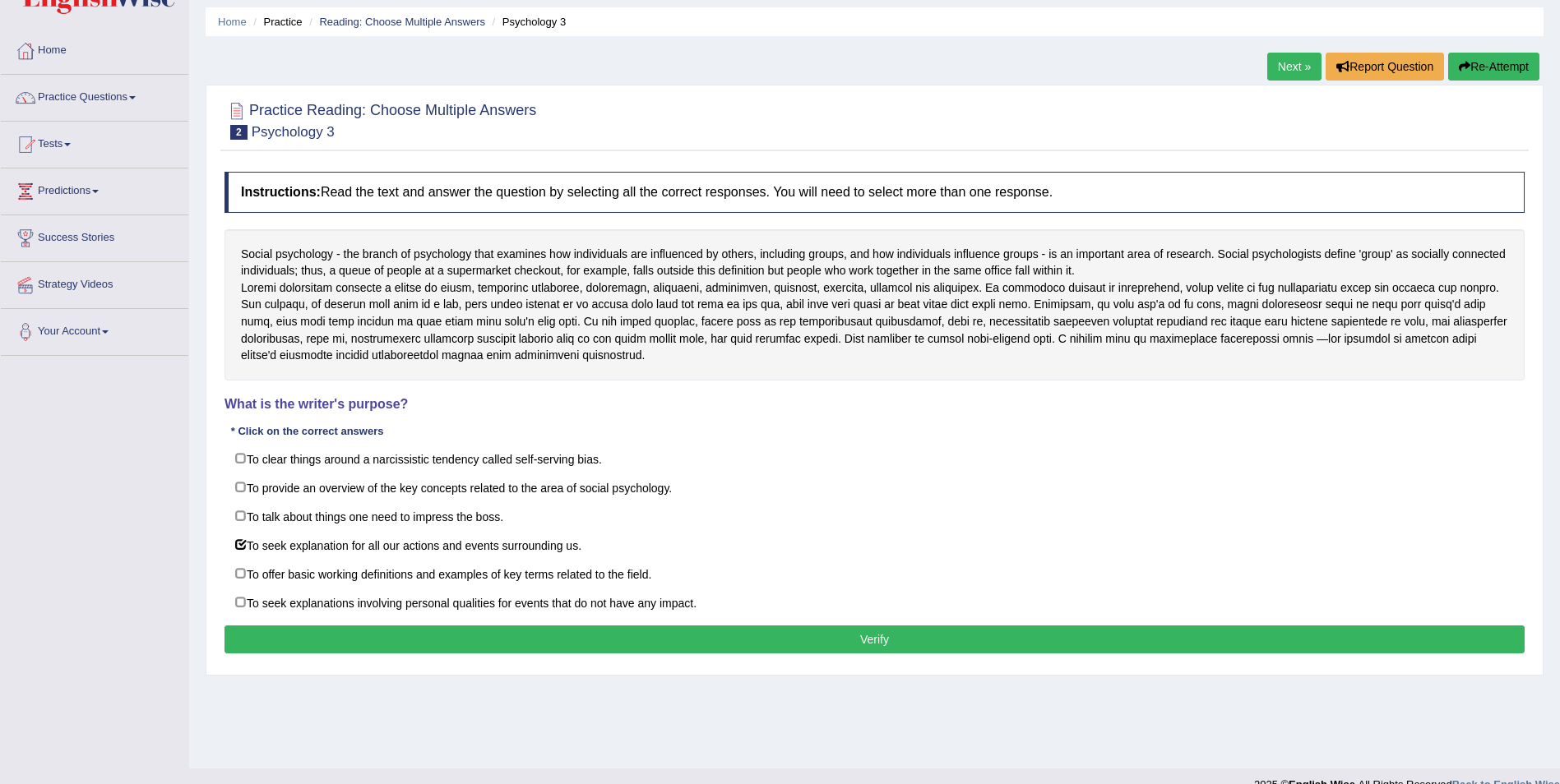
scroll to position [79, 0]
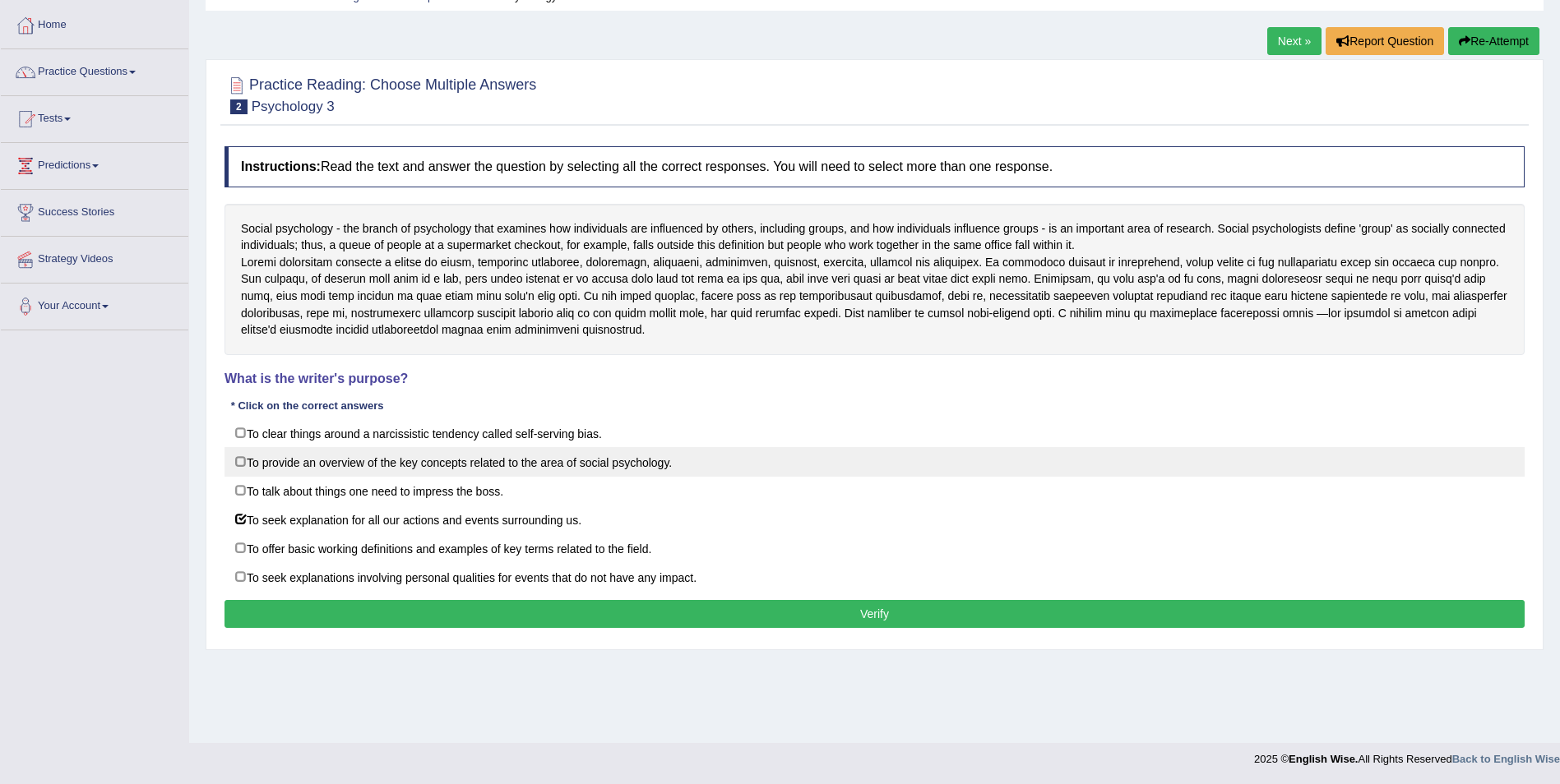
click at [241, 477] on label "To provide an overview of the key concepts related to the area of social psycho…" at bounding box center [874, 461] width 1300 height 29
checkbox input "true"
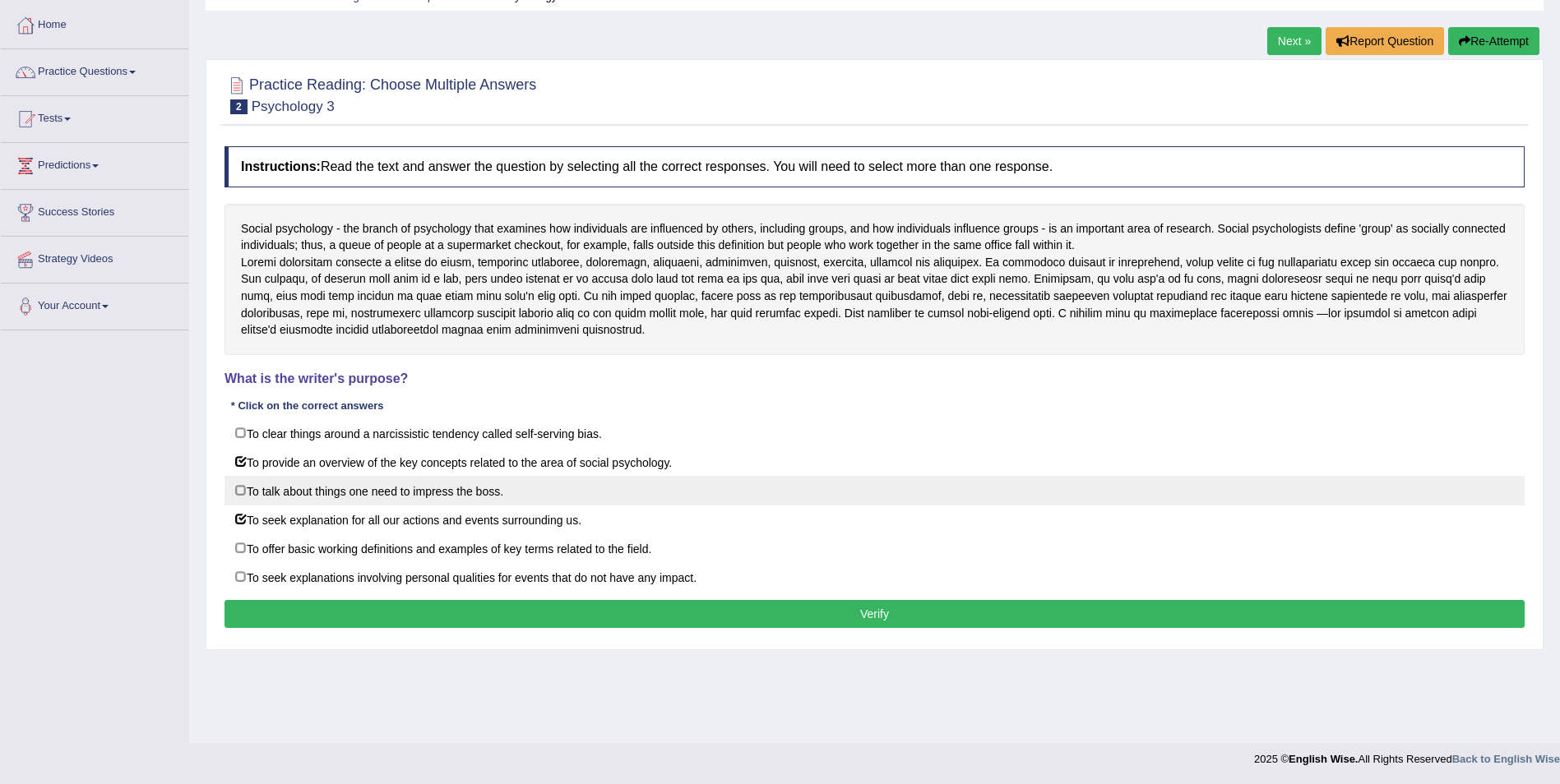
click at [244, 504] on label "To talk about things one need to impress the boss." at bounding box center [874, 490] width 1300 height 29
checkbox input "true"
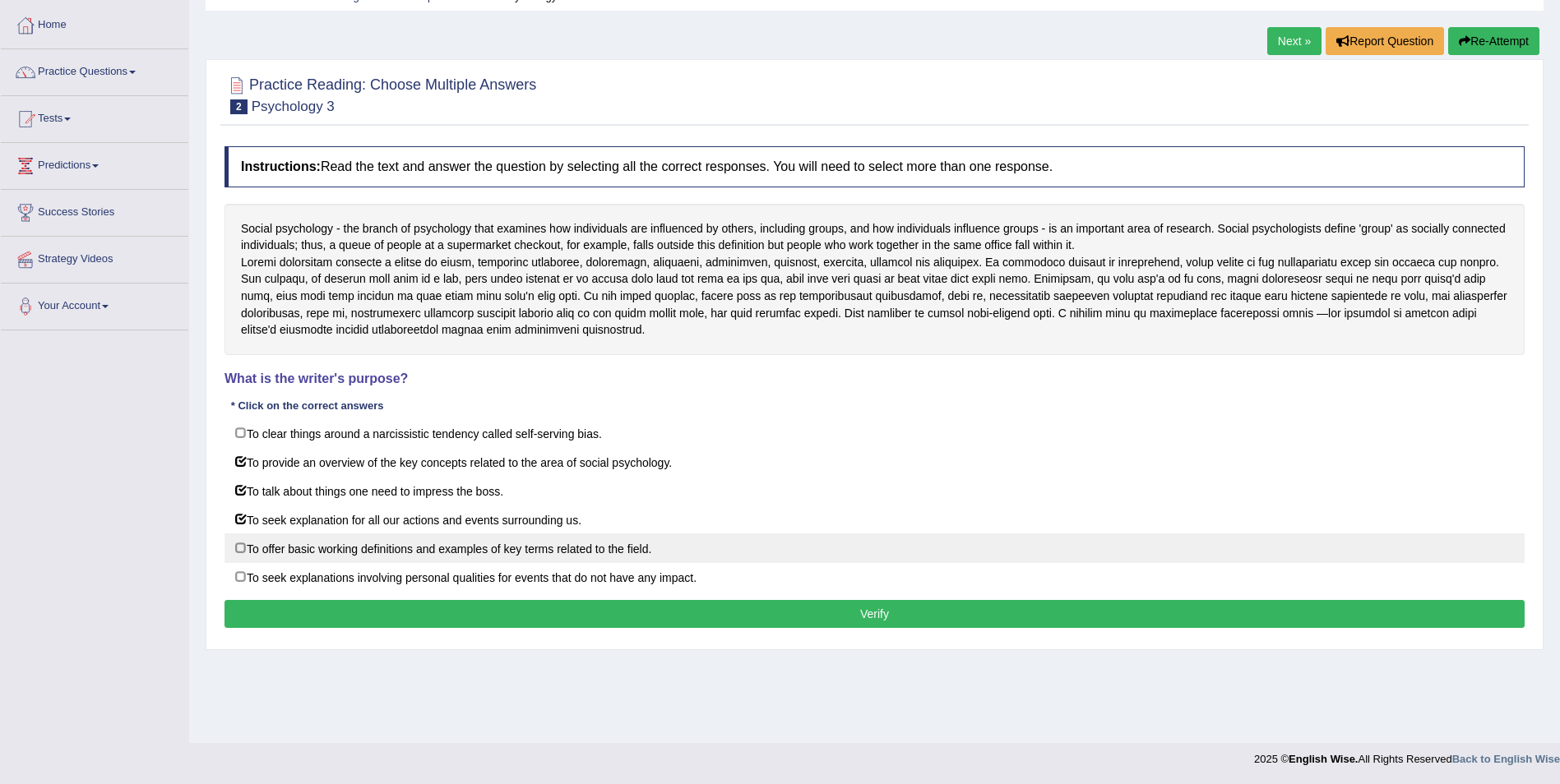
click at [240, 563] on label "To offer basic working definitions and examples of key terms related to the fie…" at bounding box center [874, 548] width 1300 height 29
checkbox input "true"
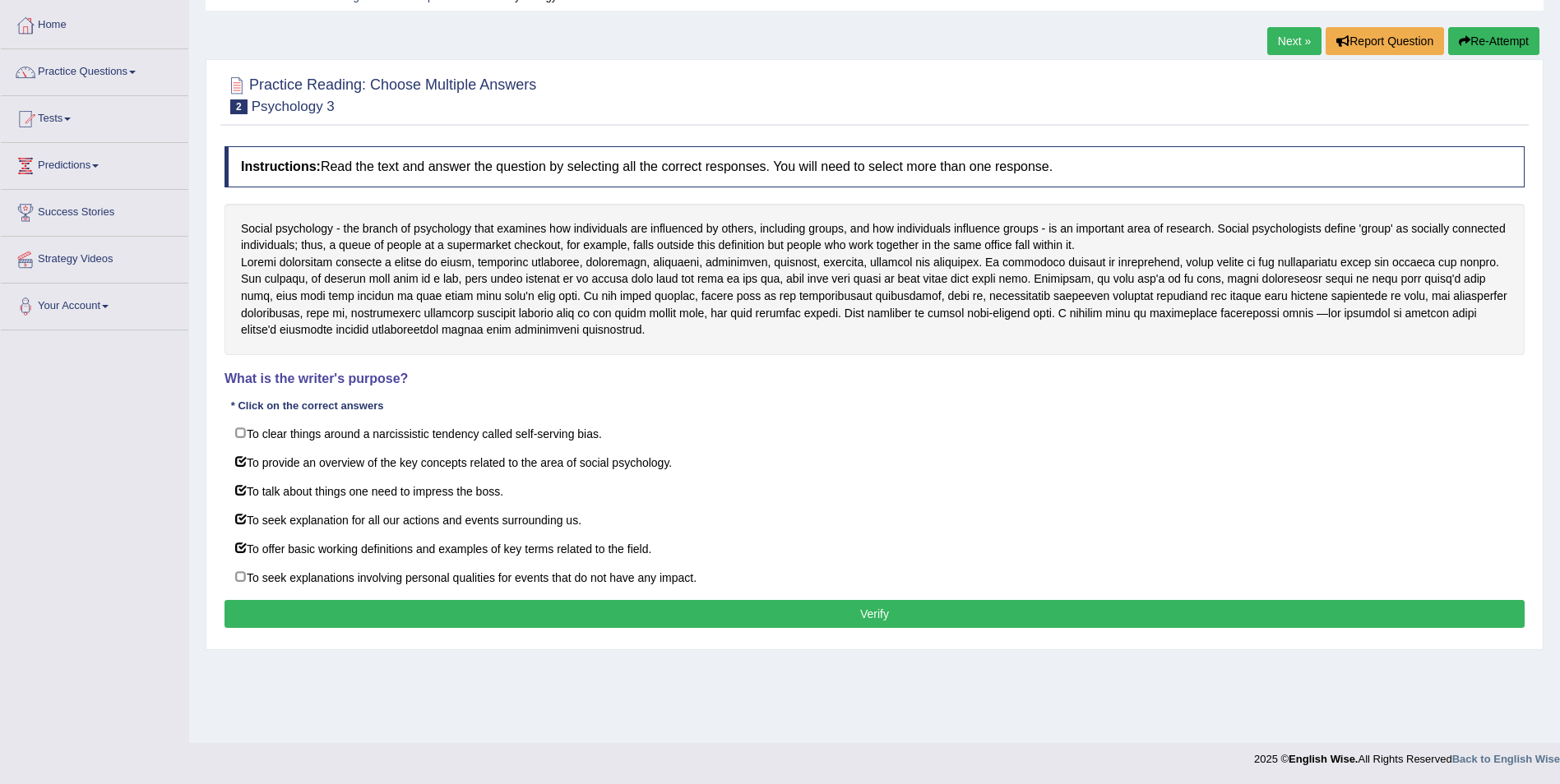
click at [779, 628] on button "Verify" at bounding box center [874, 613] width 1300 height 28
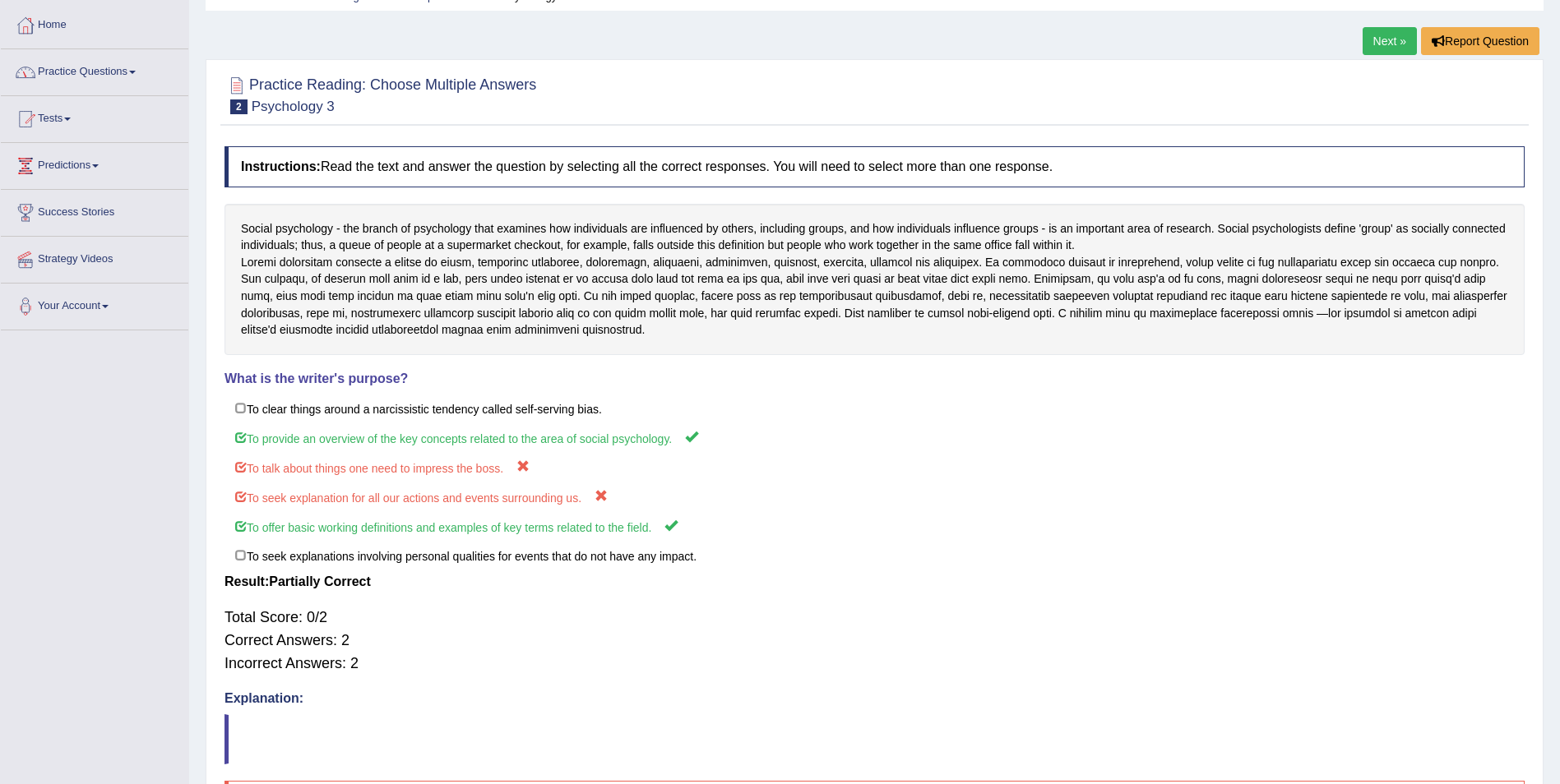
click at [1384, 40] on link "Next »" at bounding box center [1389, 41] width 55 height 28
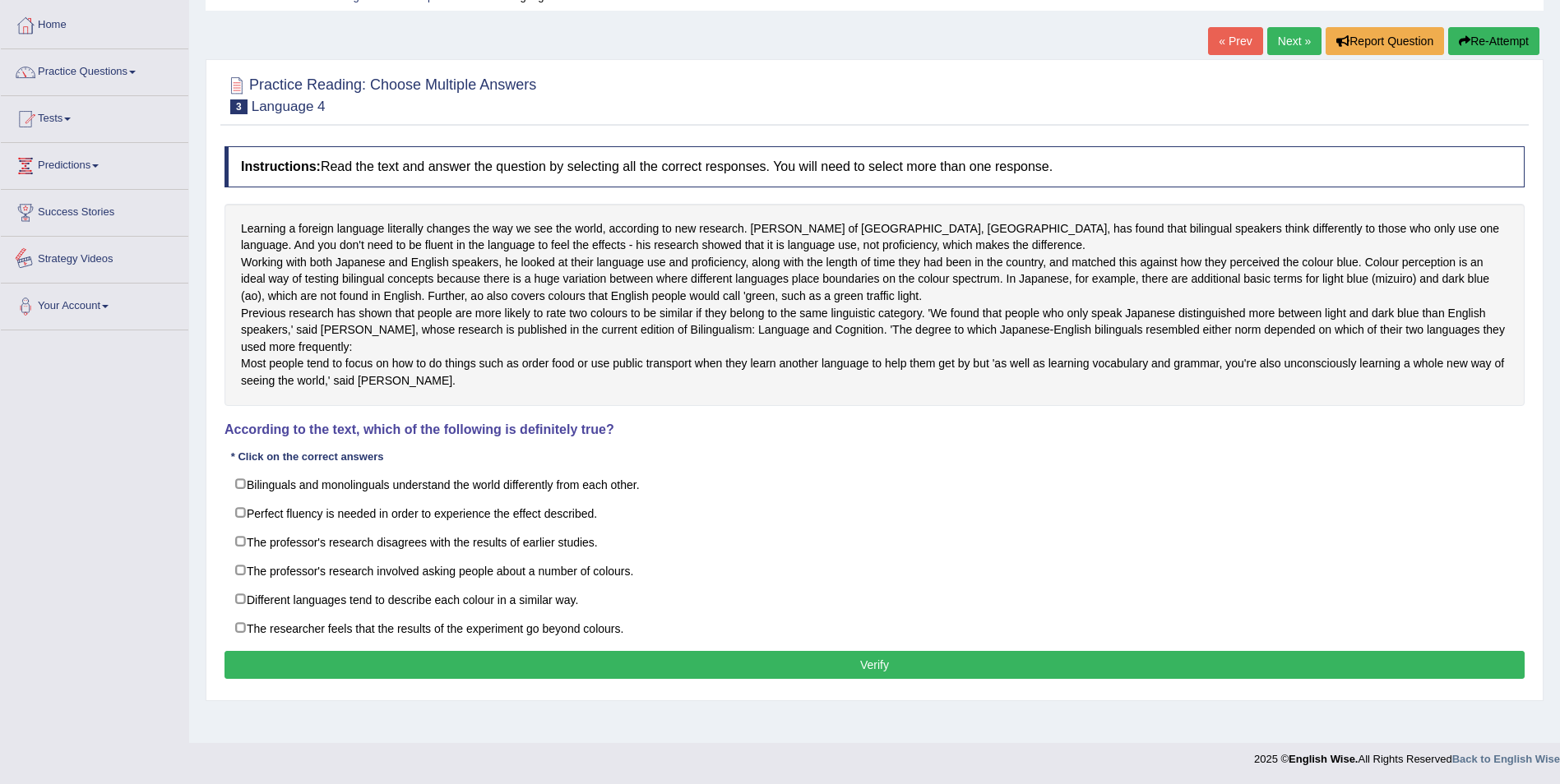
scroll to position [105, 0]
click at [128, 50] on link "Practice Questions" at bounding box center [95, 70] width 187 height 41
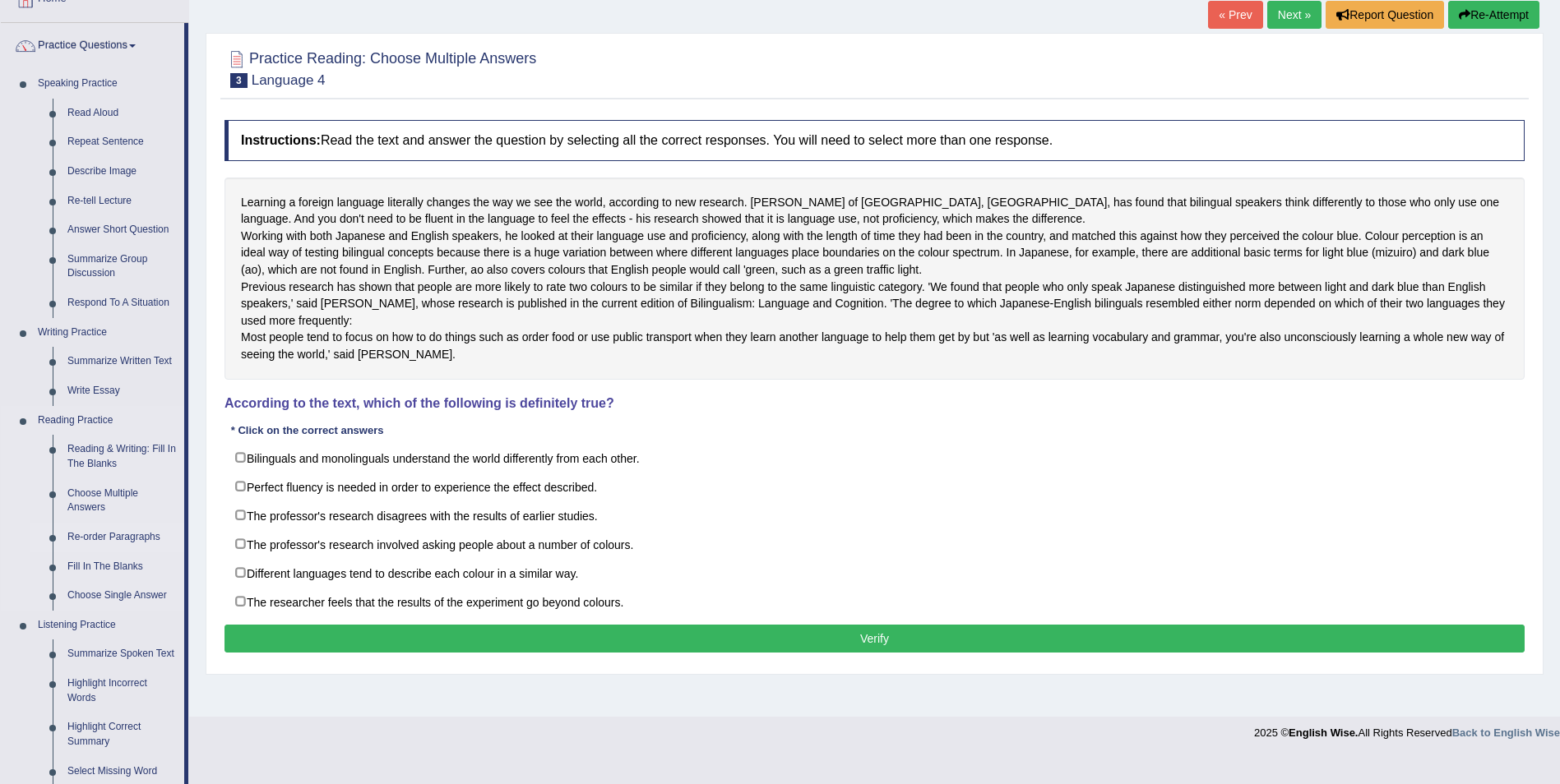
click at [104, 535] on link "Re-order Paragraphs" at bounding box center [122, 537] width 124 height 29
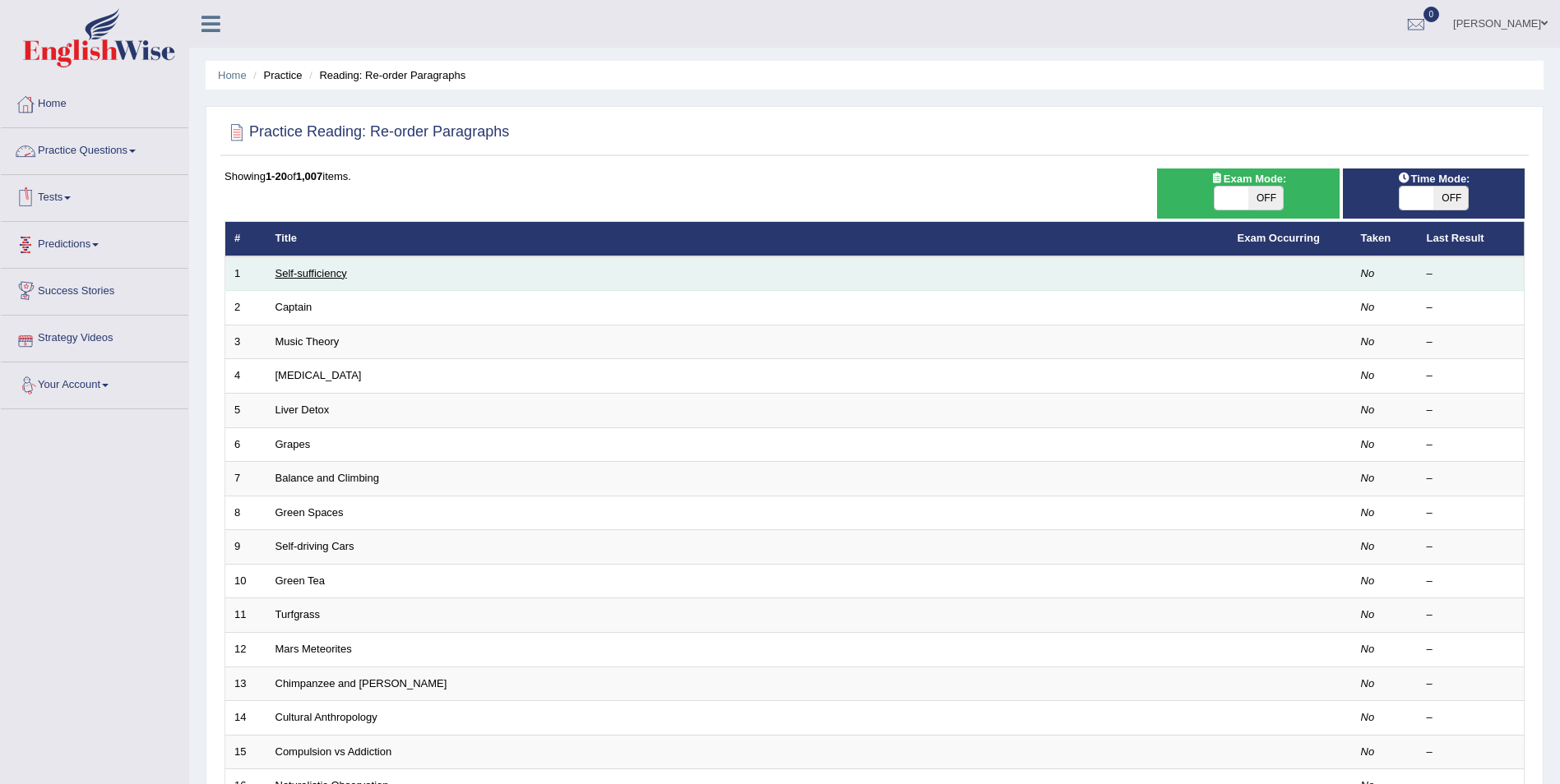
click at [317, 275] on link "Self-sufficiency" at bounding box center [310, 273] width 71 height 13
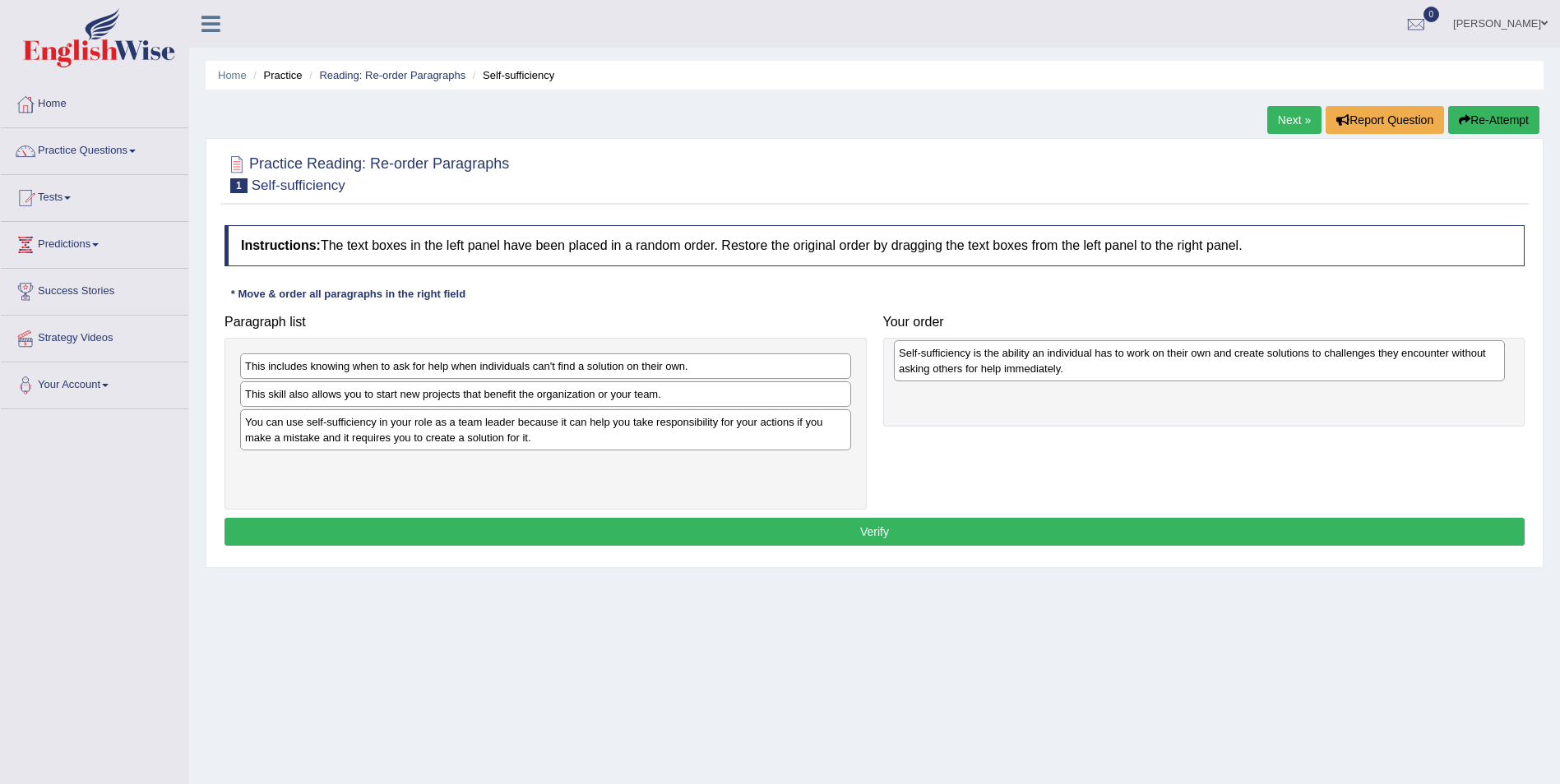
drag, startPoint x: 614, startPoint y: 478, endPoint x: 1269, endPoint y: 366, distance: 664.5
click at [1269, 366] on div "Self-sufficiency is the ability an individual has to work on their own and crea…" at bounding box center [1199, 361] width 611 height 41
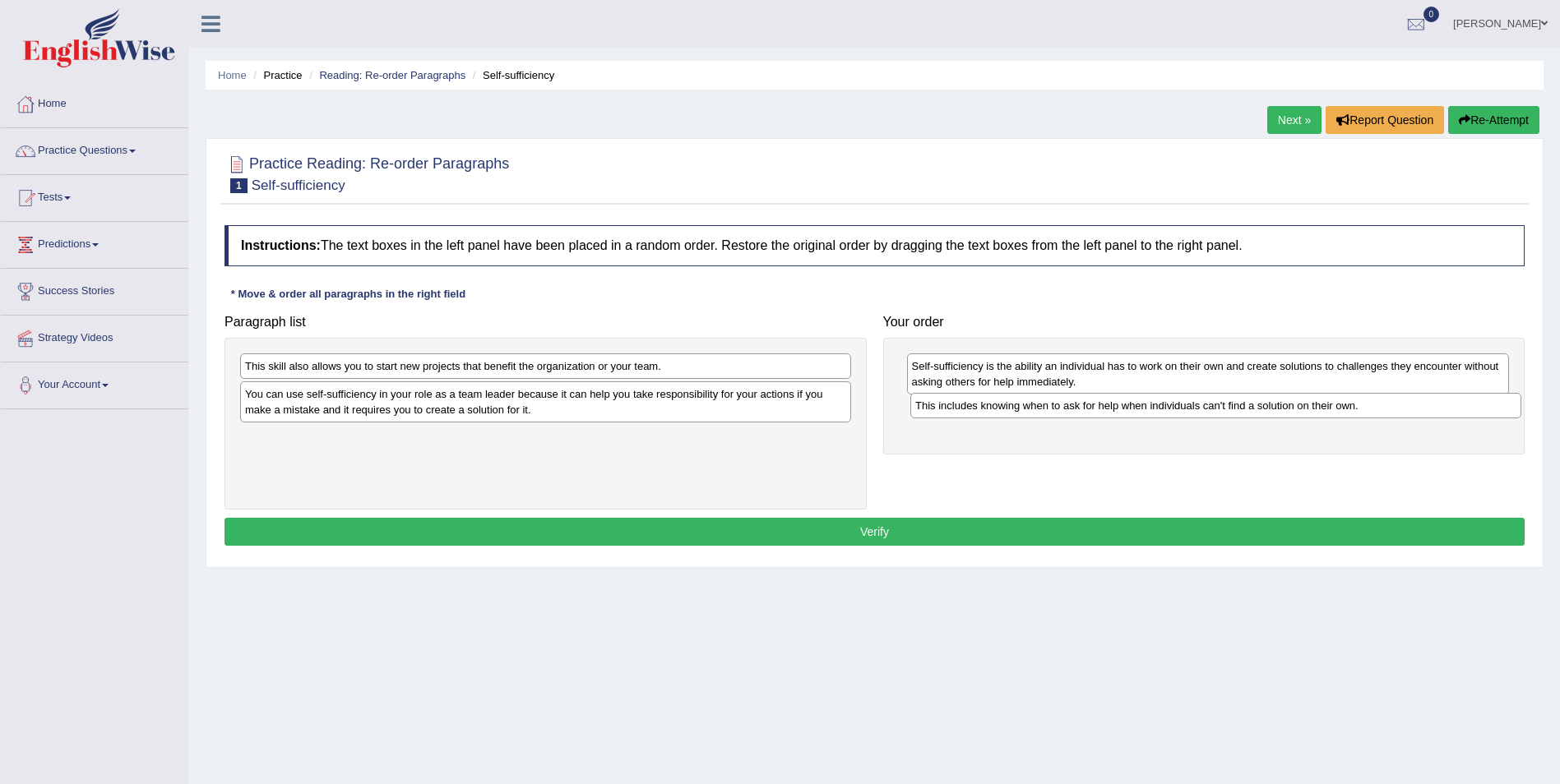
drag, startPoint x: 683, startPoint y: 372, endPoint x: 1348, endPoint y: 393, distance: 665.3
click at [1351, 411] on div "This includes knowing when to ask for help when individuals can't find a soluti…" at bounding box center [1216, 406] width 611 height 25
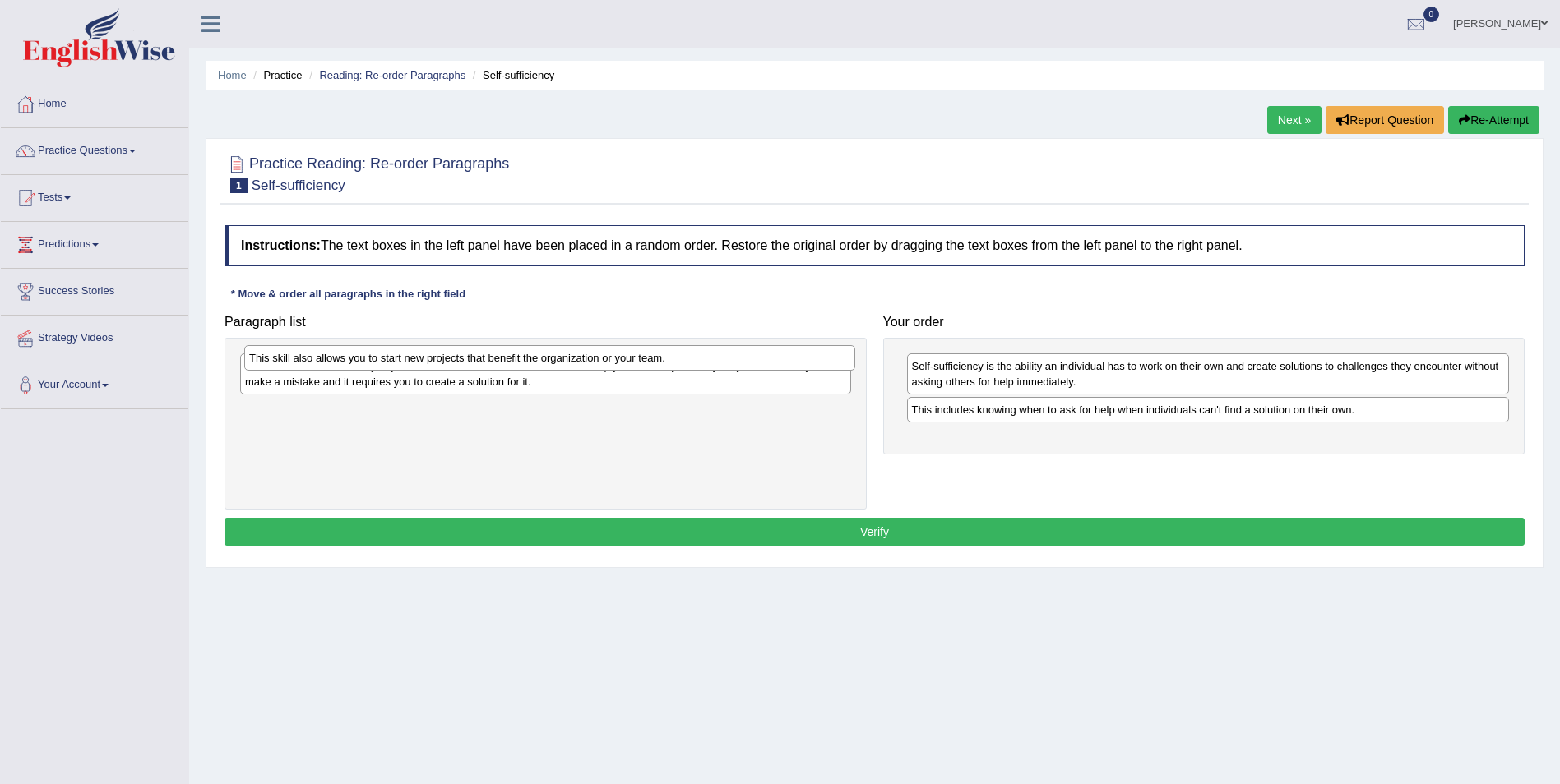
drag, startPoint x: 592, startPoint y: 362, endPoint x: 583, endPoint y: 341, distance: 22.8
click at [591, 354] on div "This skill also allows you to start new projects that benefit the organization …" at bounding box center [549, 358] width 611 height 25
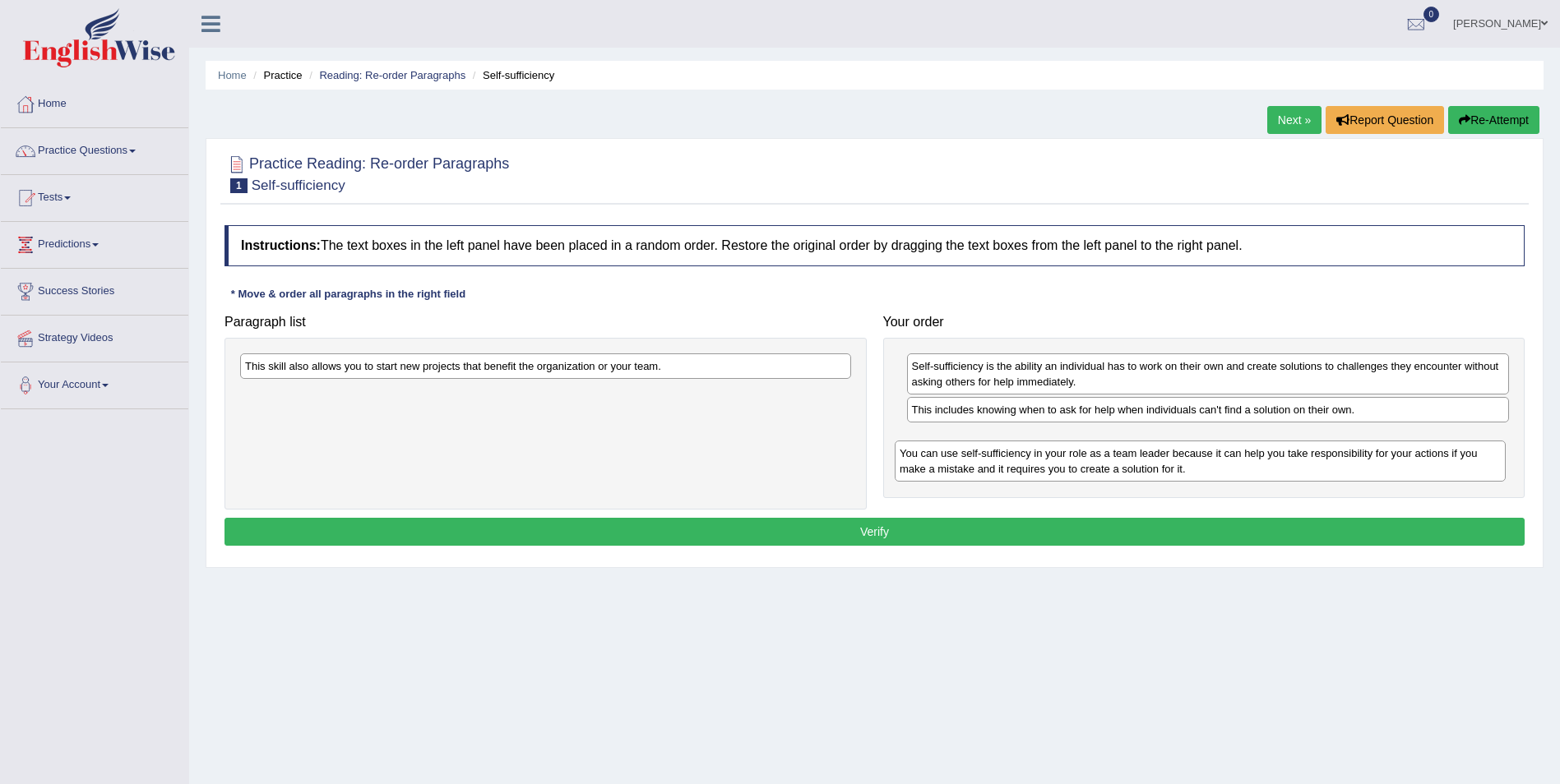
drag, startPoint x: 556, startPoint y: 379, endPoint x: 1212, endPoint y: 462, distance: 661.2
click at [1212, 463] on div "You can use self-sufficiency in your role as a team leader because it can help …" at bounding box center [1200, 461] width 611 height 41
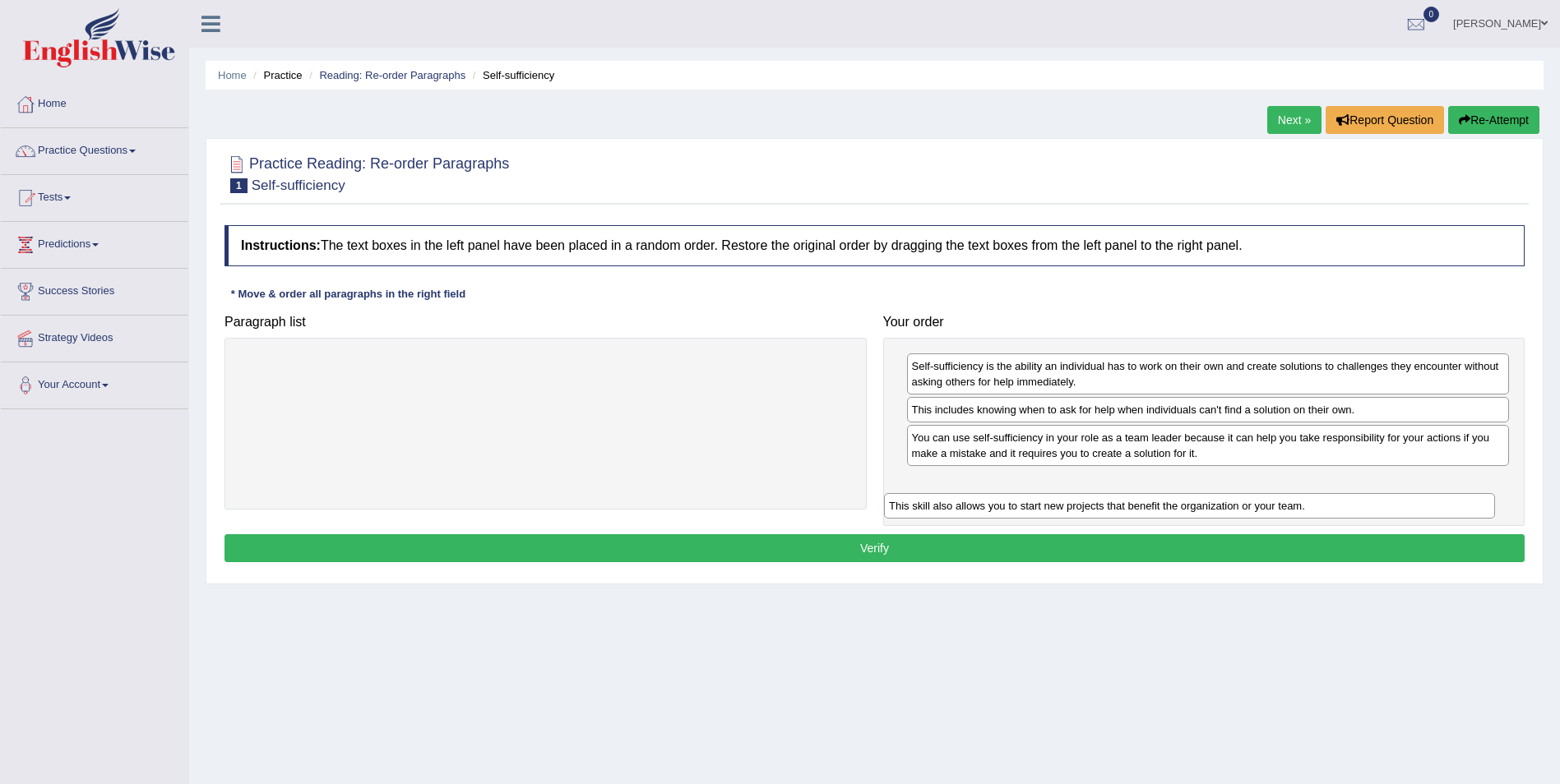
drag, startPoint x: 623, startPoint y: 363, endPoint x: 1278, endPoint y: 490, distance: 667.2
click at [1276, 493] on div "This skill also allows you to start new projects that benefit the organization …" at bounding box center [1189, 506] width 611 height 25
click at [875, 547] on button "Verify" at bounding box center [874, 548] width 1300 height 28
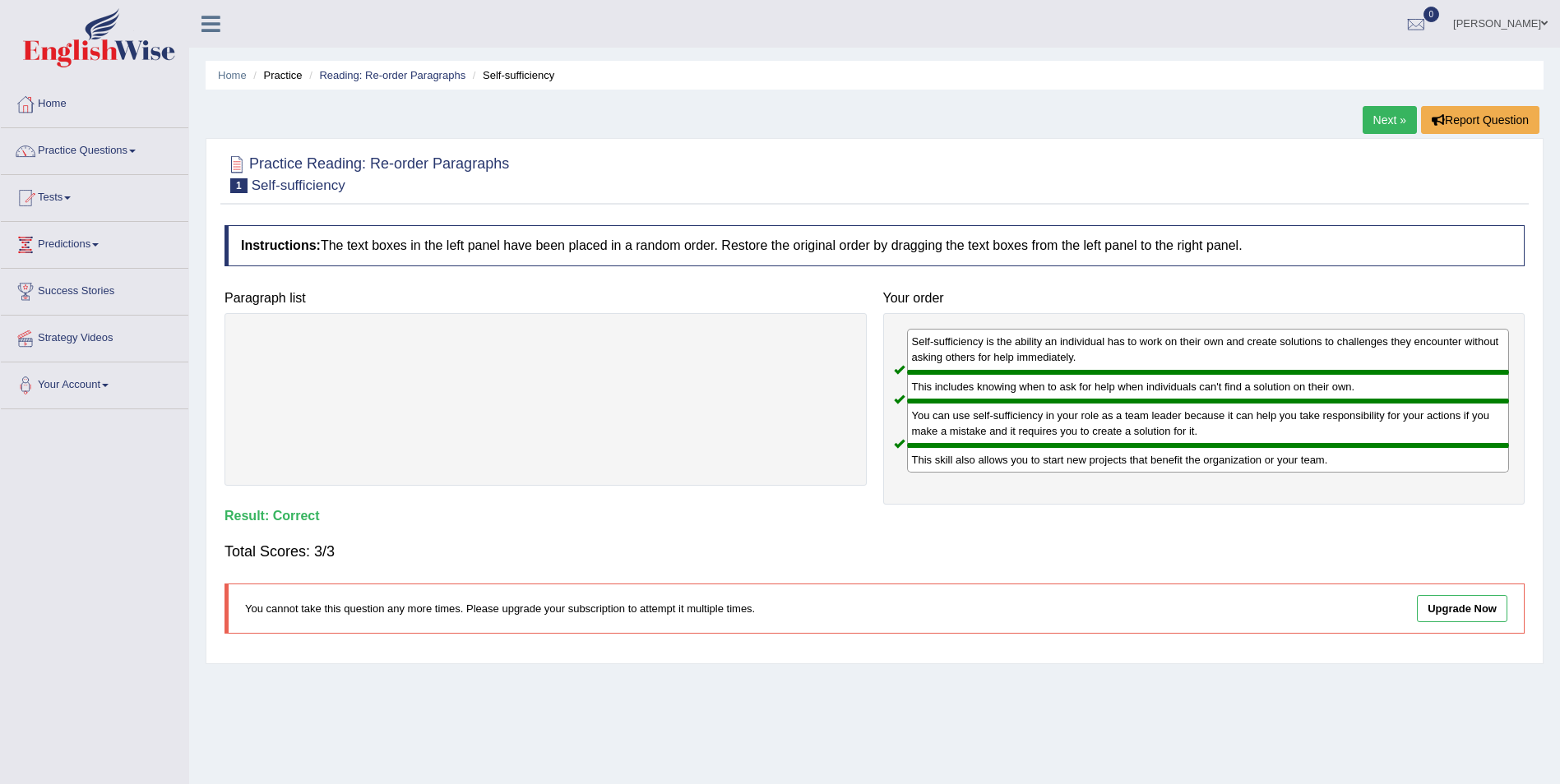
click at [1359, 122] on div "Home Practice Reading: Re-order Paragraphs Self-sufficiency Next » Report Quest…" at bounding box center [874, 411] width 1371 height 822
click at [1388, 128] on link "Next »" at bounding box center [1389, 120] width 55 height 28
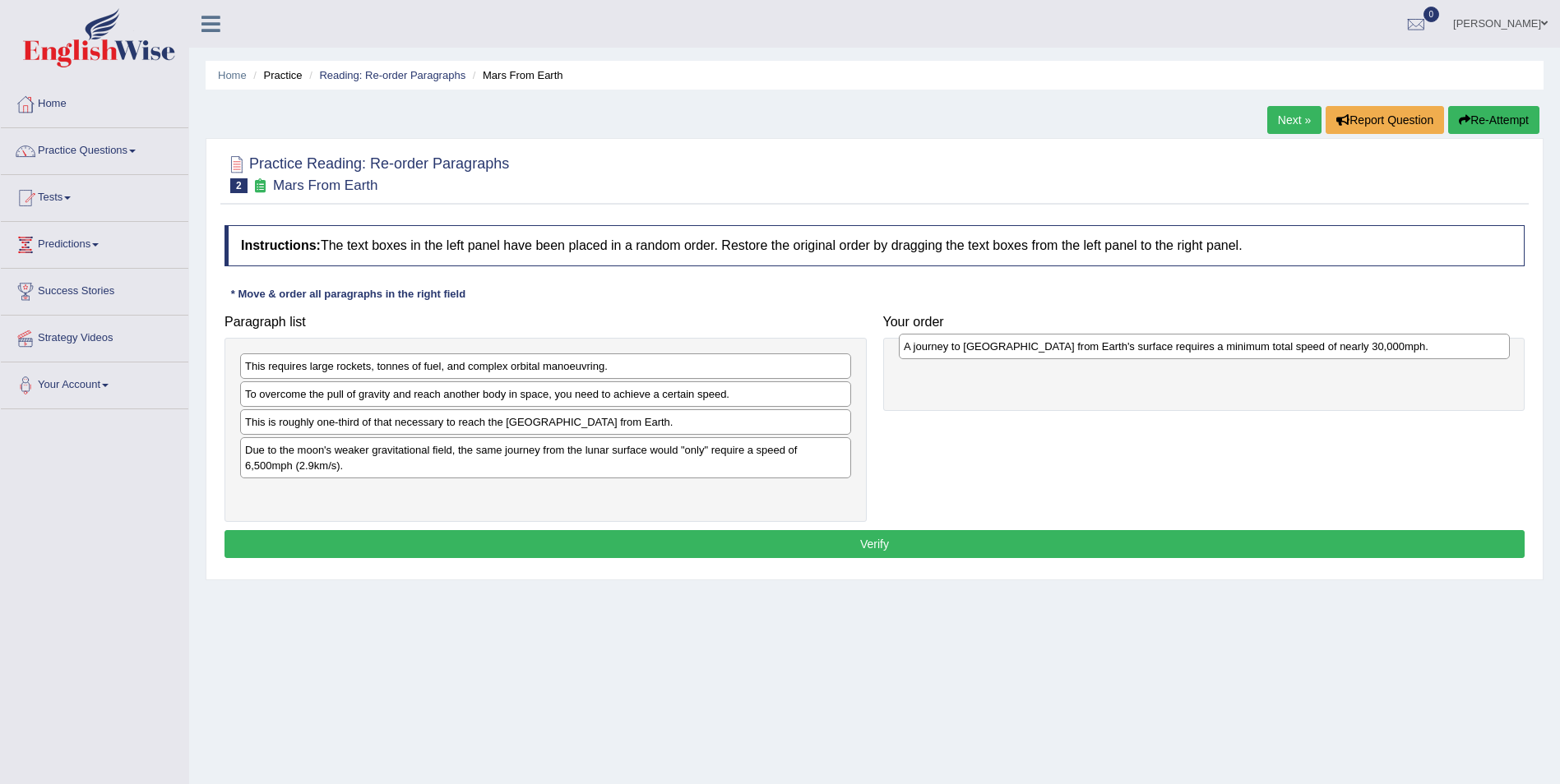
drag, startPoint x: 449, startPoint y: 456, endPoint x: 1104, endPoint y: 344, distance: 664.5
click at [1106, 352] on div "A journey to [GEOGRAPHIC_DATA] from Earth's surface requires a minimum total sp…" at bounding box center [1204, 346] width 611 height 25
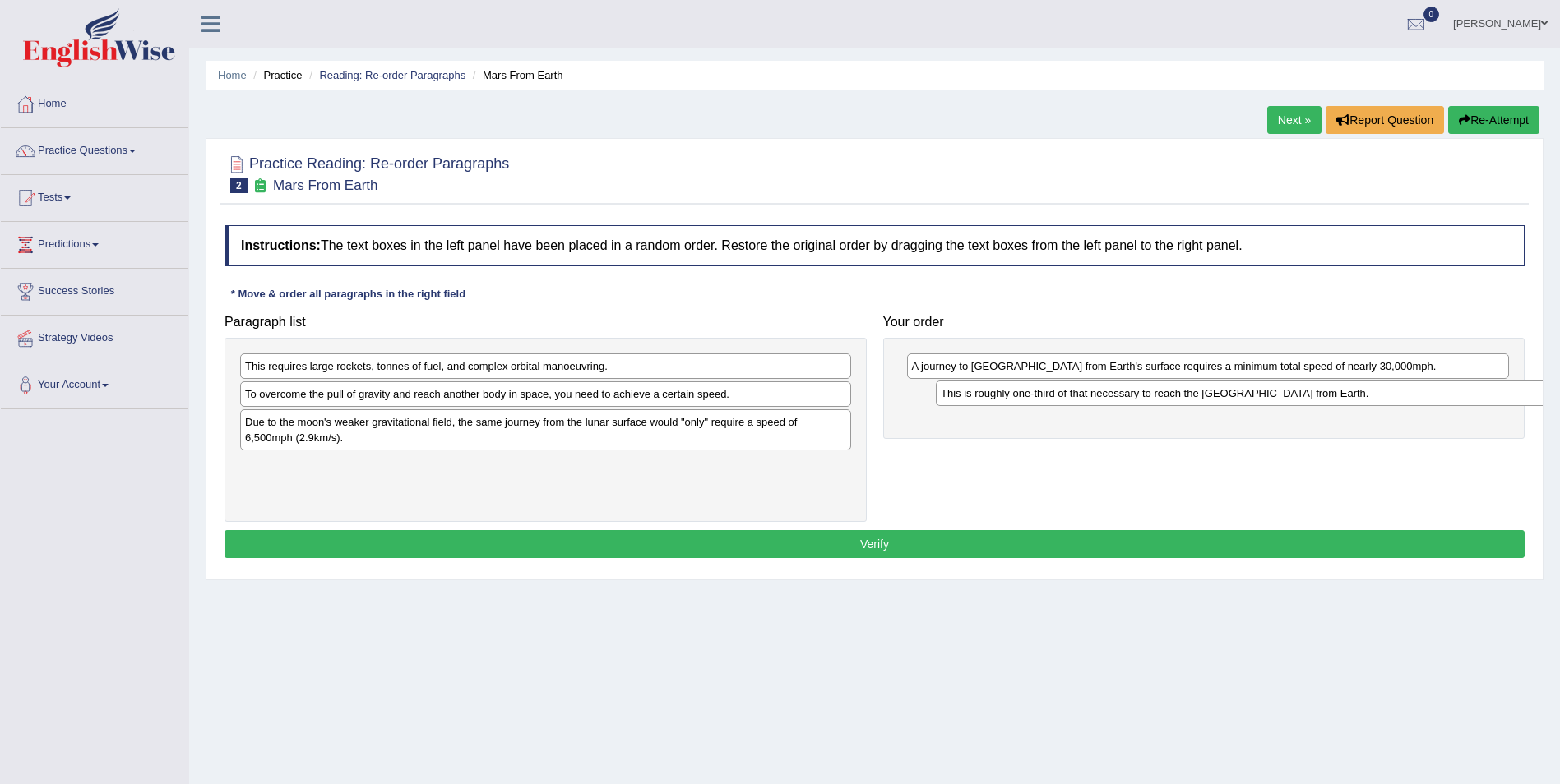
drag, startPoint x: 644, startPoint y: 426, endPoint x: 1340, endPoint y: 396, distance: 696.6
click at [1340, 399] on div "This is roughly one-third of that necessary to reach the [GEOGRAPHIC_DATA] from…" at bounding box center [1241, 393] width 611 height 25
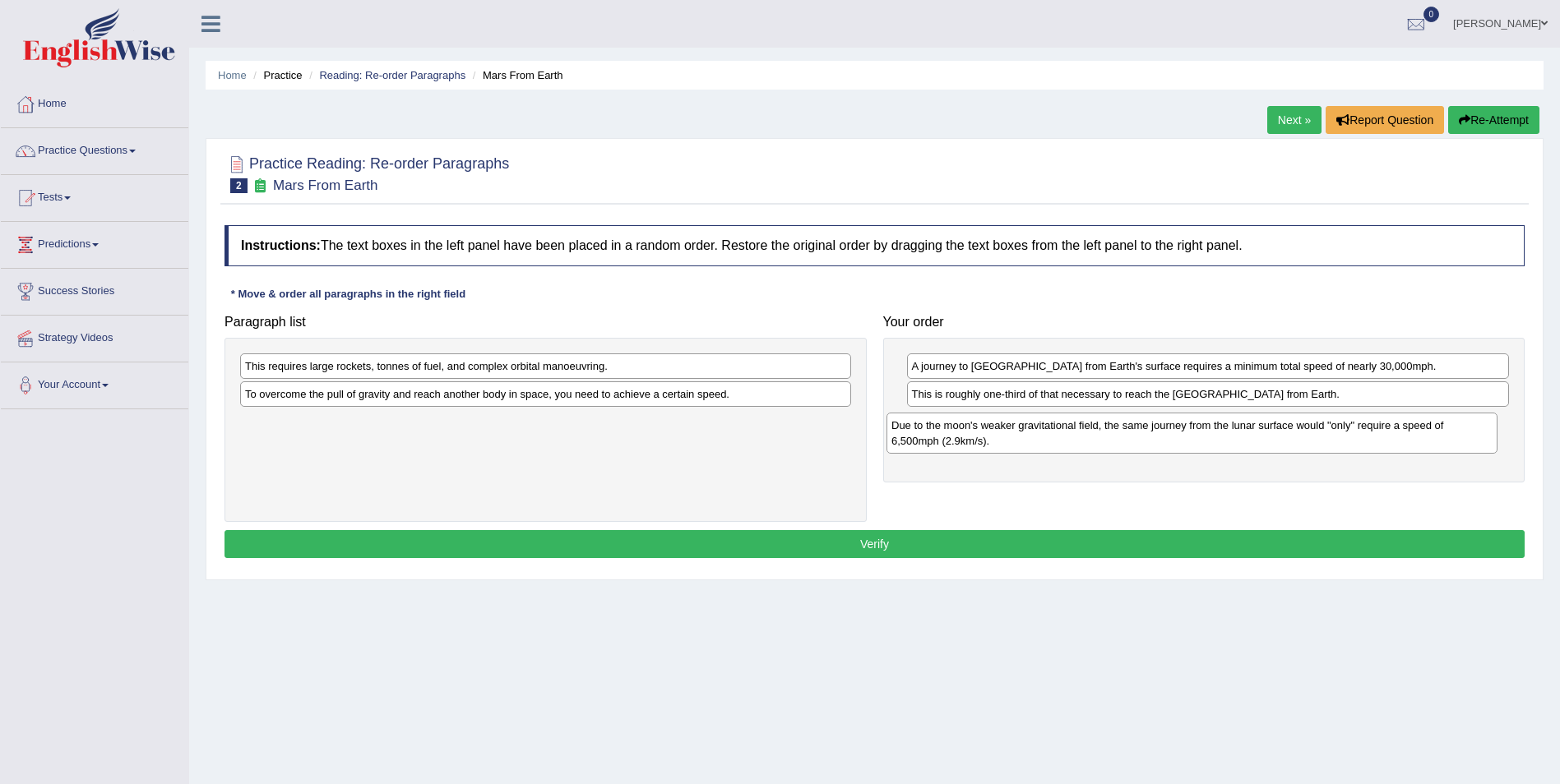
drag, startPoint x: 683, startPoint y: 436, endPoint x: 1328, endPoint y: 428, distance: 645.0
click at [1334, 438] on div "Due to the moon's weaker gravitational field, the same journey from the lunar s…" at bounding box center [1191, 433] width 611 height 41
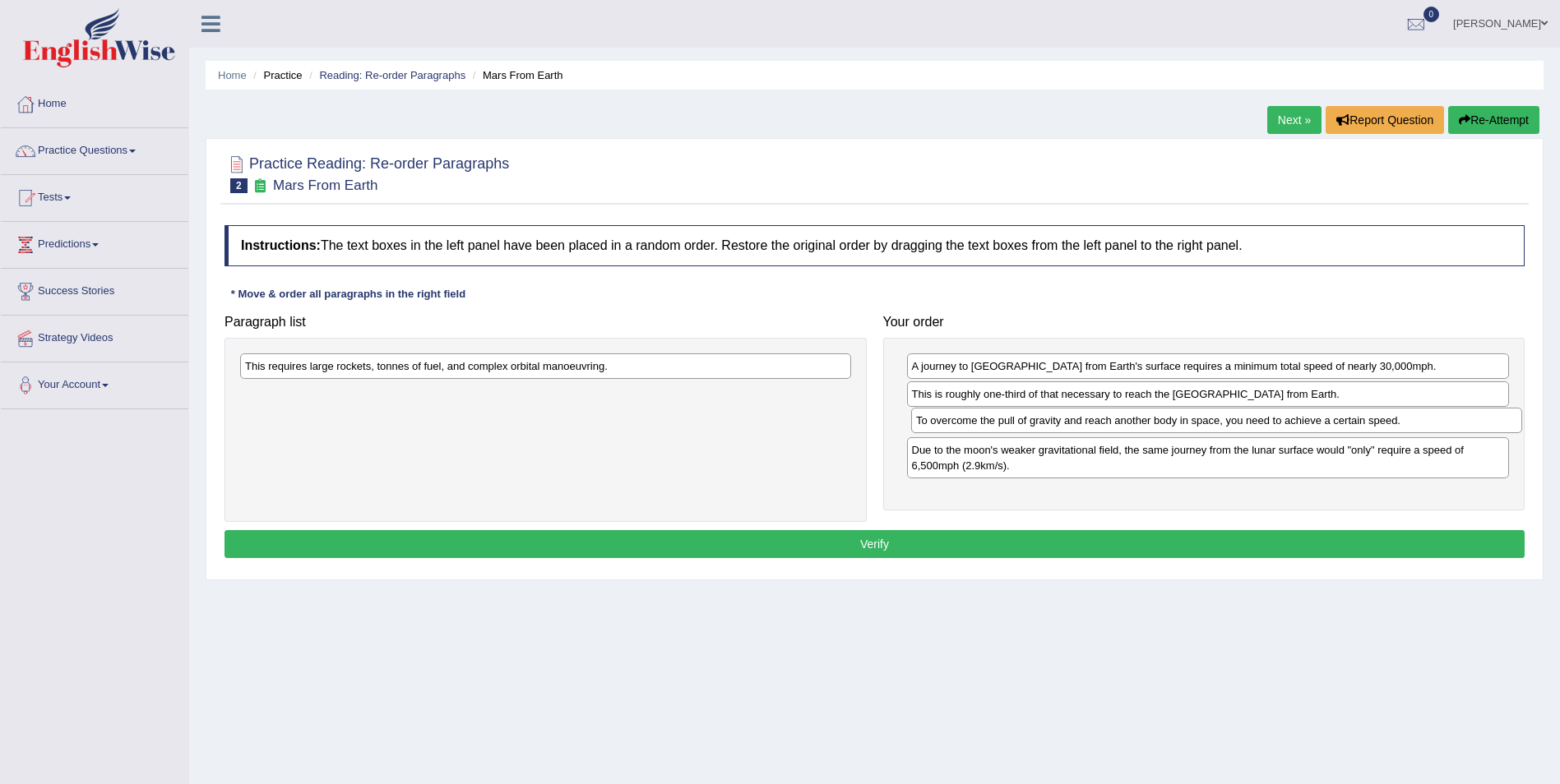
drag, startPoint x: 746, startPoint y: 396, endPoint x: 1424, endPoint y: 415, distance: 678.3
click at [1424, 418] on div "To overcome the pull of gravity and reach another body in space, you need to ac…" at bounding box center [1217, 420] width 611 height 25
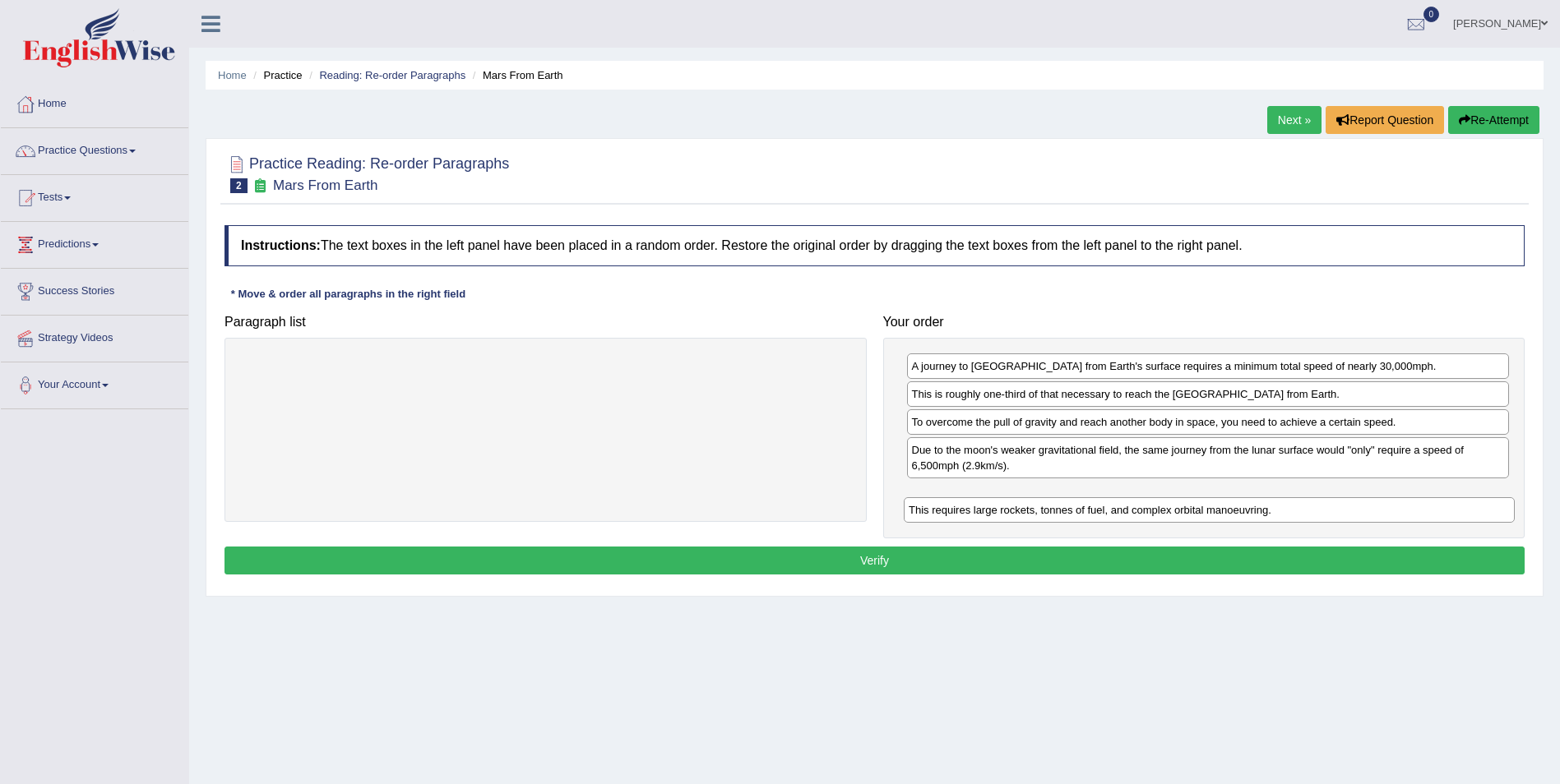
drag, startPoint x: 525, startPoint y: 374, endPoint x: 1179, endPoint y: 510, distance: 668.0
click at [1185, 512] on div "This requires large rockets, tonnes of fuel, and complex orbital manoeuvring." at bounding box center [1209, 510] width 611 height 25
click at [1038, 555] on button "Verify" at bounding box center [874, 560] width 1300 height 28
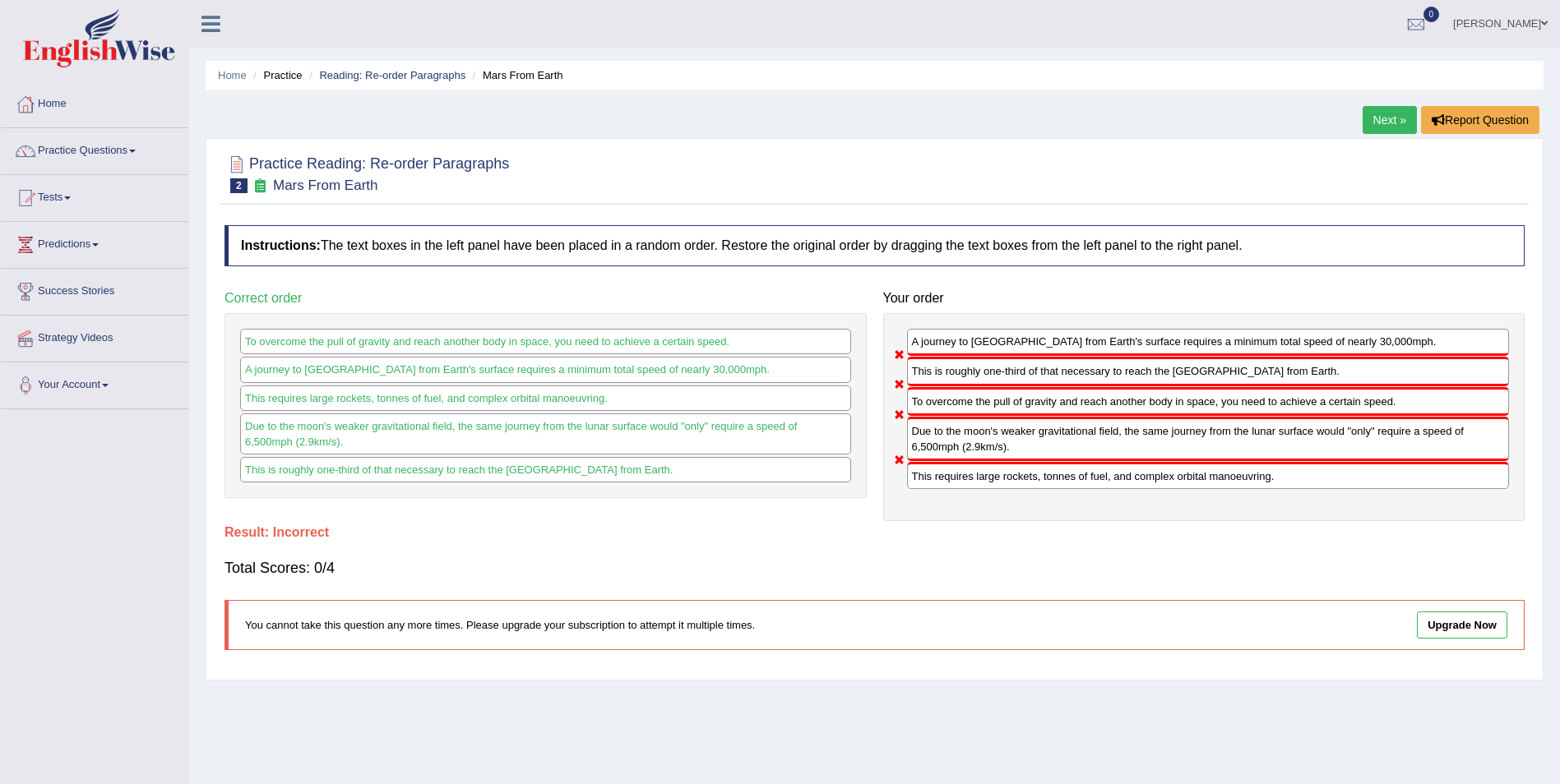
click at [1378, 122] on link "Next »" at bounding box center [1389, 120] width 55 height 28
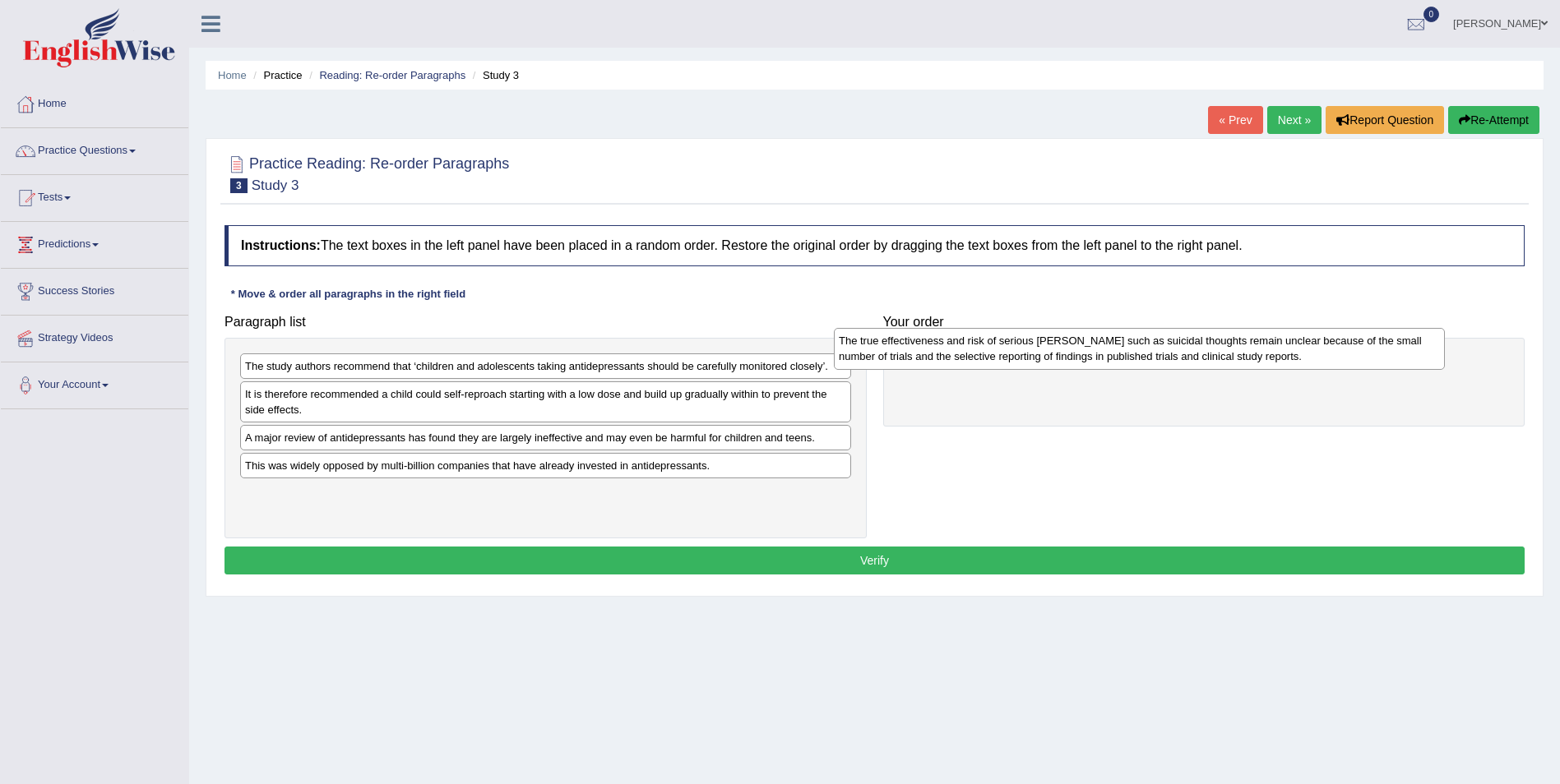
drag, startPoint x: 661, startPoint y: 509, endPoint x: 1250, endPoint y: 359, distance: 607.8
click at [1257, 357] on div "The true effectiveness and risk of serious [PERSON_NAME] such as suicidal thoug…" at bounding box center [1140, 348] width 611 height 41
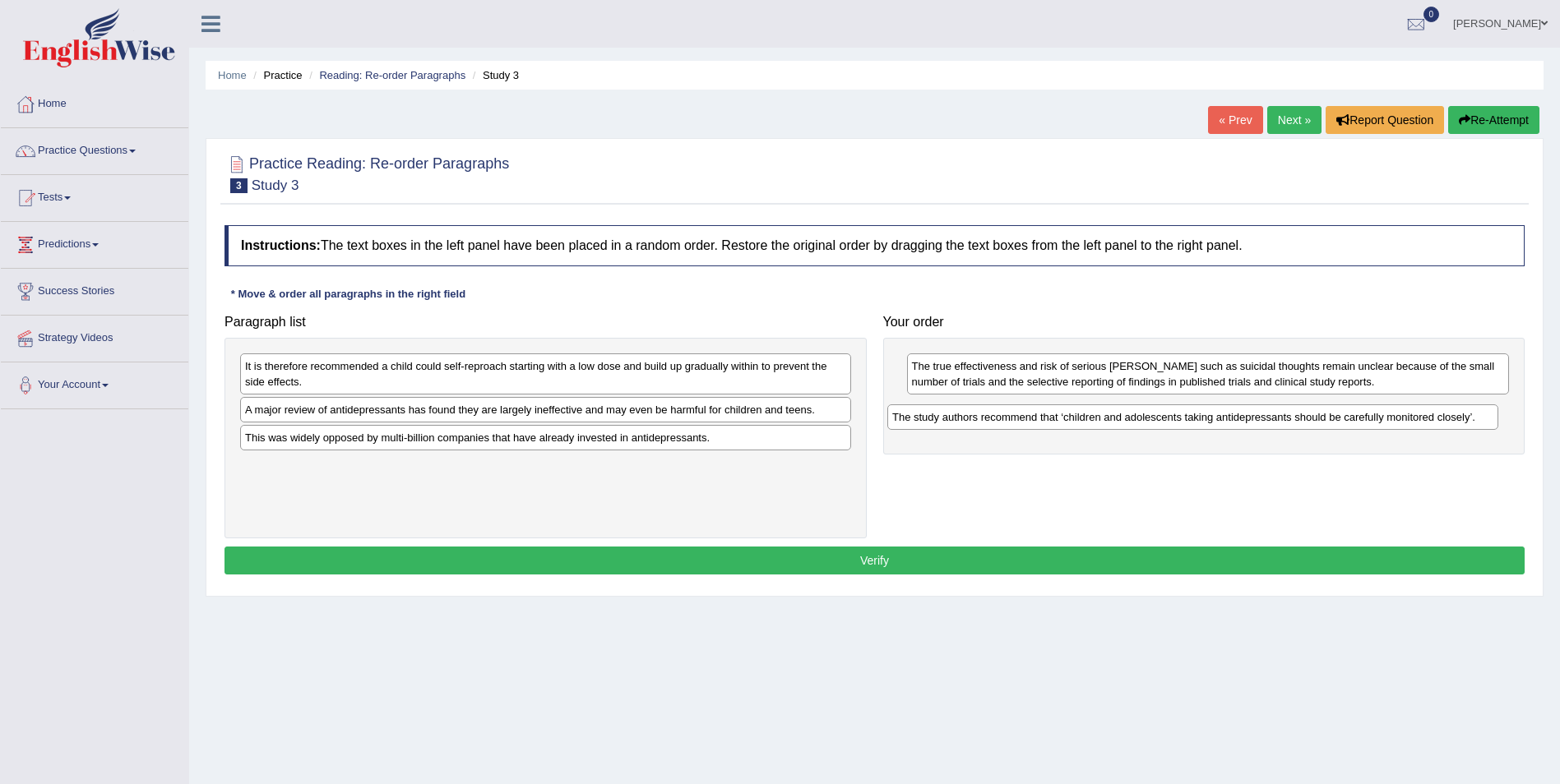
drag, startPoint x: 645, startPoint y: 363, endPoint x: 1340, endPoint y: 419, distance: 697.3
click at [1340, 419] on div "The study authors recommend that ‘children and adolescents taking antidepressan…" at bounding box center [1192, 417] width 611 height 25
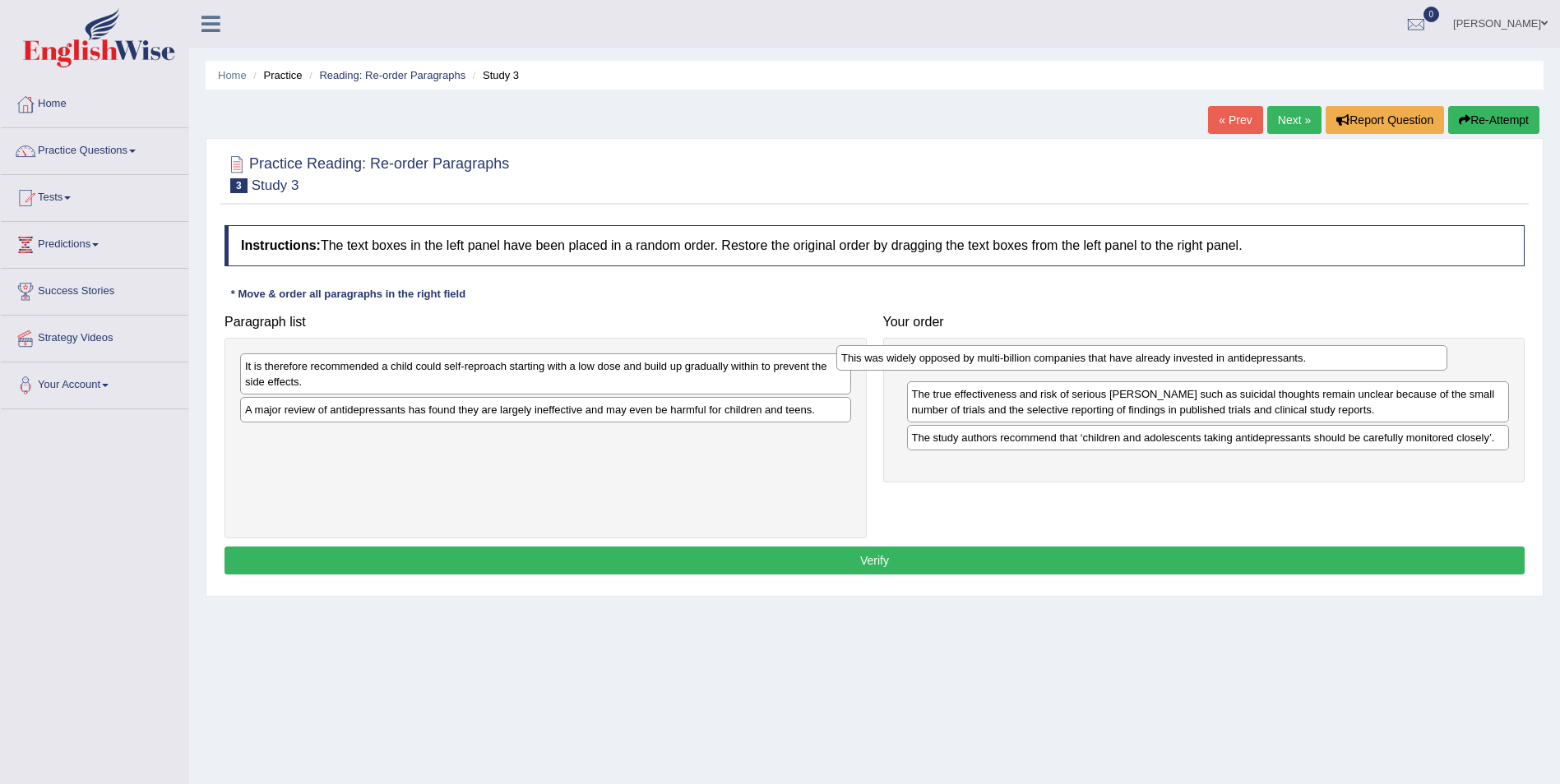
drag, startPoint x: 641, startPoint y: 437, endPoint x: 1239, endPoint y: 357, distance: 603.3
click at [1239, 357] on div "This was widely opposed by multi-billion companies that have already invested i…" at bounding box center [1141, 358] width 611 height 25
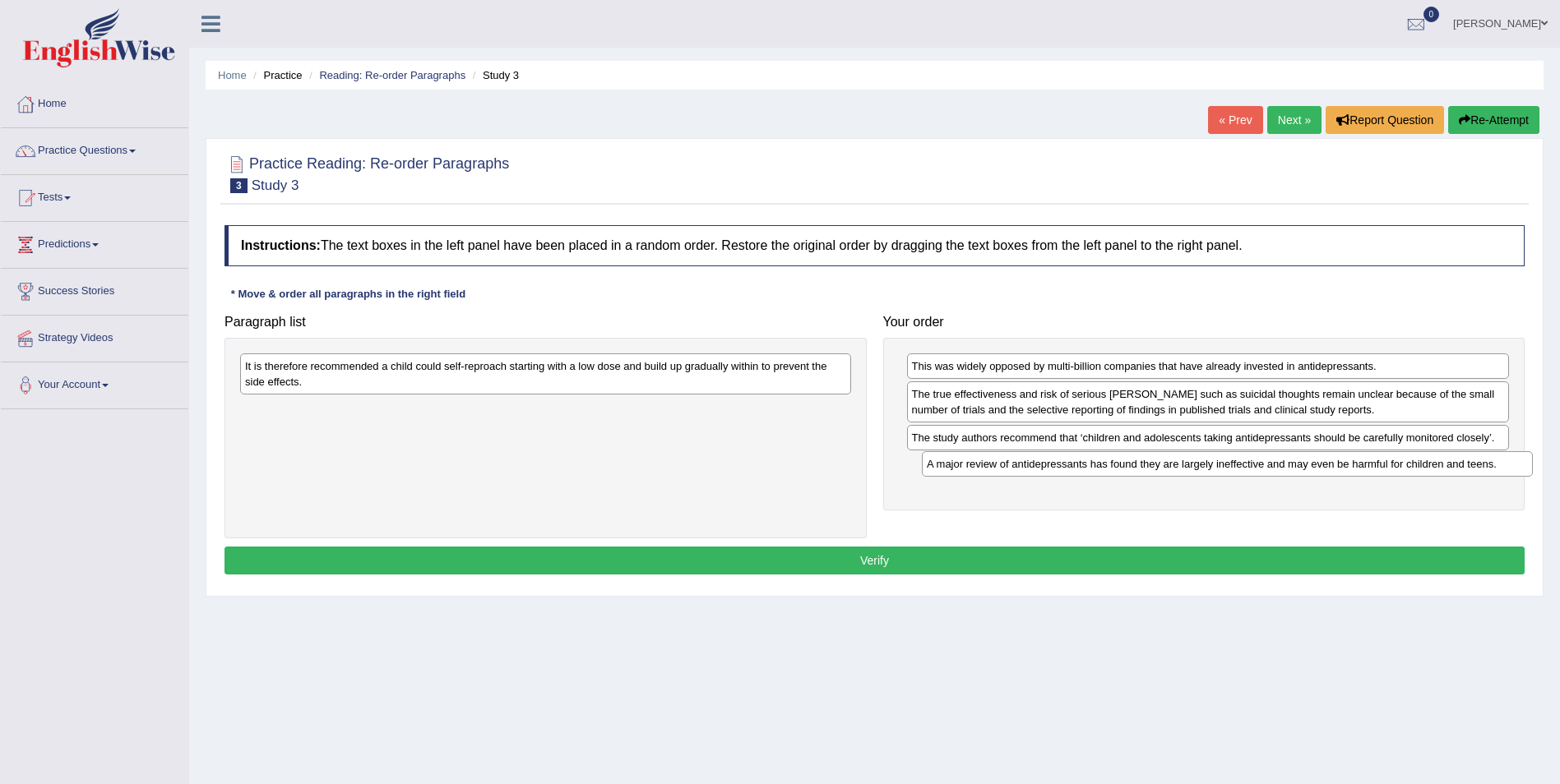
drag, startPoint x: 588, startPoint y: 414, endPoint x: 1266, endPoint y: 466, distance: 680.0
click at [1270, 468] on div "A major review of antidepressants has found they are largely ineffective and ma…" at bounding box center [1227, 464] width 611 height 25
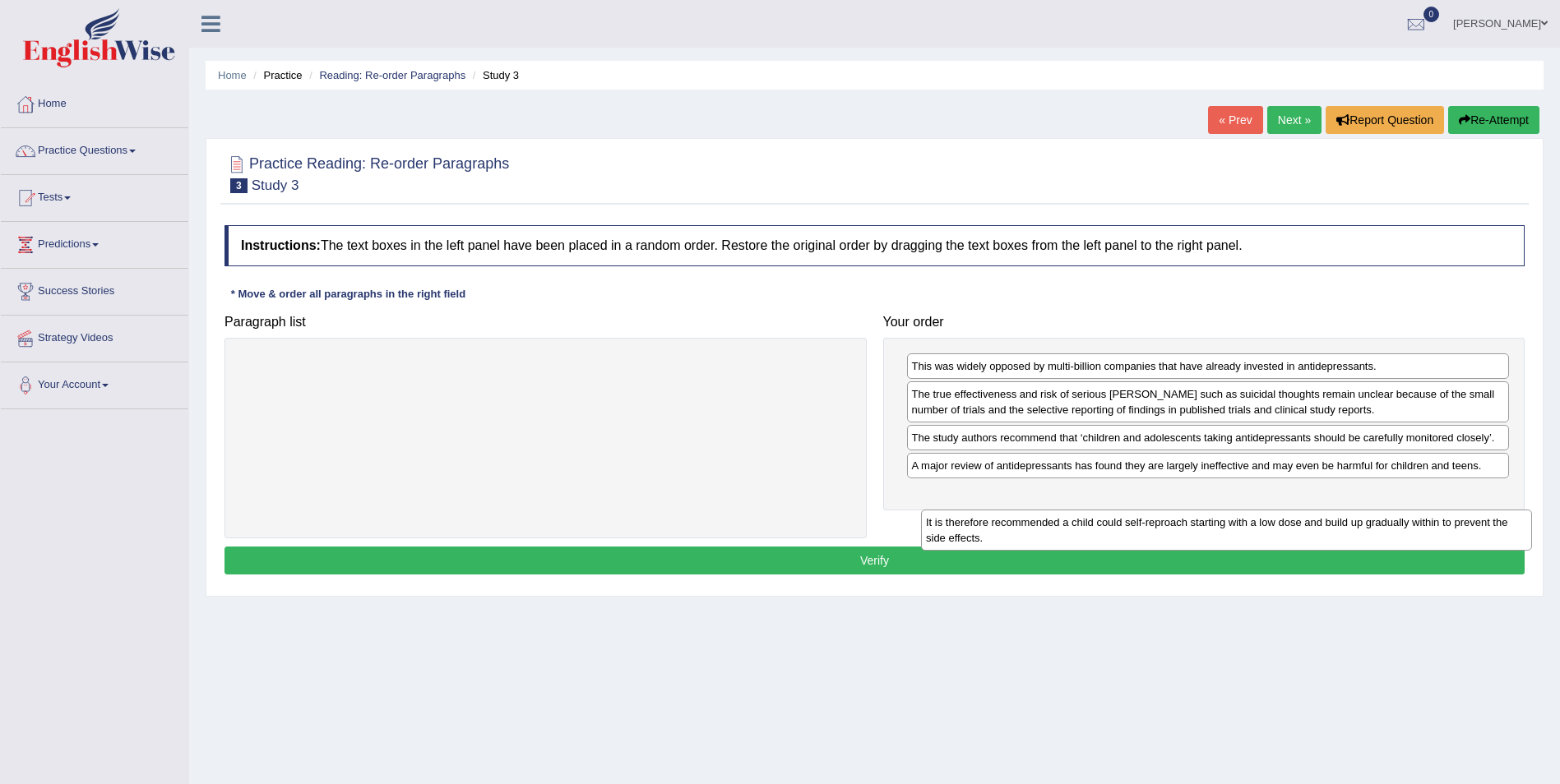
drag, startPoint x: 765, startPoint y: 384, endPoint x: 1451, endPoint y: 519, distance: 699.2
click at [1451, 520] on div "It is therefore recommended a child could self-reproach starting with a low dos…" at bounding box center [1226, 529] width 611 height 41
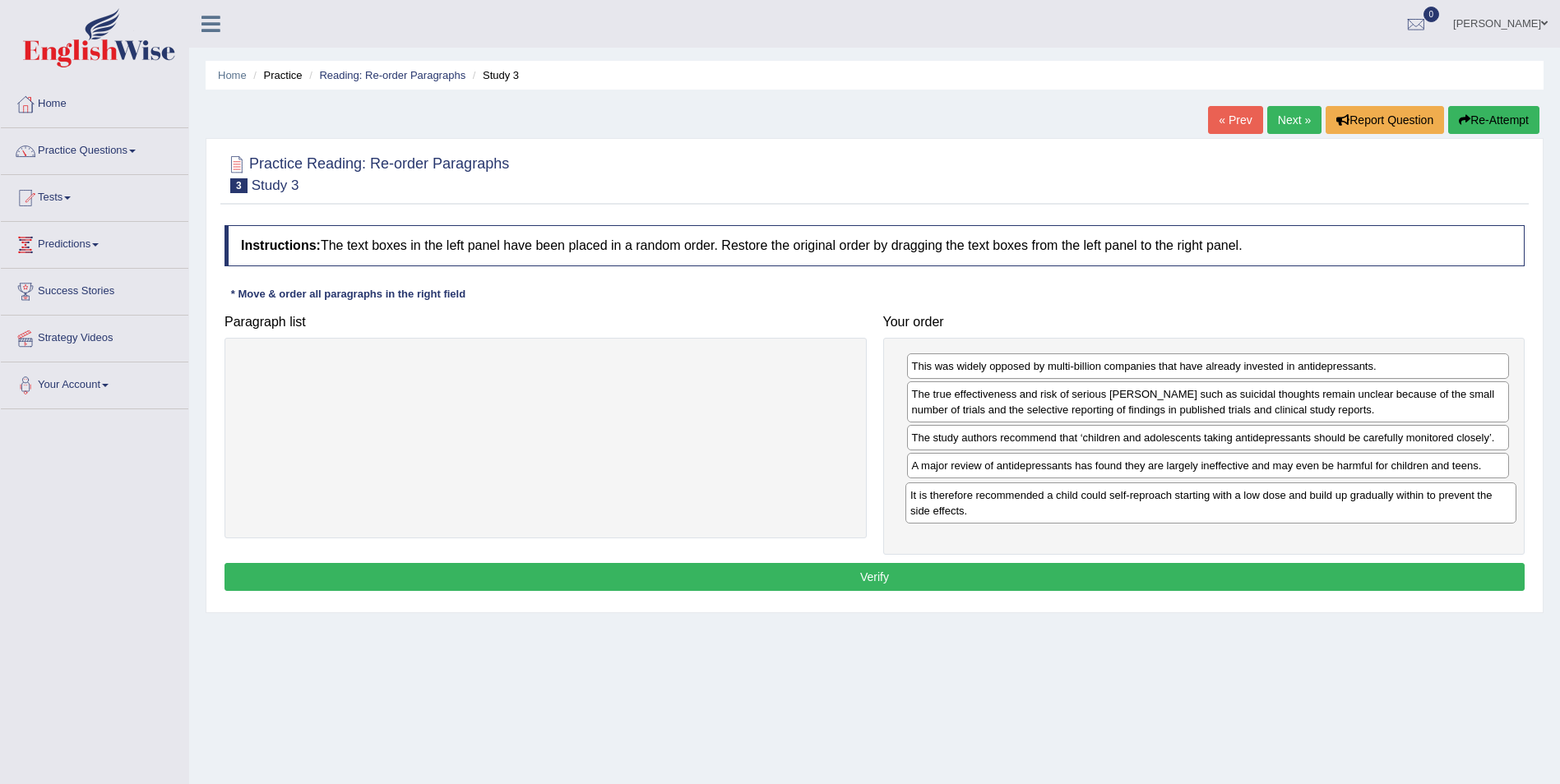
drag, startPoint x: 638, startPoint y: 374, endPoint x: 1302, endPoint y: 501, distance: 676.0
click at [1302, 501] on div "It is therefore recommended a child could self-reproach starting with a low dos…" at bounding box center [1211, 503] width 611 height 41
click at [991, 592] on div "Instructions: The text boxes in the left panel have been placed in a random ord…" at bounding box center [874, 410] width 1308 height 386
click at [993, 580] on button "Verify" at bounding box center [874, 576] width 1300 height 28
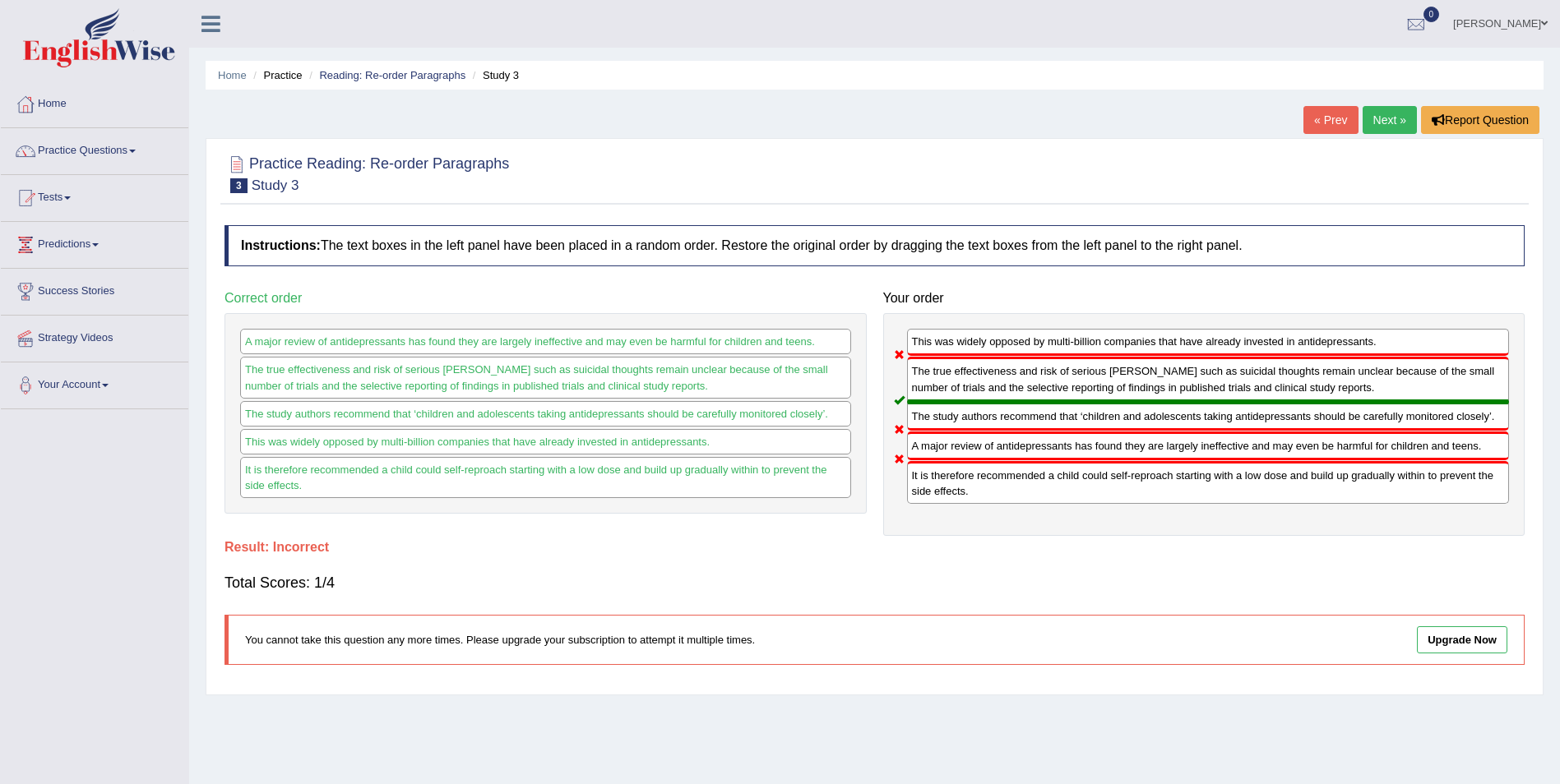
click at [1384, 122] on link "Next »" at bounding box center [1389, 120] width 55 height 28
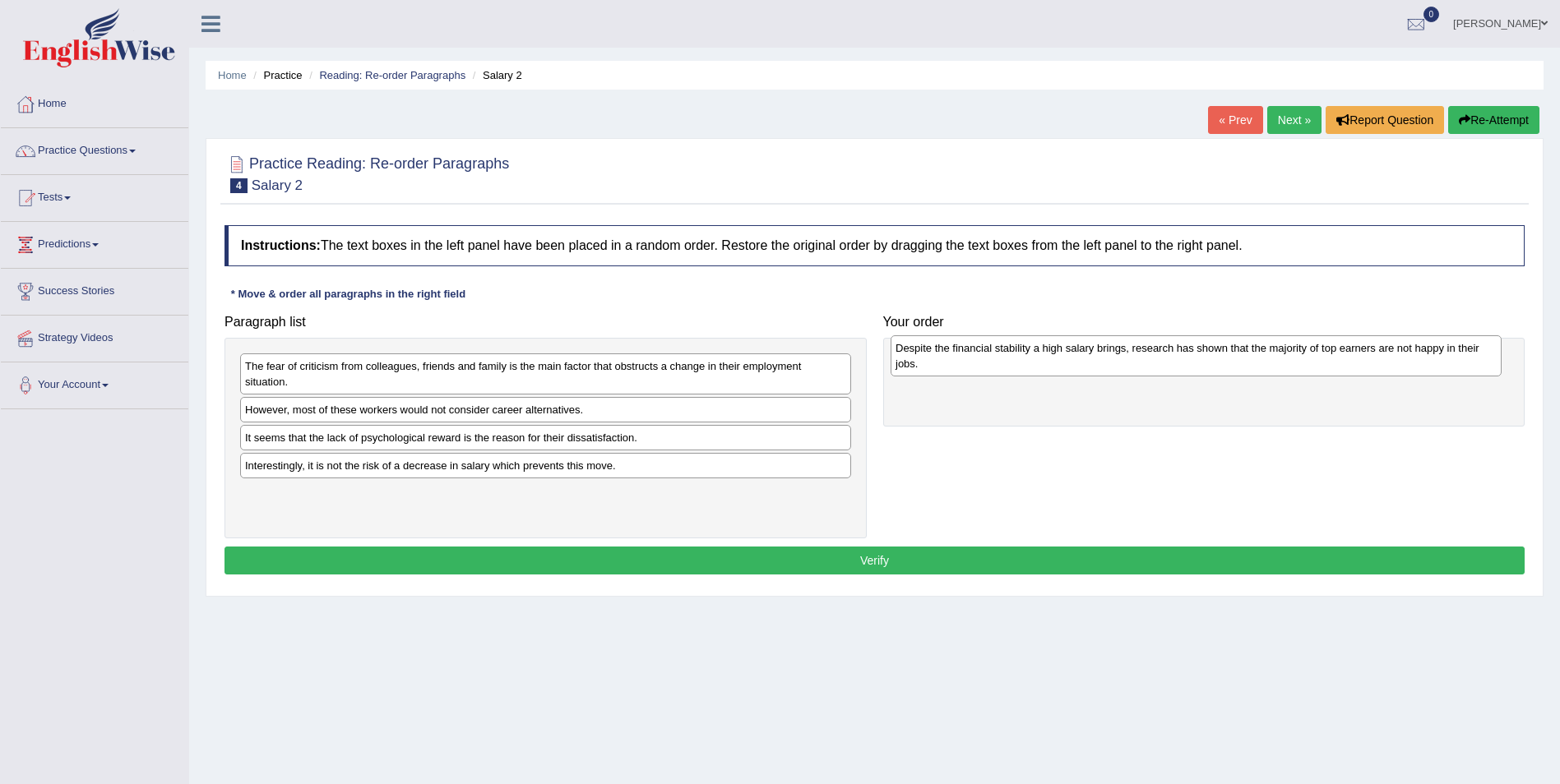
drag, startPoint x: 646, startPoint y: 479, endPoint x: 1305, endPoint y: 363, distance: 669.1
click at [1299, 363] on div "Despite the financial stability a high salary brings, research has shown that t…" at bounding box center [1196, 356] width 611 height 41
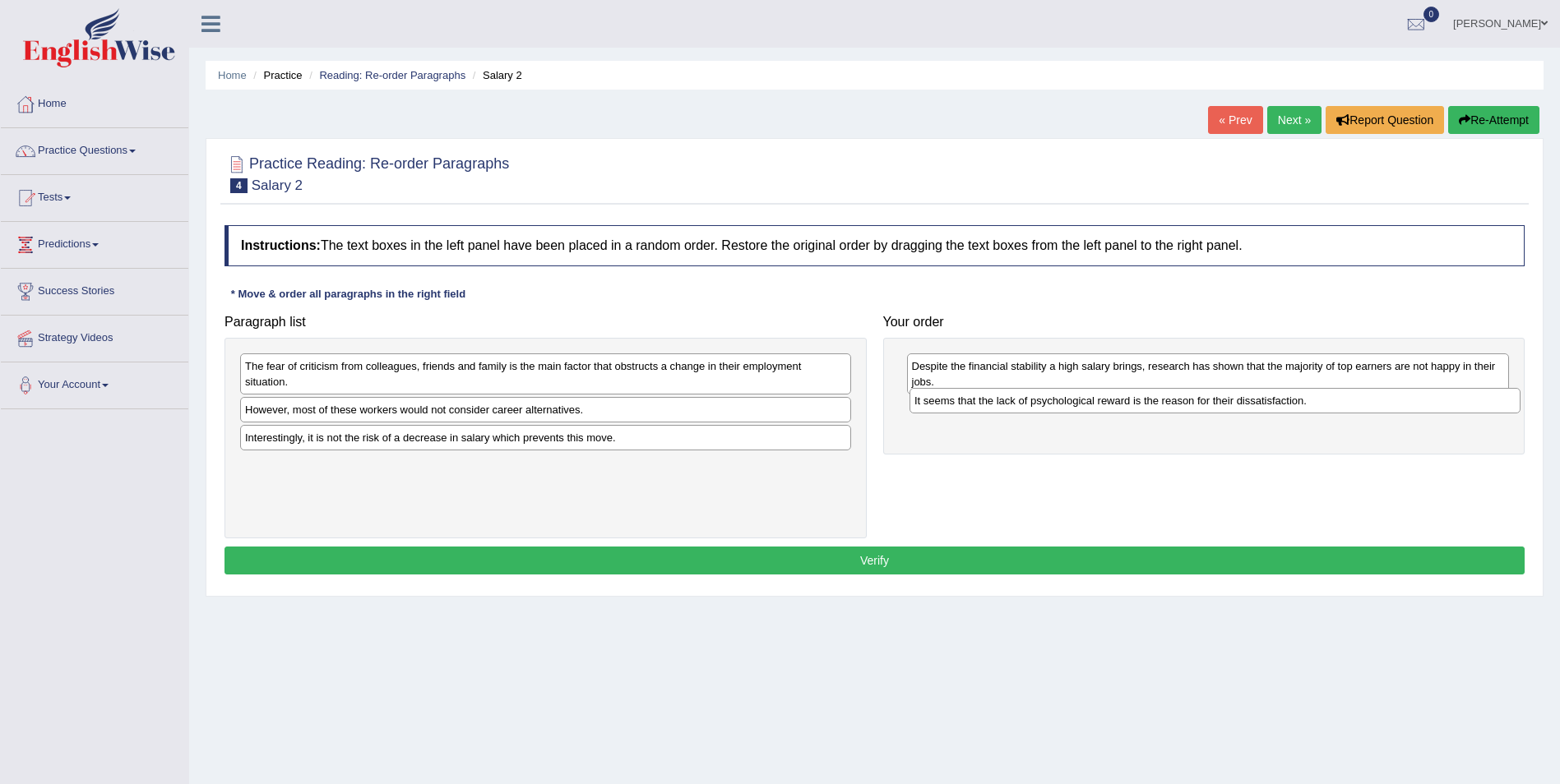
drag, startPoint x: 689, startPoint y: 435, endPoint x: 1356, endPoint y: 398, distance: 668.0
click at [1357, 398] on div "It seems that the lack of psychological reward is the reason for their dissatis…" at bounding box center [1215, 401] width 611 height 25
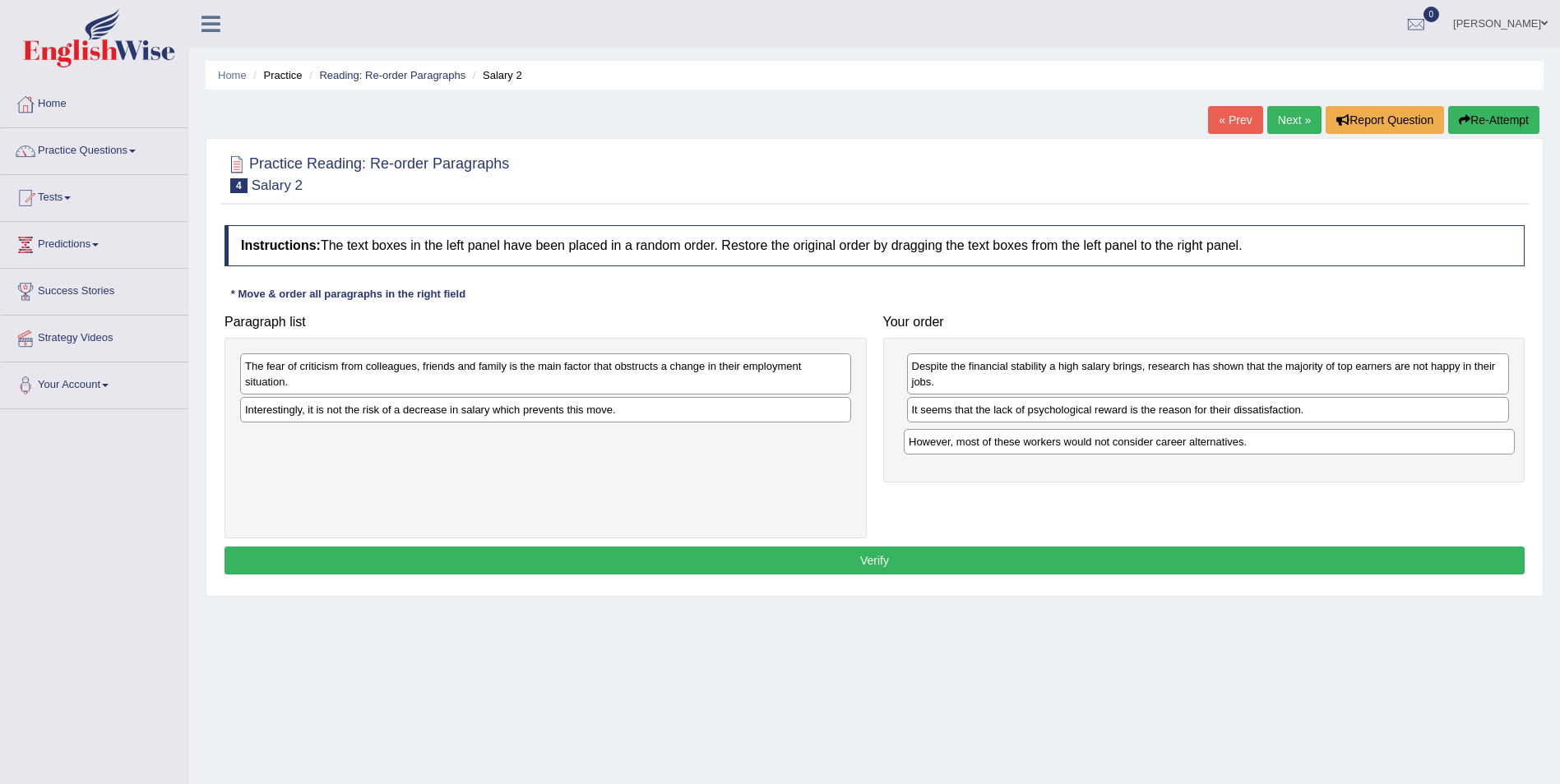
drag, startPoint x: 527, startPoint y: 415, endPoint x: 1185, endPoint y: 445, distance: 658.7
click at [1189, 447] on div "However, most of these workers would not consider career alternatives." at bounding box center [1209, 442] width 611 height 25
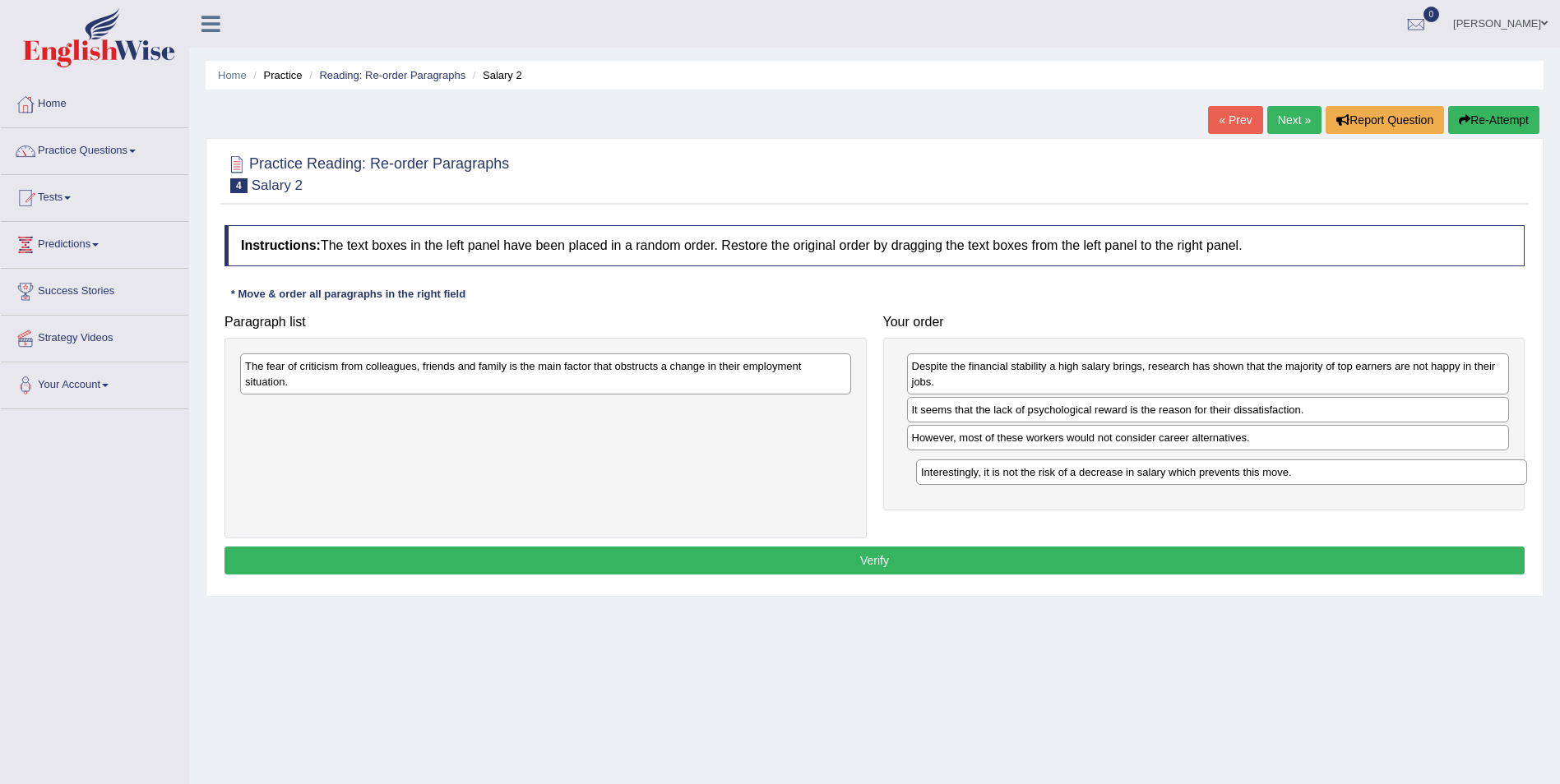
drag, startPoint x: 567, startPoint y: 415, endPoint x: 1242, endPoint y: 478, distance: 677.9
click at [1242, 478] on div "Interestingly, it is not the risk of a decrease in salary which prevents this m…" at bounding box center [1221, 472] width 611 height 25
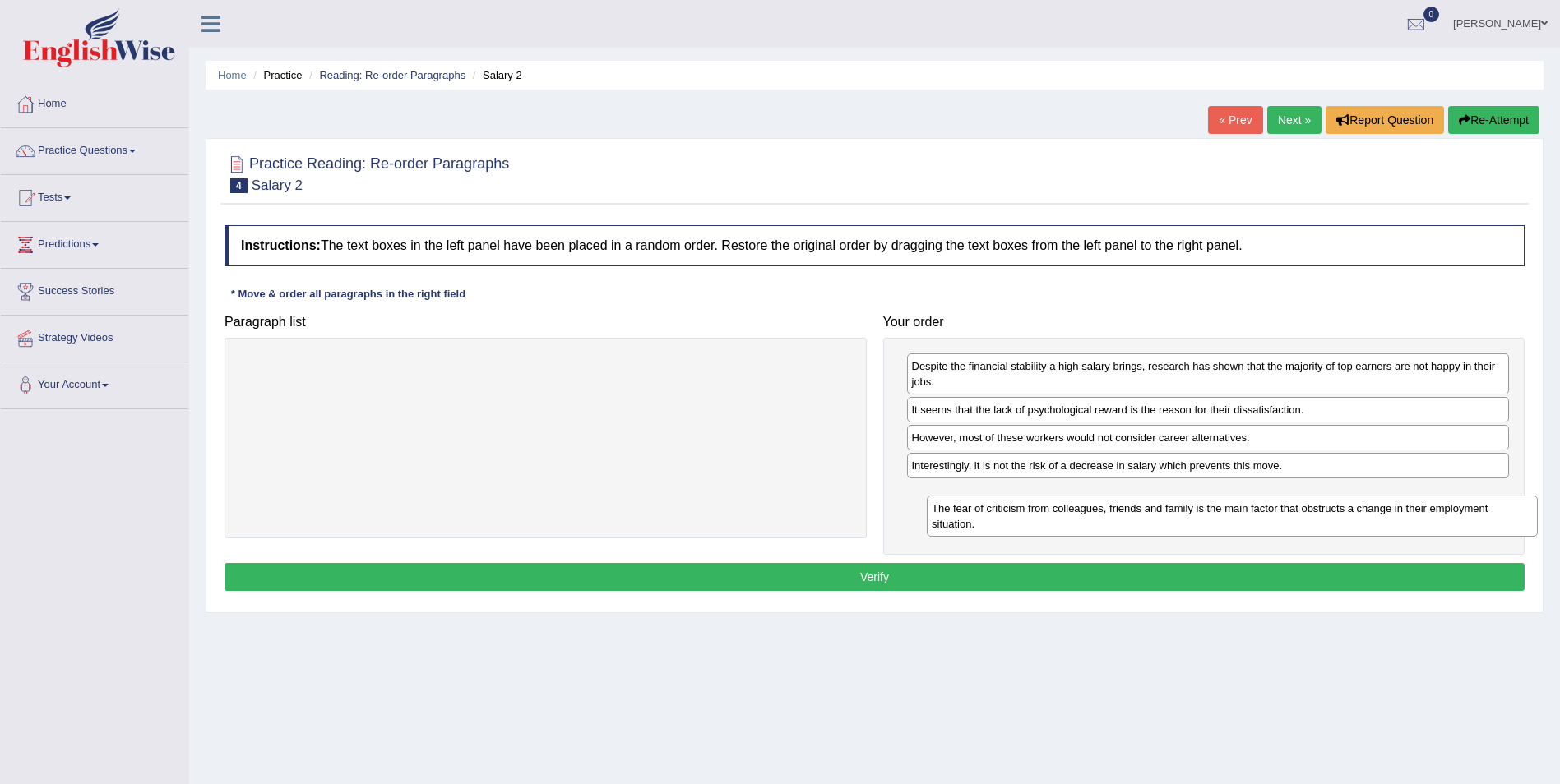
drag, startPoint x: 753, startPoint y: 372, endPoint x: 1428, endPoint y: 515, distance: 690.0
click at [1428, 515] on div "The fear of criticism from colleagues, friends and family is the main factor th…" at bounding box center [1232, 516] width 611 height 41
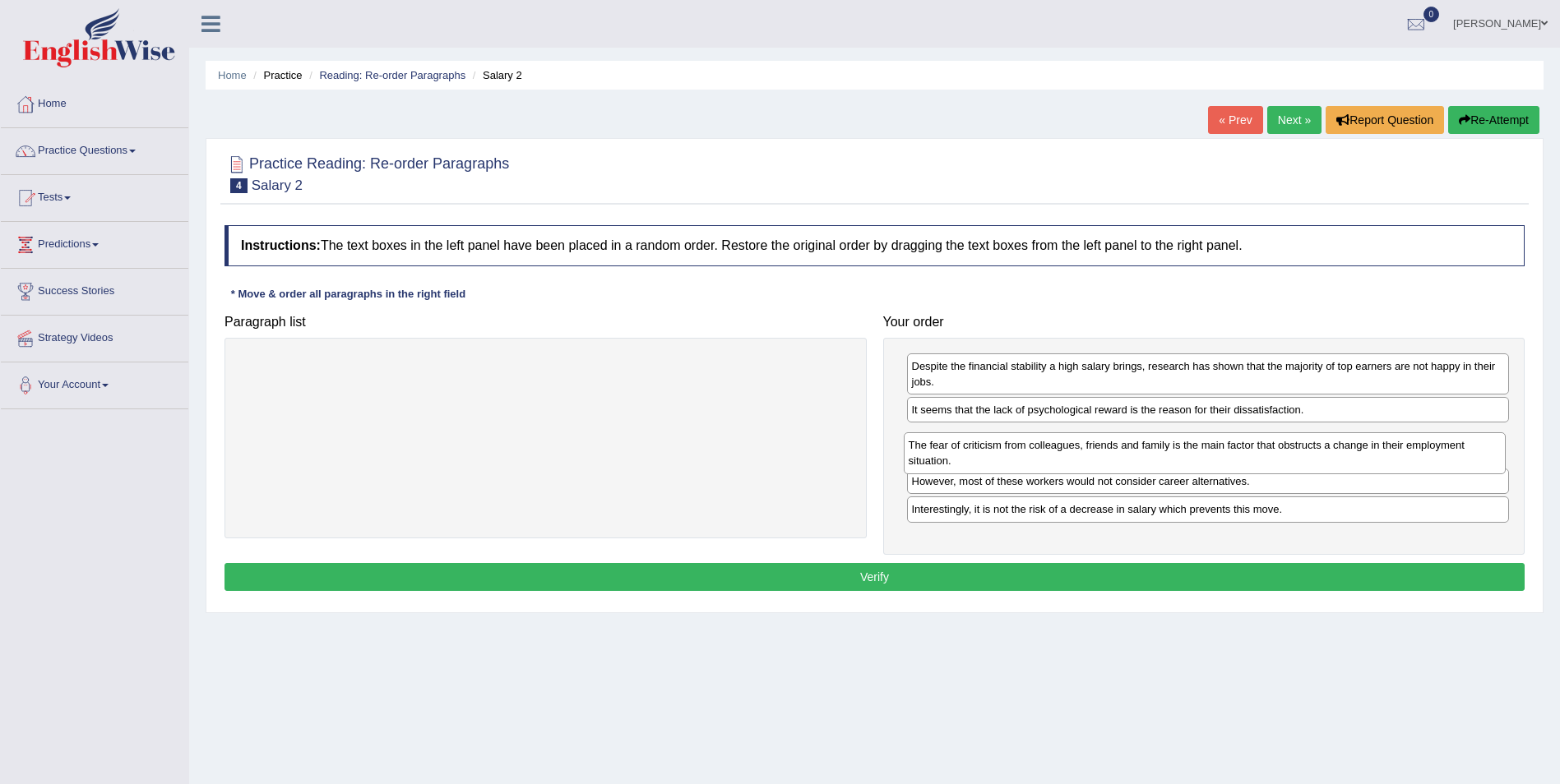
drag, startPoint x: 1058, startPoint y: 511, endPoint x: 1060, endPoint y: 461, distance: 50.0
click at [1059, 461] on div "The fear of criticism from colleagues, friends and family is the main factor th…" at bounding box center [1205, 452] width 603 height 41
click at [1070, 570] on button "Verify" at bounding box center [874, 576] width 1300 height 28
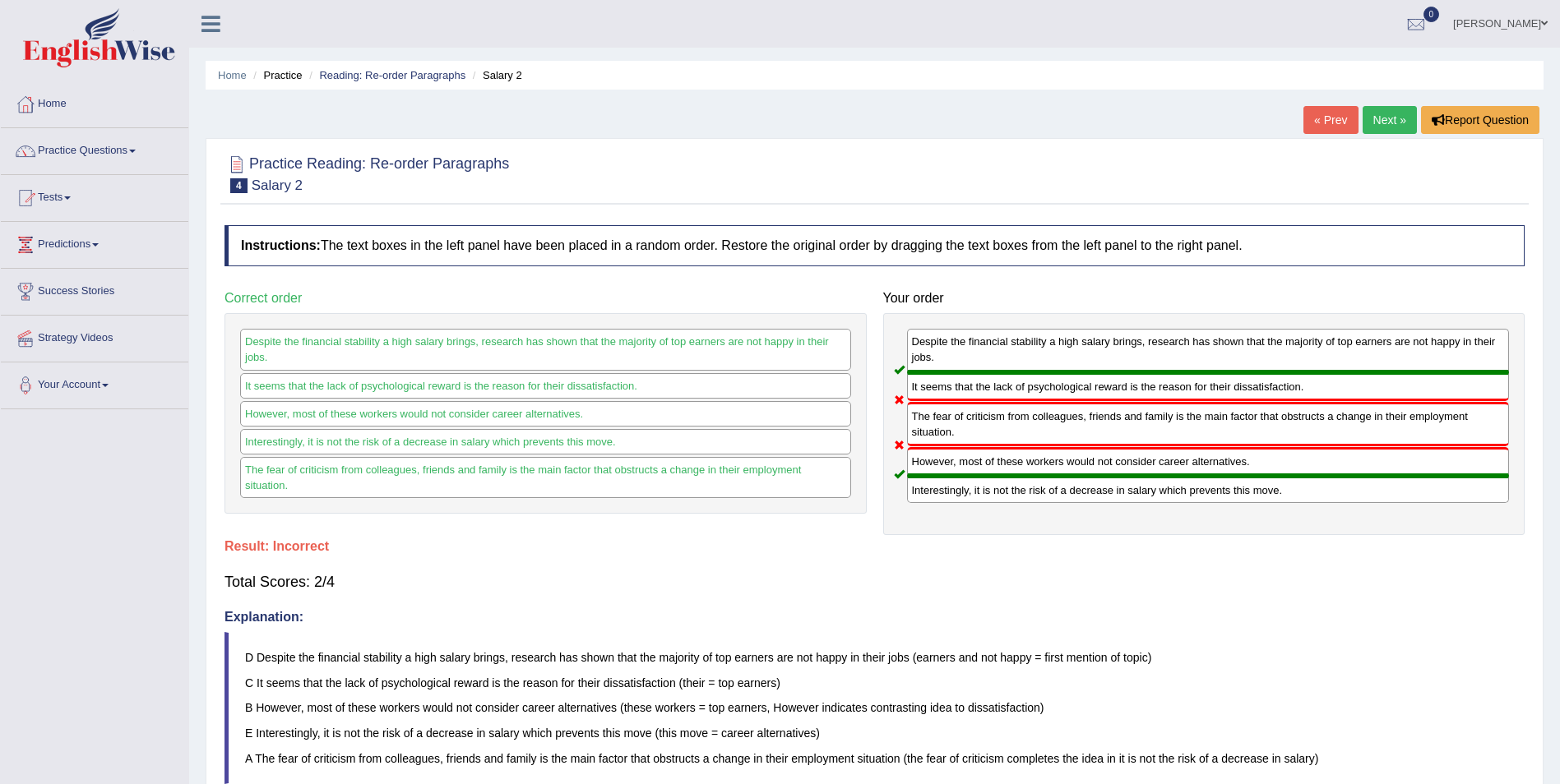
click at [1396, 122] on link "Next »" at bounding box center [1389, 120] width 55 height 28
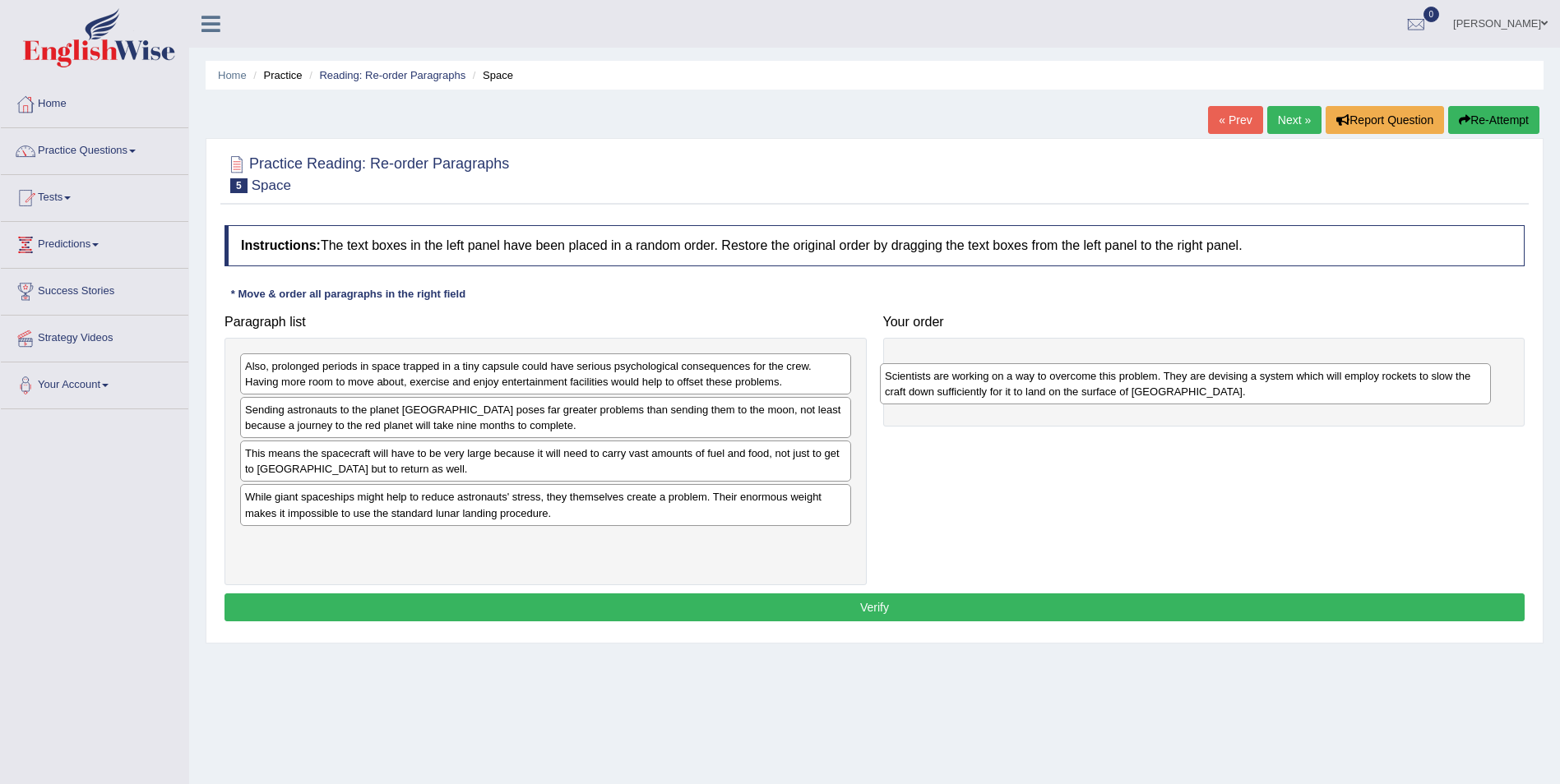
drag, startPoint x: 272, startPoint y: 463, endPoint x: 923, endPoint y: 375, distance: 656.9
click at [922, 377] on div "Scientists are working on a way to overcome this problem. They are devising a s…" at bounding box center [1185, 383] width 611 height 41
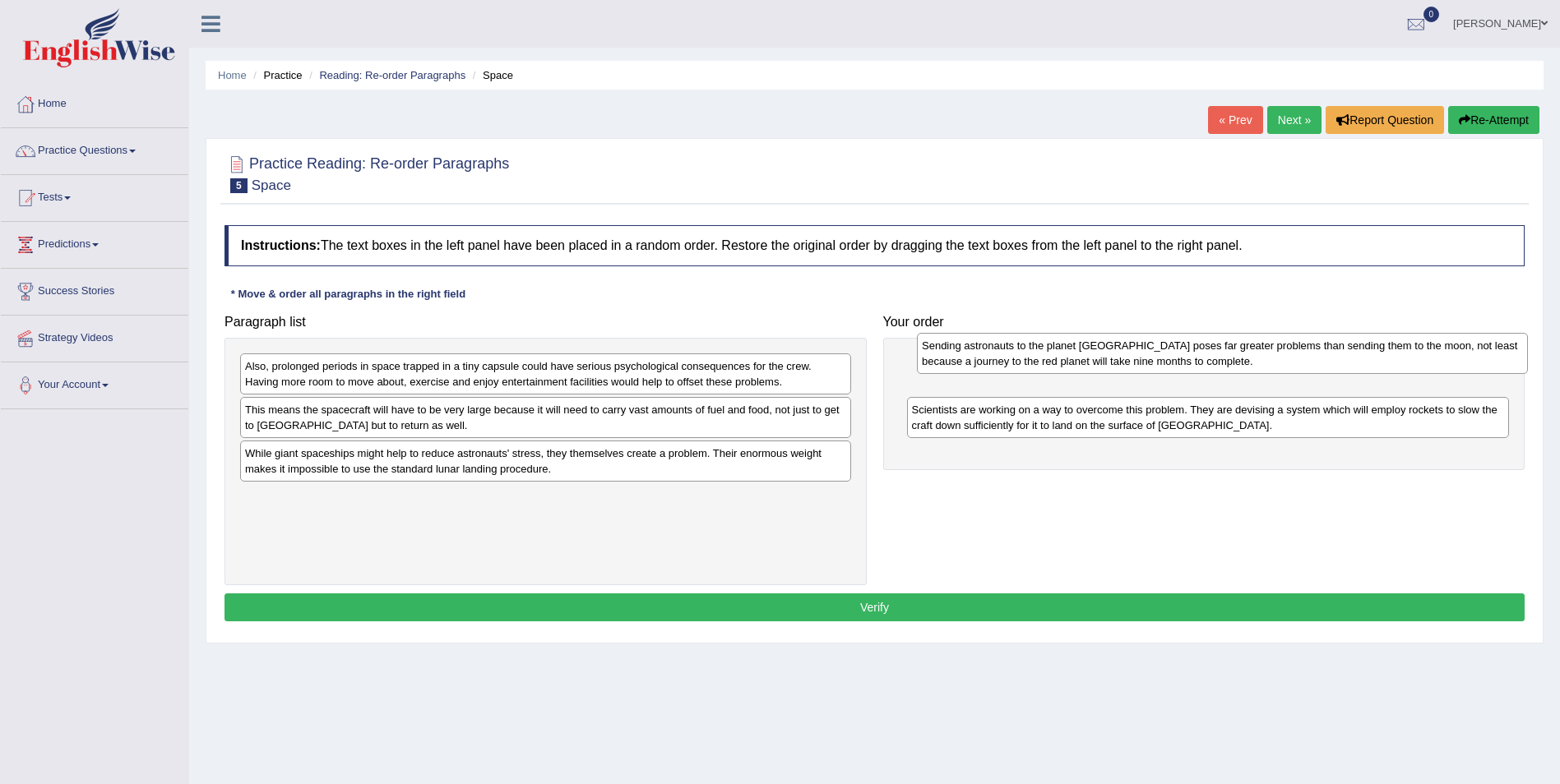
drag, startPoint x: 474, startPoint y: 429, endPoint x: 1150, endPoint y: 364, distance: 679.1
click at [1150, 364] on div "Sending astronauts to the planet Mars poses far greater problems than sending t…" at bounding box center [1222, 353] width 611 height 41
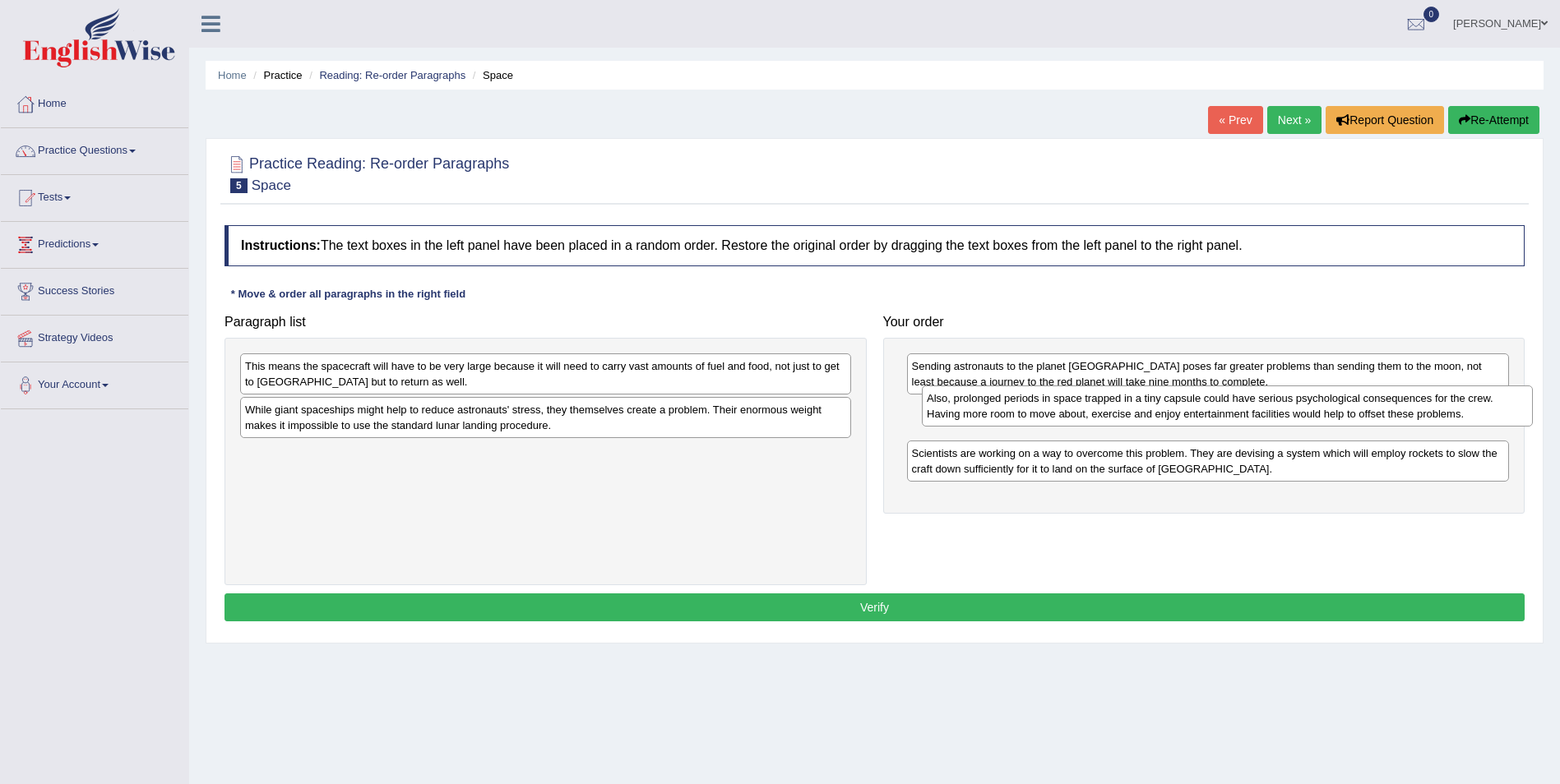
drag, startPoint x: 602, startPoint y: 358, endPoint x: 1283, endPoint y: 389, distance: 681.7
click at [1283, 389] on div "Also, prolonged periods in space trapped in a tiny capsule could have serious p…" at bounding box center [1227, 406] width 611 height 41
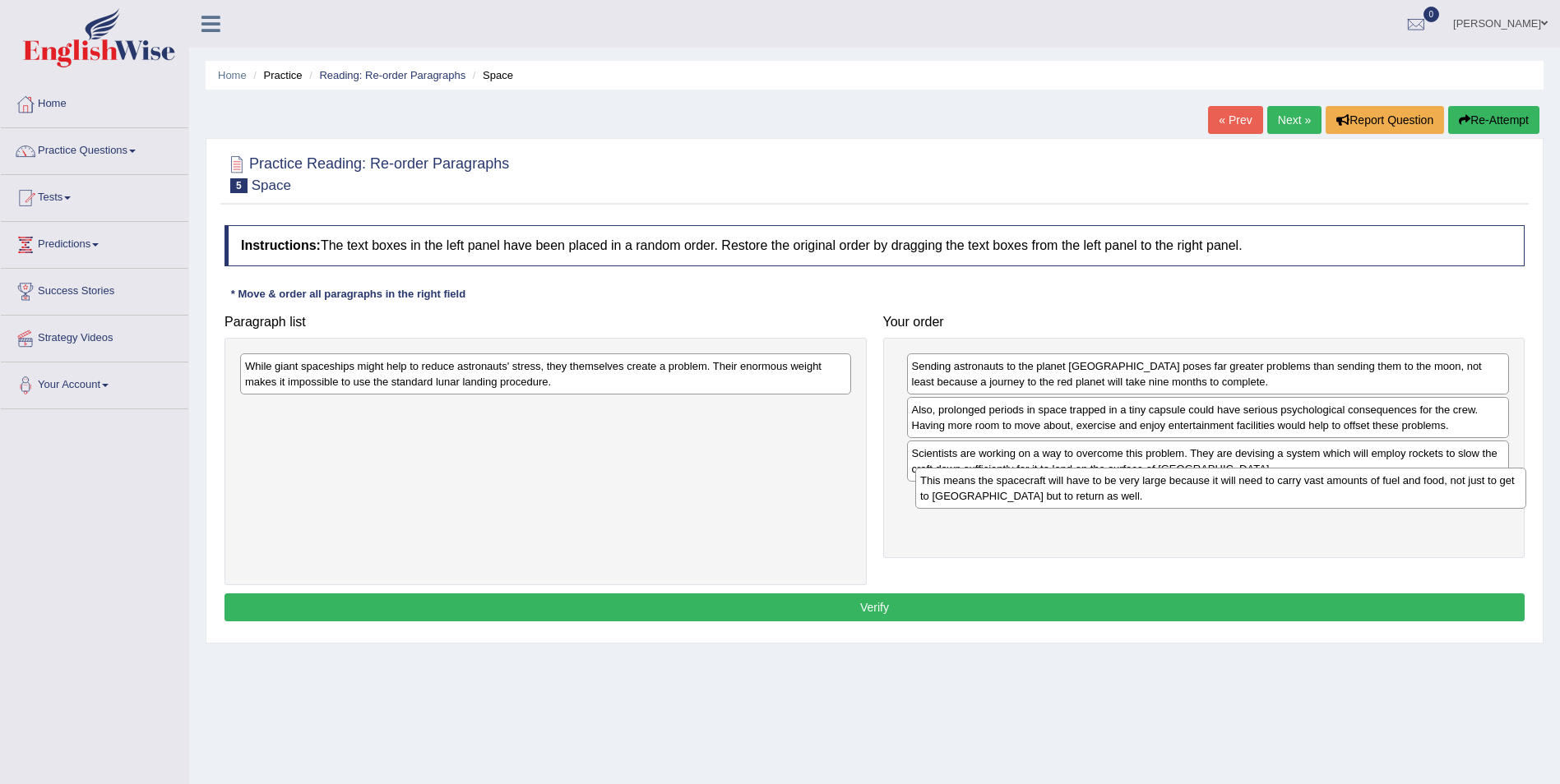
drag, startPoint x: 578, startPoint y: 373, endPoint x: 1252, endPoint y: 489, distance: 683.9
click at [1252, 489] on div "This means the spacecraft will have to be very large because it will need to ca…" at bounding box center [1220, 489] width 611 height 41
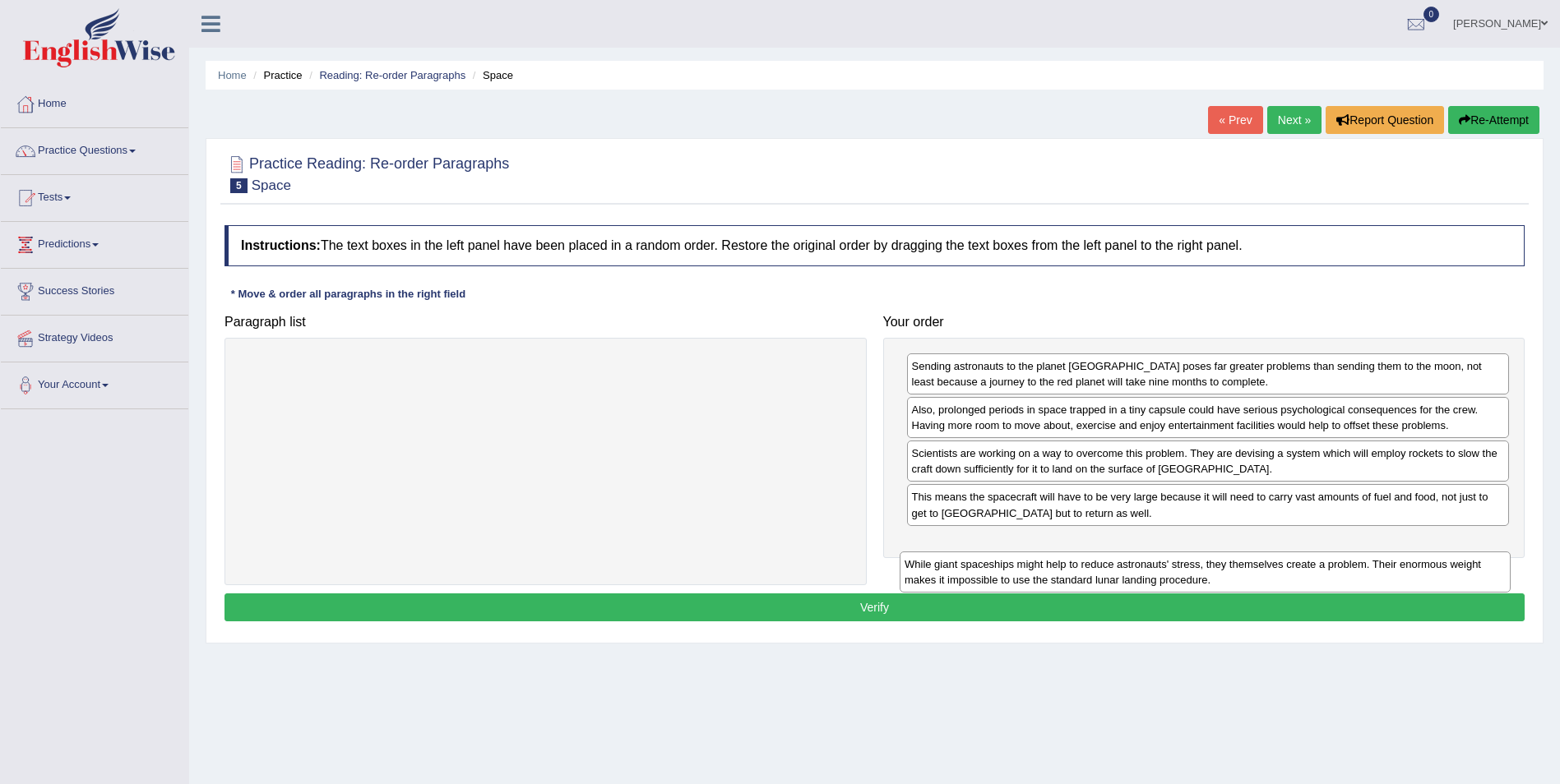
drag, startPoint x: 813, startPoint y: 378, endPoint x: 1446, endPoint y: 552, distance: 656.5
click at [1477, 566] on div "While giant spaceships might help to reduce astronauts' stress, they themselves…" at bounding box center [1205, 571] width 611 height 41
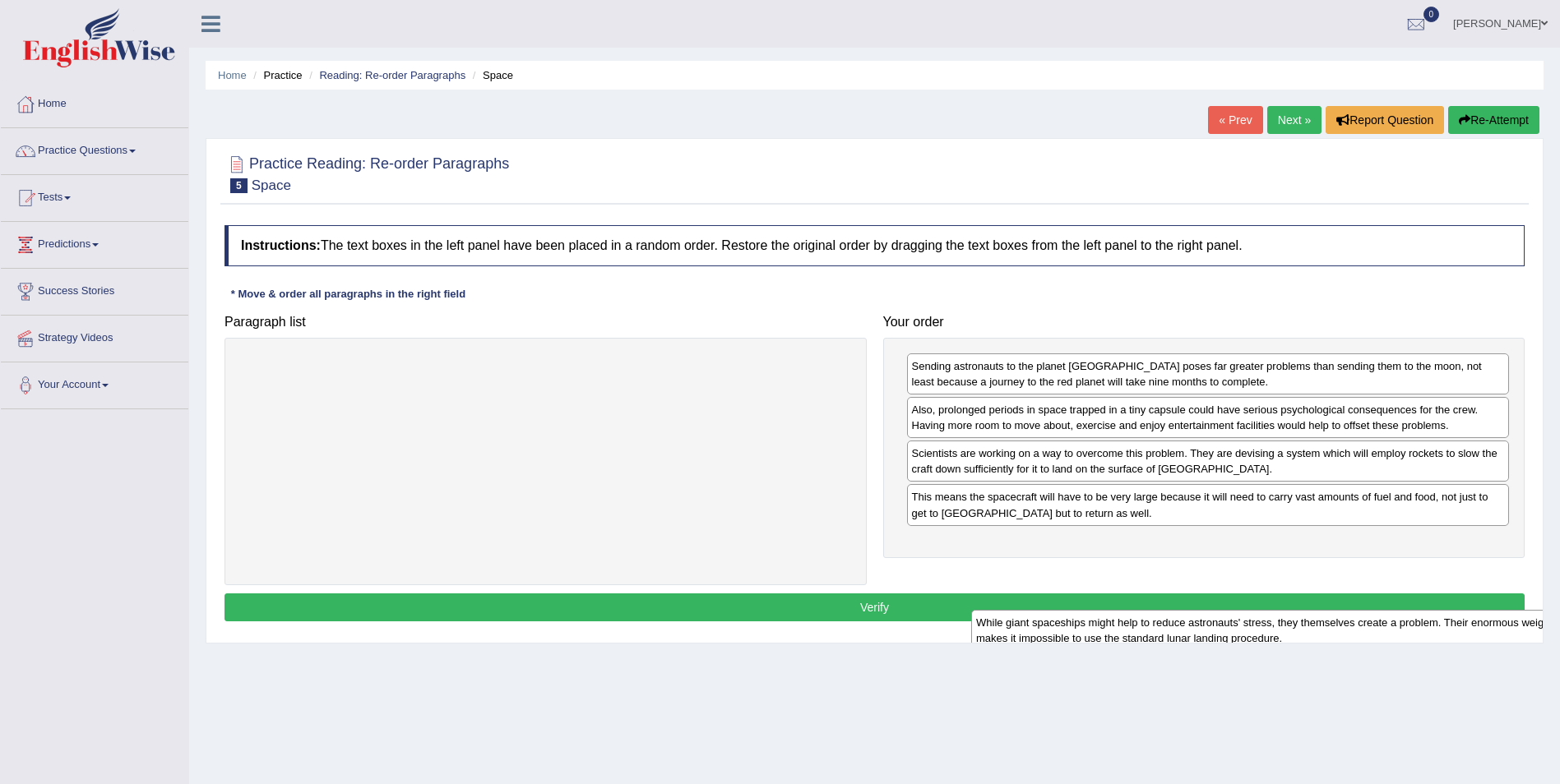
drag, startPoint x: 819, startPoint y: 393, endPoint x: 1456, endPoint y: 651, distance: 687.3
click at [1544, 649] on div "Home Practice Reading: Re-order Paragraphs Space « Prev Next » Report Question …" at bounding box center [874, 411] width 1371 height 822
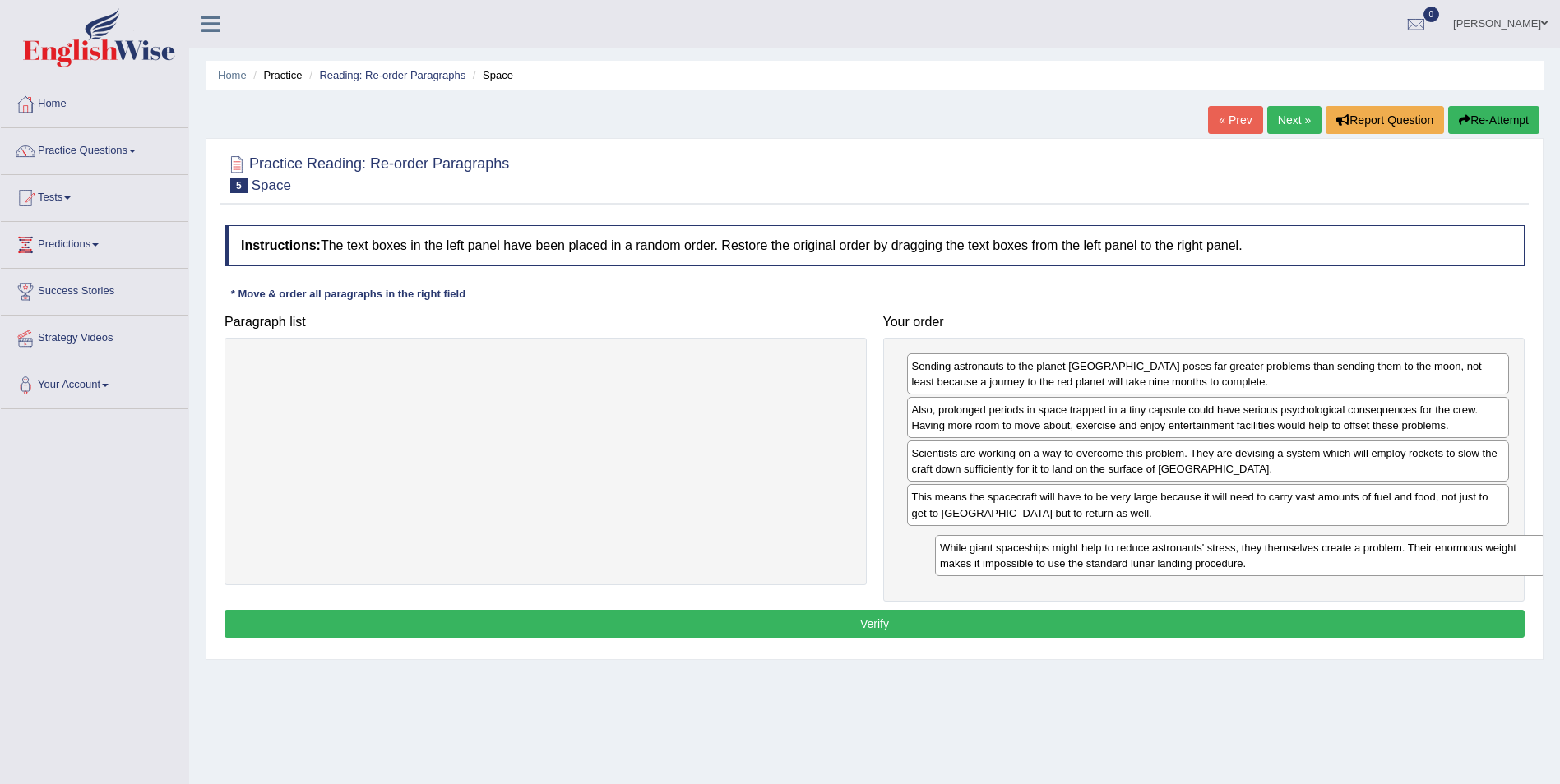
drag, startPoint x: 635, startPoint y: 385, endPoint x: 1319, endPoint y: 560, distance: 706.0
click at [1325, 562] on div "While giant spaceships might help to reduce astronauts' stress, they themselves…" at bounding box center [1240, 556] width 611 height 41
click at [975, 624] on button "Verify" at bounding box center [874, 623] width 1300 height 28
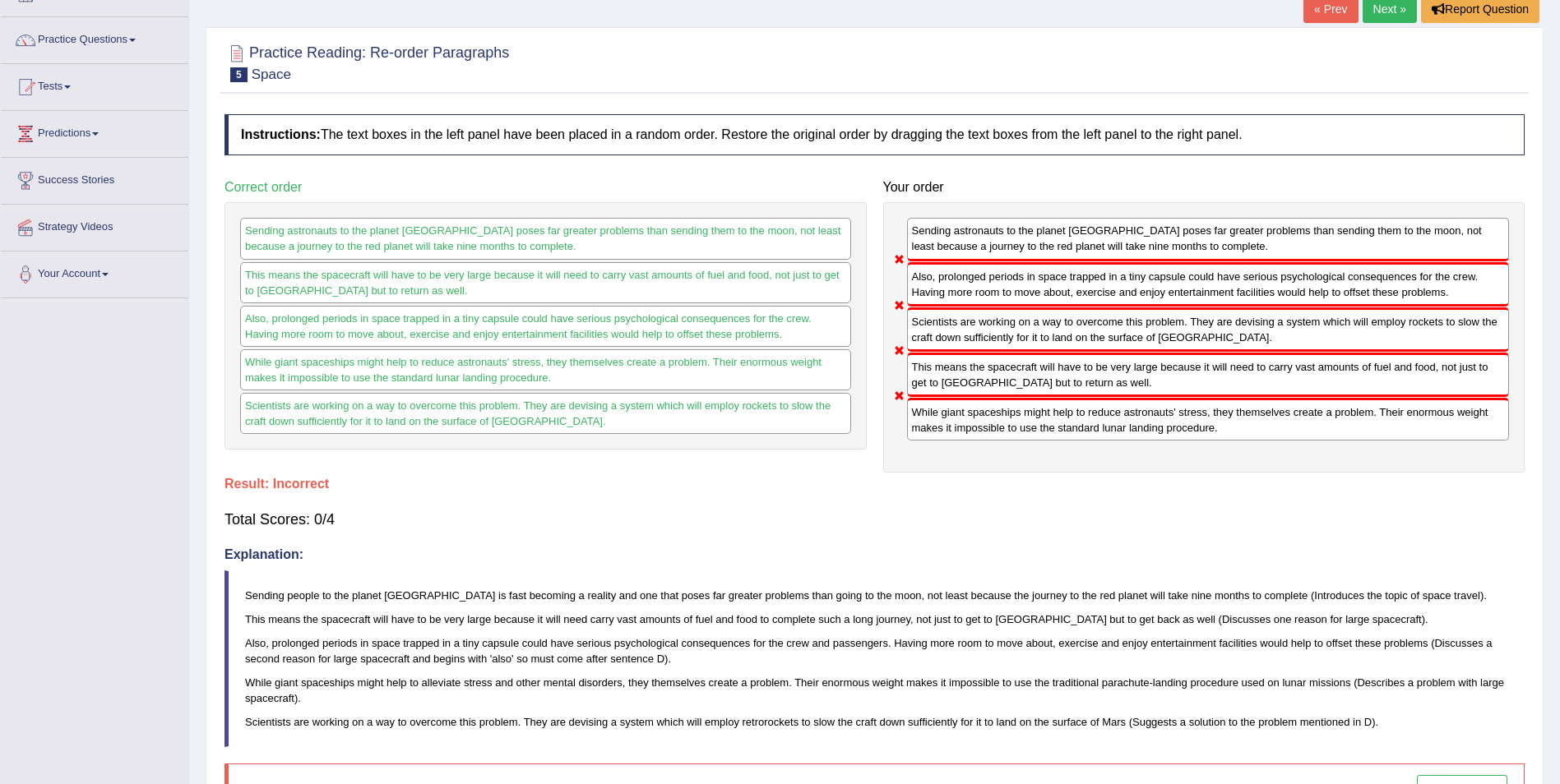
scroll to position [60, 0]
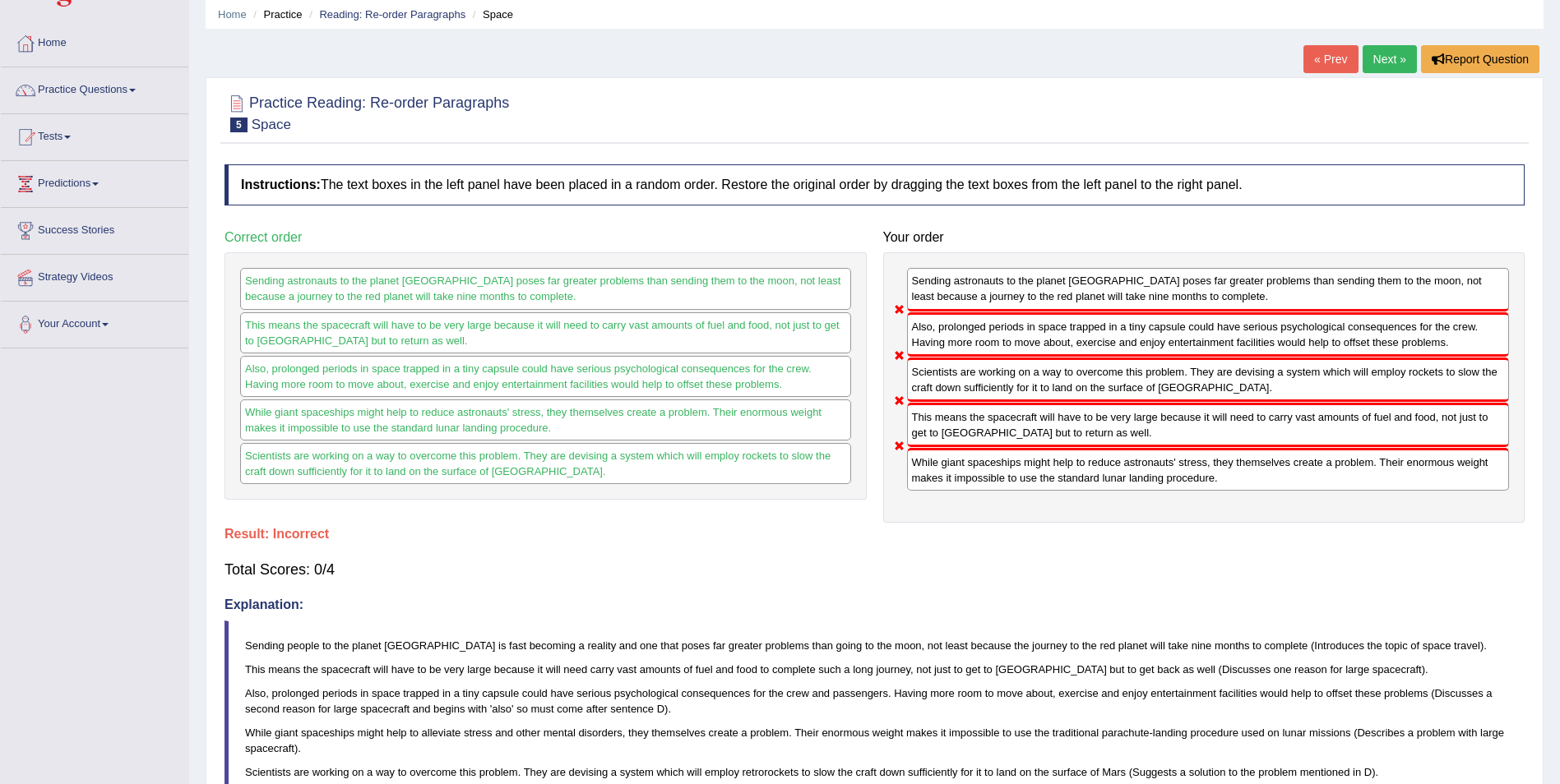
click at [1369, 56] on link "Next »" at bounding box center [1389, 59] width 55 height 28
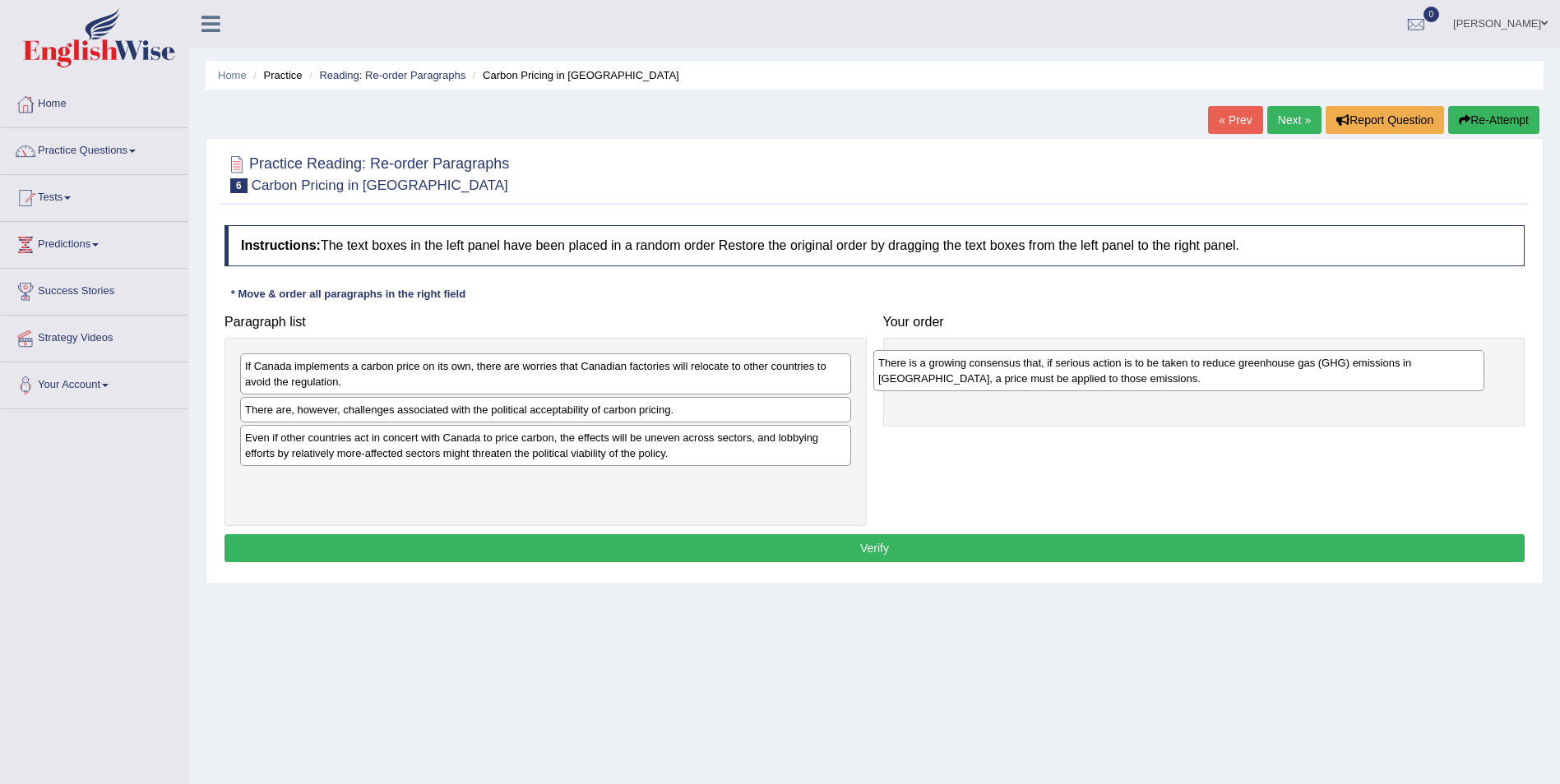
drag, startPoint x: 429, startPoint y: 383, endPoint x: 1037, endPoint y: 373, distance: 608.1
click at [1037, 373] on div "There is a growing consensus that, if serious action is to be taken to reduce g…" at bounding box center [1179, 371] width 611 height 41
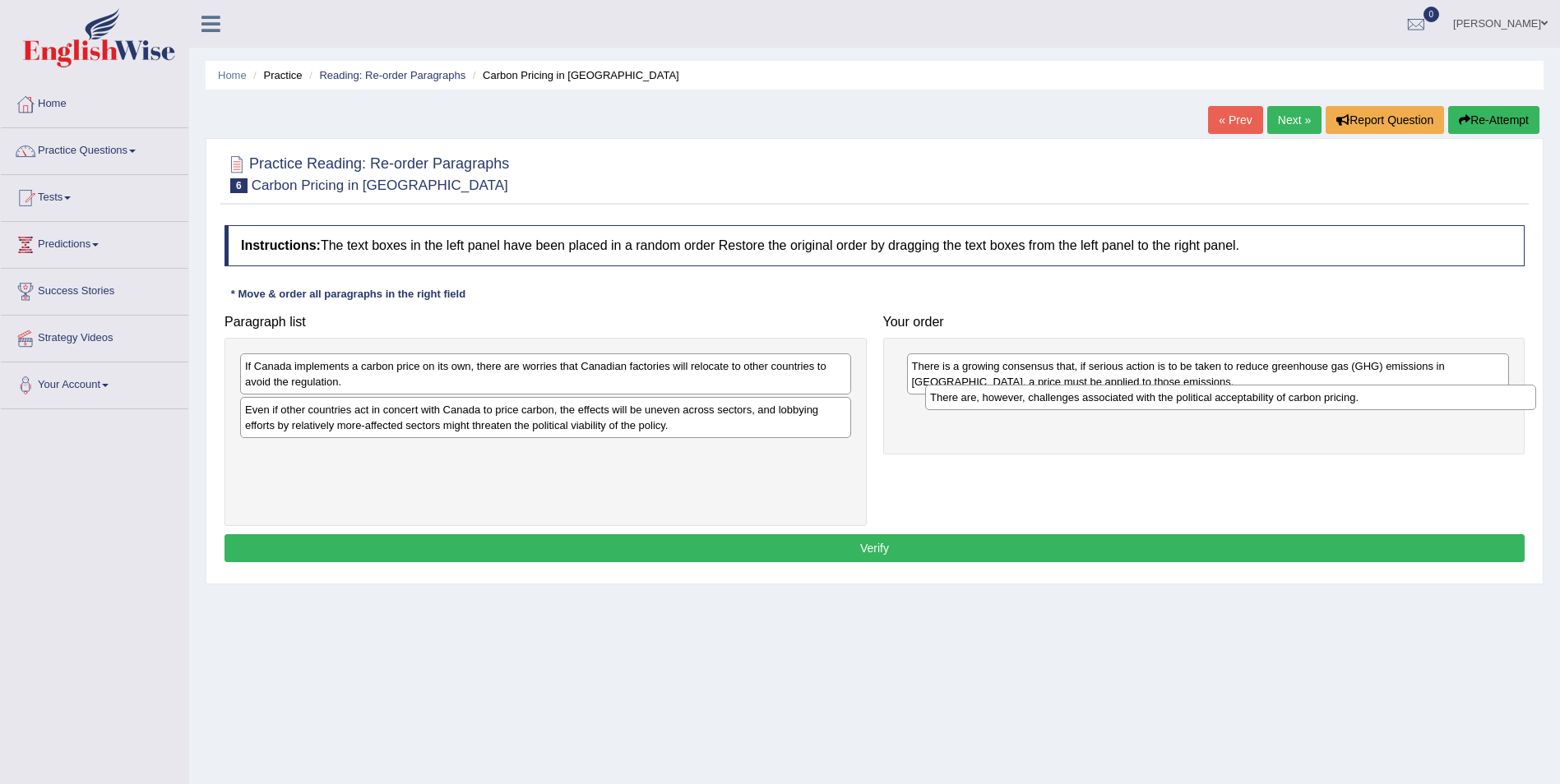
drag, startPoint x: 580, startPoint y: 417, endPoint x: 1242, endPoint y: 405, distance: 662.1
click at [1273, 405] on div "There are, however, challenges associated with the political acceptability of c…" at bounding box center [1230, 397] width 611 height 25
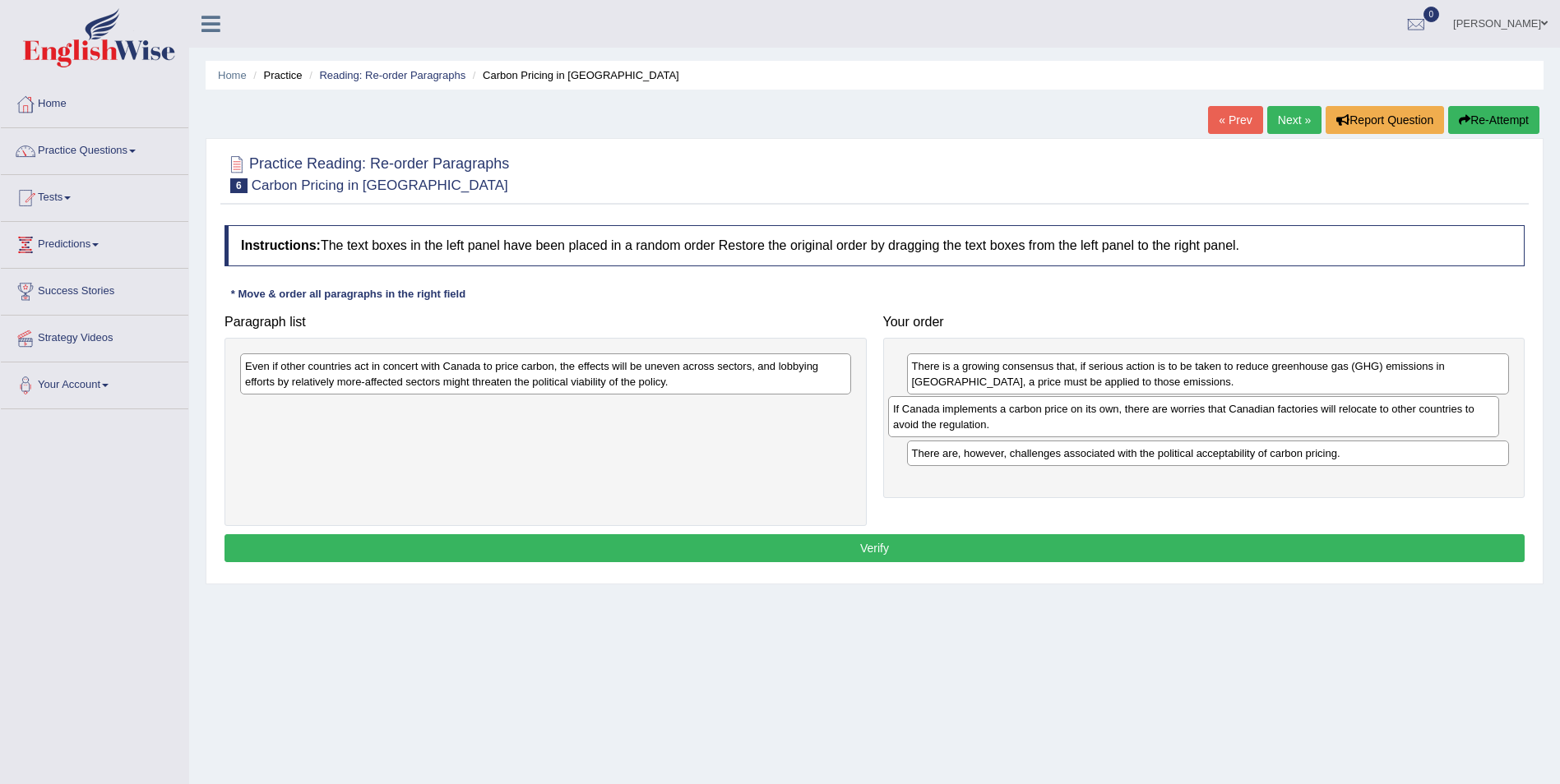
drag, startPoint x: 682, startPoint y: 373, endPoint x: 1328, endPoint y: 414, distance: 647.3
click at [1328, 415] on div "If Canada implements a carbon price on its own, there are worries that Canadian…" at bounding box center [1193, 416] width 611 height 41
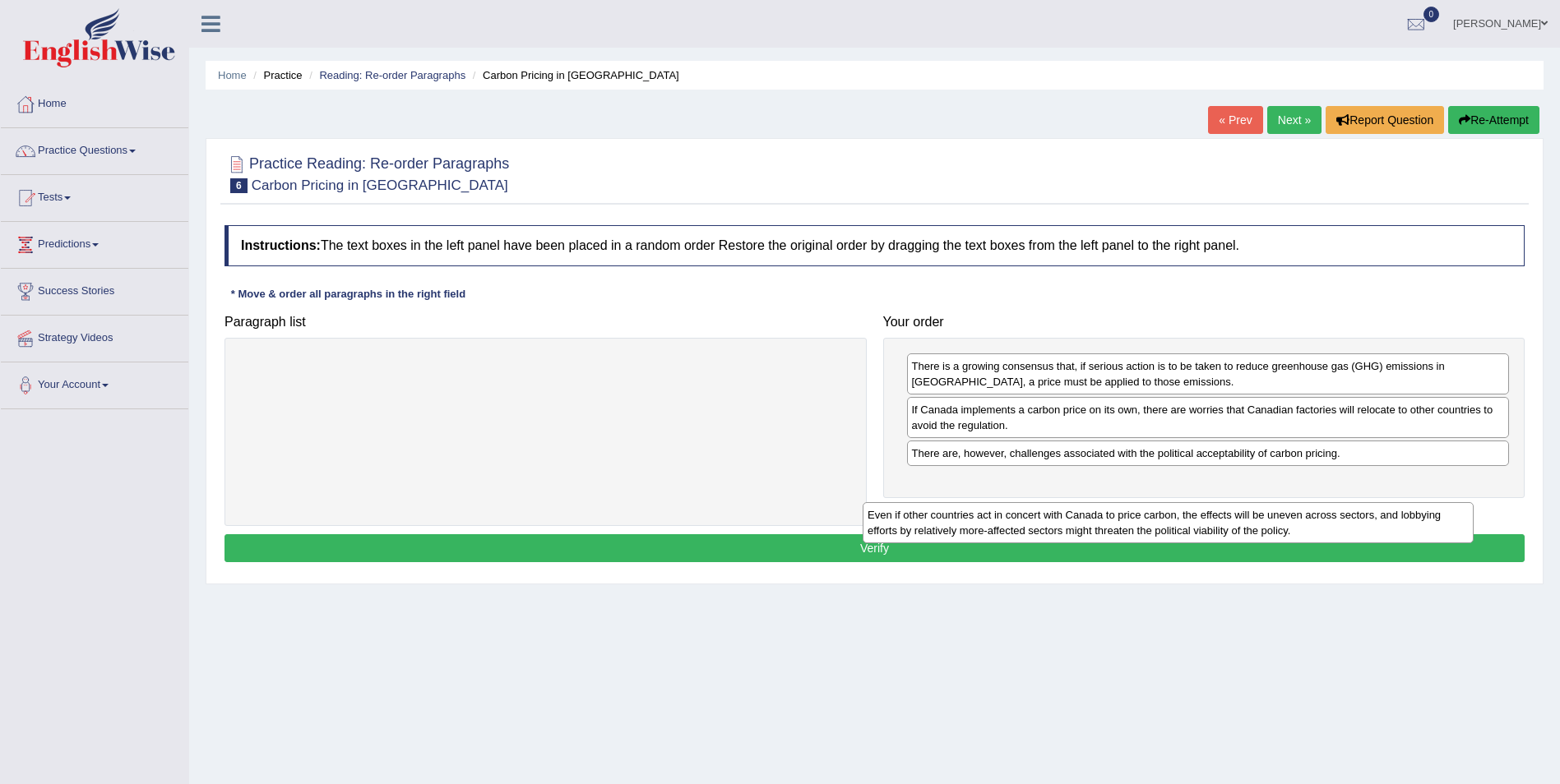
drag, startPoint x: 778, startPoint y: 372, endPoint x: 1434, endPoint y: 503, distance: 669.0
click at [1434, 503] on div "Even if other countries act in concert with Canada to price carbon, the effects…" at bounding box center [1168, 523] width 611 height 41
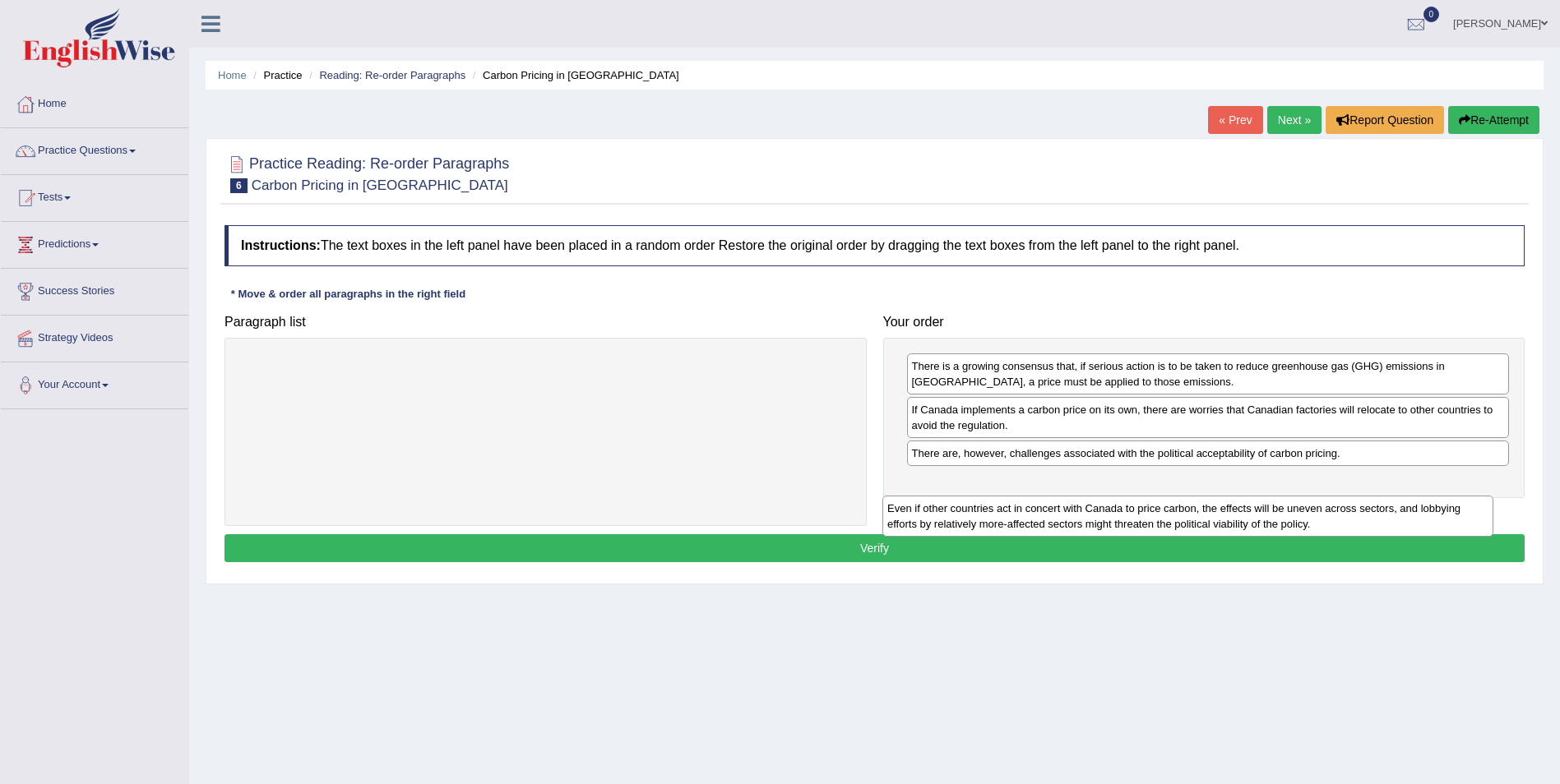
drag, startPoint x: 704, startPoint y: 400, endPoint x: 1350, endPoint y: 507, distance: 654.8
click at [1349, 508] on div "Even if other countries act in concert with Canada to price carbon, the effects…" at bounding box center [1187, 516] width 611 height 41
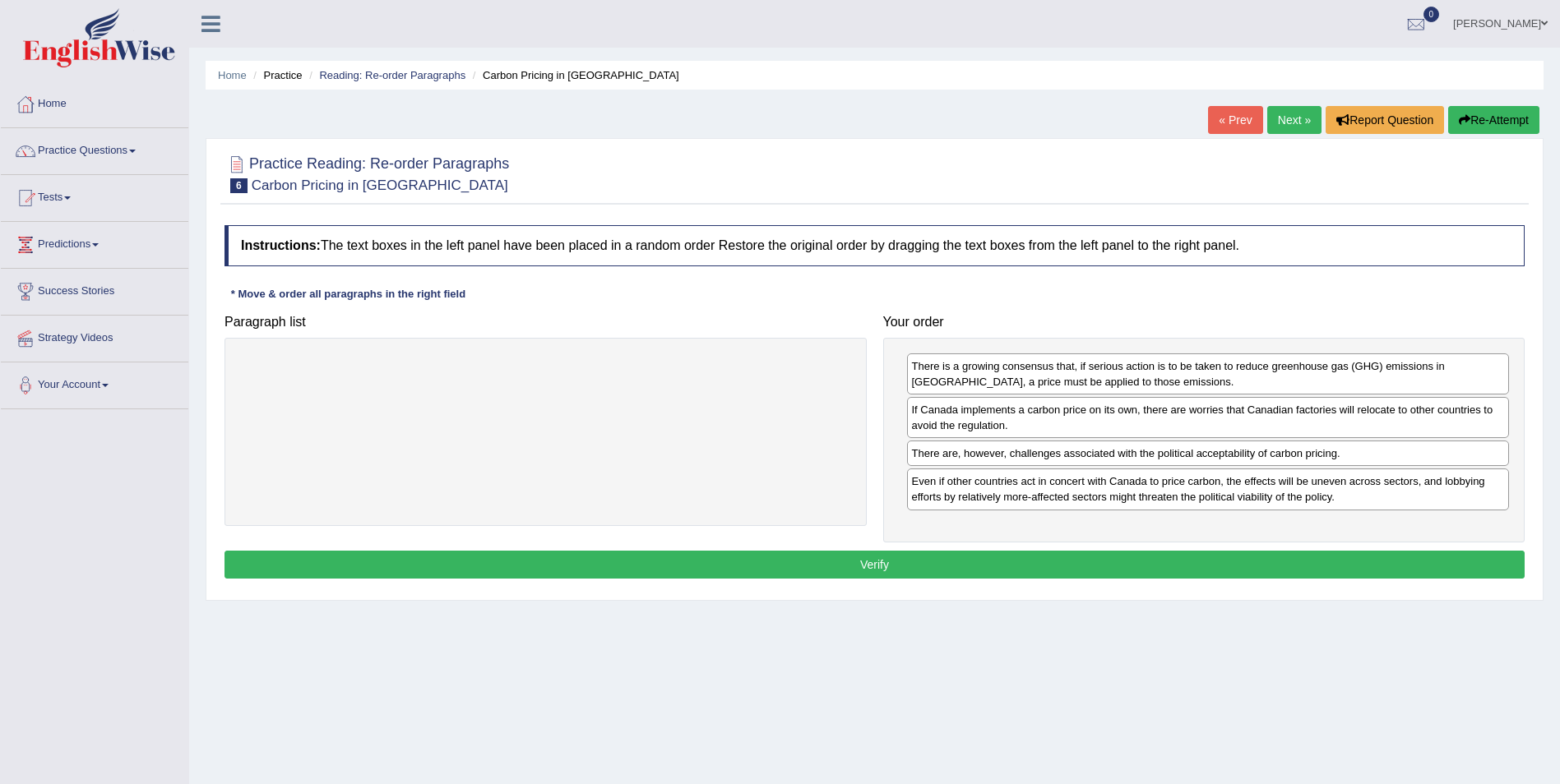
click at [1056, 572] on button "Verify" at bounding box center [874, 565] width 1300 height 28
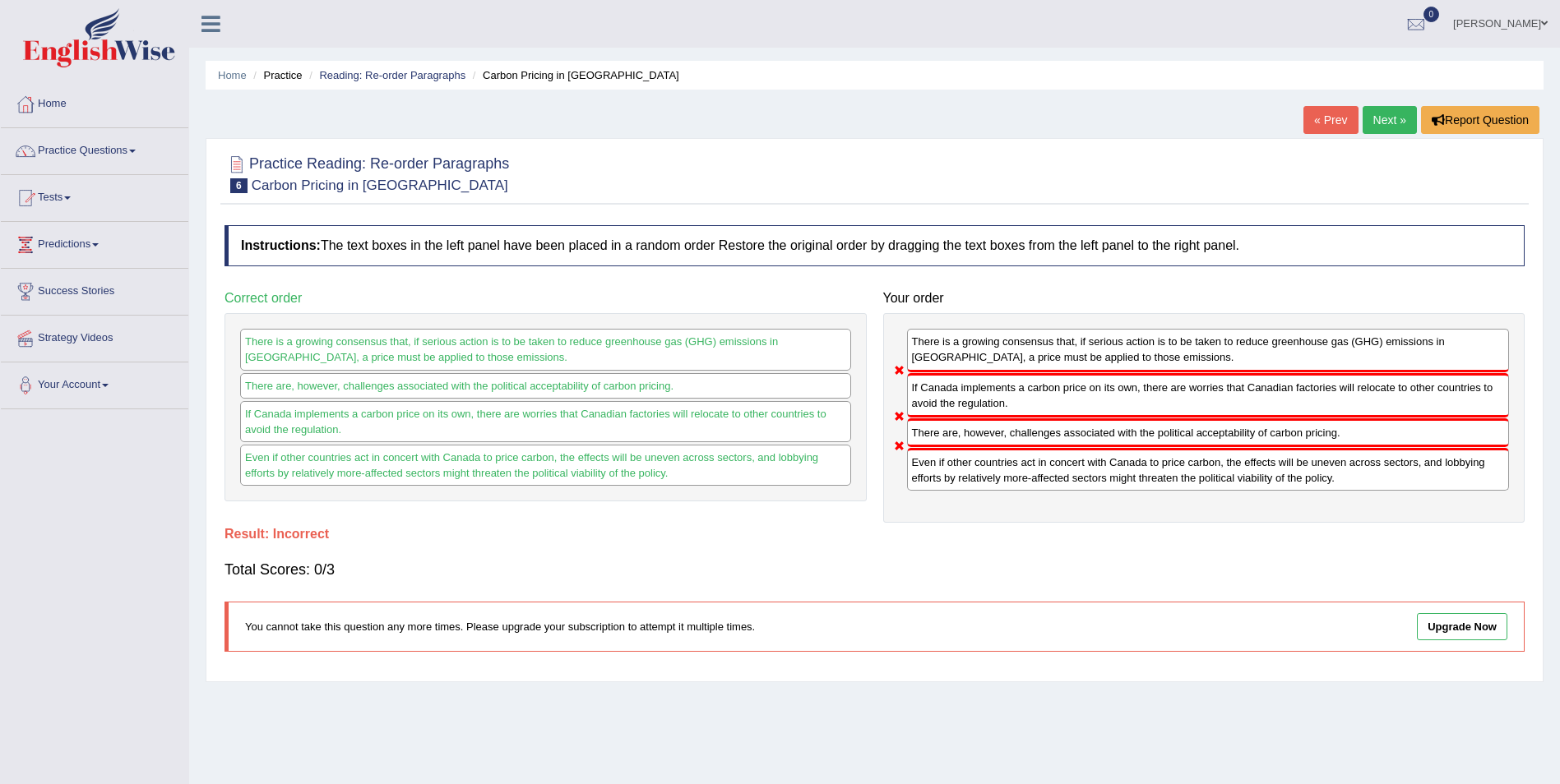
click at [1387, 118] on link "Next »" at bounding box center [1389, 120] width 55 height 28
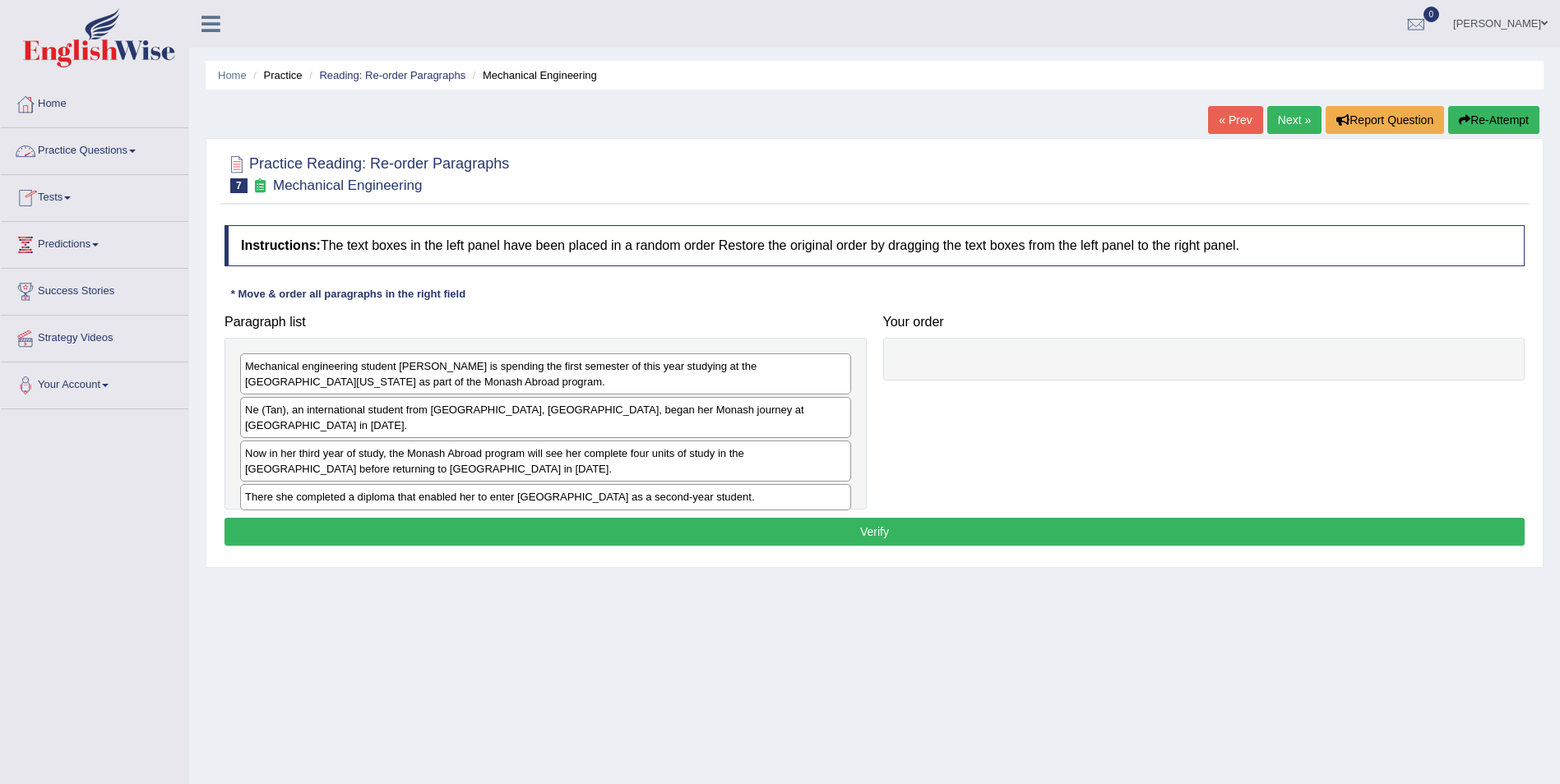
click at [139, 155] on link "Practice Questions" at bounding box center [95, 148] width 187 height 41
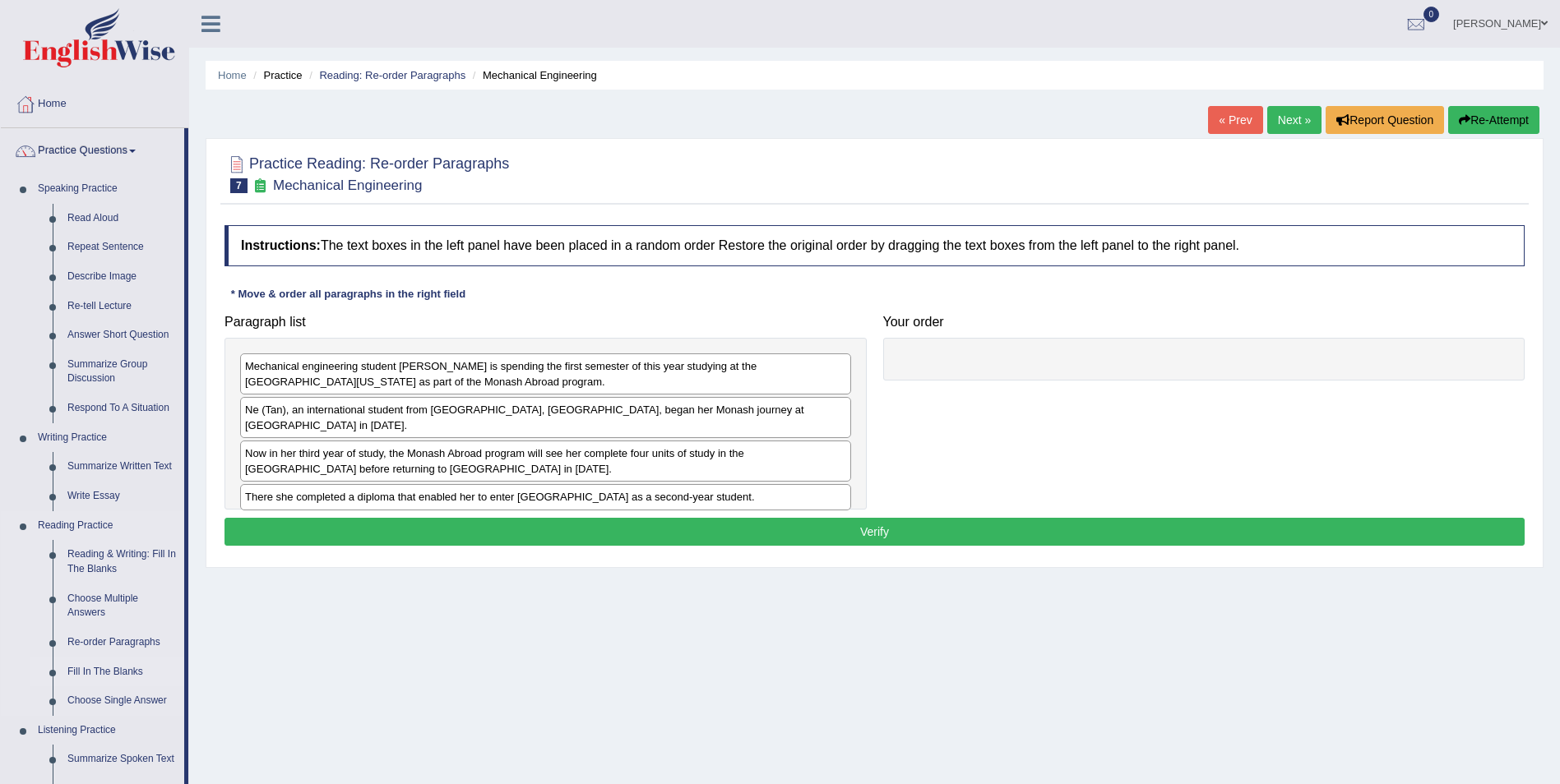
click at [119, 670] on link "Fill In The Blanks" at bounding box center [122, 672] width 124 height 29
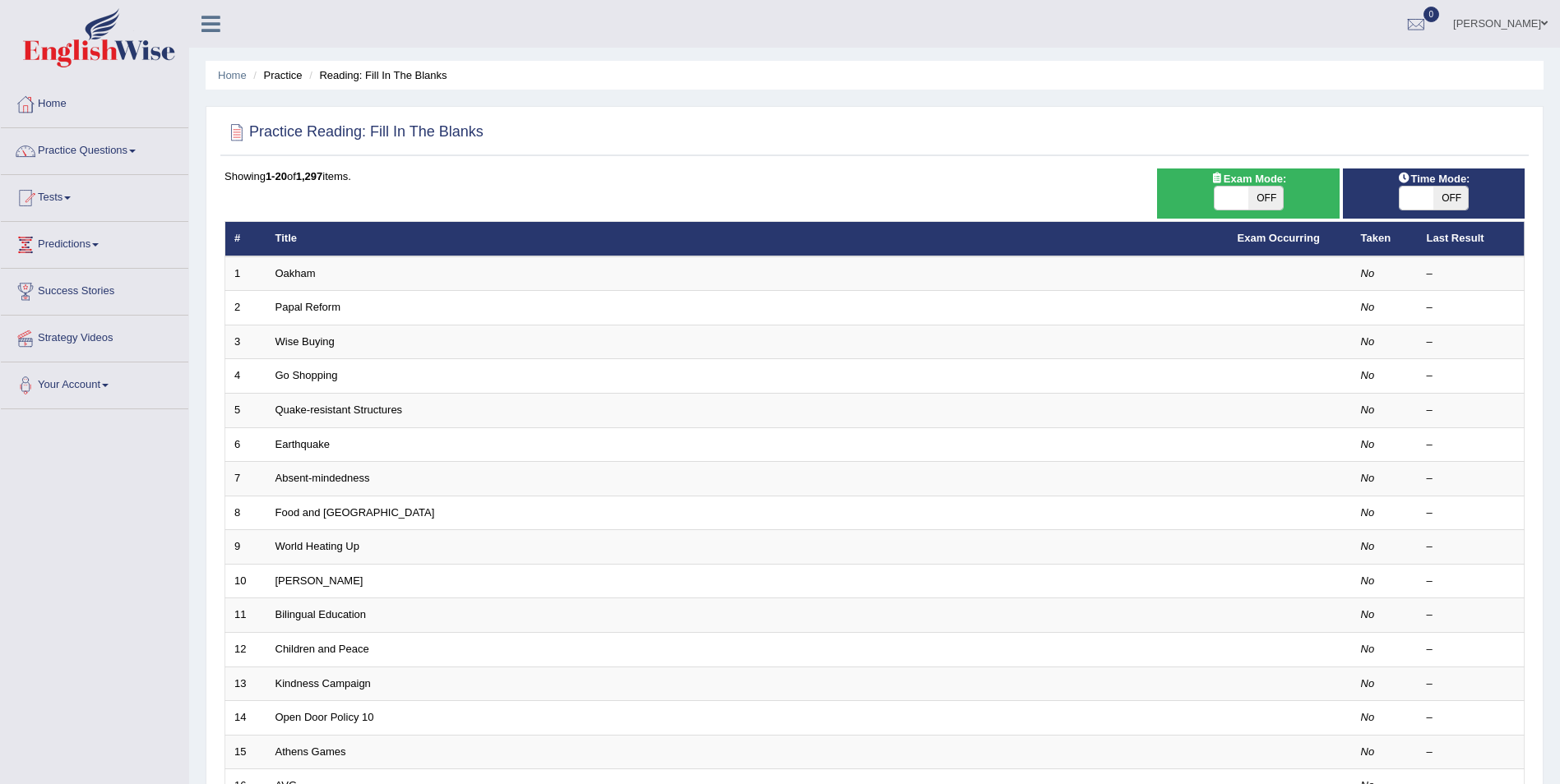
click at [312, 277] on link "Oakham" at bounding box center [295, 273] width 40 height 13
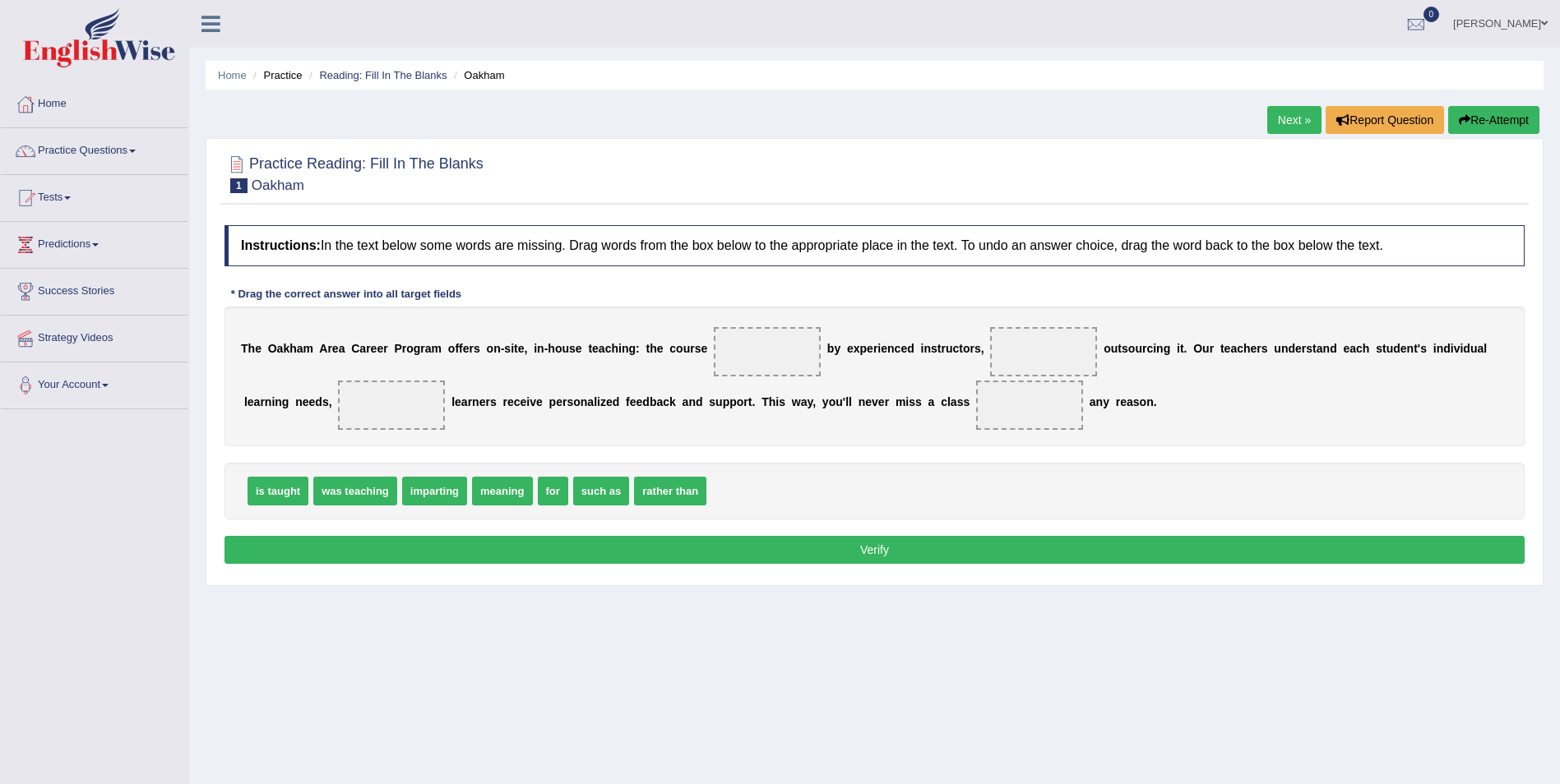
click at [260, 496] on span "is taught" at bounding box center [278, 490] width 60 height 28
drag, startPoint x: 270, startPoint y: 490, endPoint x: 753, endPoint y: 361, distance: 499.9
click at [582, 493] on span "rather than" at bounding box center [604, 490] width 72 height 28
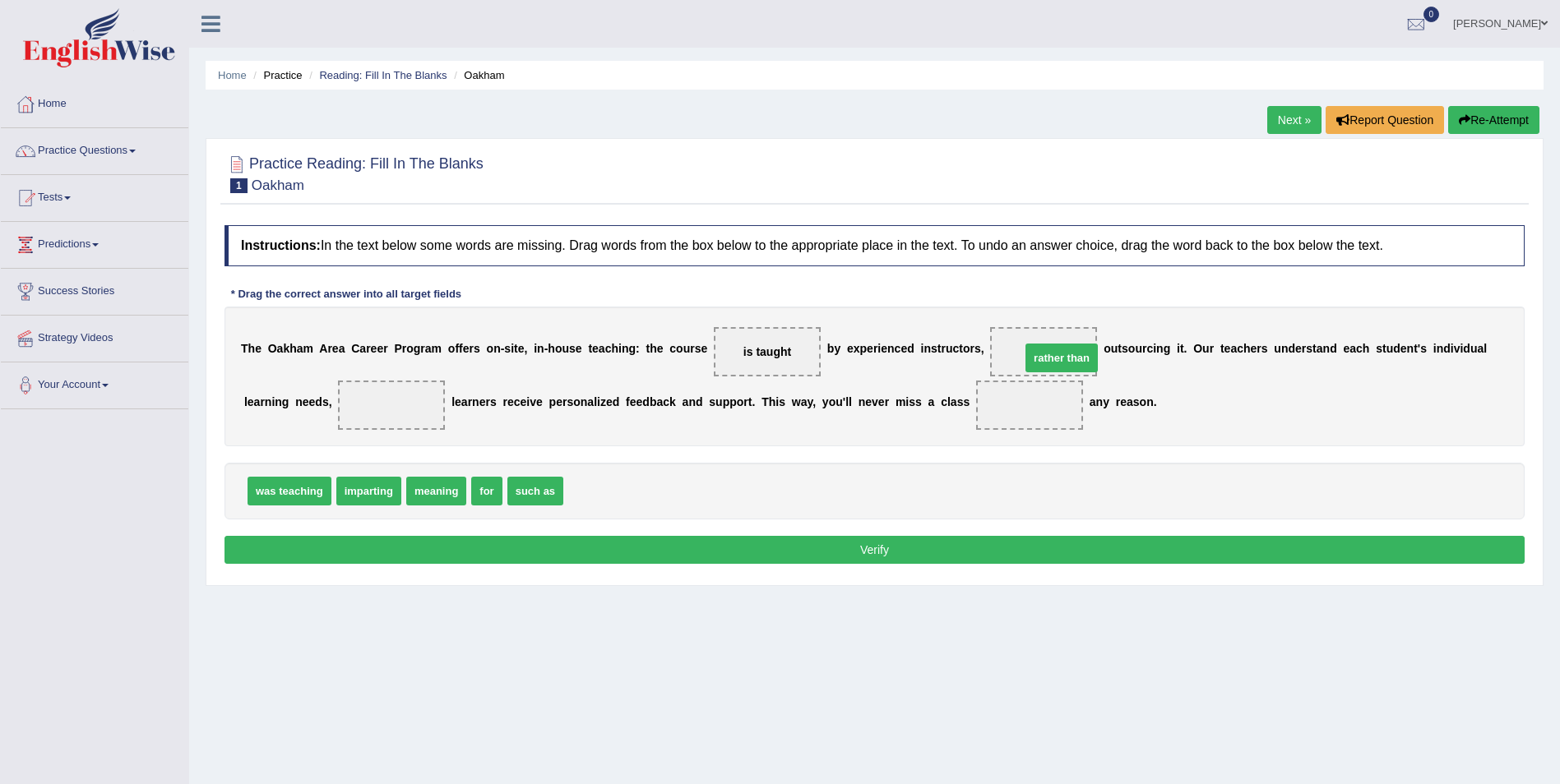
drag, startPoint x: 595, startPoint y: 484, endPoint x: 1043, endPoint y: 352, distance: 467.0
drag, startPoint x: 531, startPoint y: 499, endPoint x: 301, endPoint y: 411, distance: 246.3
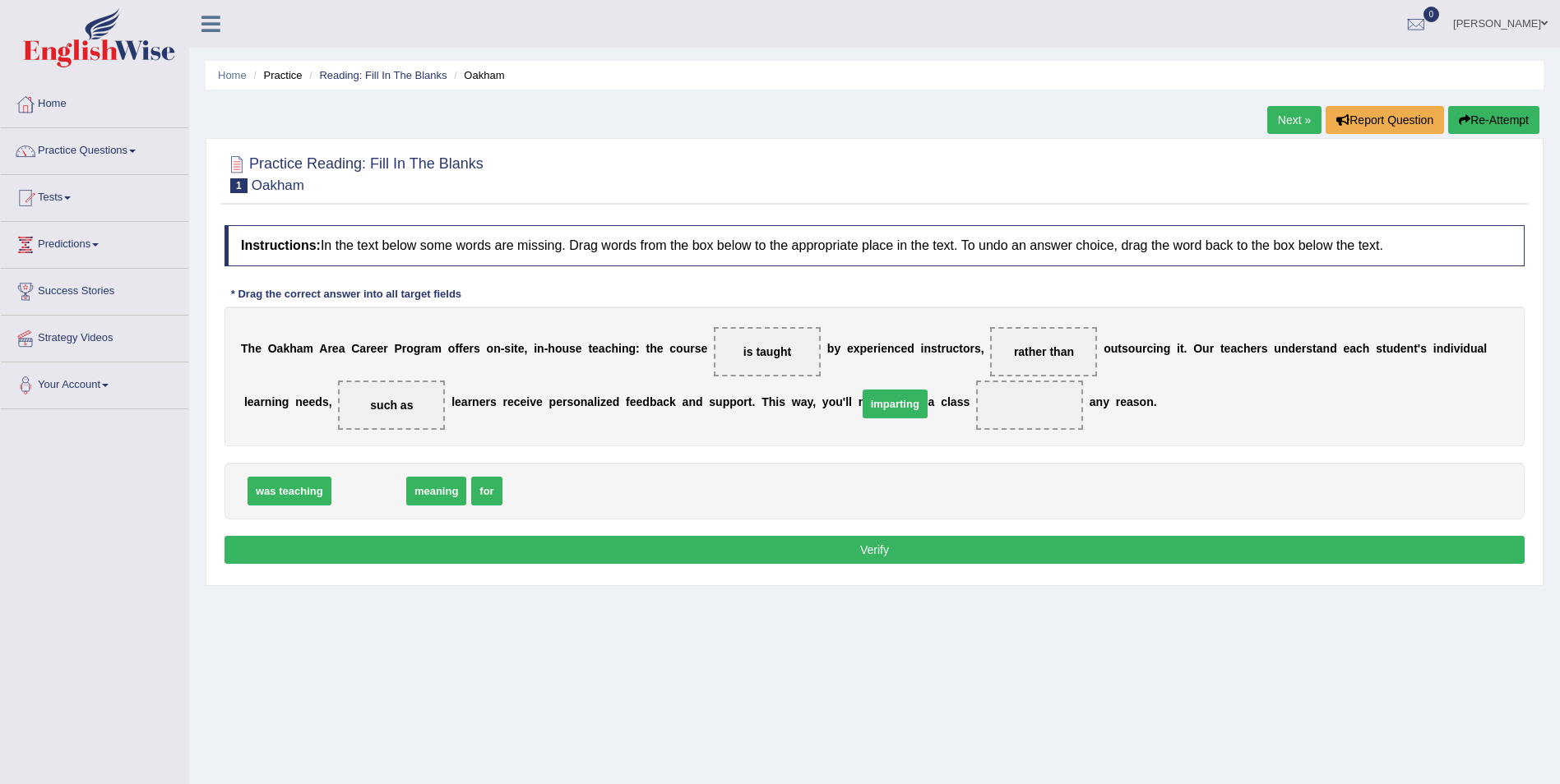
drag, startPoint x: 381, startPoint y: 485, endPoint x: 907, endPoint y: 398, distance: 533.1
click at [903, 557] on button "Verify" at bounding box center [874, 549] width 1300 height 28
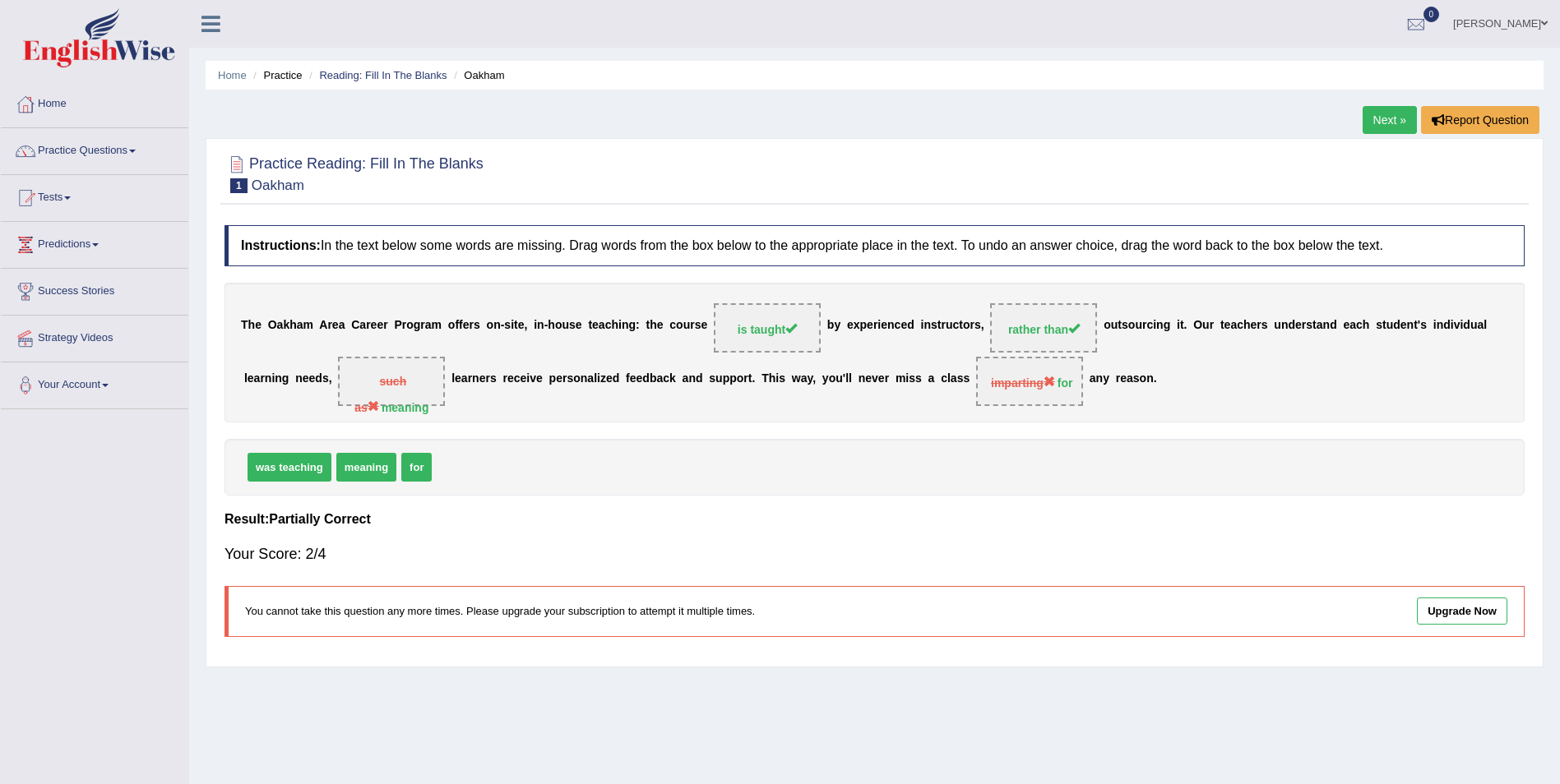
click at [1392, 122] on link "Next »" at bounding box center [1389, 120] width 55 height 28
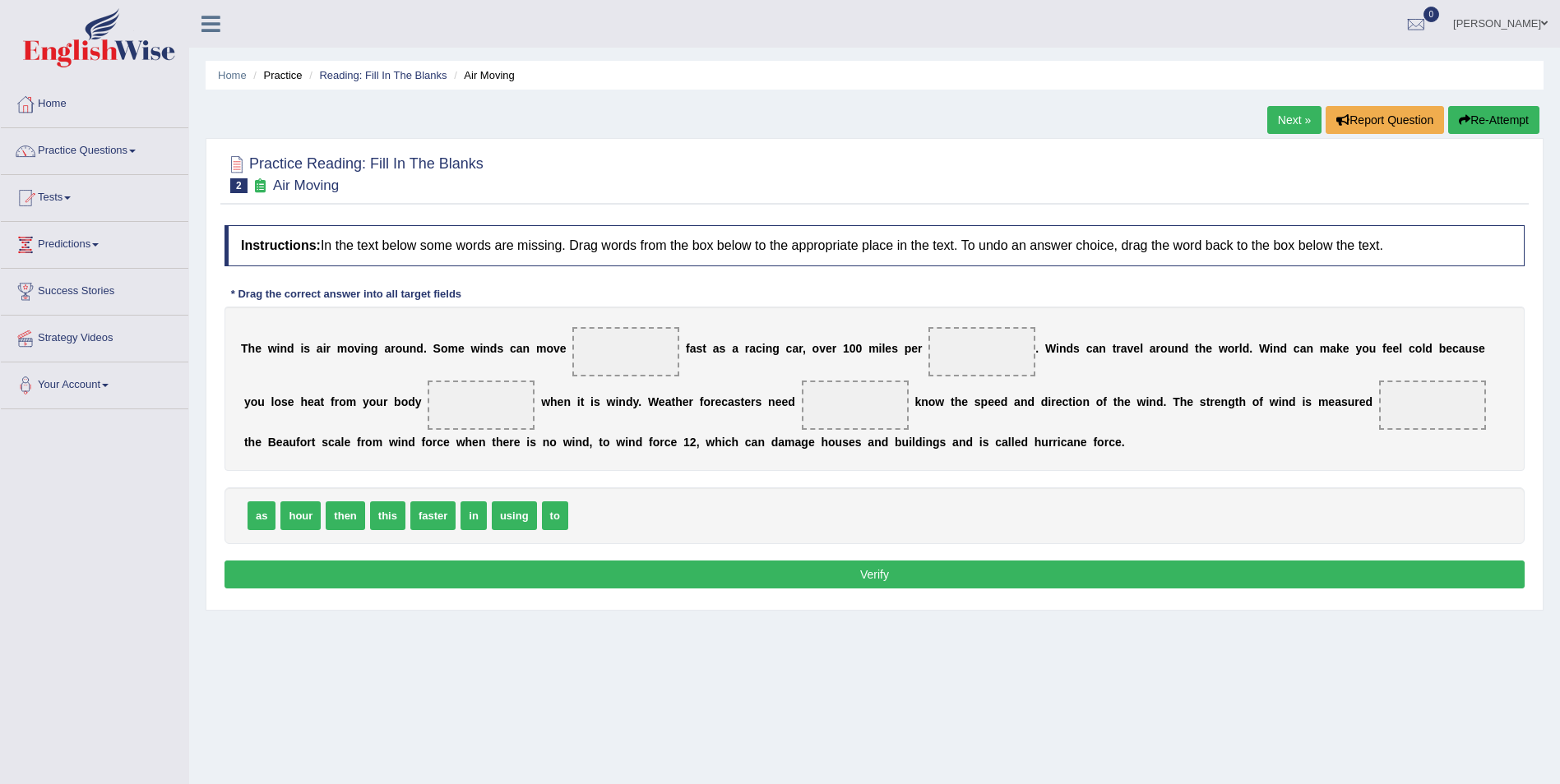
click at [542, 520] on span "to" at bounding box center [554, 515] width 26 height 28
drag, startPoint x: 556, startPoint y: 511, endPoint x: 637, endPoint y: 378, distance: 155.7
drag, startPoint x: 305, startPoint y: 514, endPoint x: 961, endPoint y: 363, distance: 673.2
drag, startPoint x: 456, startPoint y: 509, endPoint x: 1273, endPoint y: 400, distance: 824.2
drag, startPoint x: 396, startPoint y: 509, endPoint x: 428, endPoint y: 401, distance: 112.6
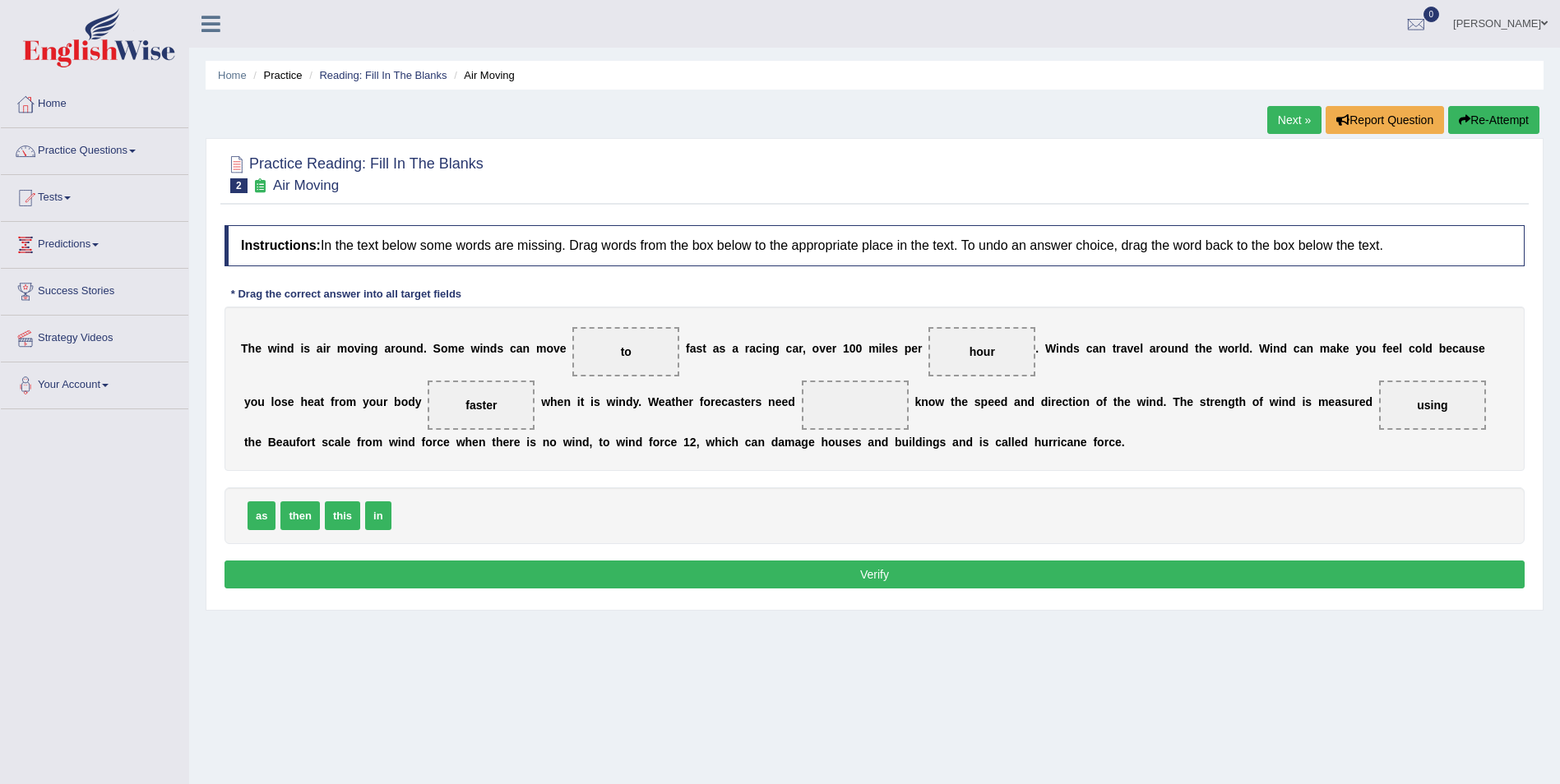
click at [232, 510] on div "as then this in" at bounding box center [874, 516] width 1300 height 57
drag, startPoint x: 254, startPoint y: 515, endPoint x: 756, endPoint y: 405, distance: 513.9
click at [733, 558] on div "Instructions: In the text below some words are missing. Drag words from the box…" at bounding box center [874, 409] width 1308 height 384
click at [817, 588] on button "Verify" at bounding box center [874, 574] width 1300 height 28
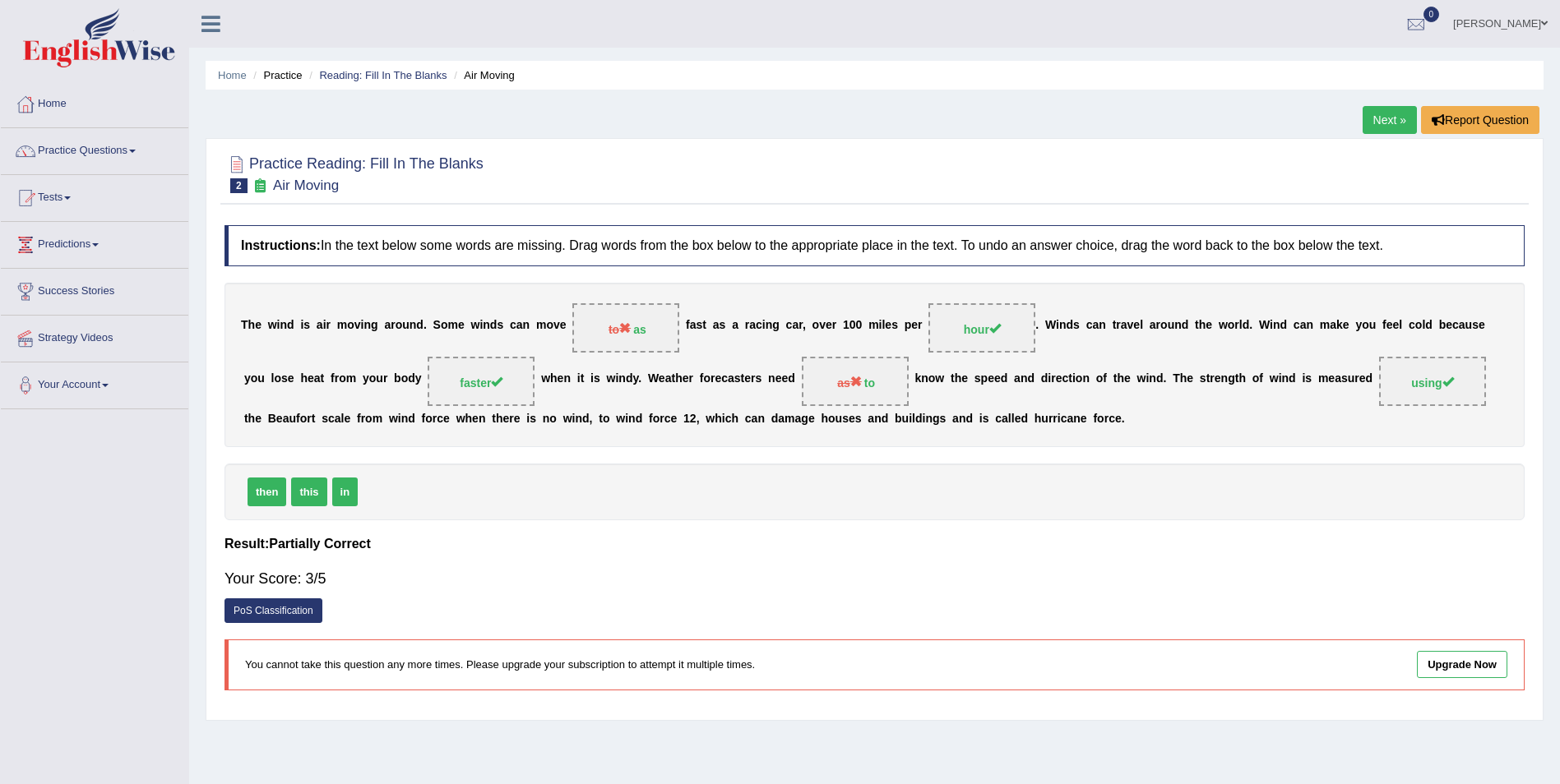
click at [1379, 123] on link "Next »" at bounding box center [1389, 120] width 55 height 28
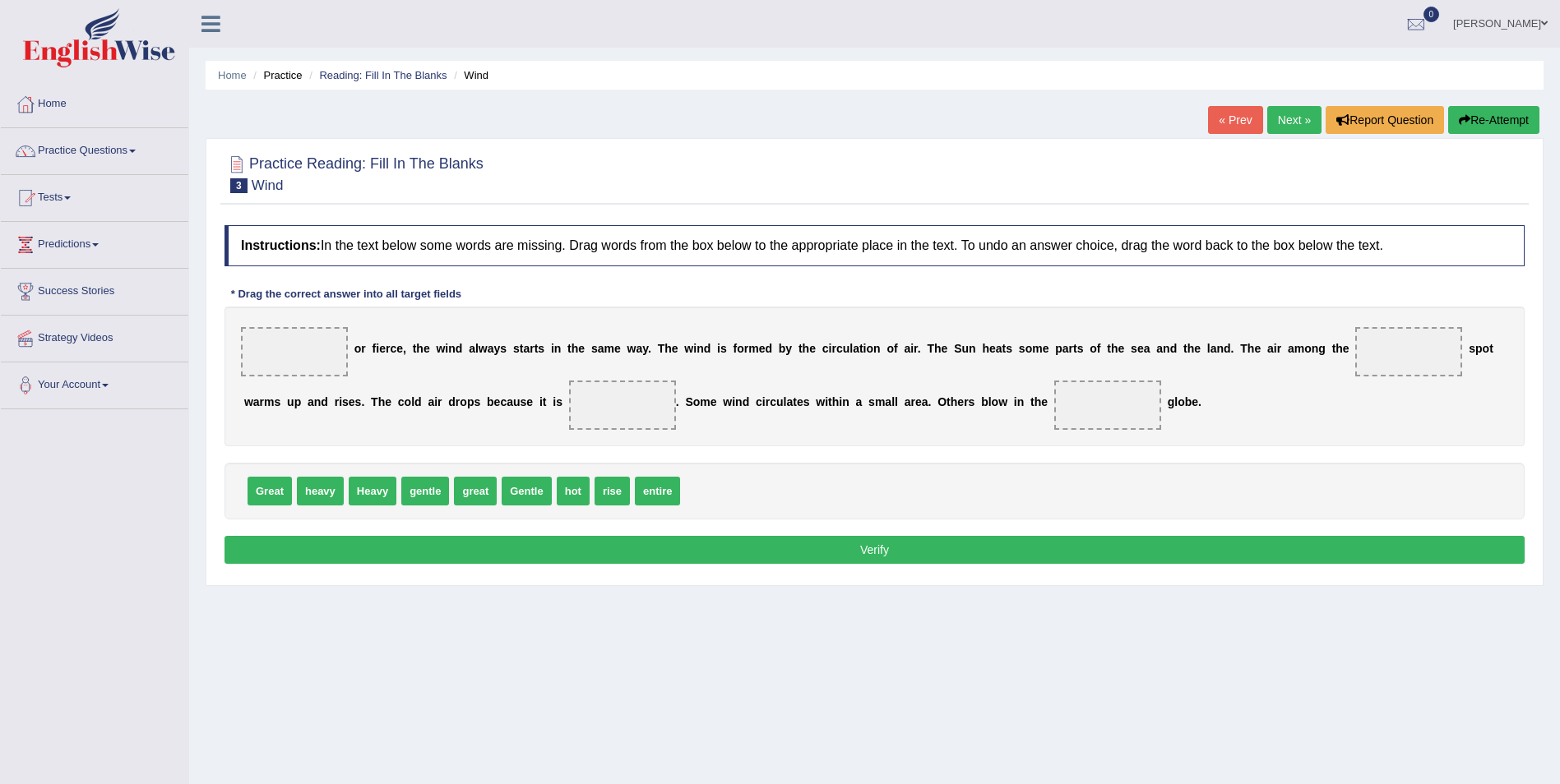
click at [518, 494] on span "Gentle" at bounding box center [526, 490] width 50 height 28
drag, startPoint x: 523, startPoint y: 498, endPoint x: 279, endPoint y: 357, distance: 281.8
drag, startPoint x: 502, startPoint y: 488, endPoint x: 1331, endPoint y: 355, distance: 839.6
drag, startPoint x: 309, startPoint y: 494, endPoint x: 555, endPoint y: 402, distance: 262.6
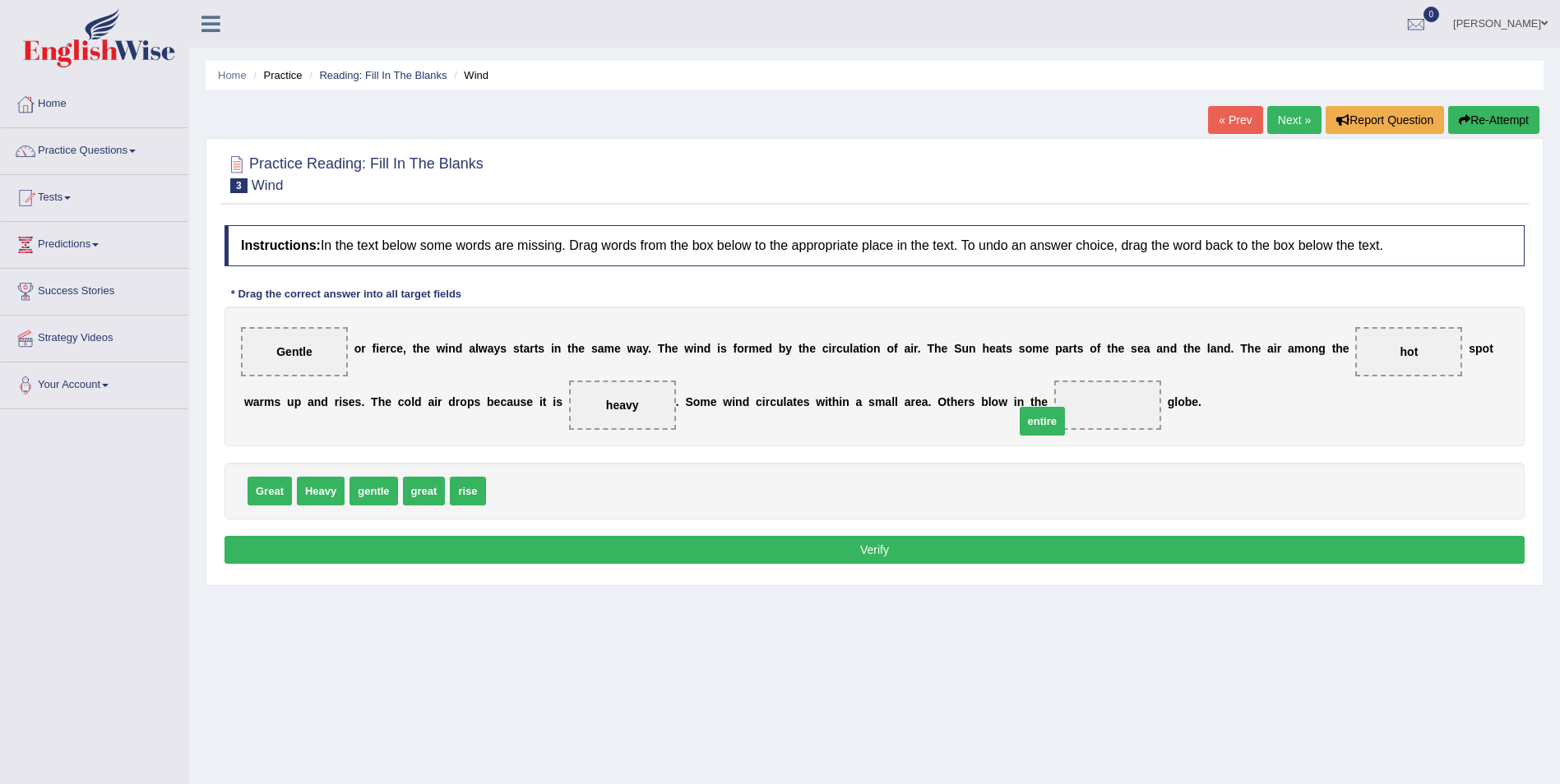
drag, startPoint x: 505, startPoint y: 490, endPoint x: 1034, endPoint y: 420, distance: 533.6
click at [920, 549] on button "Verify" at bounding box center [874, 549] width 1300 height 28
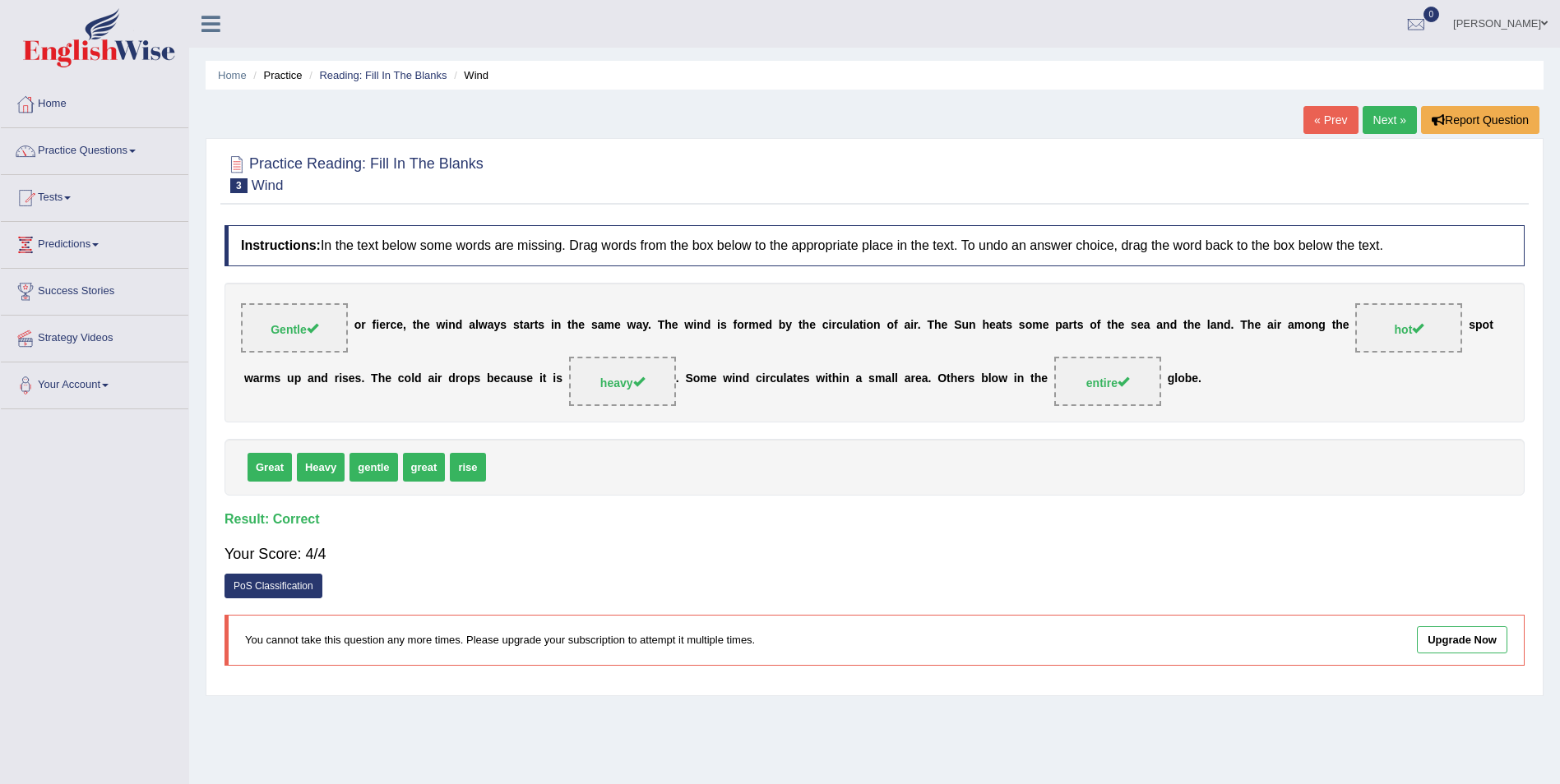
drag, startPoint x: 1388, startPoint y: 121, endPoint x: 1297, endPoint y: 108, distance: 91.9
click at [1388, 121] on link "Next »" at bounding box center [1389, 120] width 55 height 28
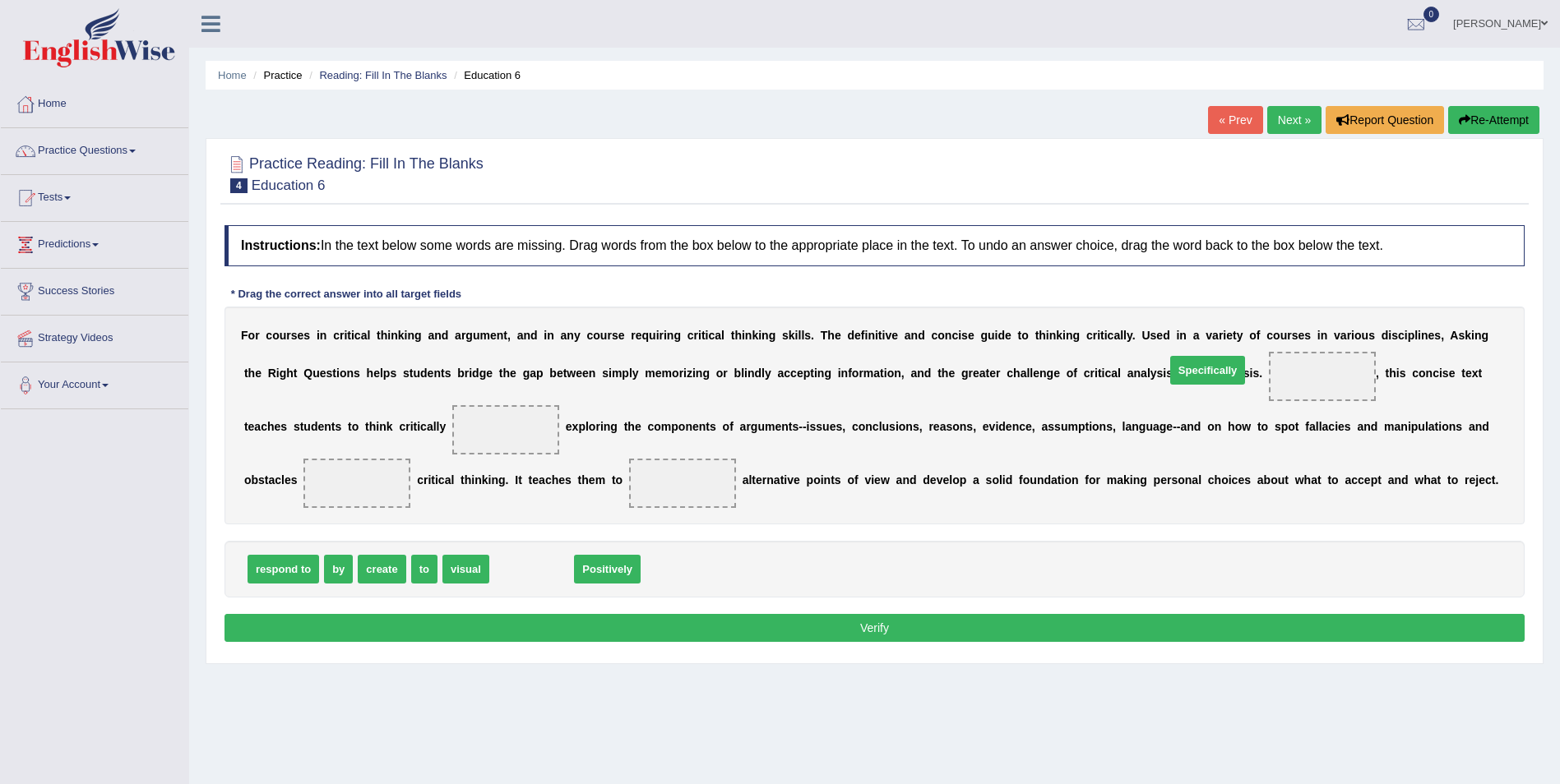
drag, startPoint x: 500, startPoint y: 567, endPoint x: 1177, endPoint y: 369, distance: 705.4
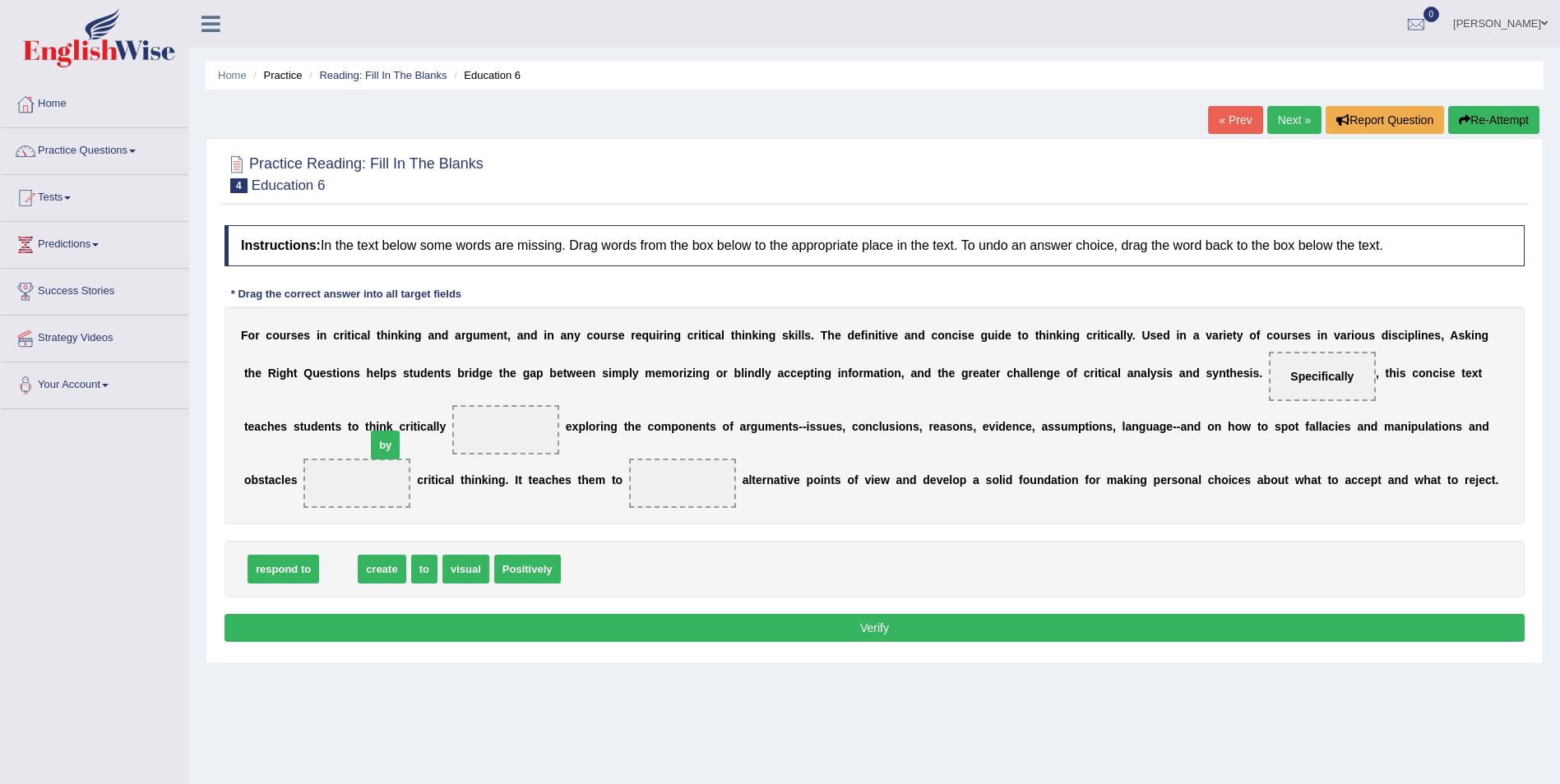
drag, startPoint x: 341, startPoint y: 560, endPoint x: 388, endPoint y: 451, distance: 118.7
drag, startPoint x: 289, startPoint y: 566, endPoint x: 1417, endPoint y: 421, distance: 1137.3
click at [280, 571] on span "create" at bounding box center [271, 568] width 48 height 28
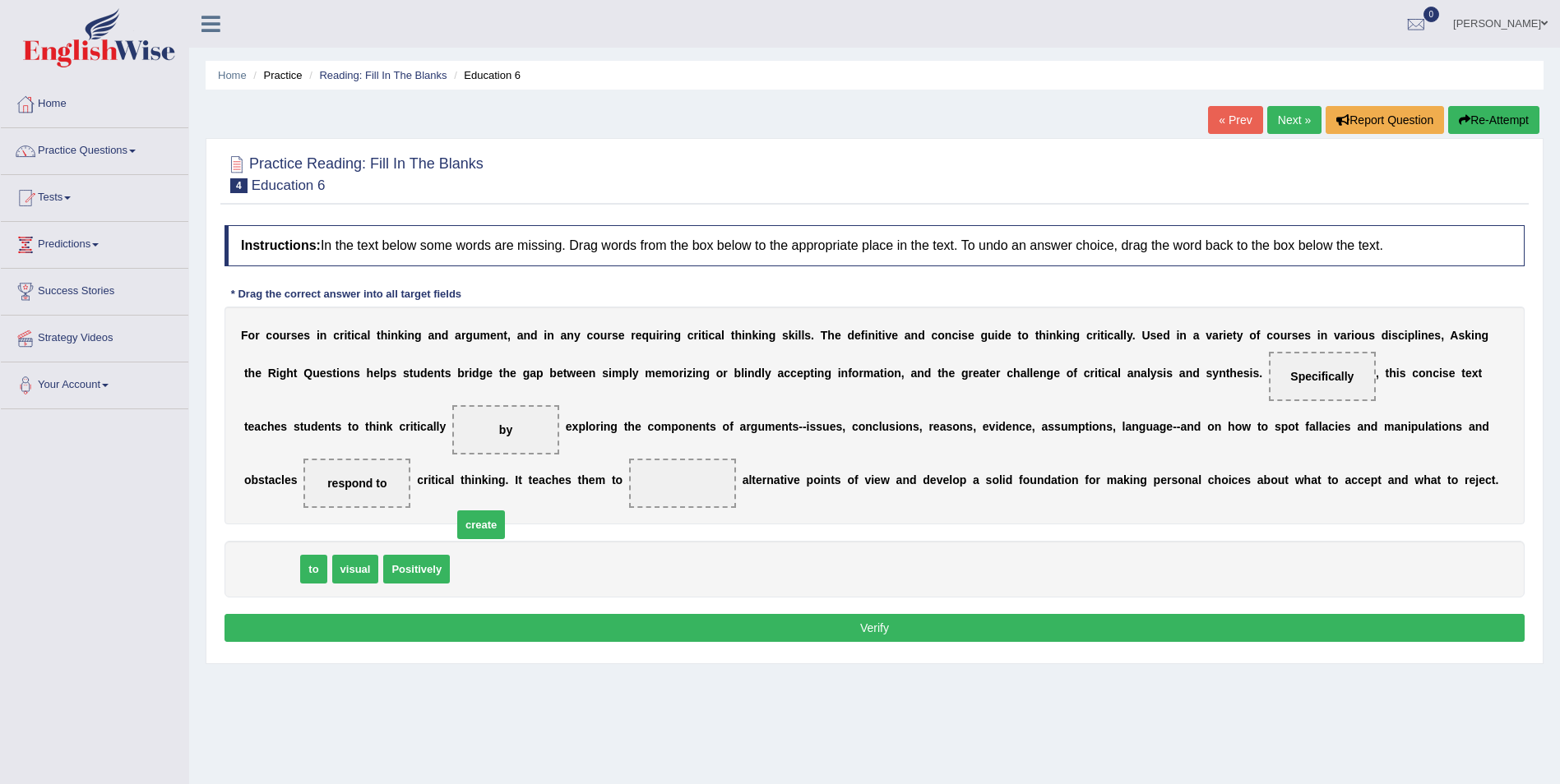
drag, startPoint x: 274, startPoint y: 572, endPoint x: 484, endPoint y: 520, distance: 216.3
click at [750, 645] on div "Instructions: In the text below some words are missing. Drag words from the box…" at bounding box center [874, 435] width 1308 height 438
click at [759, 638] on button "Verify" at bounding box center [874, 628] width 1300 height 28
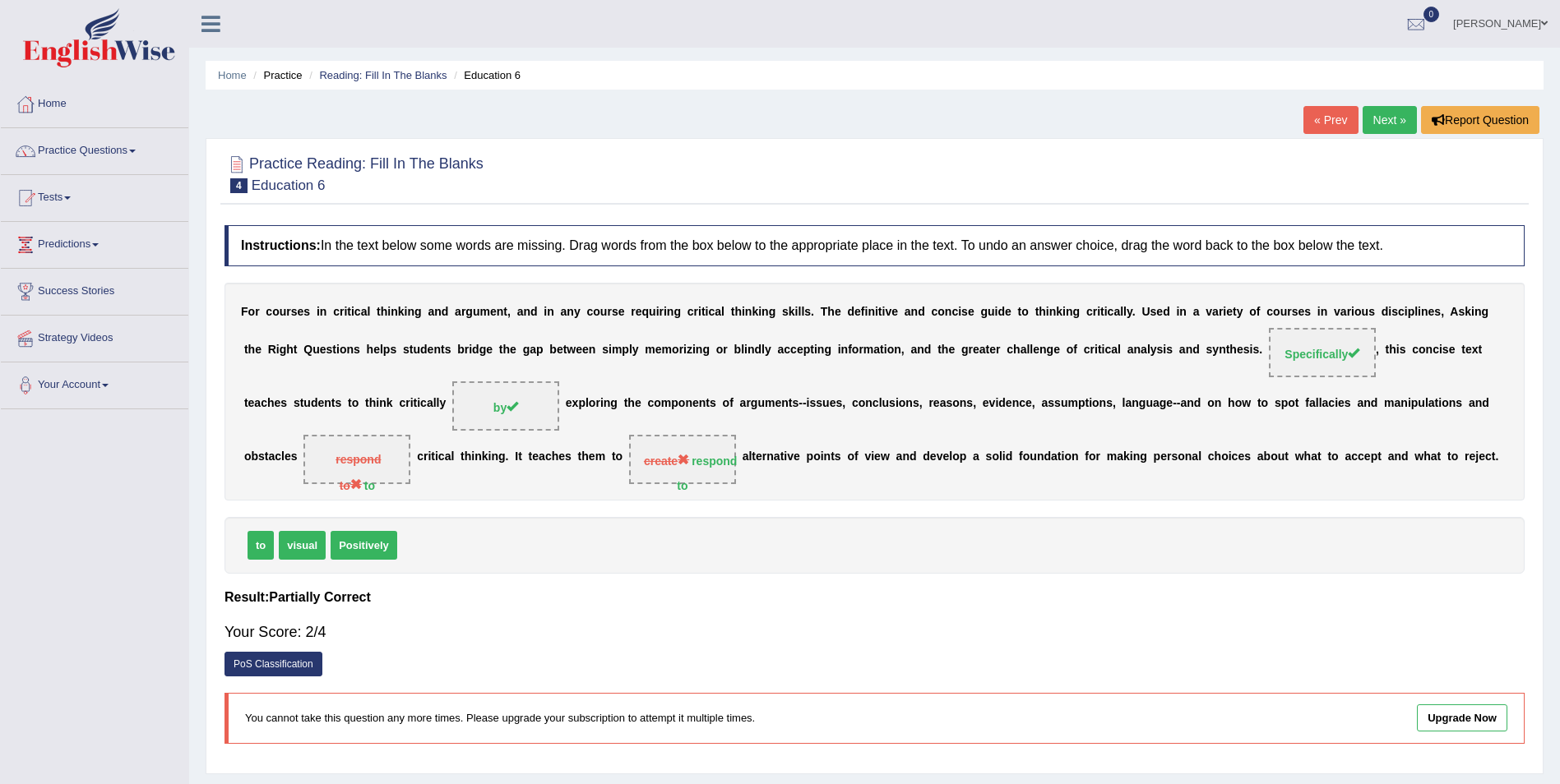
click at [1382, 120] on link "Next »" at bounding box center [1389, 120] width 55 height 28
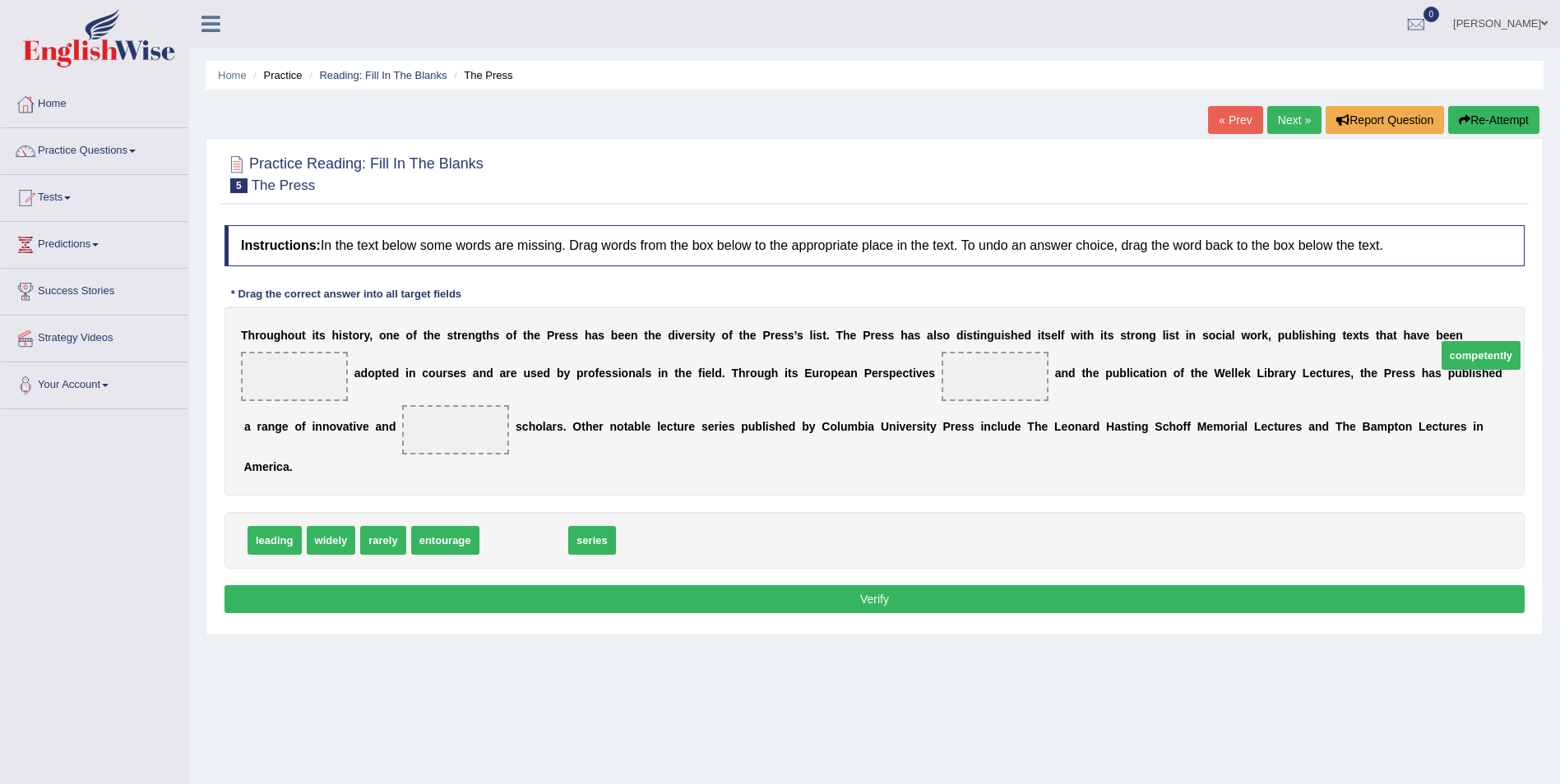
drag, startPoint x: 500, startPoint y: 548, endPoint x: 1453, endPoint y: 362, distance: 971.0
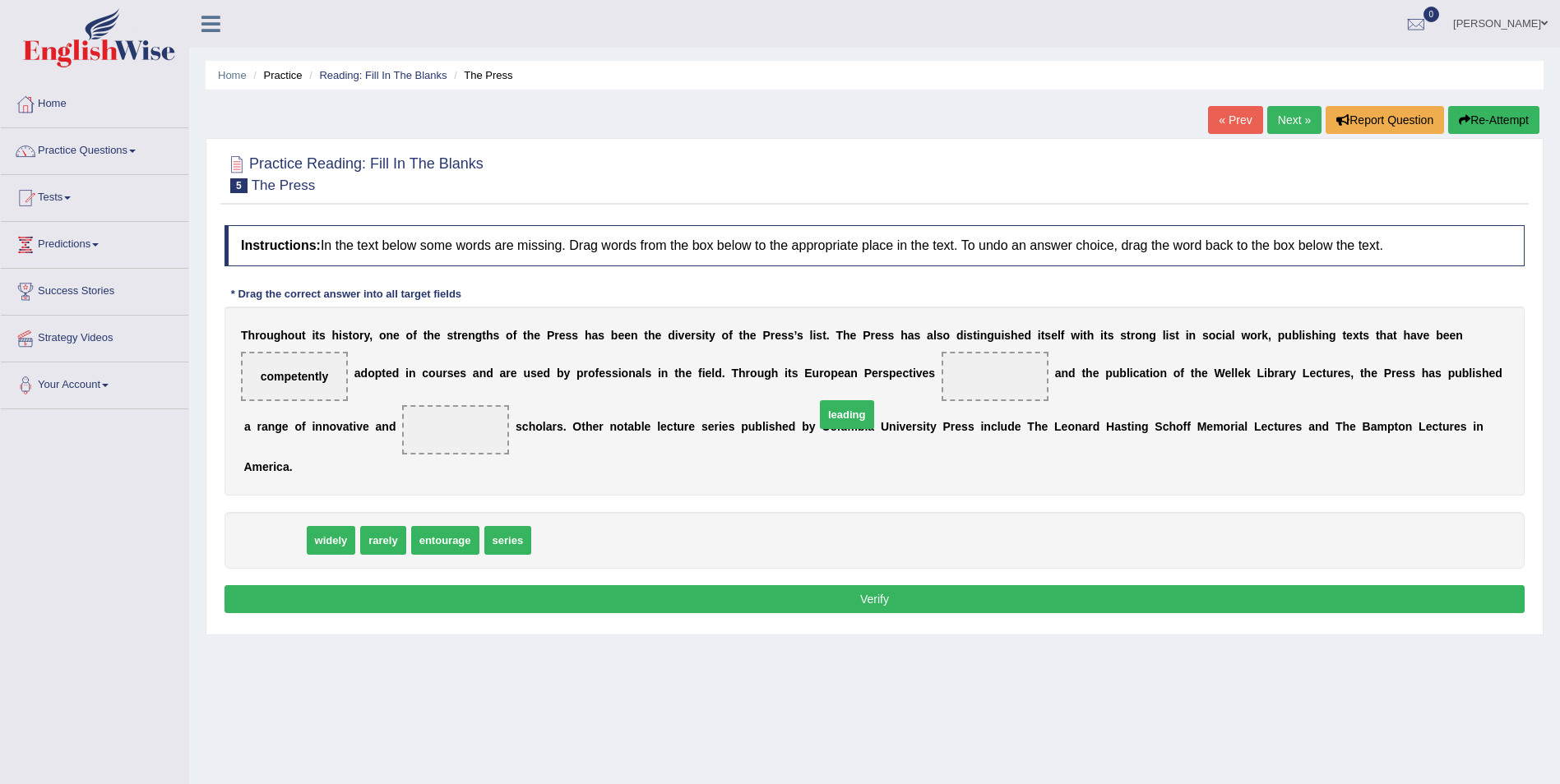
drag, startPoint x: 284, startPoint y: 545, endPoint x: 856, endPoint y: 419, distance: 585.7
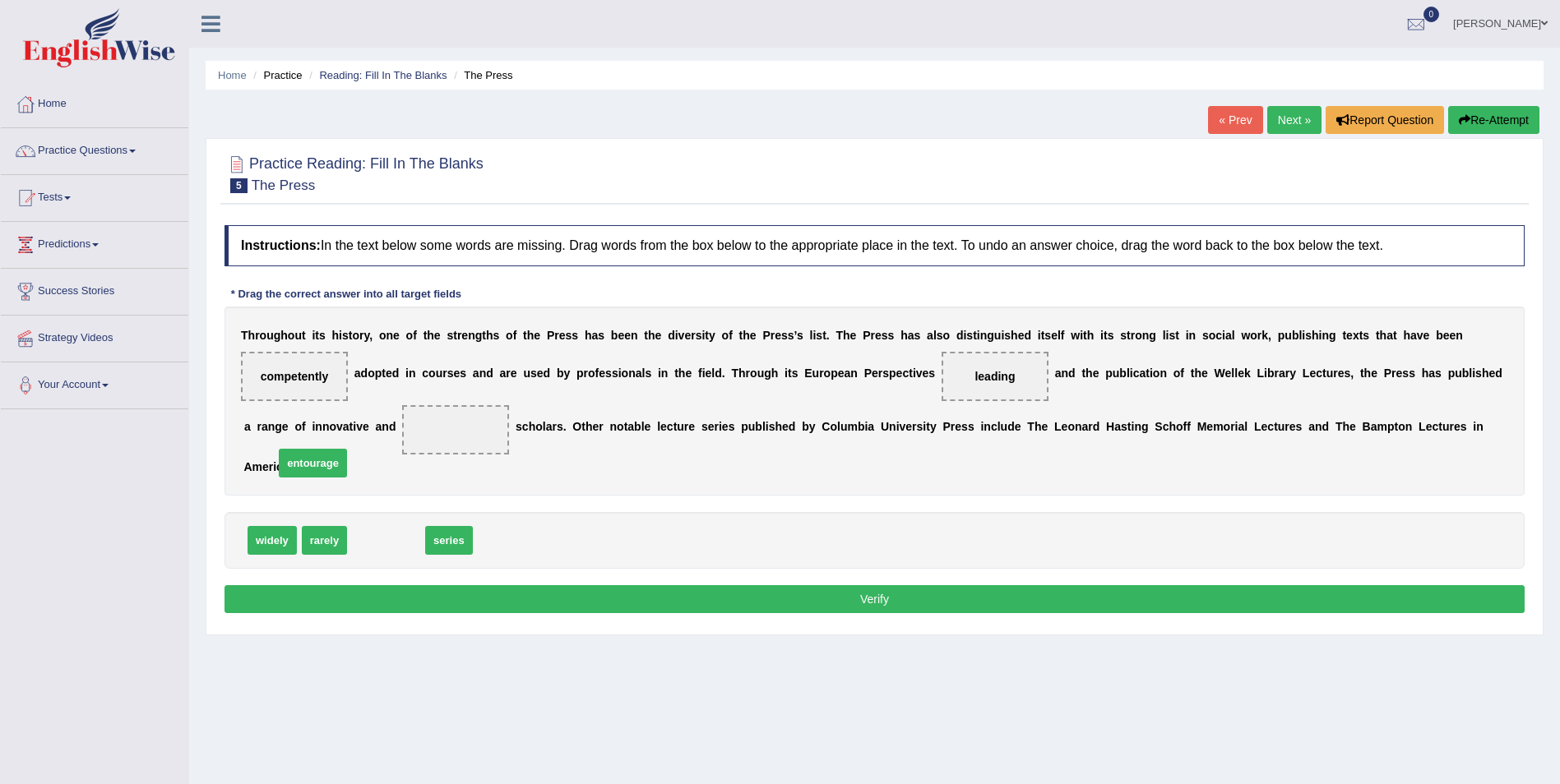
drag, startPoint x: 400, startPoint y: 538, endPoint x: 327, endPoint y: 461, distance: 106.1
drag, startPoint x: 877, startPoint y: 592, endPoint x: 834, endPoint y: 587, distance: 43.3
click at [875, 592] on button "Verify" at bounding box center [874, 599] width 1300 height 28
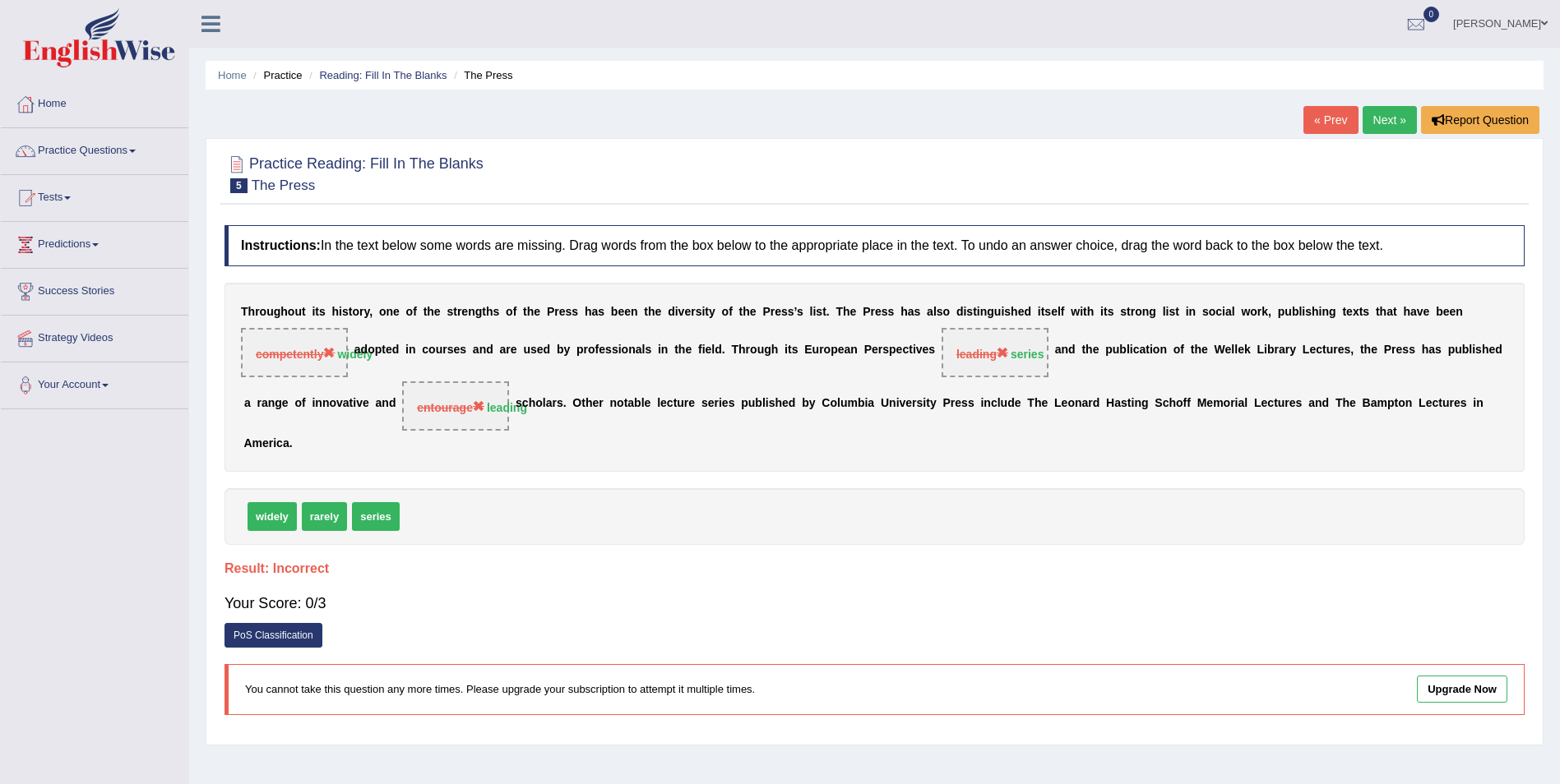
click at [1388, 110] on link "Next »" at bounding box center [1389, 120] width 55 height 28
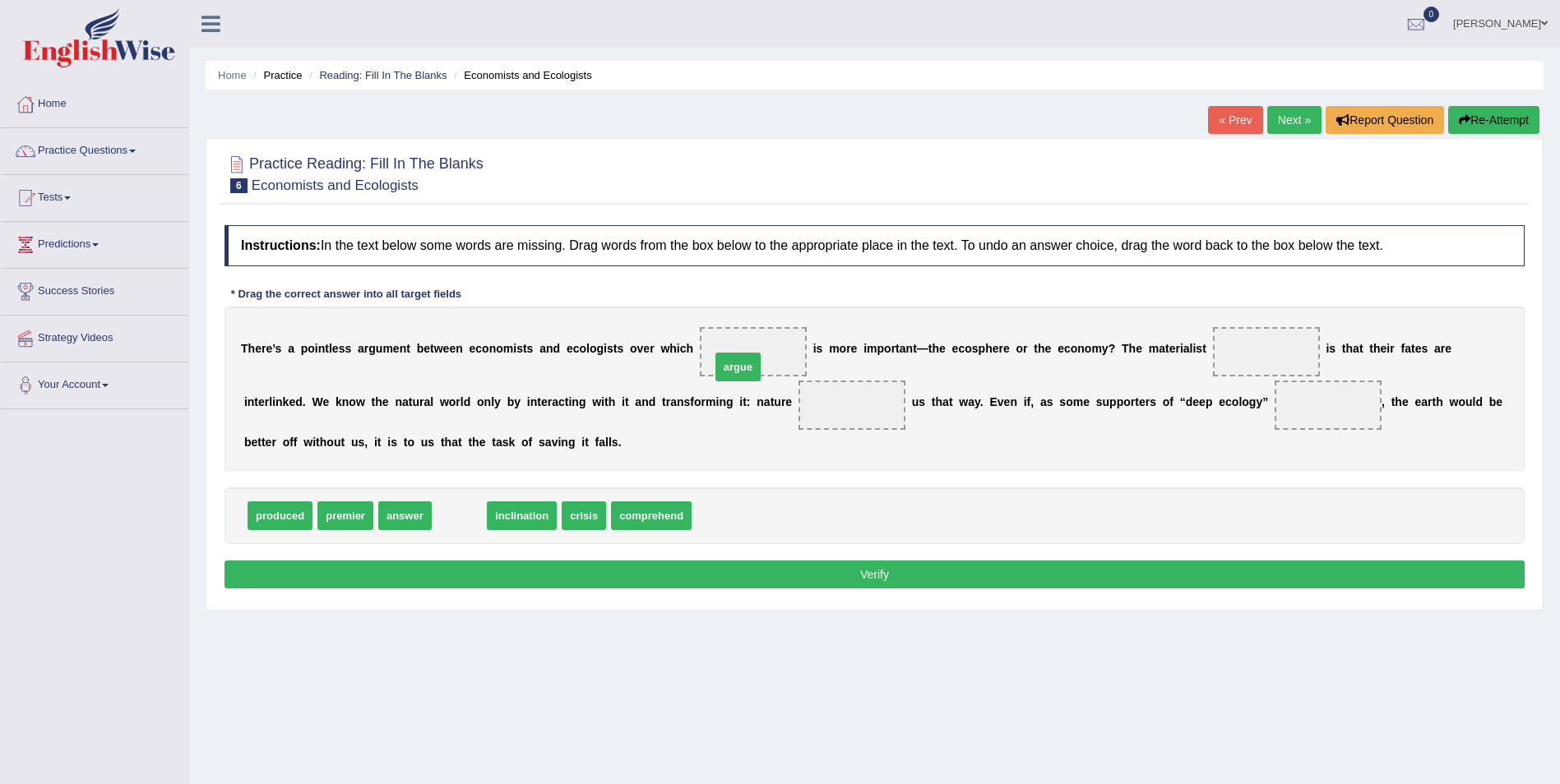
drag, startPoint x: 452, startPoint y: 513, endPoint x: 723, endPoint y: 363, distance: 309.7
drag, startPoint x: 715, startPoint y: 399, endPoint x: 670, endPoint y: 398, distance: 45.0
click at [740, 307] on div "T h e r e ’ s a p o i n t l e s s a r g u m e n t b e t w e e n e c o n o m i s…" at bounding box center [874, 388] width 1300 height 165
drag, startPoint x: 682, startPoint y: 404, endPoint x: 718, endPoint y: 352, distance: 63.2
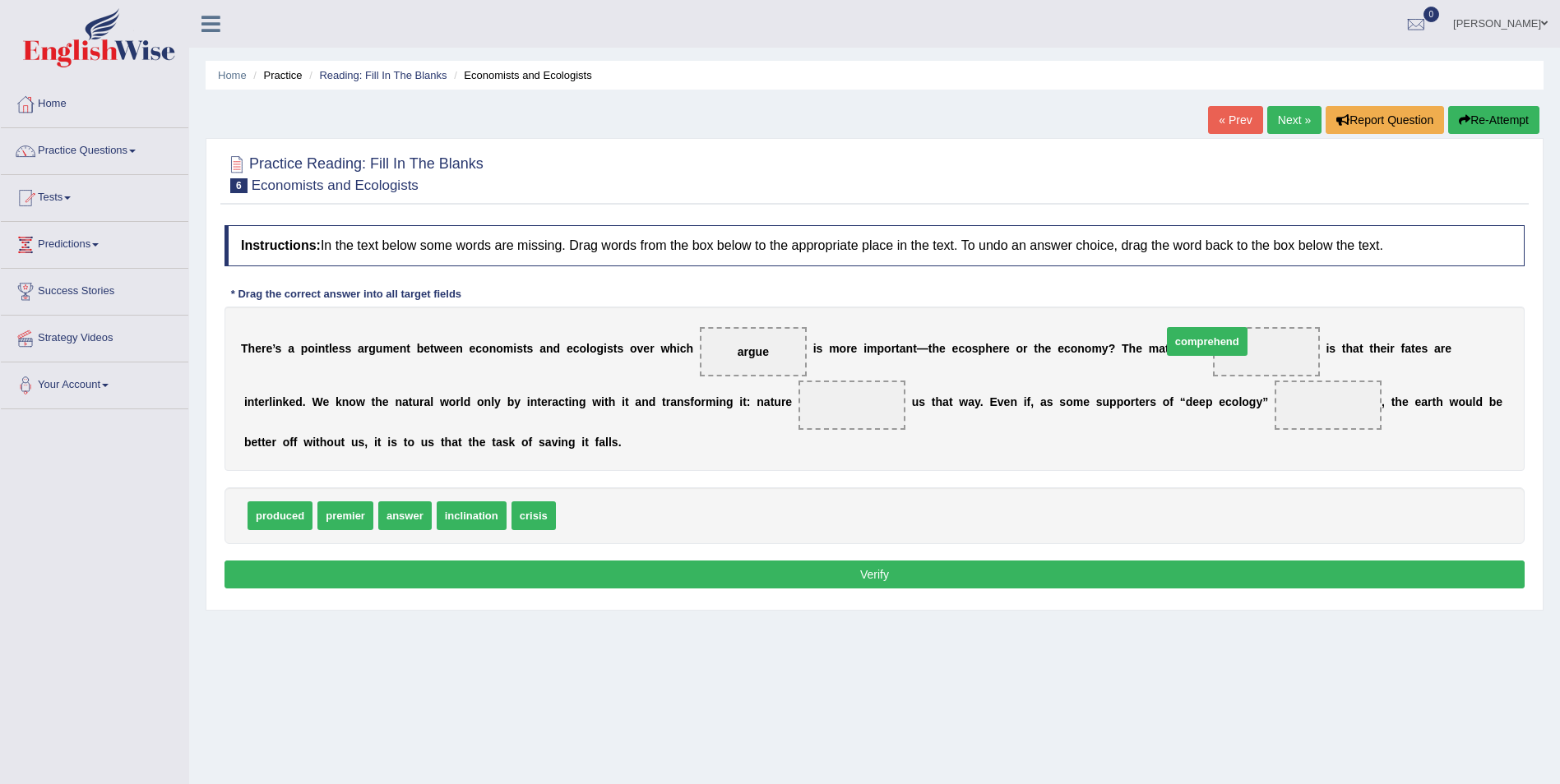
drag, startPoint x: 573, startPoint y: 517, endPoint x: 1189, endPoint y: 344, distance: 639.8
drag, startPoint x: 258, startPoint y: 514, endPoint x: 727, endPoint y: 438, distance: 475.1
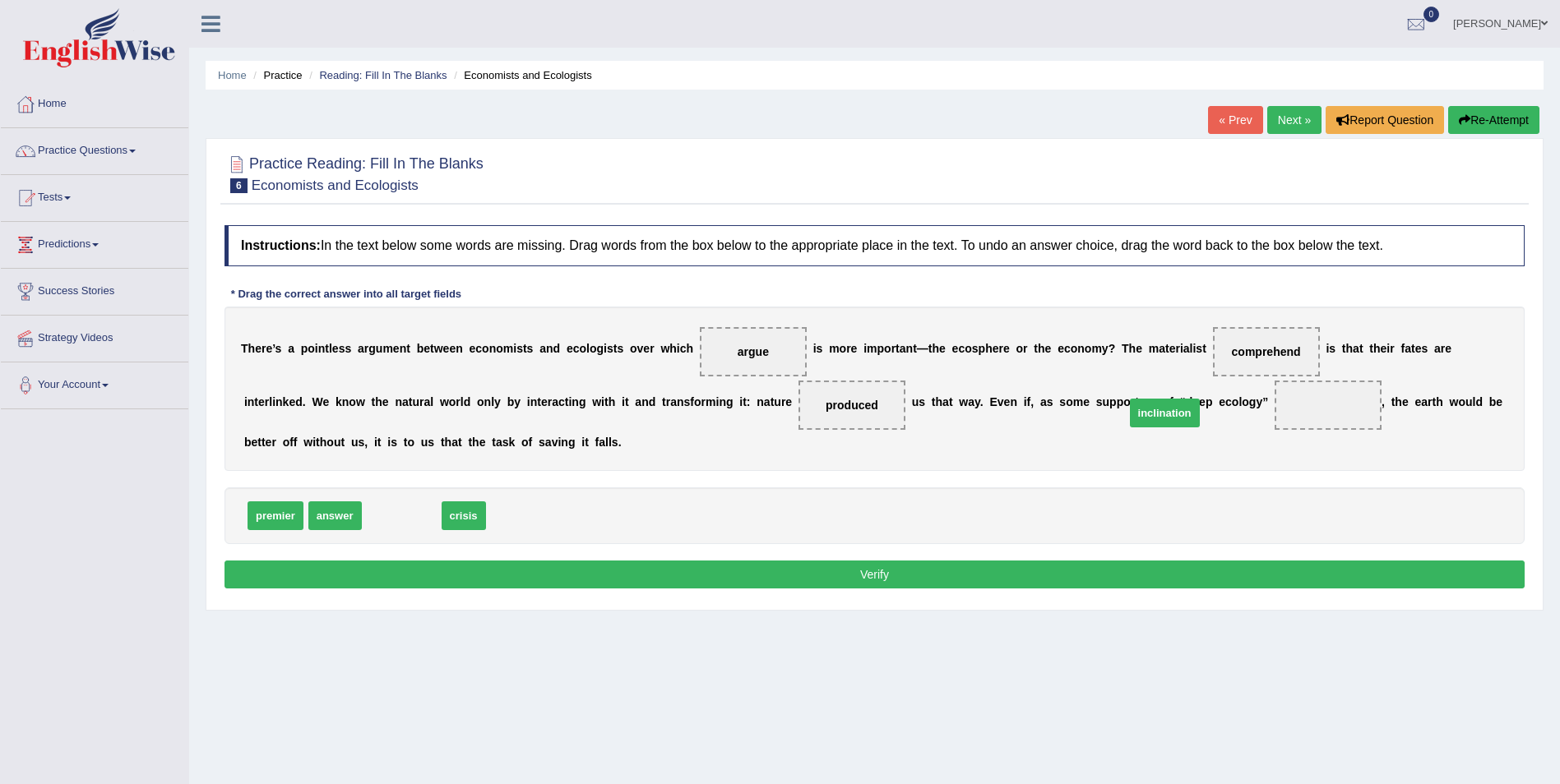
drag, startPoint x: 403, startPoint y: 518, endPoint x: 1129, endPoint y: 434, distance: 730.8
click at [880, 572] on button "Verify" at bounding box center [874, 574] width 1300 height 28
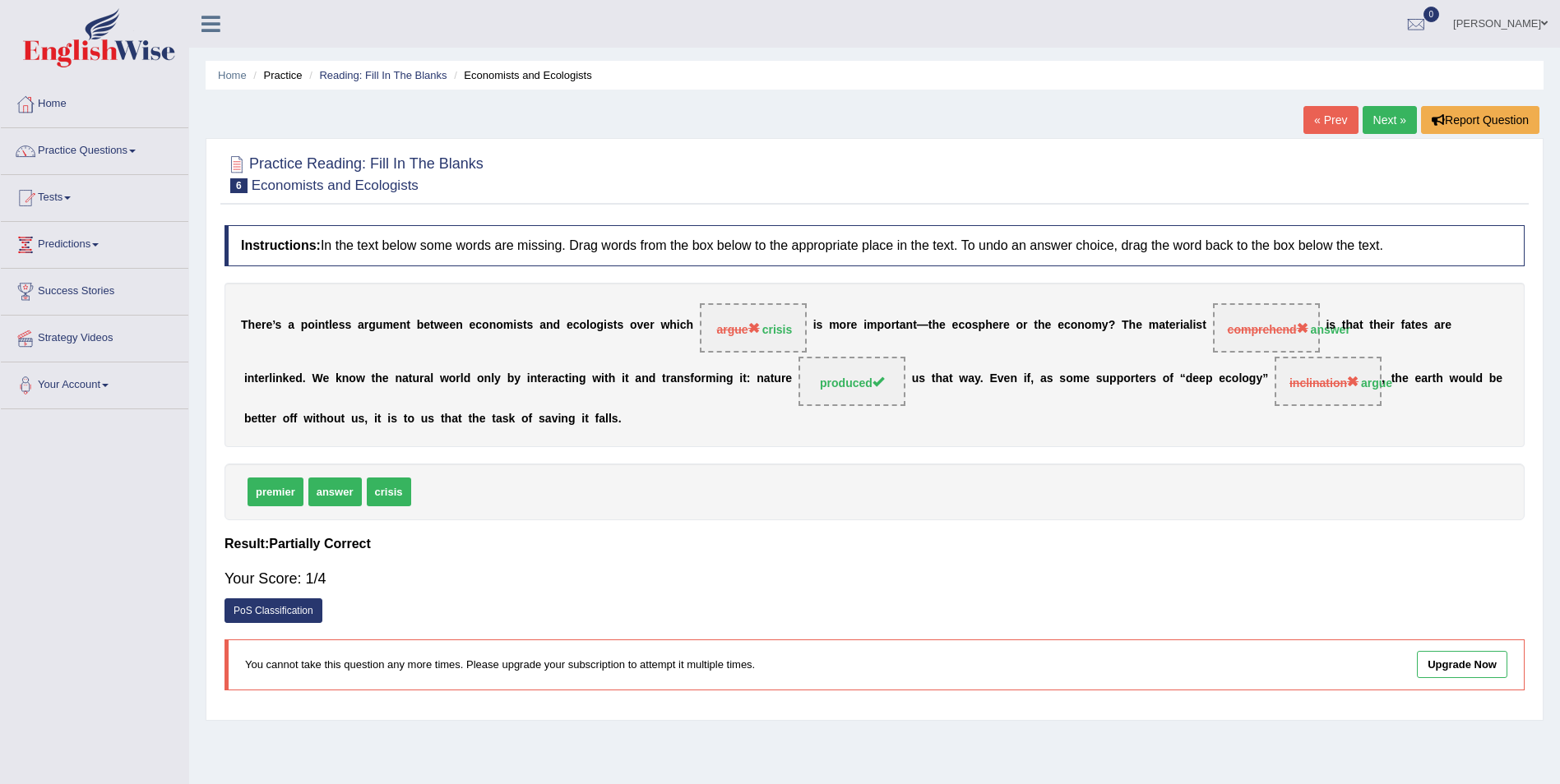
click at [1378, 111] on link "Next »" at bounding box center [1389, 120] width 55 height 28
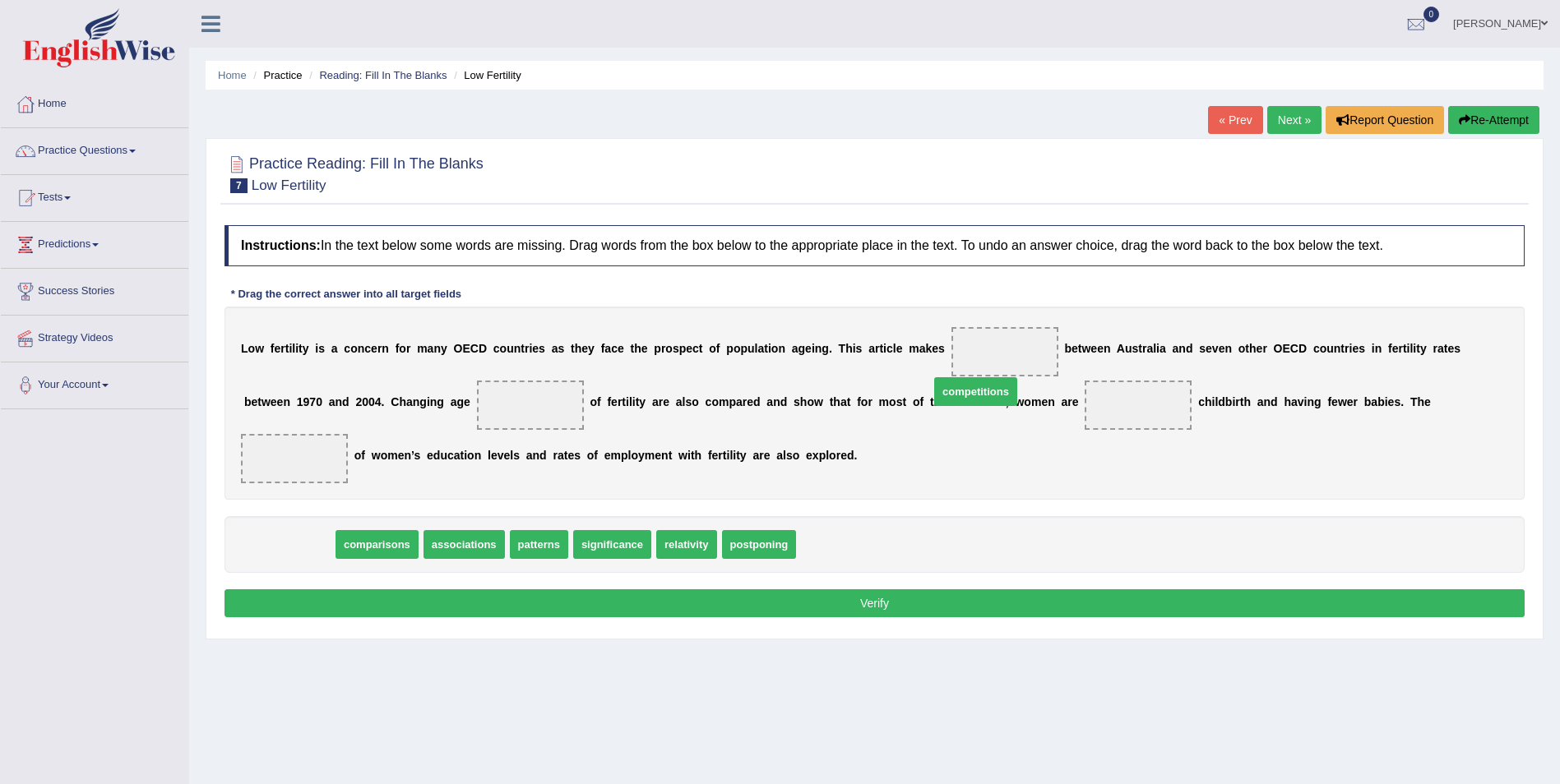
drag, startPoint x: 298, startPoint y: 527, endPoint x: 984, endPoint y: 374, distance: 702.9
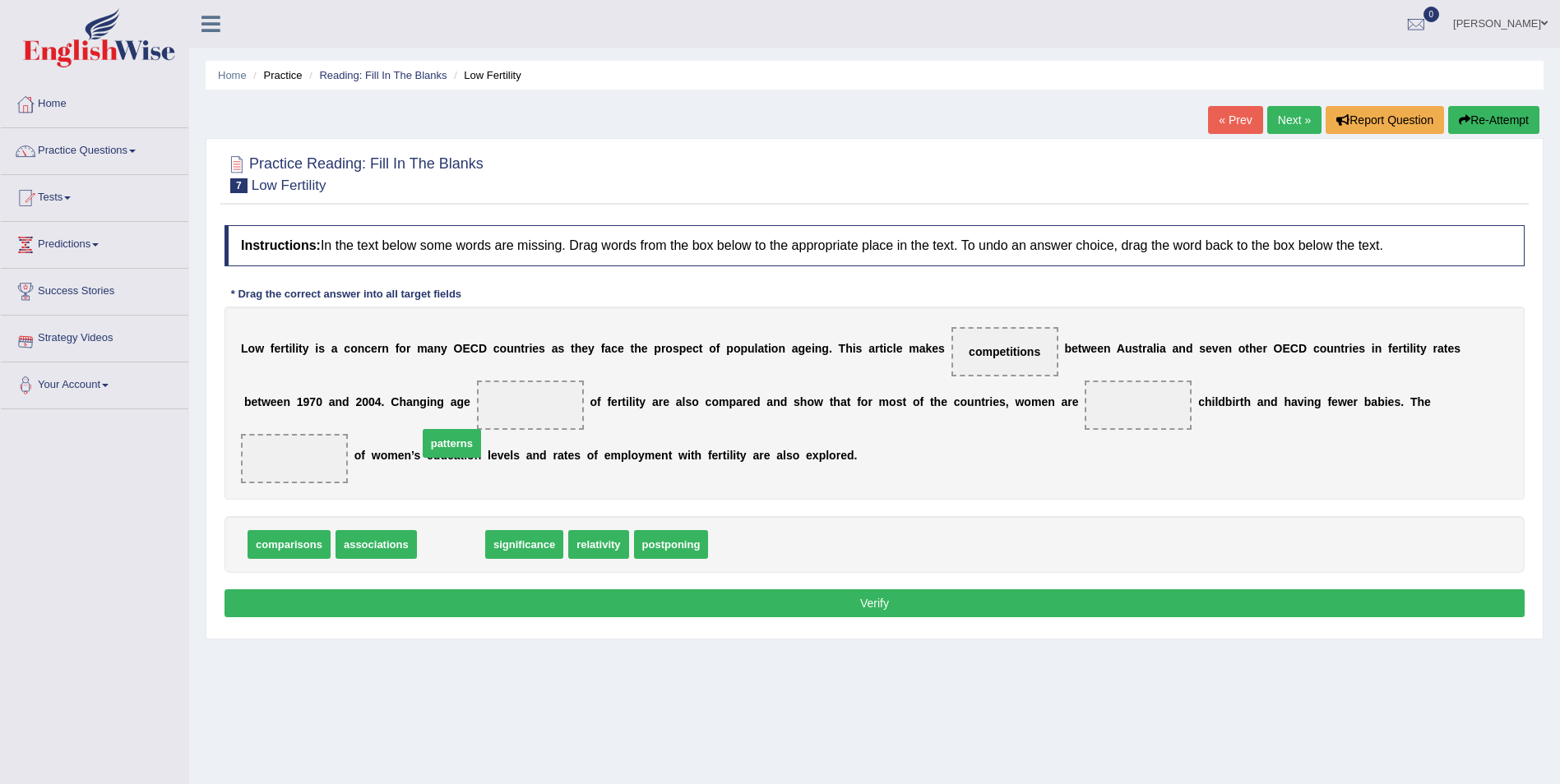
drag, startPoint x: 452, startPoint y: 509, endPoint x: 452, endPoint y: 400, distance: 109.0
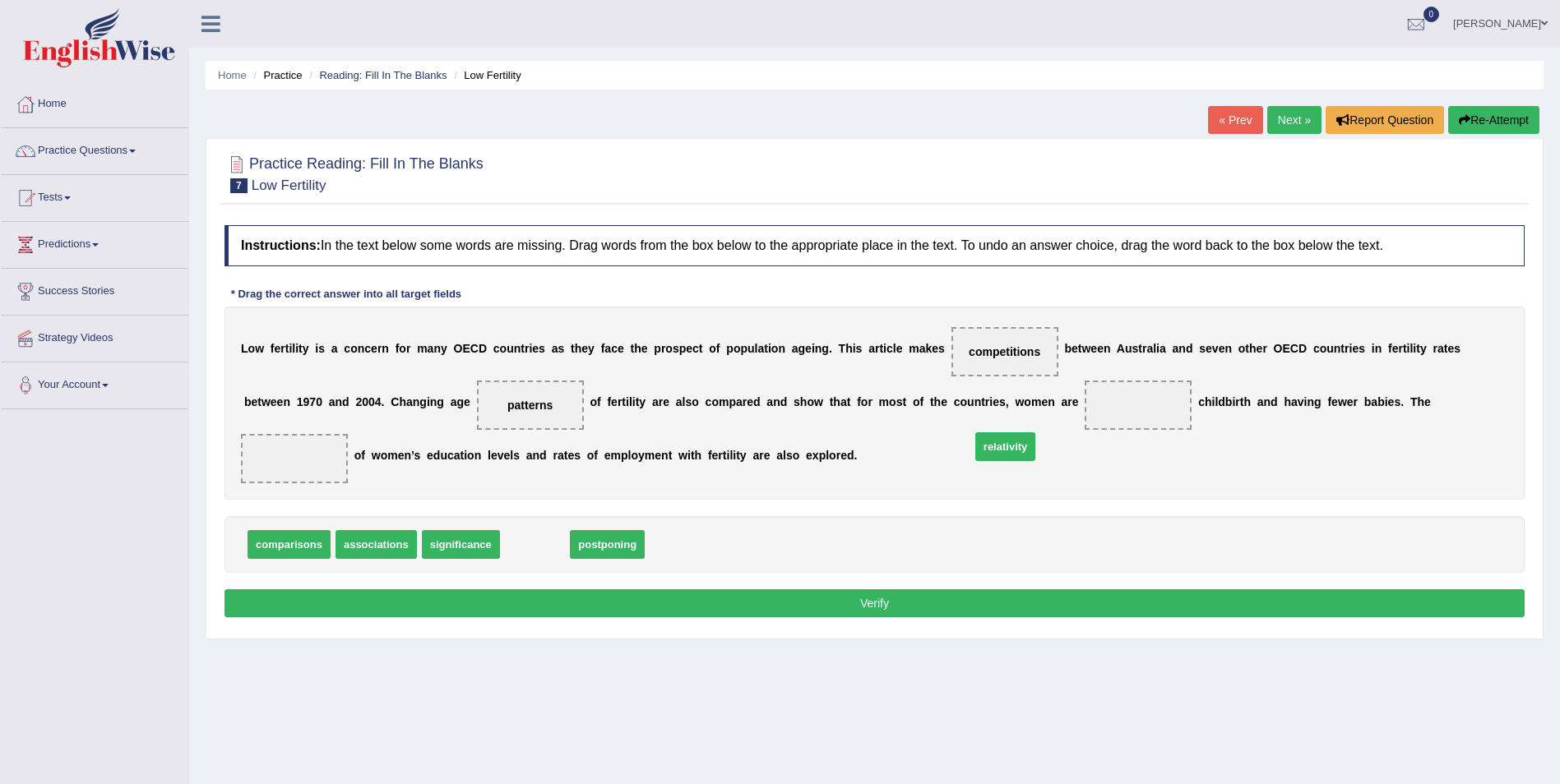
drag, startPoint x: 534, startPoint y: 510, endPoint x: 1004, endPoint y: 412, distance: 480.1
drag, startPoint x: 549, startPoint y: 503, endPoint x: 1356, endPoint y: 420, distance: 811.3
click at [927, 589] on button "Verify" at bounding box center [874, 603] width 1300 height 28
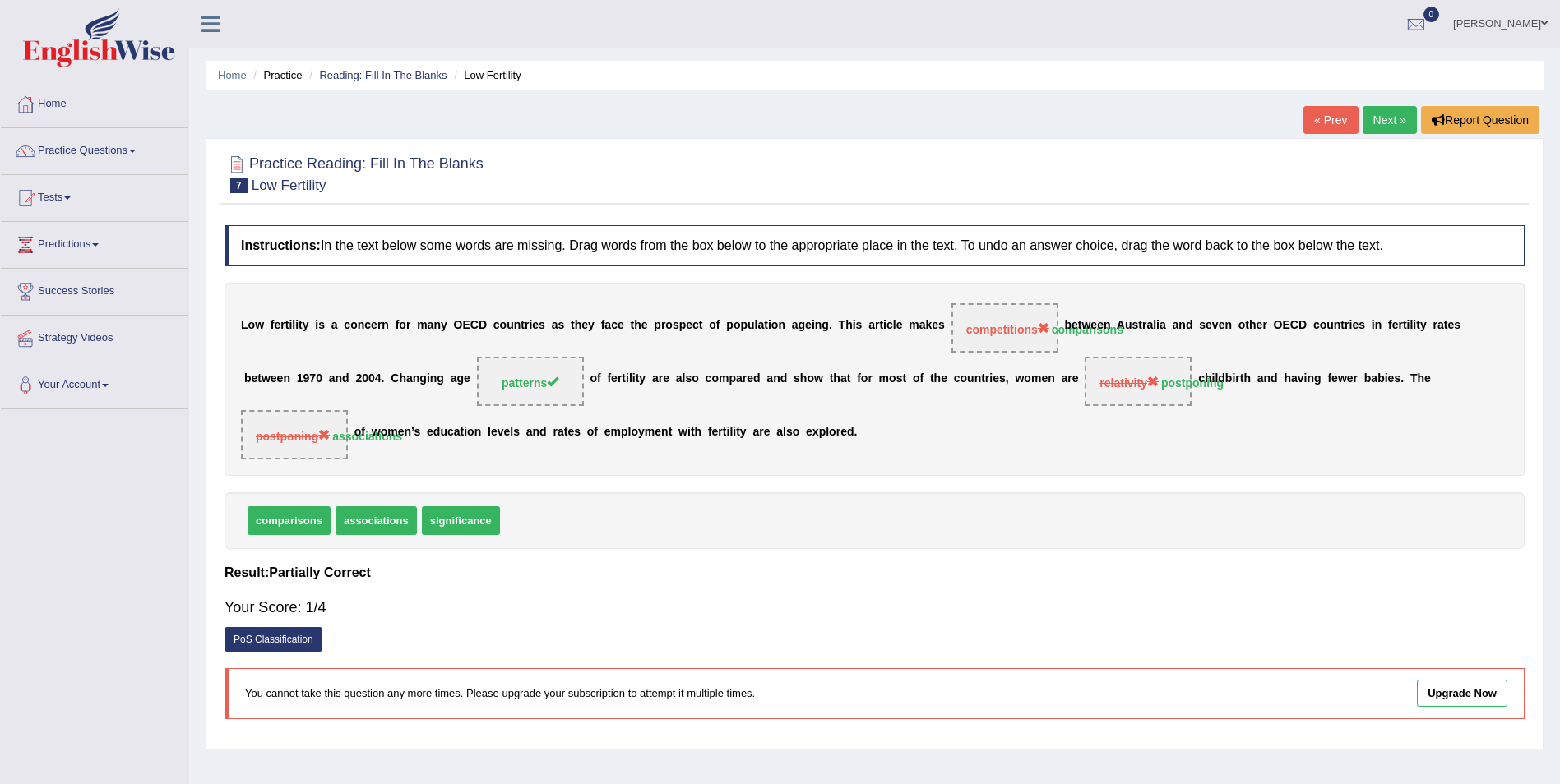
click at [1395, 114] on link "Next »" at bounding box center [1389, 120] width 55 height 28
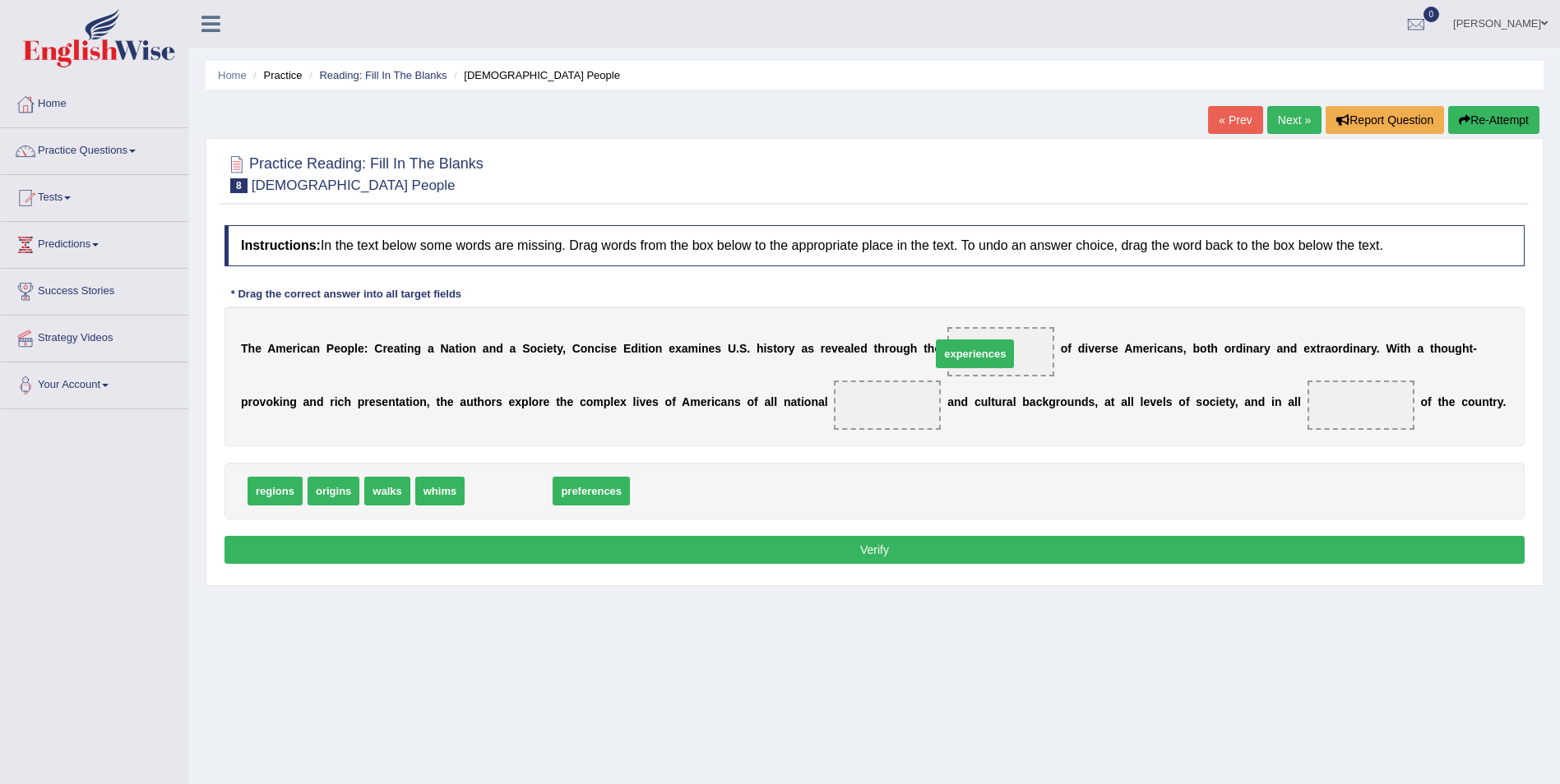
drag, startPoint x: 502, startPoint y: 484, endPoint x: 960, endPoint y: 347, distance: 478.1
drag, startPoint x: 508, startPoint y: 493, endPoint x: 746, endPoint y: 412, distance: 251.4
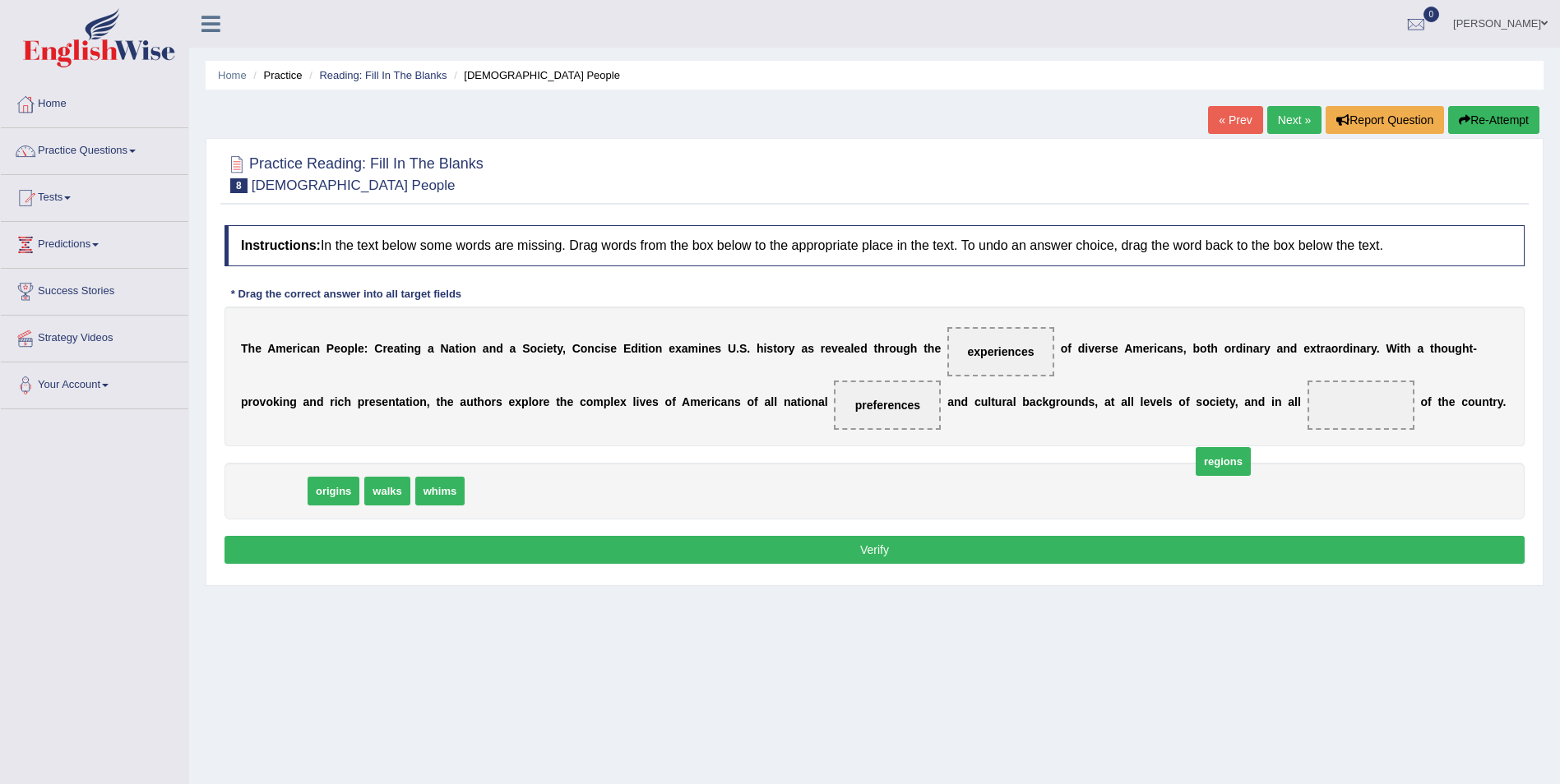
drag, startPoint x: 296, startPoint y: 492, endPoint x: 1248, endPoint y: 427, distance: 954.2
click at [883, 551] on button "Verify" at bounding box center [874, 549] width 1300 height 28
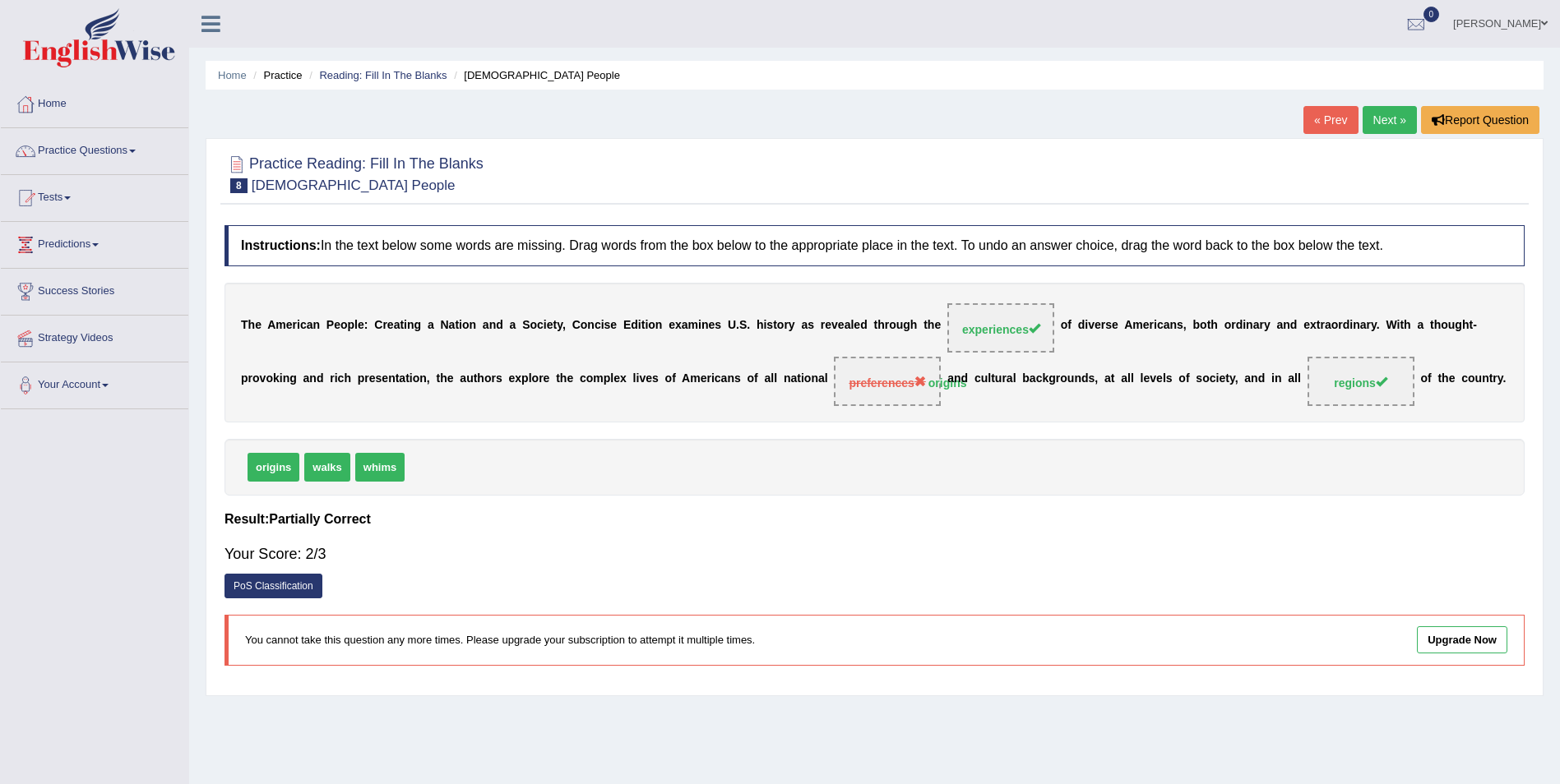
click at [1379, 118] on link "Next »" at bounding box center [1389, 120] width 55 height 28
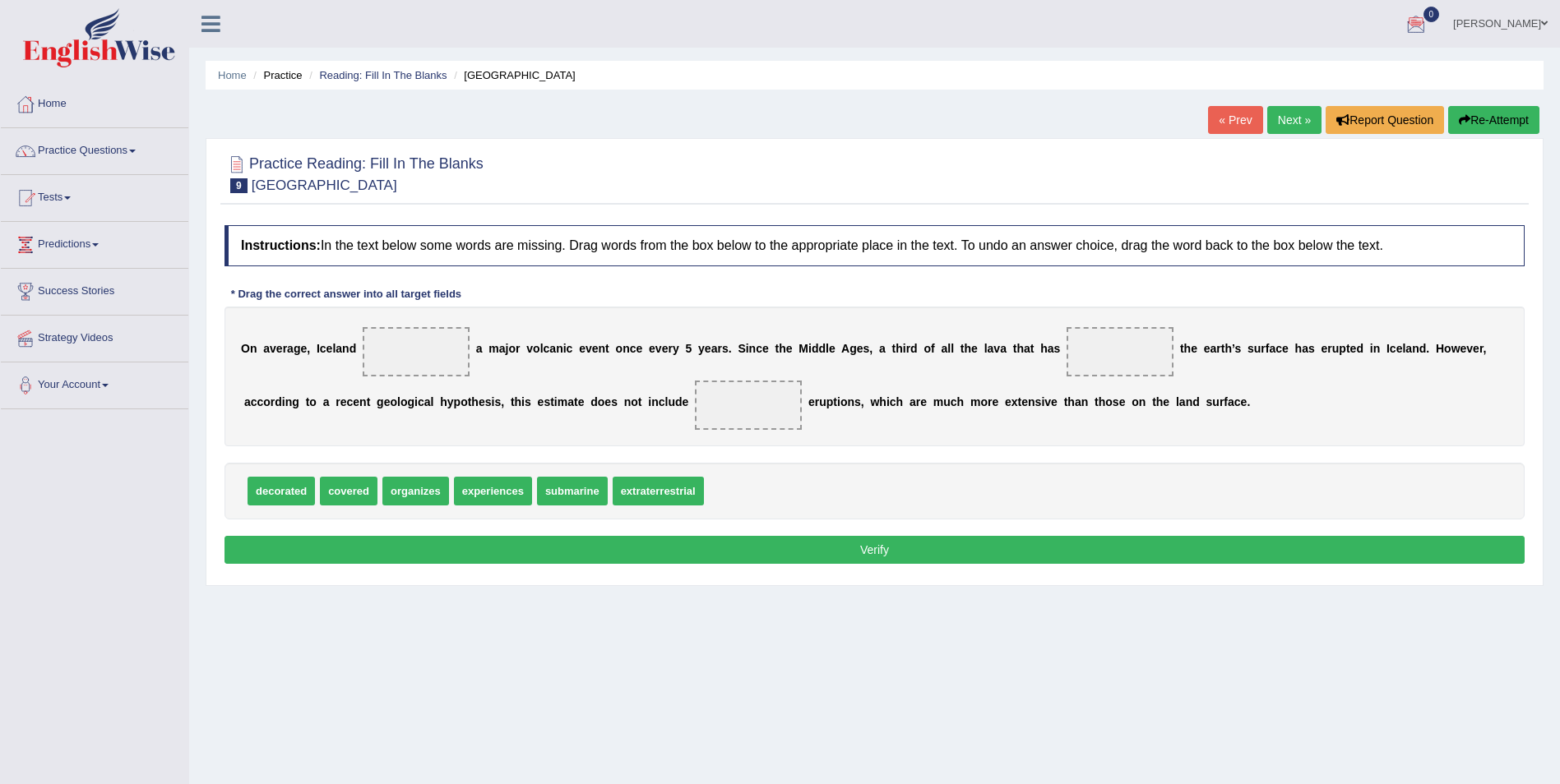
click at [1543, 20] on span at bounding box center [1543, 23] width 7 height 11
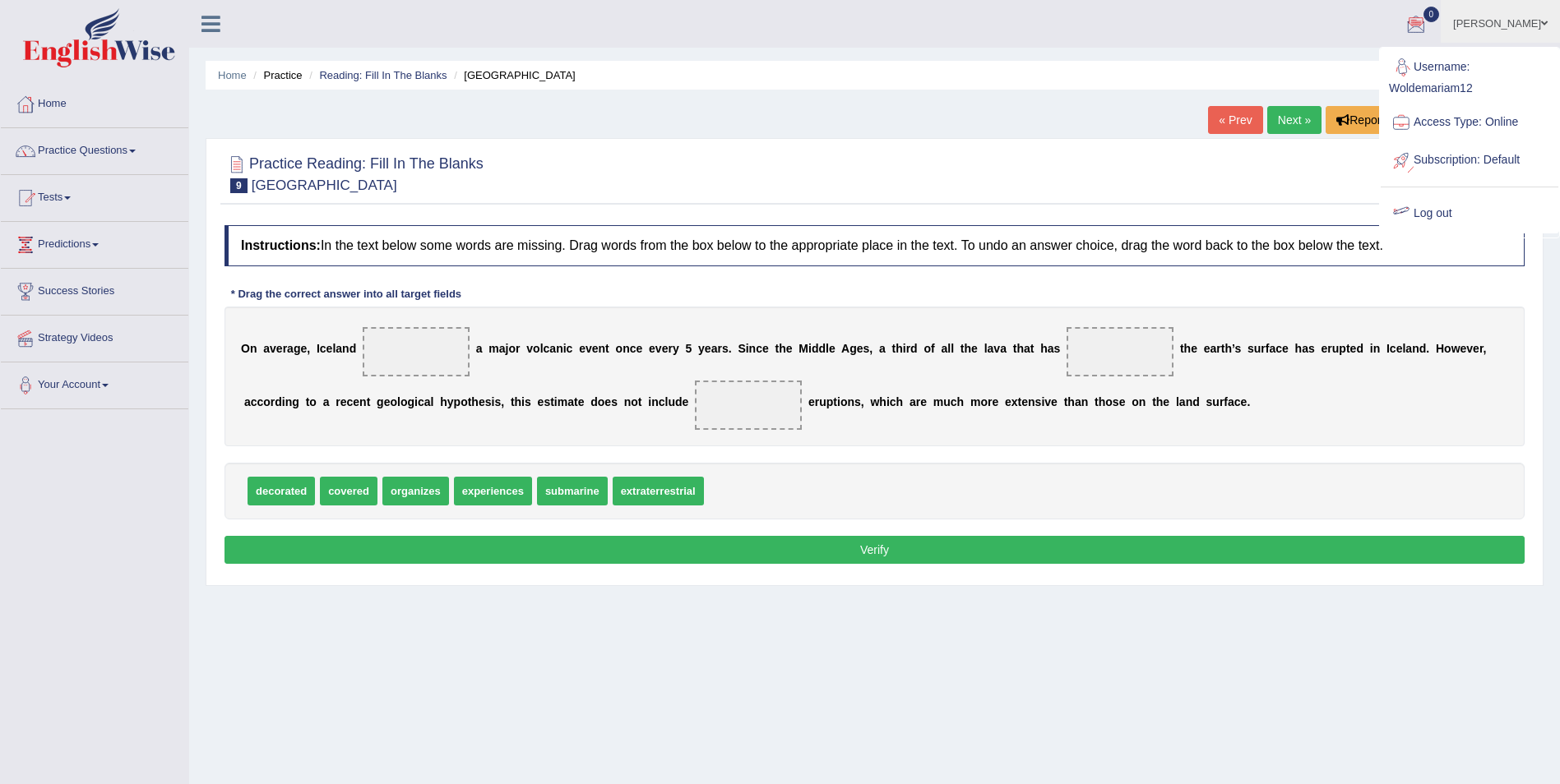
click at [1437, 212] on link "Log out" at bounding box center [1469, 214] width 178 height 38
